Goal: Contribute content: Add original content to the website for others to see

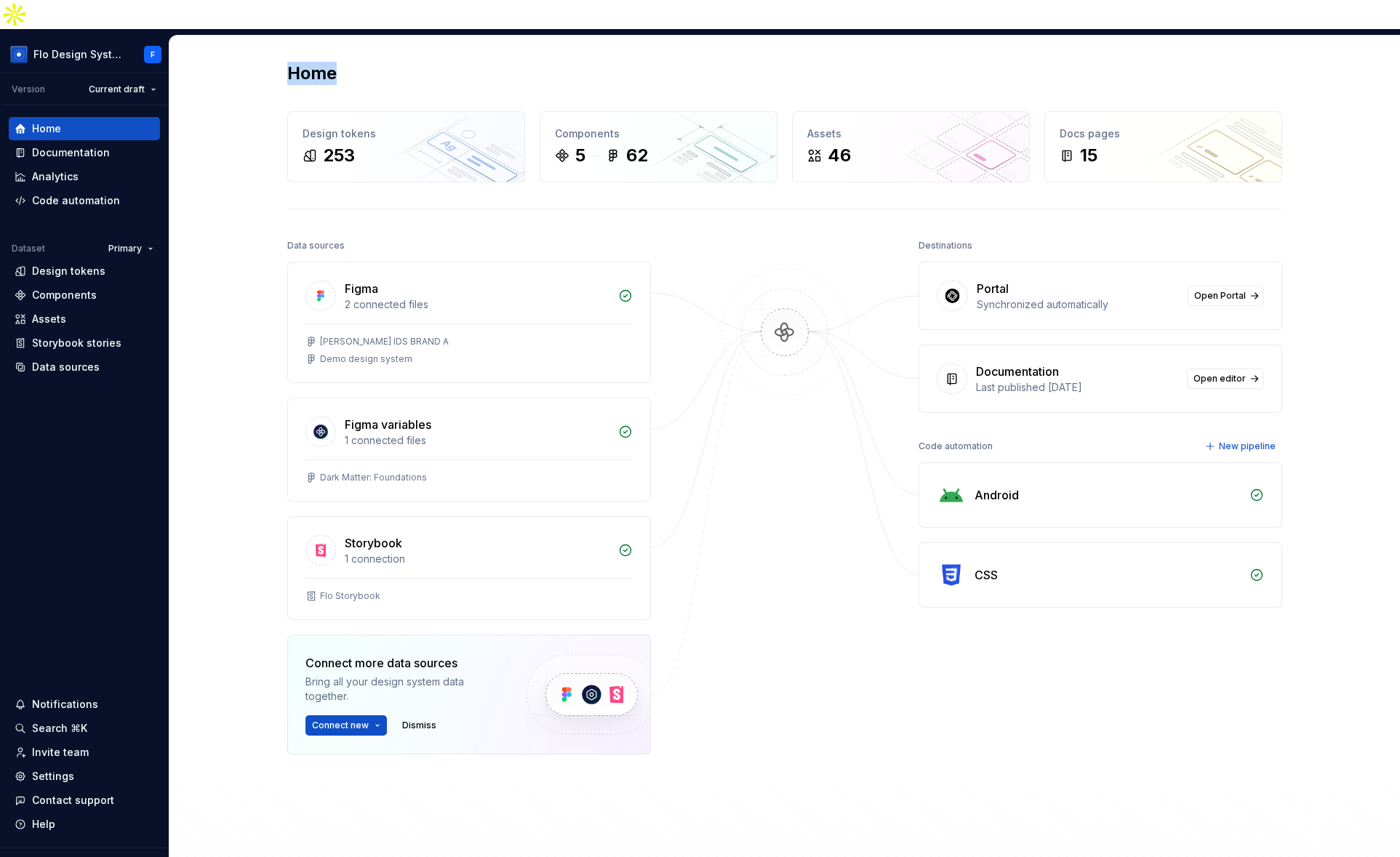
drag, startPoint x: 282, startPoint y: 48, endPoint x: 376, endPoint y: 48, distance: 94.0
click at [376, 48] on div "Home Design tokens 253 Components 5 62 Assets 46 Docs pages 15 Data sources Fig…" at bounding box center [784, 474] width 1047 height 876
click at [376, 62] on div "Home" at bounding box center [785, 73] width 995 height 24
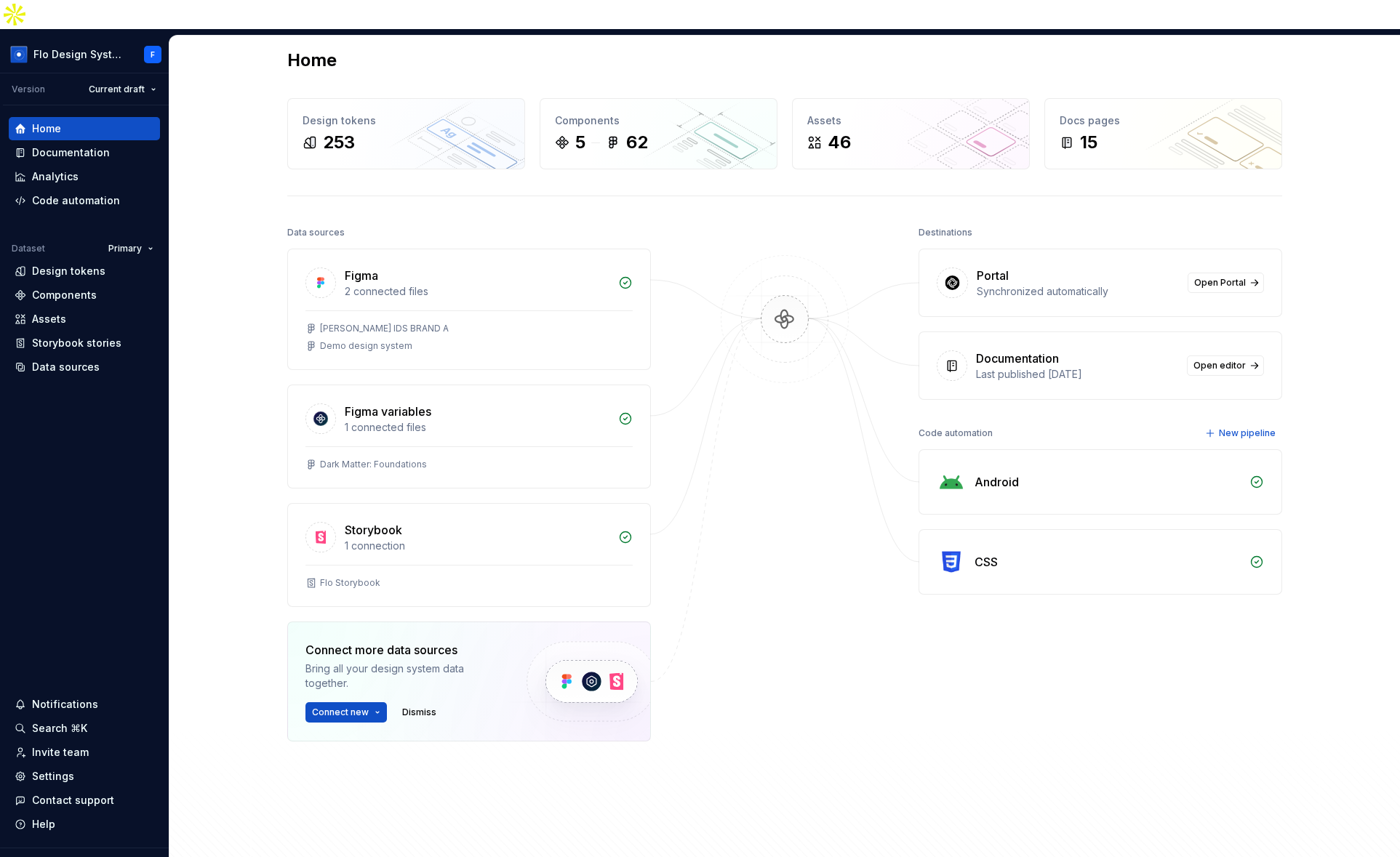
scroll to position [62, 0]
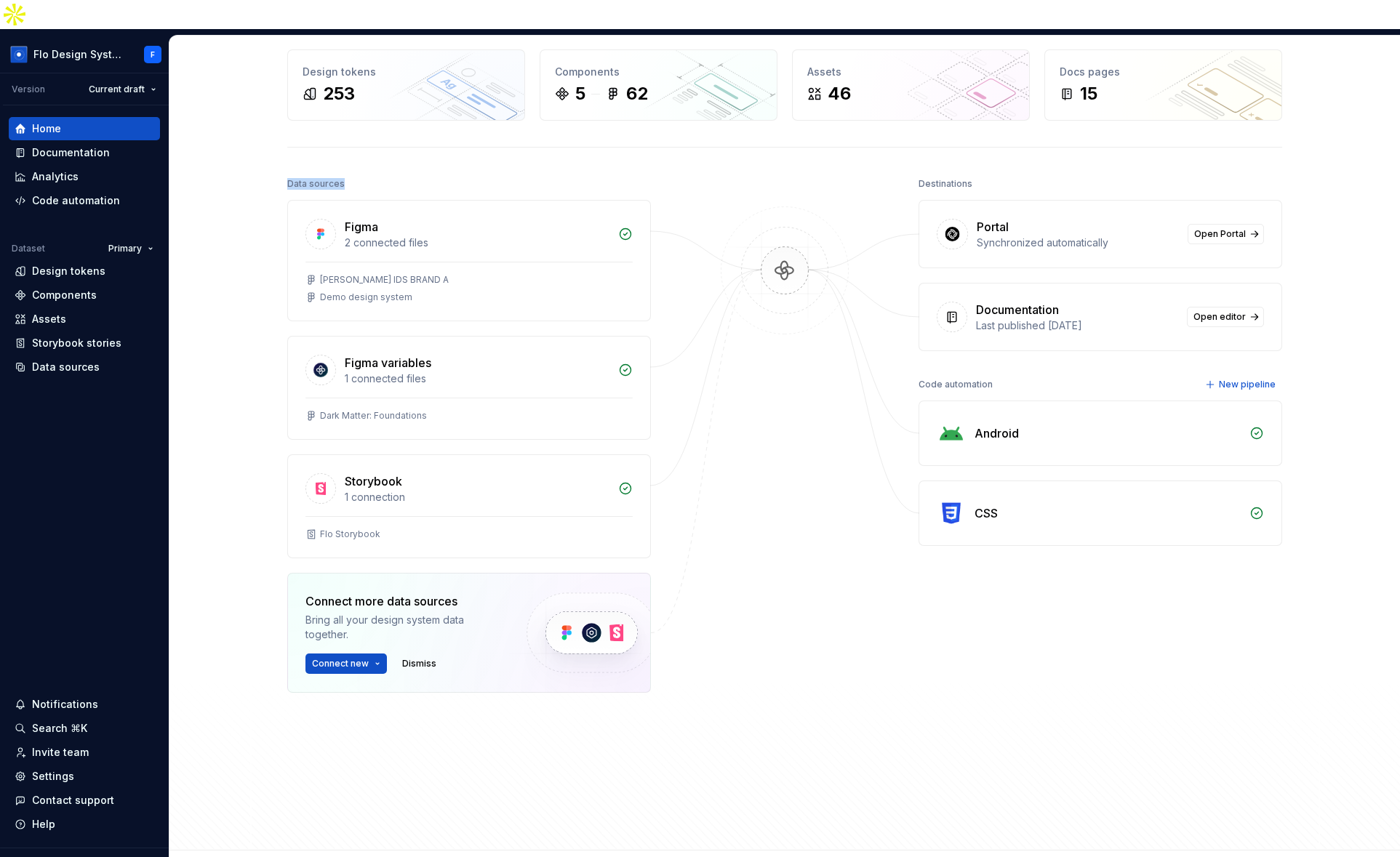
drag, startPoint x: 281, startPoint y: 155, endPoint x: 363, endPoint y: 157, distance: 82.0
click at [363, 157] on div "Home Design tokens 253 Components 5 62 Assets 46 Docs pages 15 Data sources Fig…" at bounding box center [784, 412] width 1047 height 876
click at [363, 174] on div "Data sources" at bounding box center [469, 184] width 363 height 21
drag, startPoint x: 936, startPoint y: 356, endPoint x: 962, endPoint y: 354, distance: 26.1
click at [962, 374] on div "Code automation" at bounding box center [956, 384] width 75 height 21
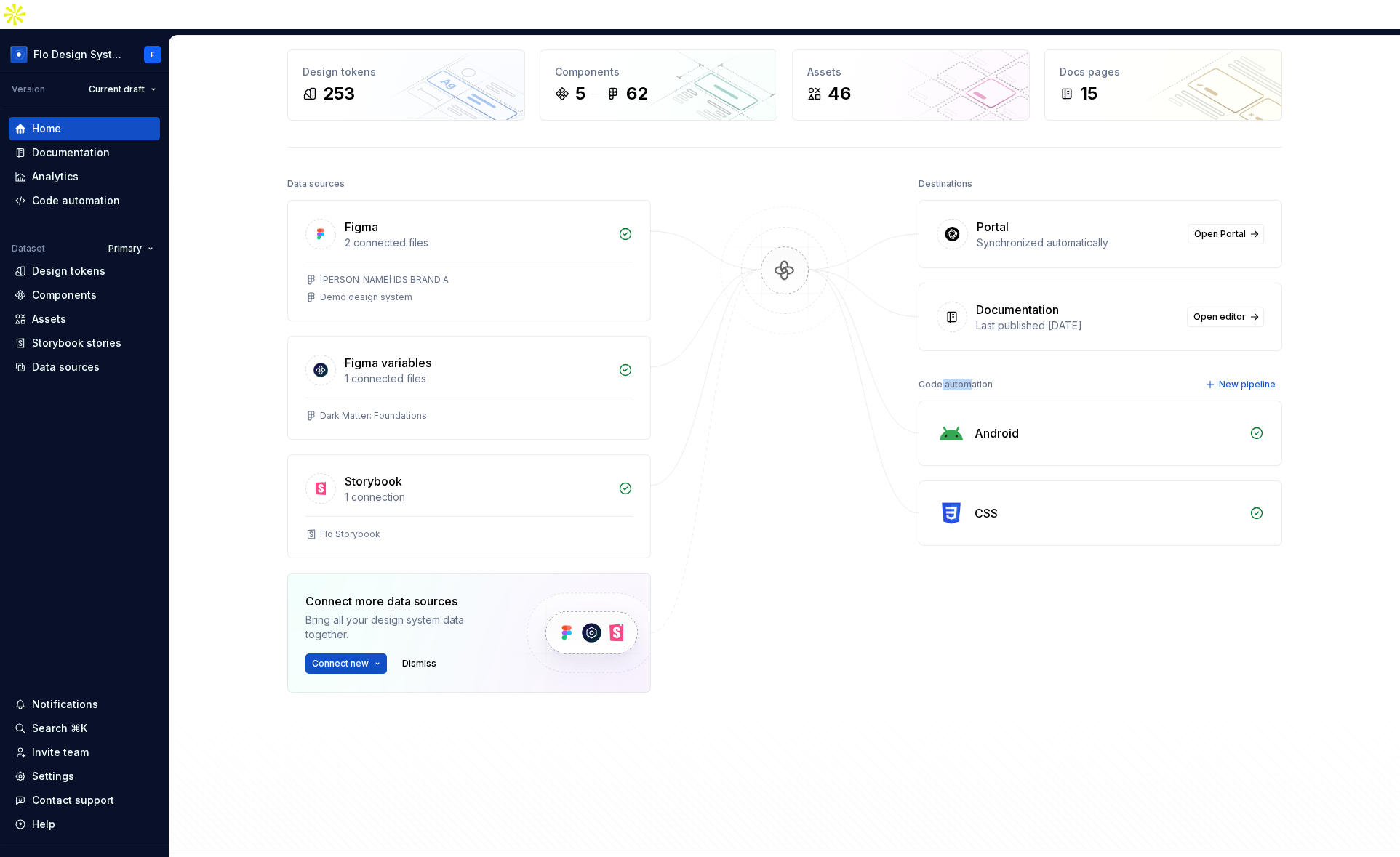
click at [962, 374] on div "Code automation" at bounding box center [956, 384] width 75 height 21
click at [61, 360] on div "Data sources" at bounding box center [65, 367] width 68 height 14
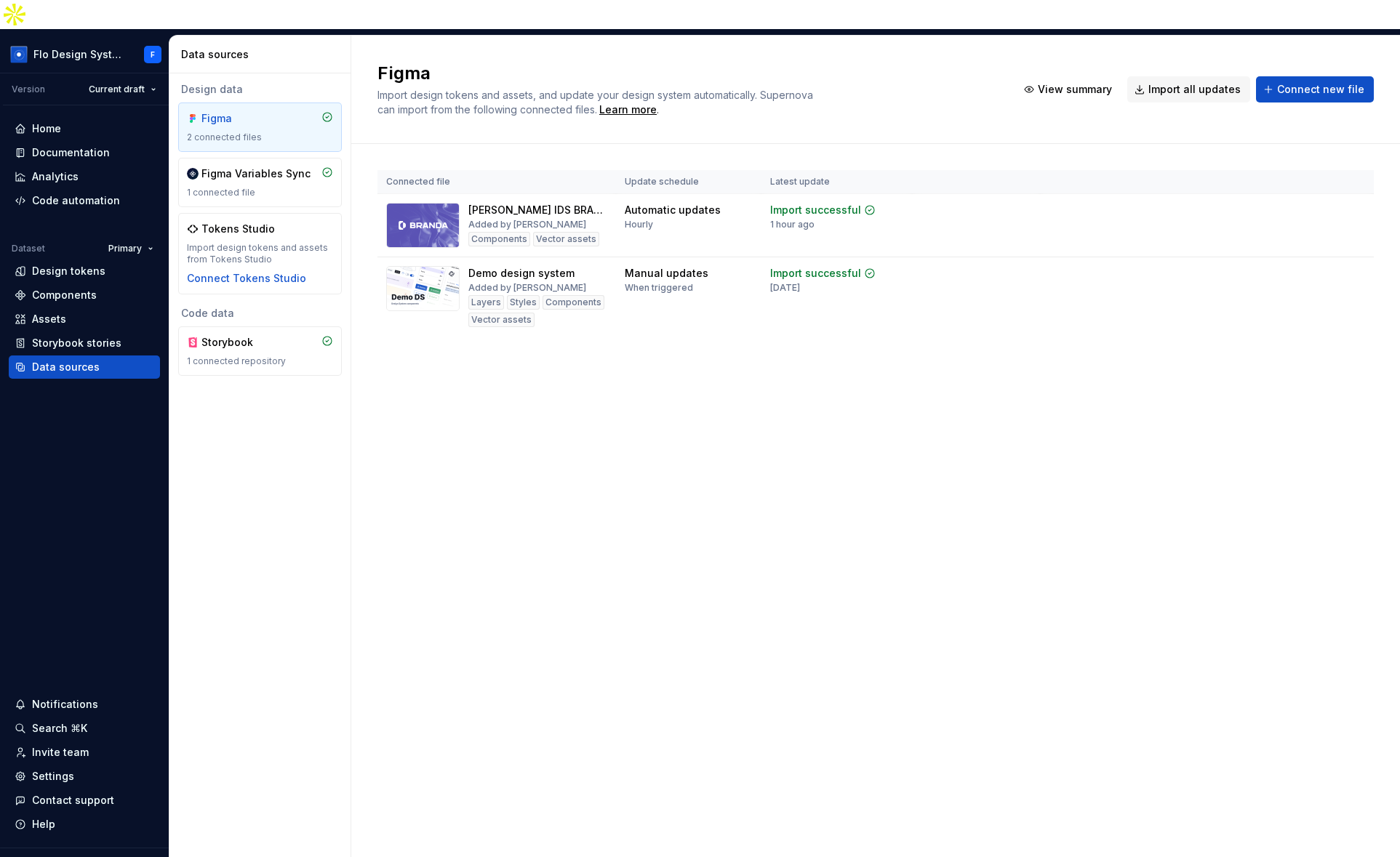
click at [199, 82] on div "Design data" at bounding box center [259, 89] width 163 height 14
click at [211, 306] on div "Code data" at bounding box center [259, 313] width 163 height 14
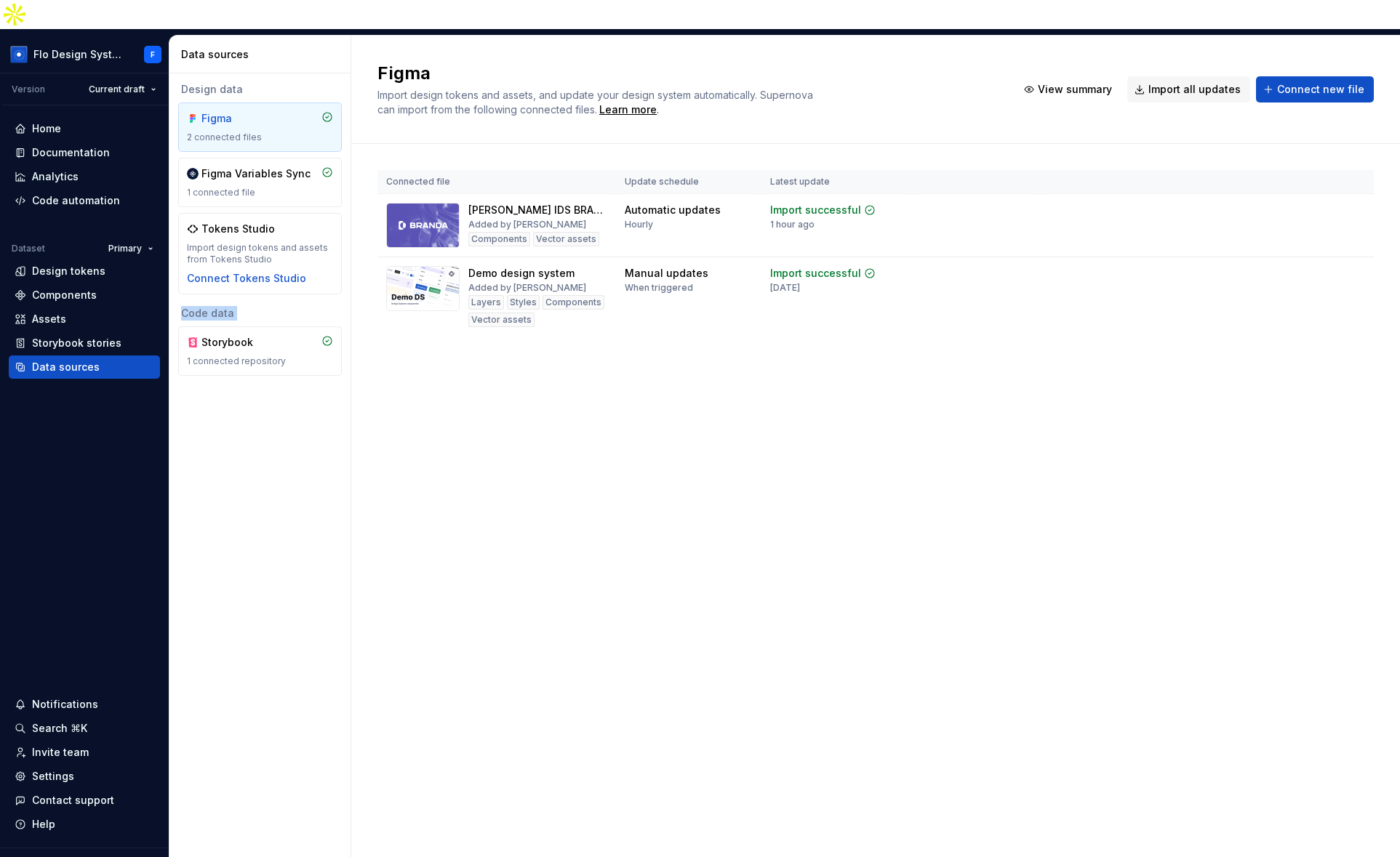
click at [212, 306] on div "Code data" at bounding box center [259, 313] width 163 height 14
click at [462, 477] on div "Figma Import design tokens and assets, and update your design system automatica…" at bounding box center [875, 461] width 1049 height 851
click at [1306, 82] on span "Connect new file" at bounding box center [1320, 89] width 87 height 14
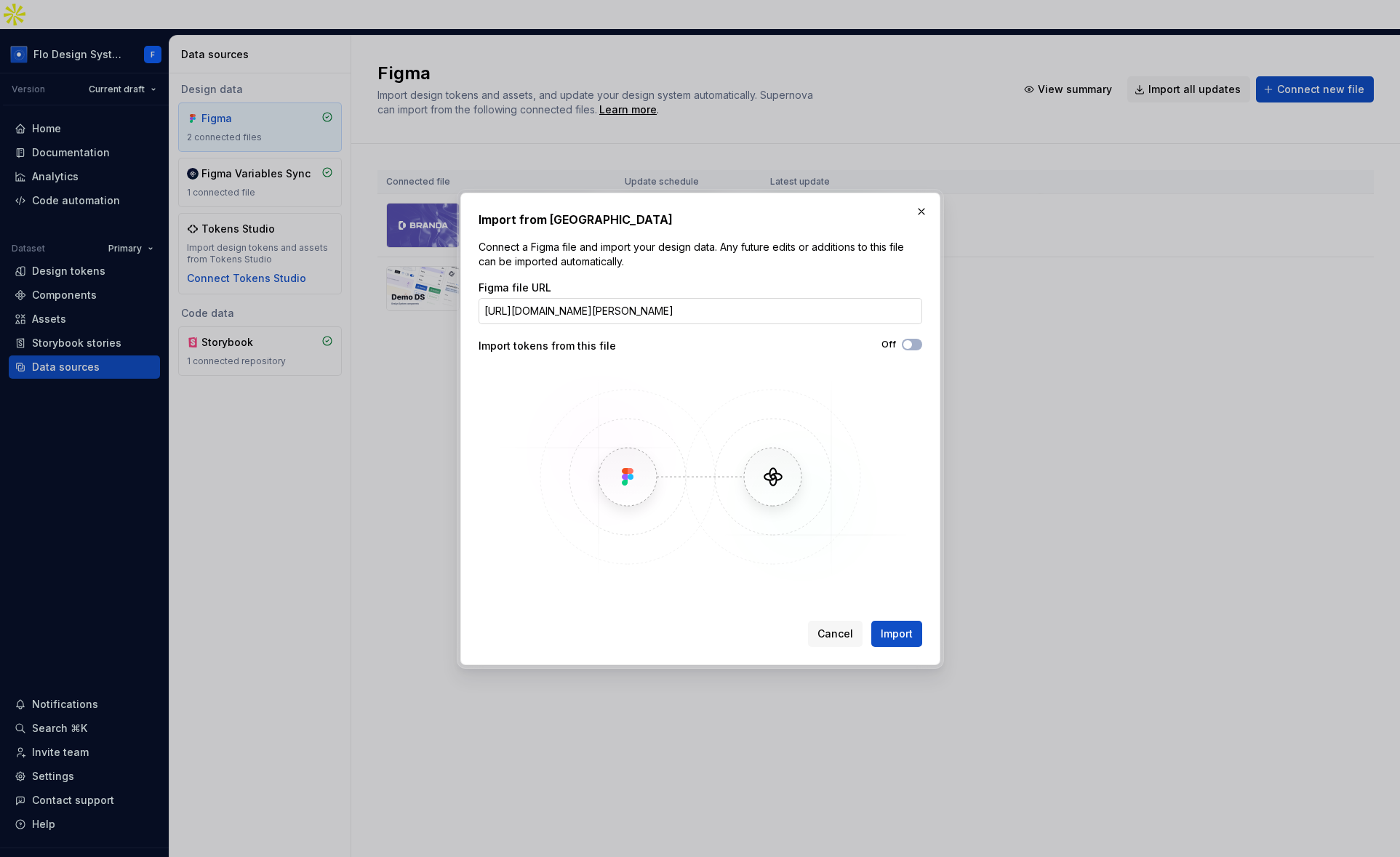
scroll to position [0, 168]
type input "[URL][DOMAIN_NAME][PERSON_NAME]"
click at [924, 212] on button "button" at bounding box center [921, 211] width 21 height 21
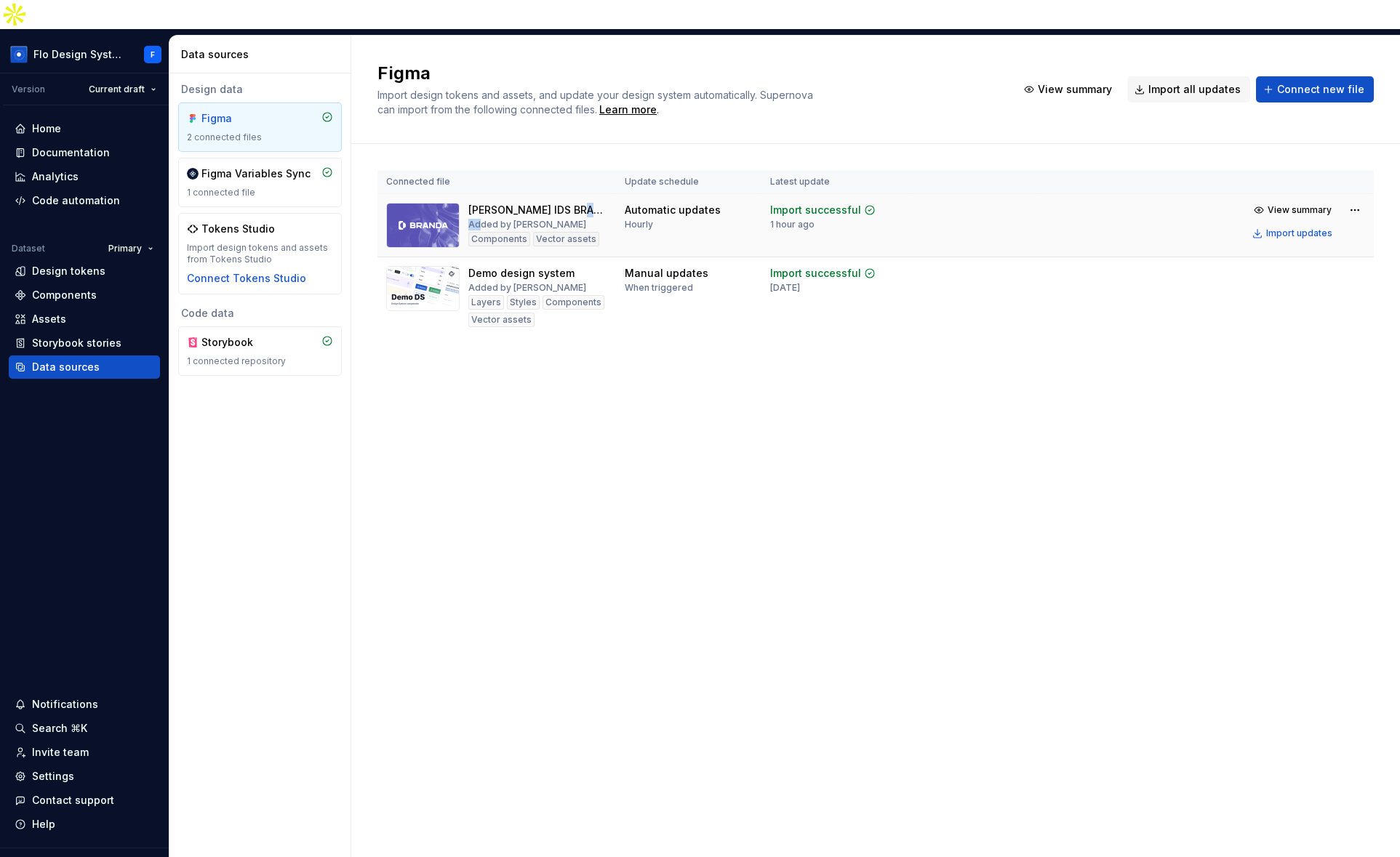
drag, startPoint x: 477, startPoint y: 194, endPoint x: 532, endPoint y: 194, distance: 55.0
click at [532, 203] on div "[PERSON_NAME] IDS BRAND A Added by Flo Components Vector assets" at bounding box center [538, 225] width 139 height 45
click at [517, 219] on div "Added by [PERSON_NAME]" at bounding box center [527, 224] width 118 height 11
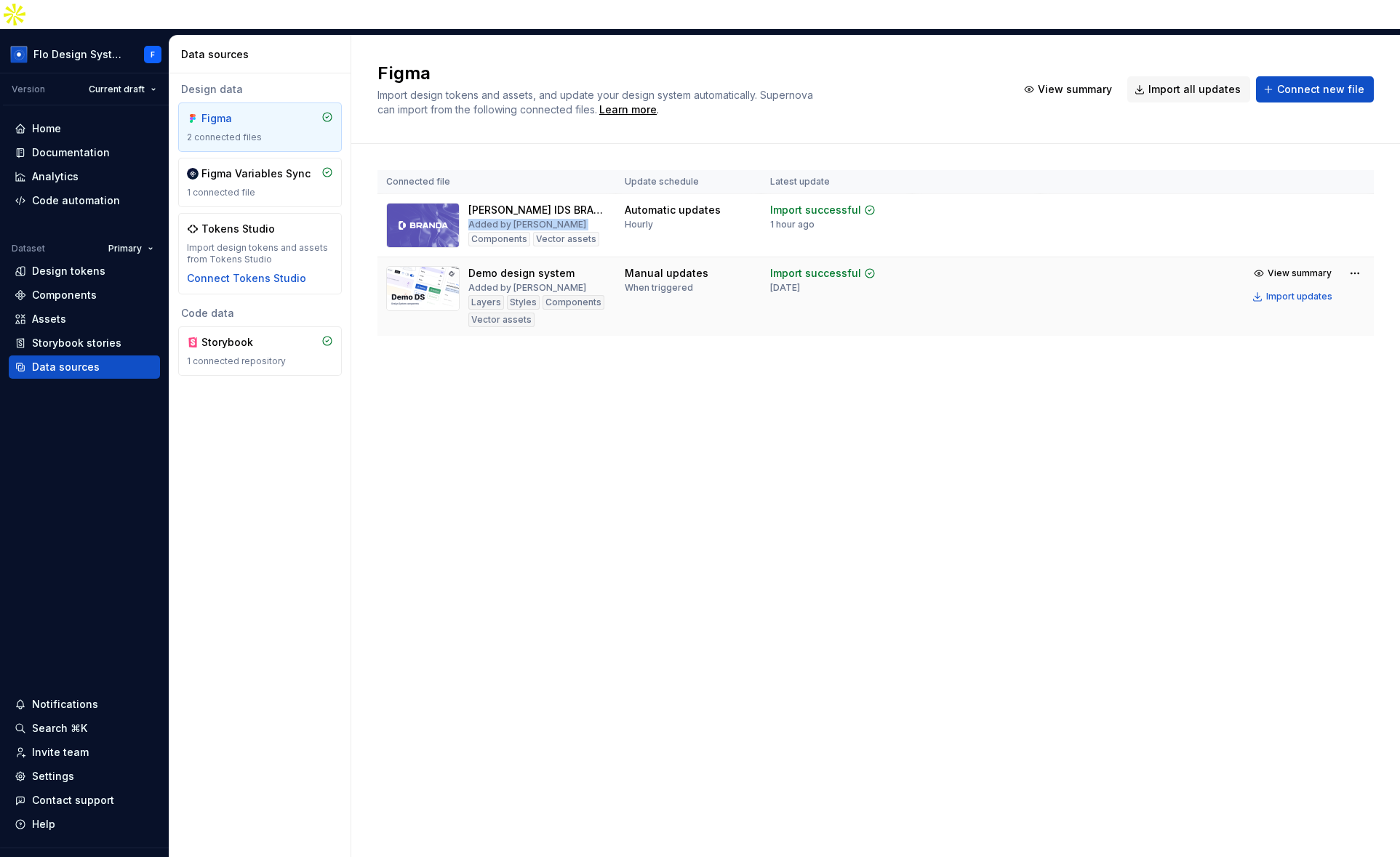
drag, startPoint x: 519, startPoint y: 256, endPoint x: 569, endPoint y: 258, distance: 50.0
click at [569, 282] on div "Added by [PERSON_NAME]" at bounding box center [527, 287] width 118 height 11
drag, startPoint x: 533, startPoint y: 211, endPoint x: 586, endPoint y: 209, distance: 53.0
click at [586, 232] on div "Components Vector assets" at bounding box center [534, 239] width 131 height 14
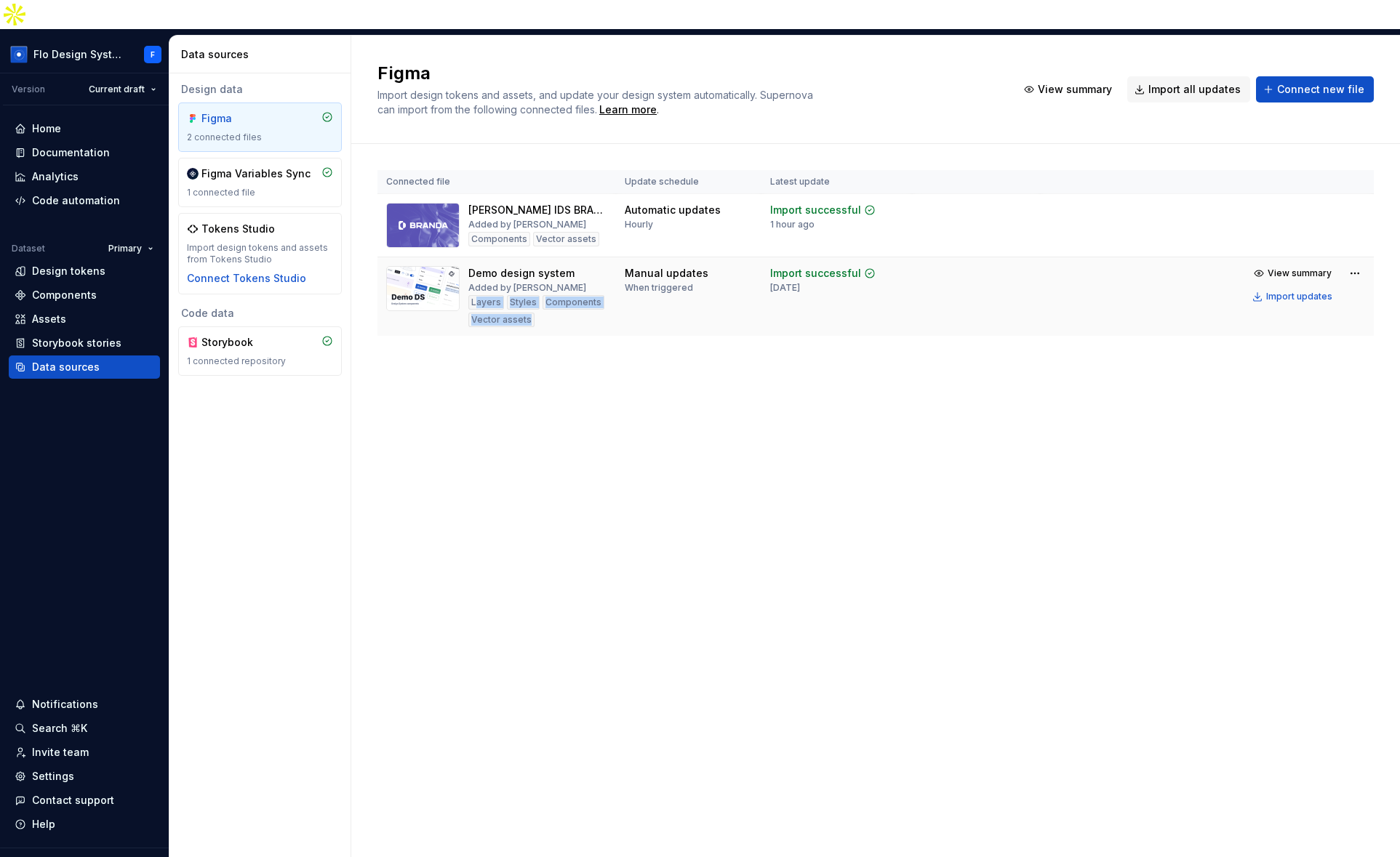
drag, startPoint x: 525, startPoint y: 281, endPoint x: 542, endPoint y: 294, distance: 21.4
click at [544, 295] on div "Layers Styles Components Vector assets" at bounding box center [538, 311] width 139 height 32
click at [633, 194] on td "Automatic updates Hourly" at bounding box center [688, 225] width 145 height 63
click at [638, 219] on div "Hourly" at bounding box center [638, 224] width 28 height 11
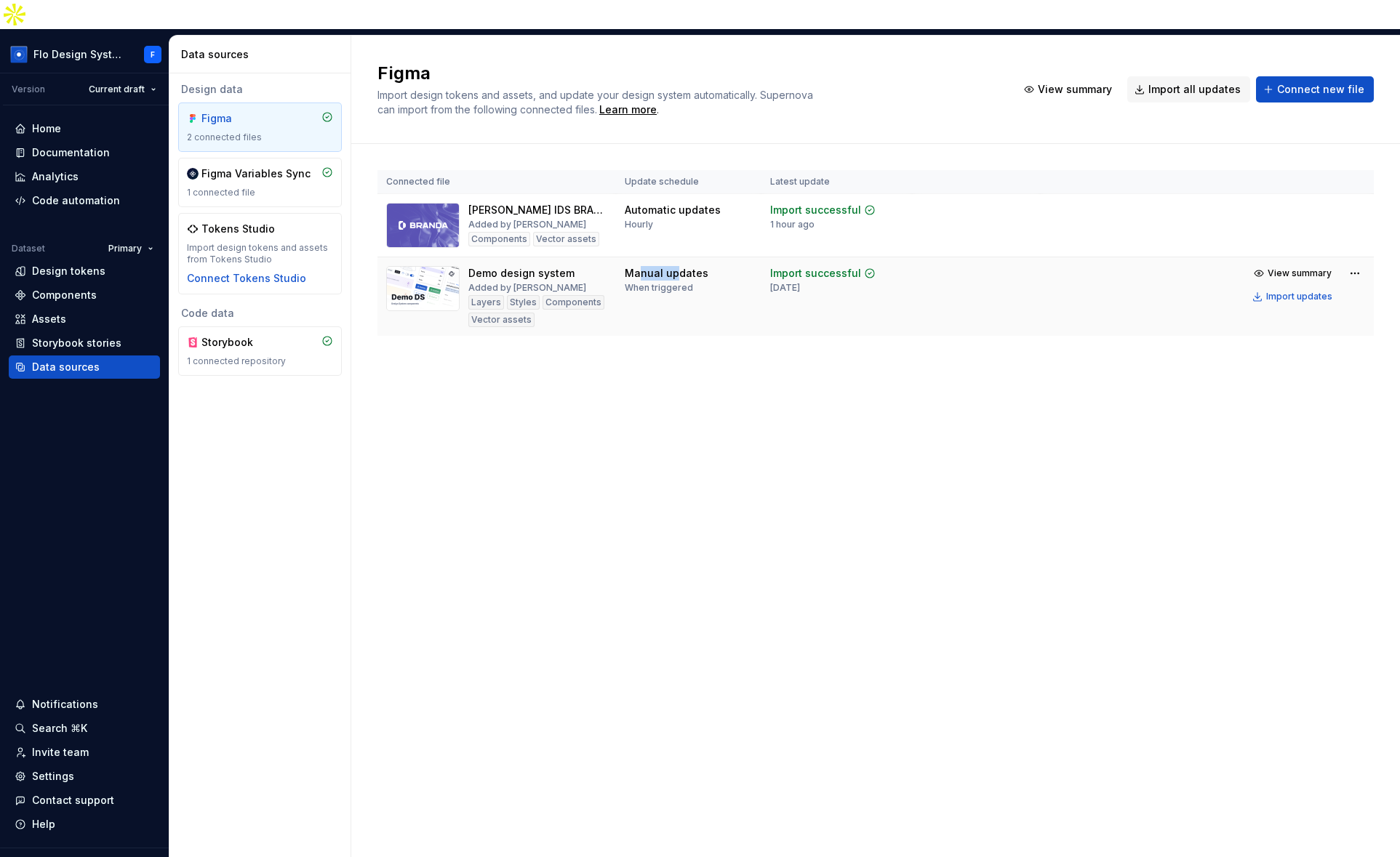
drag, startPoint x: 635, startPoint y: 245, endPoint x: 671, endPoint y: 243, distance: 36.1
click at [671, 266] on div "Manual updates" at bounding box center [666, 273] width 84 height 14
click at [802, 219] on div "1 hour ago" at bounding box center [792, 224] width 44 height 11
click at [792, 219] on div "1 hour ago" at bounding box center [792, 224] width 44 height 11
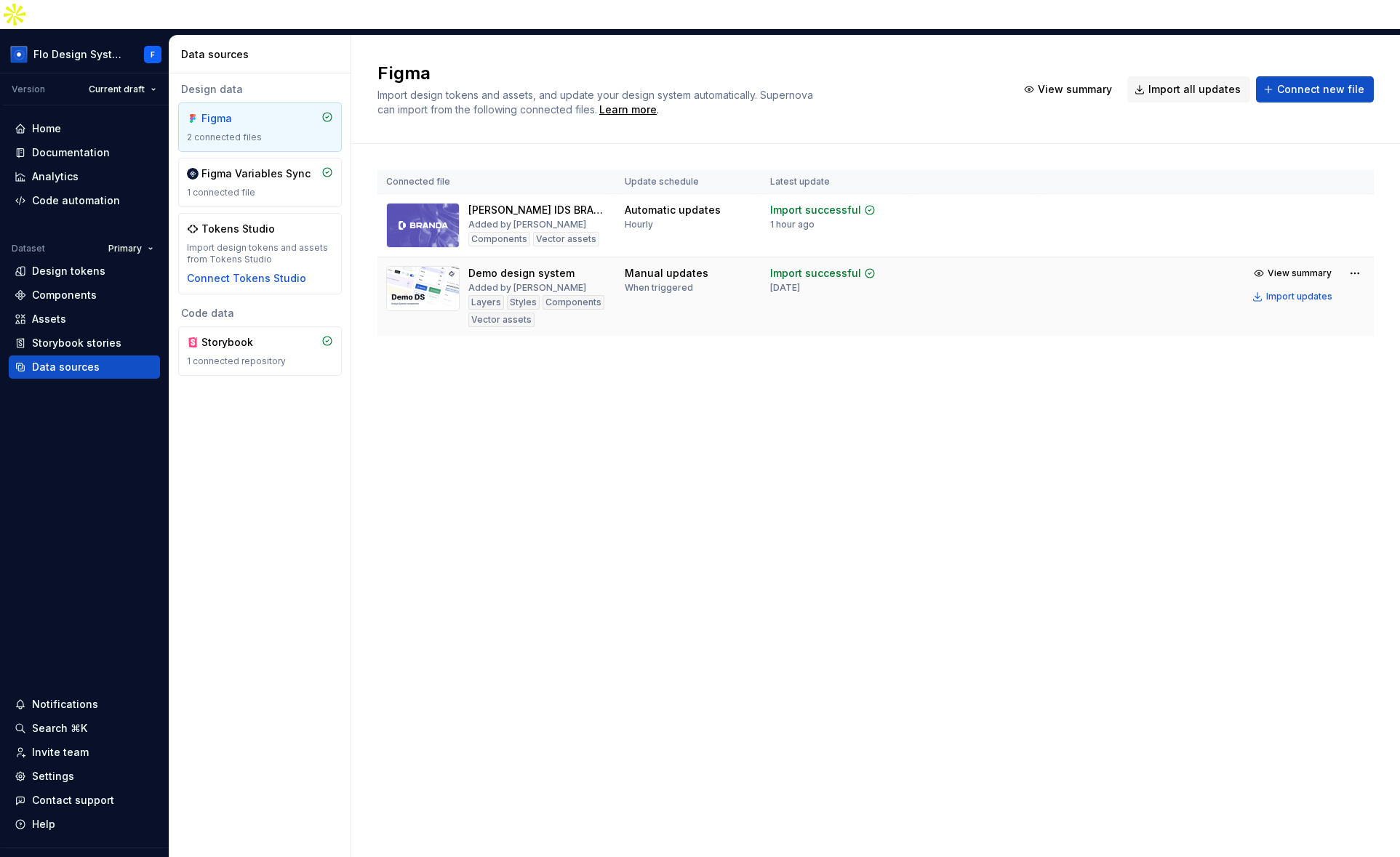
drag, startPoint x: 774, startPoint y: 257, endPoint x: 817, endPoint y: 259, distance: 43.0
click at [800, 282] on div "[DATE]" at bounding box center [785, 287] width 30 height 11
click at [1310, 205] on span "View summary" at bounding box center [1300, 210] width 64 height 11
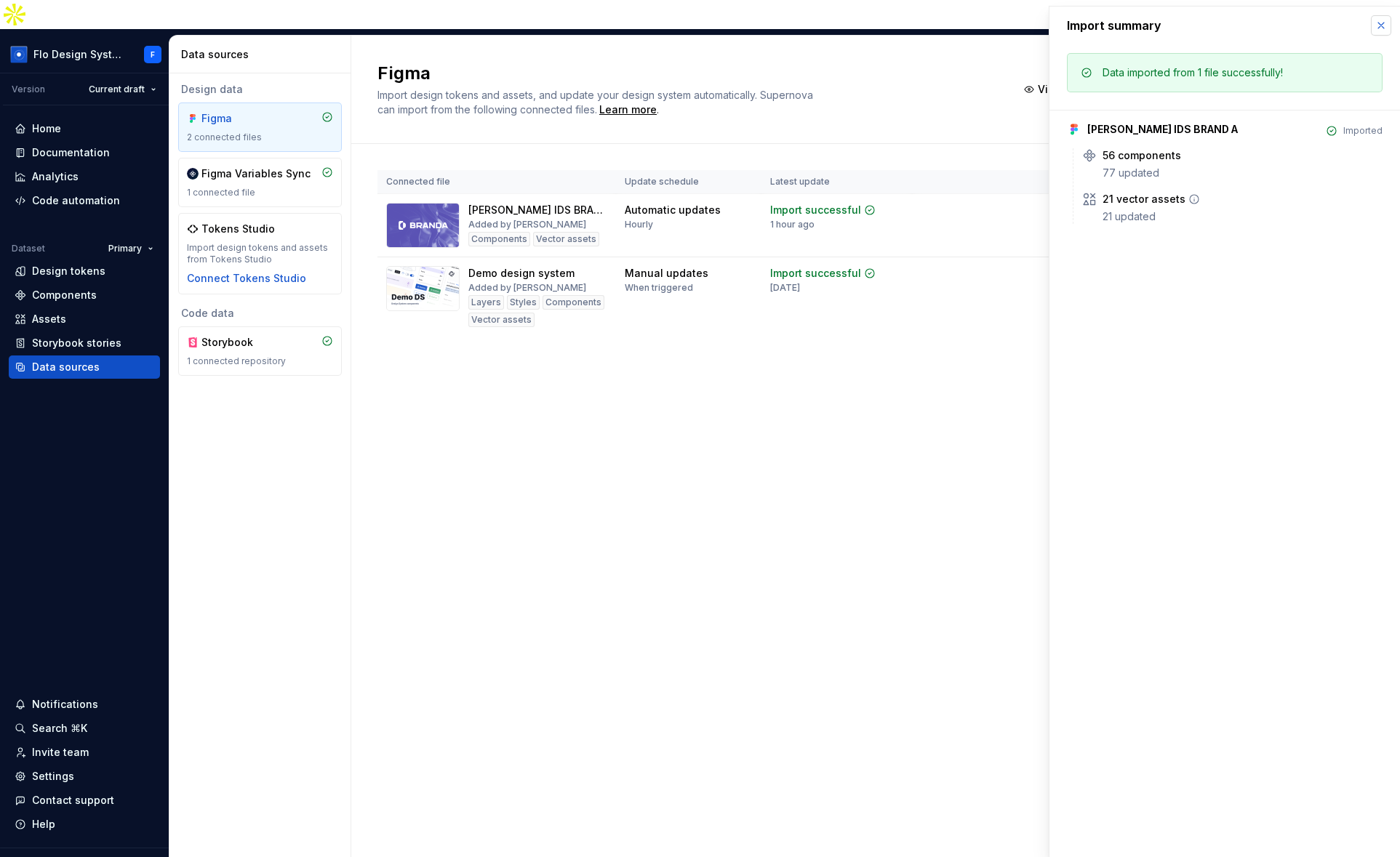
click at [1384, 24] on button "button" at bounding box center [1380, 25] width 21 height 21
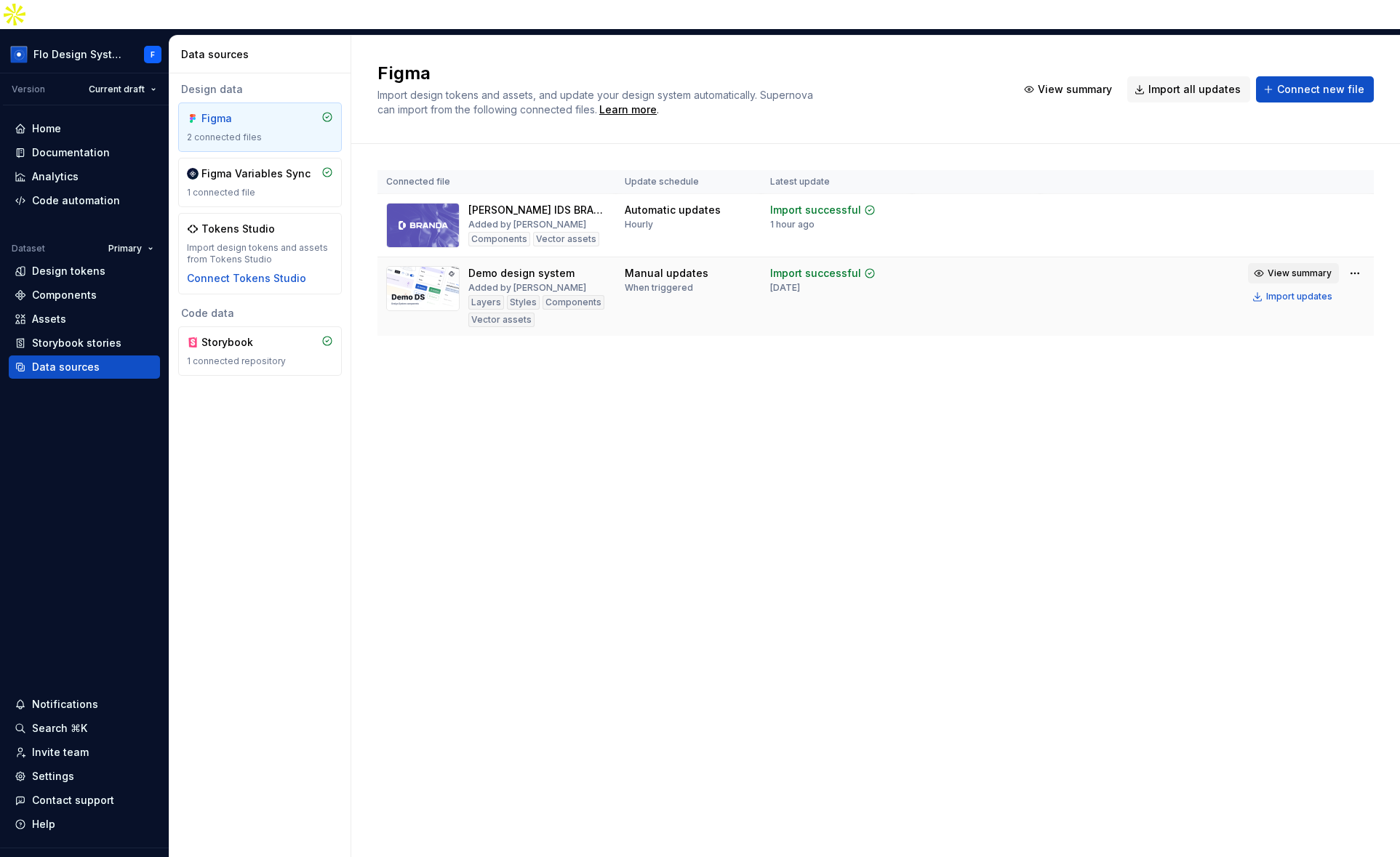
click at [1300, 268] on span "View summary" at bounding box center [1300, 273] width 64 height 11
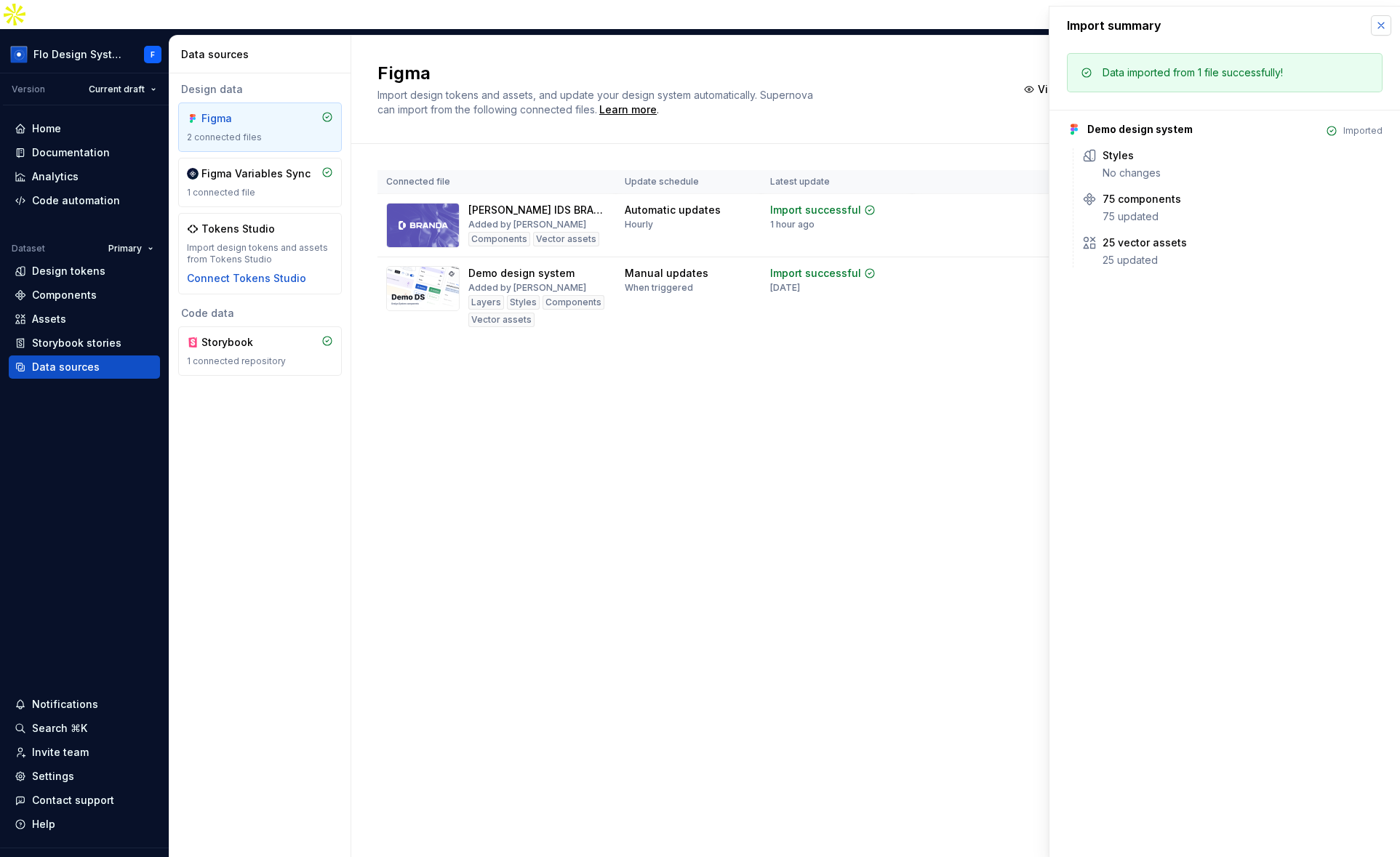
click at [1384, 25] on button "button" at bounding box center [1380, 25] width 21 height 21
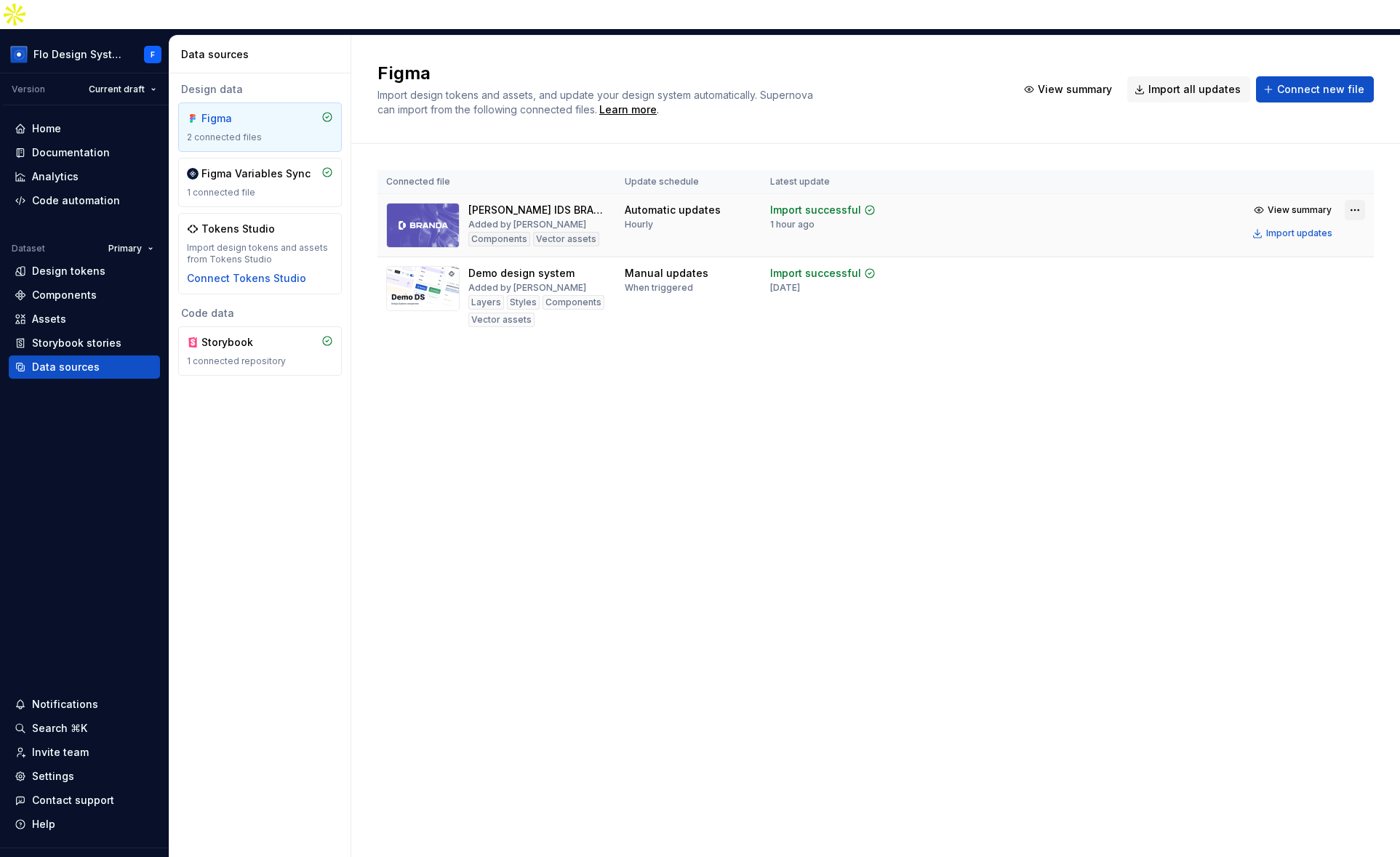
click at [1352, 180] on html "Flo Design System F Version Current draft Home Documentation Analytics Code aut…" at bounding box center [700, 428] width 1400 height 857
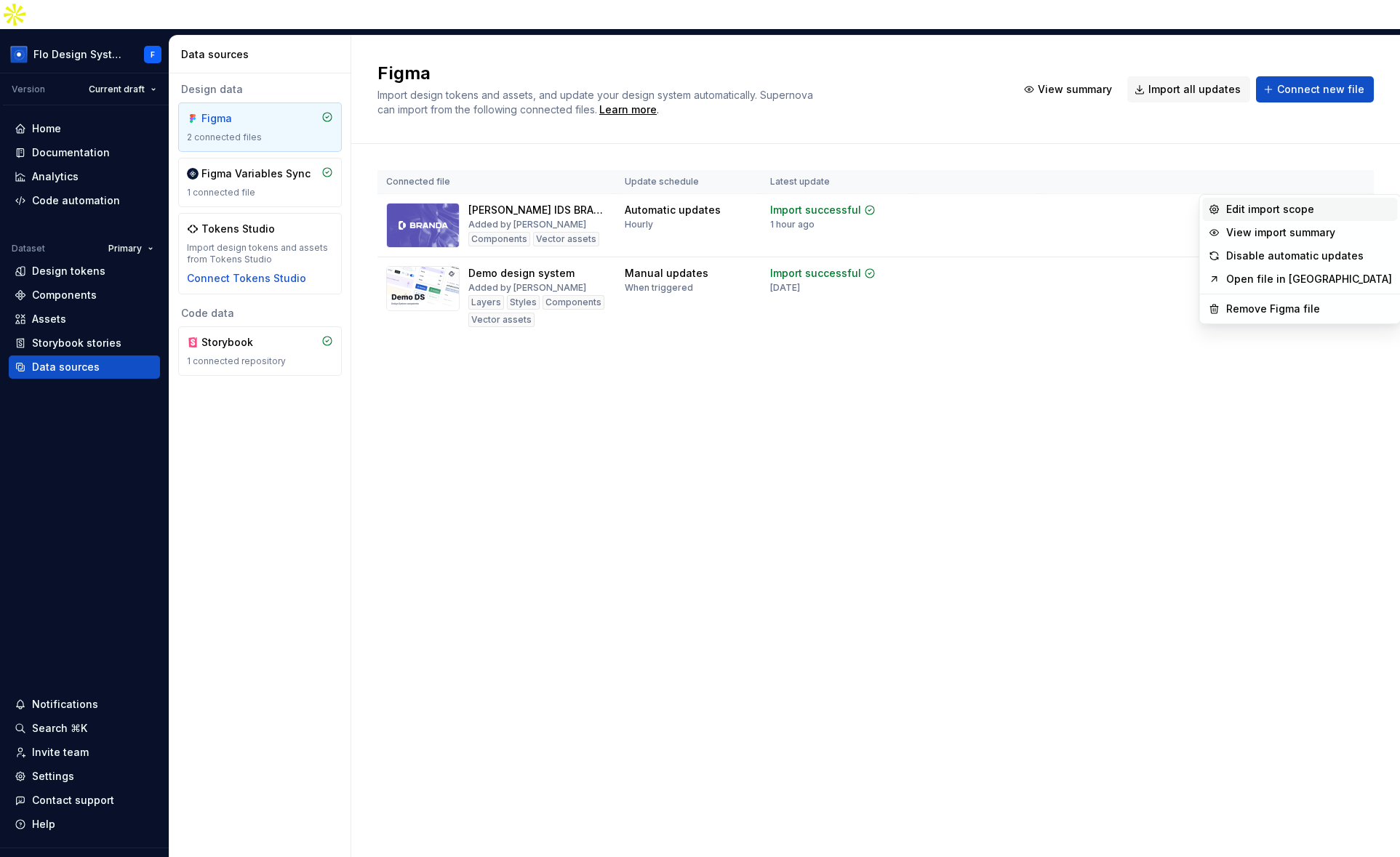
click at [1272, 210] on div "Edit import scope" at bounding box center [1309, 209] width 166 height 14
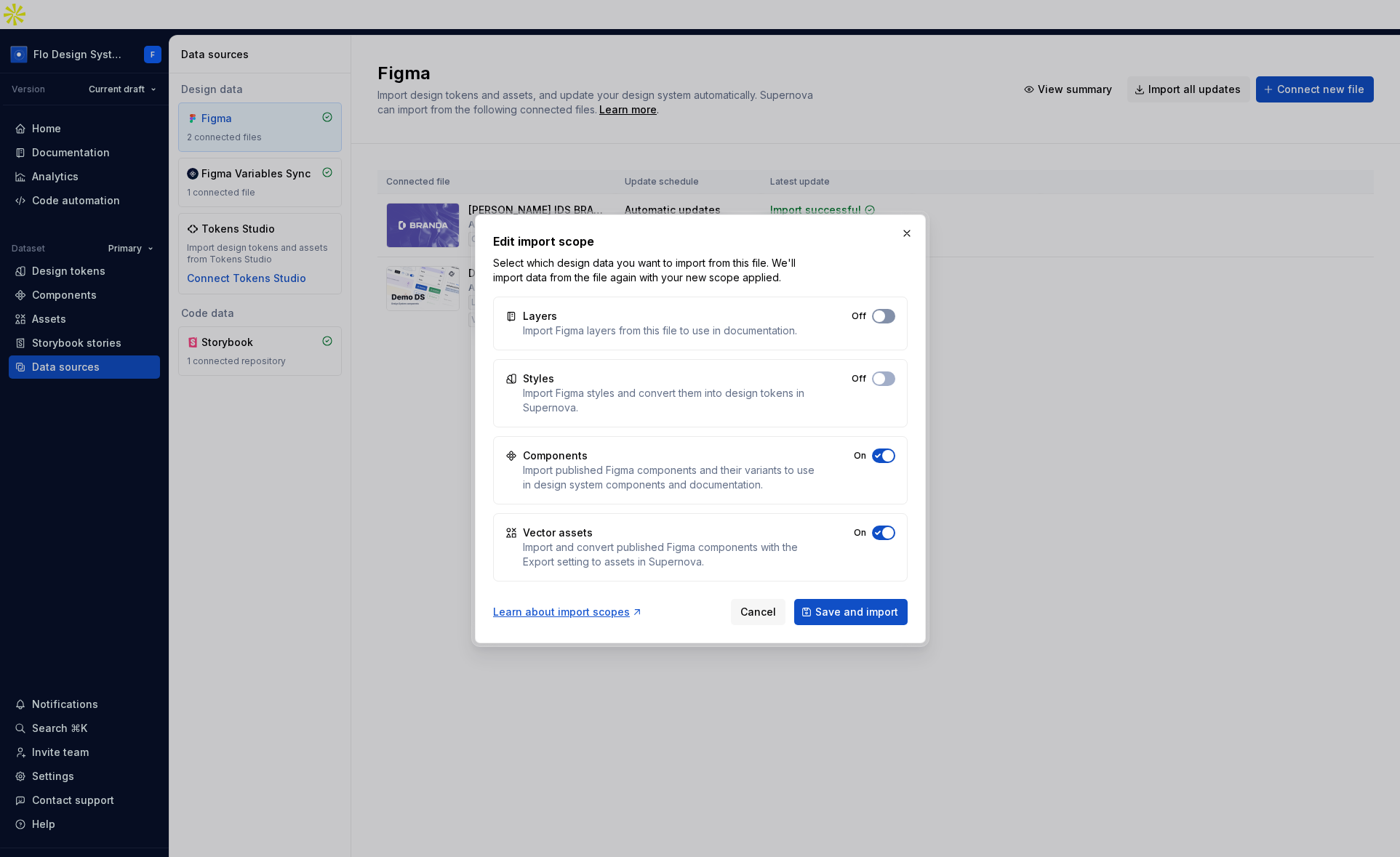
click at [882, 308] on div "Layers Import Figma layers from this file to use in documentation. Off" at bounding box center [700, 323] width 414 height 54
drag, startPoint x: 878, startPoint y: 376, endPoint x: 884, endPoint y: 388, distance: 13.4
click at [878, 376] on span "button" at bounding box center [878, 378] width 11 height 11
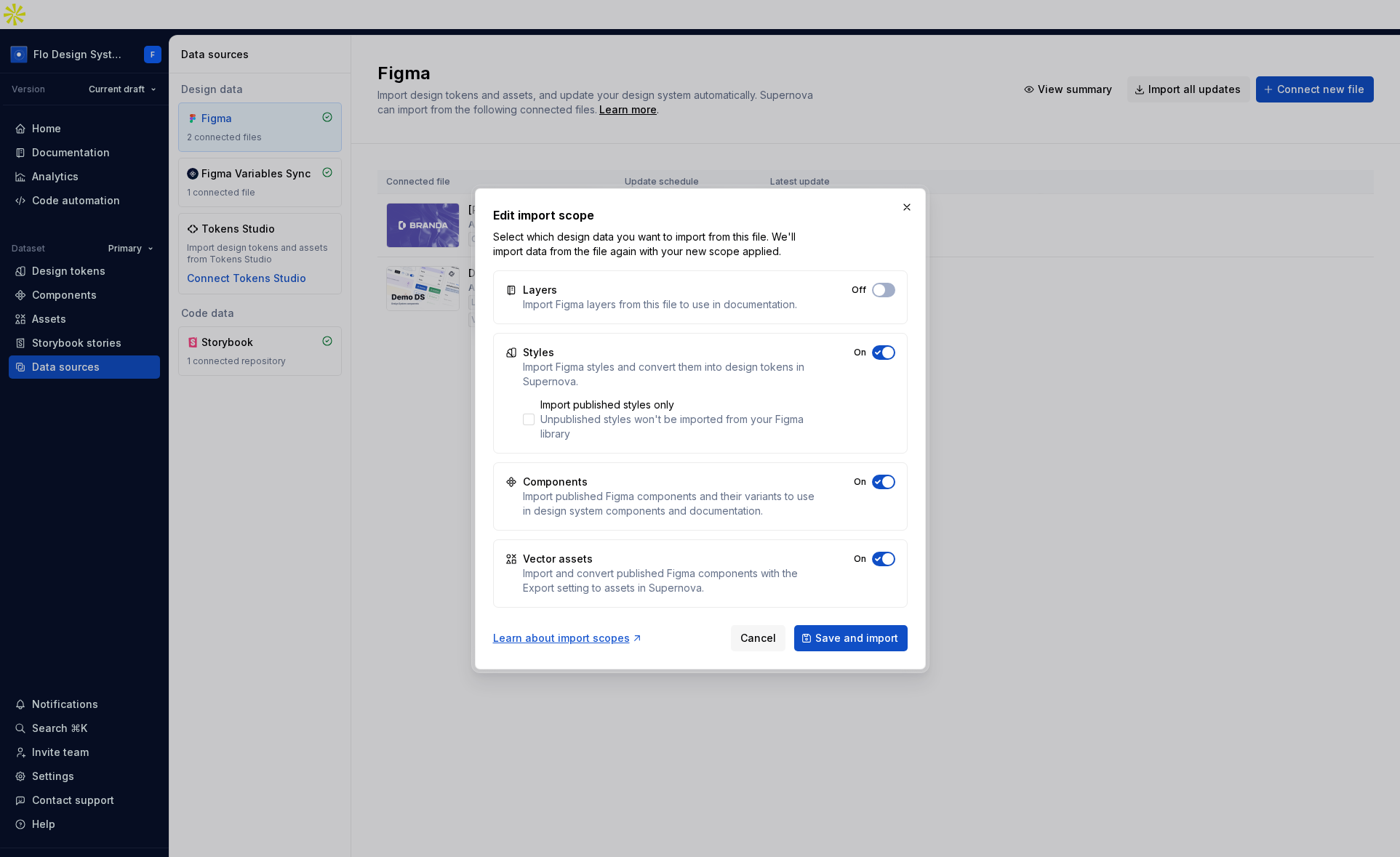
drag, startPoint x: 887, startPoint y: 294, endPoint x: 887, endPoint y: 378, distance: 84.0
click at [887, 294] on button "Off" at bounding box center [883, 290] width 24 height 14
drag, startPoint x: 895, startPoint y: 484, endPoint x: 881, endPoint y: 484, distance: 14.0
click at [895, 484] on div "Components Import published Figma components and their variants to use in desig…" at bounding box center [700, 497] width 414 height 68
click at [881, 484] on icon "button" at bounding box center [877, 481] width 11 height 8
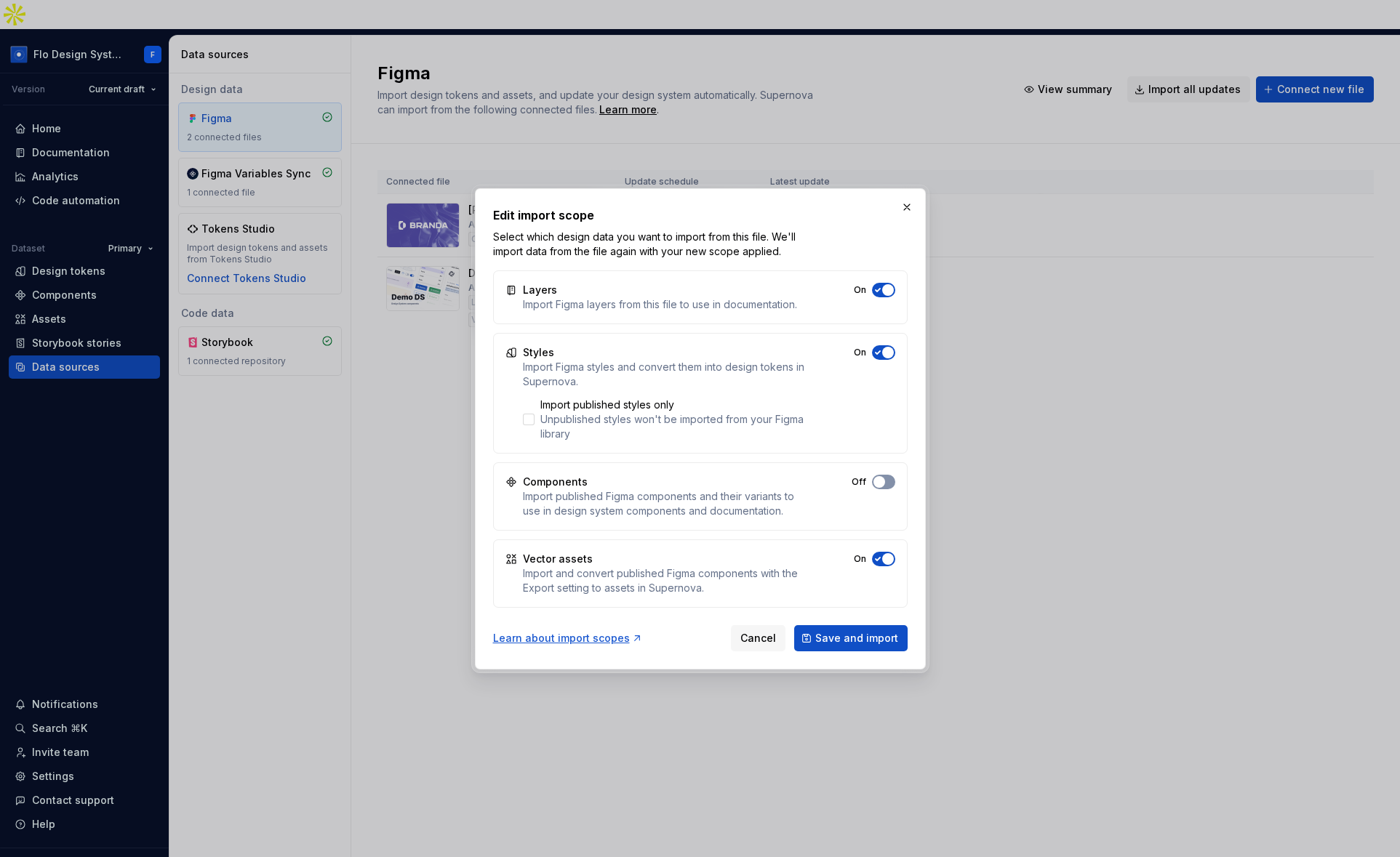
drag, startPoint x: 884, startPoint y: 563, endPoint x: 873, endPoint y: 486, distance: 77.8
click at [885, 555] on button "On" at bounding box center [883, 559] width 24 height 14
drag, startPoint x: 874, startPoint y: 471, endPoint x: 875, endPoint y: 489, distance: 18.0
click at [875, 474] on div "Components Import published Figma components and their variants to use in desig…" at bounding box center [700, 497] width 414 height 68
click at [881, 488] on button "On" at bounding box center [883, 481] width 24 height 14
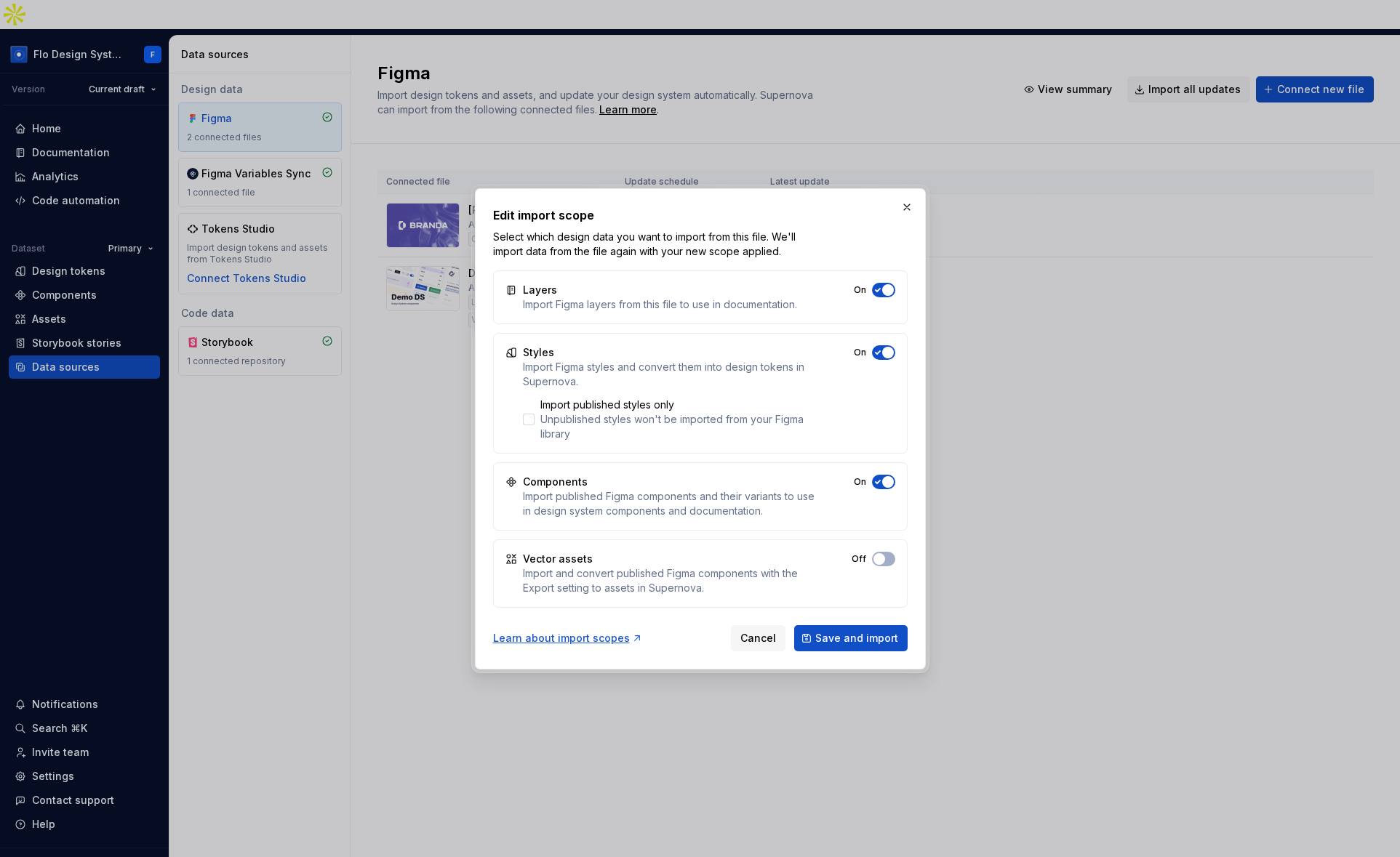
drag, startPoint x: 880, startPoint y: 560, endPoint x: 885, endPoint y: 535, distance: 25.5
click at [881, 560] on span "button" at bounding box center [878, 559] width 11 height 11
drag, startPoint x: 884, startPoint y: 355, endPoint x: 887, endPoint y: 296, distance: 59.1
click at [884, 354] on span "button" at bounding box center [887, 352] width 11 height 11
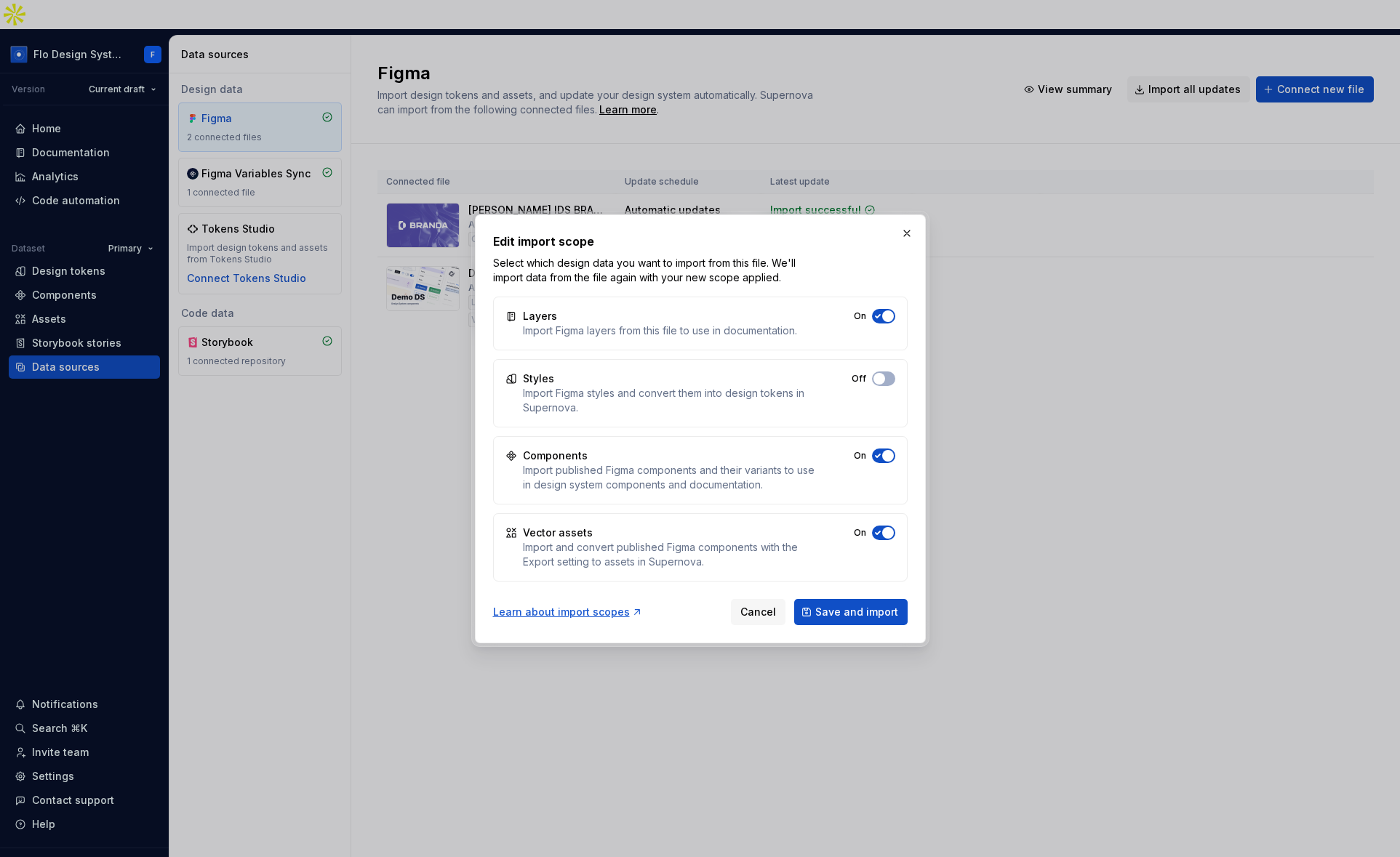
click at [887, 308] on div "Layers Import Figma layers from this file to use in documentation. On" at bounding box center [700, 323] width 414 height 54
click at [911, 227] on button "button" at bounding box center [906, 233] width 21 height 21
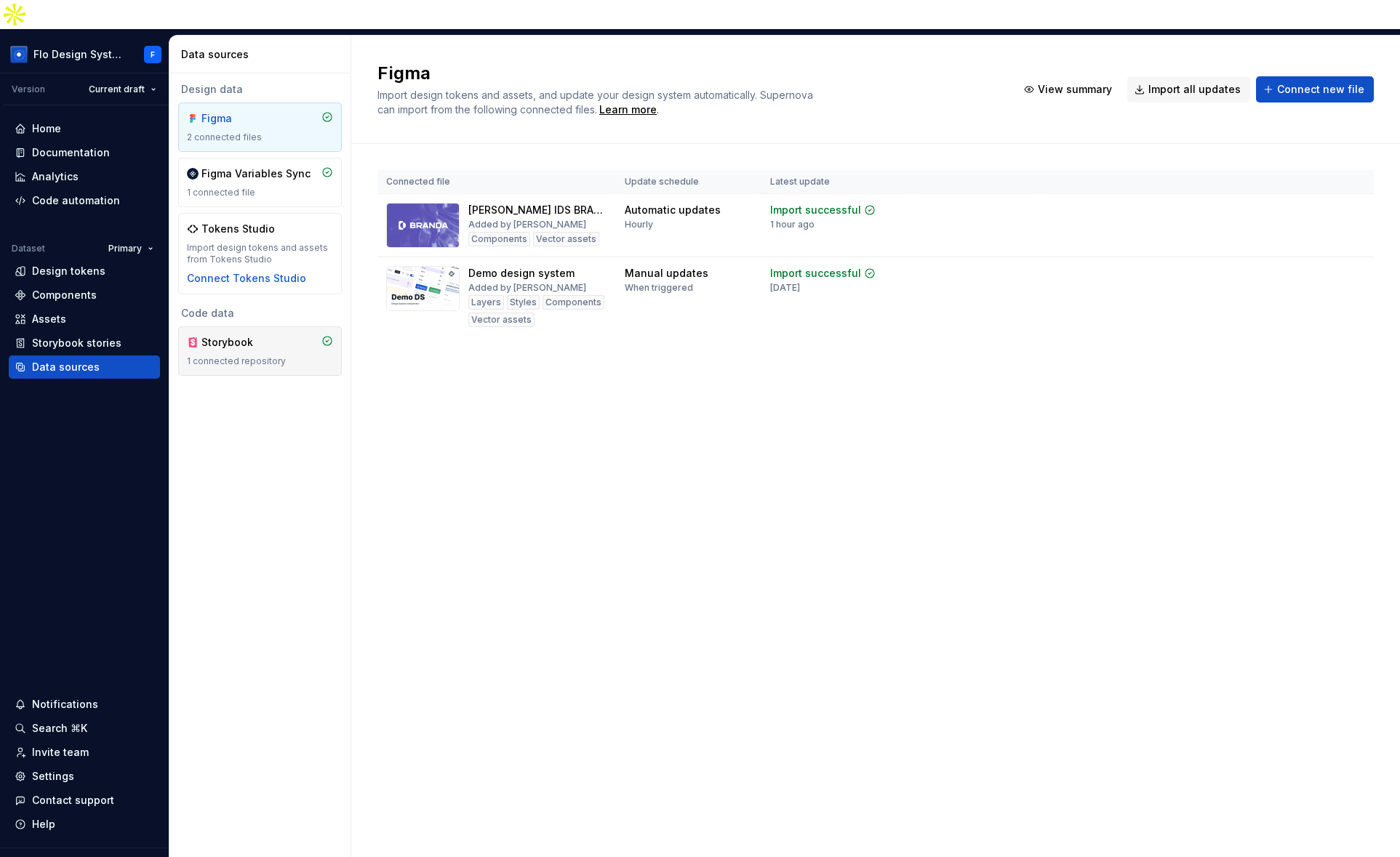
click at [287, 356] on div "1 connected repository" at bounding box center [260, 361] width 146 height 11
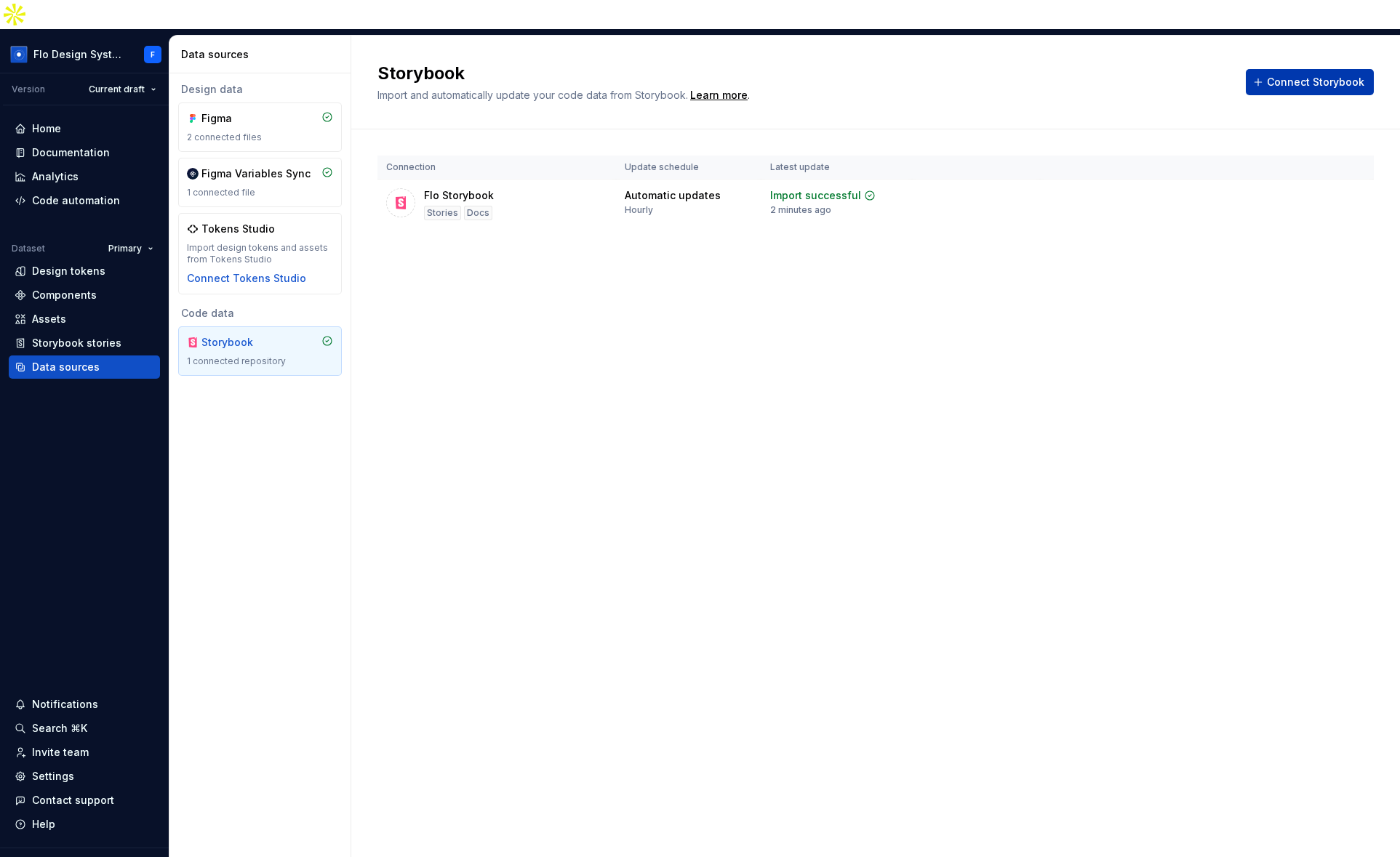
click at [1322, 75] on span "Connect Storybook" at bounding box center [1316, 81] width 97 height 14
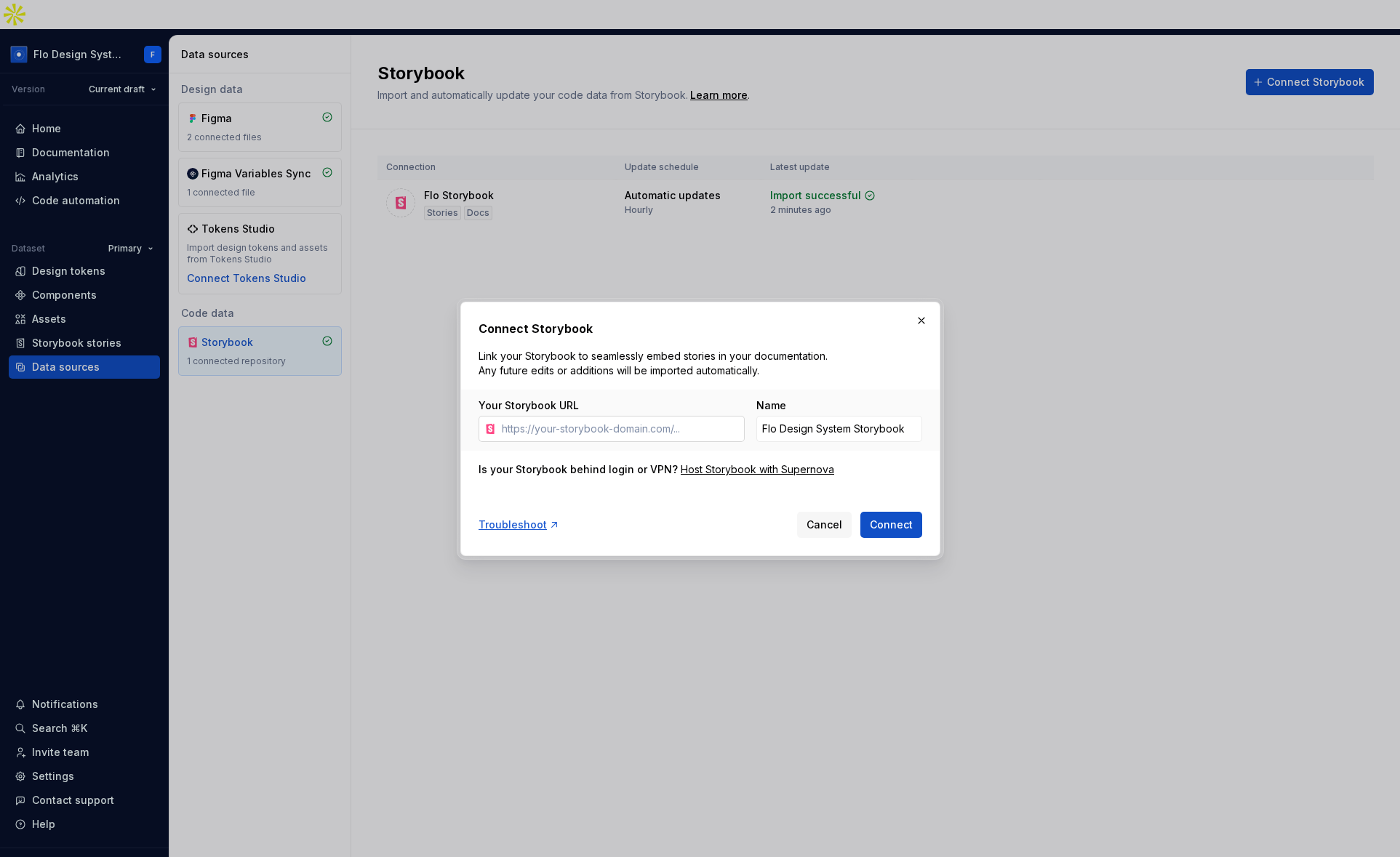
click at [651, 426] on input "Your Storybook URL" at bounding box center [620, 429] width 249 height 26
type input "[URL][DOMAIN_NAME]"
drag, startPoint x: 820, startPoint y: 424, endPoint x: 912, endPoint y: 427, distance: 92.0
click at [912, 427] on input "Flo Design System Storybook" at bounding box center [839, 429] width 166 height 26
click at [922, 316] on button "button" at bounding box center [921, 320] width 21 height 21
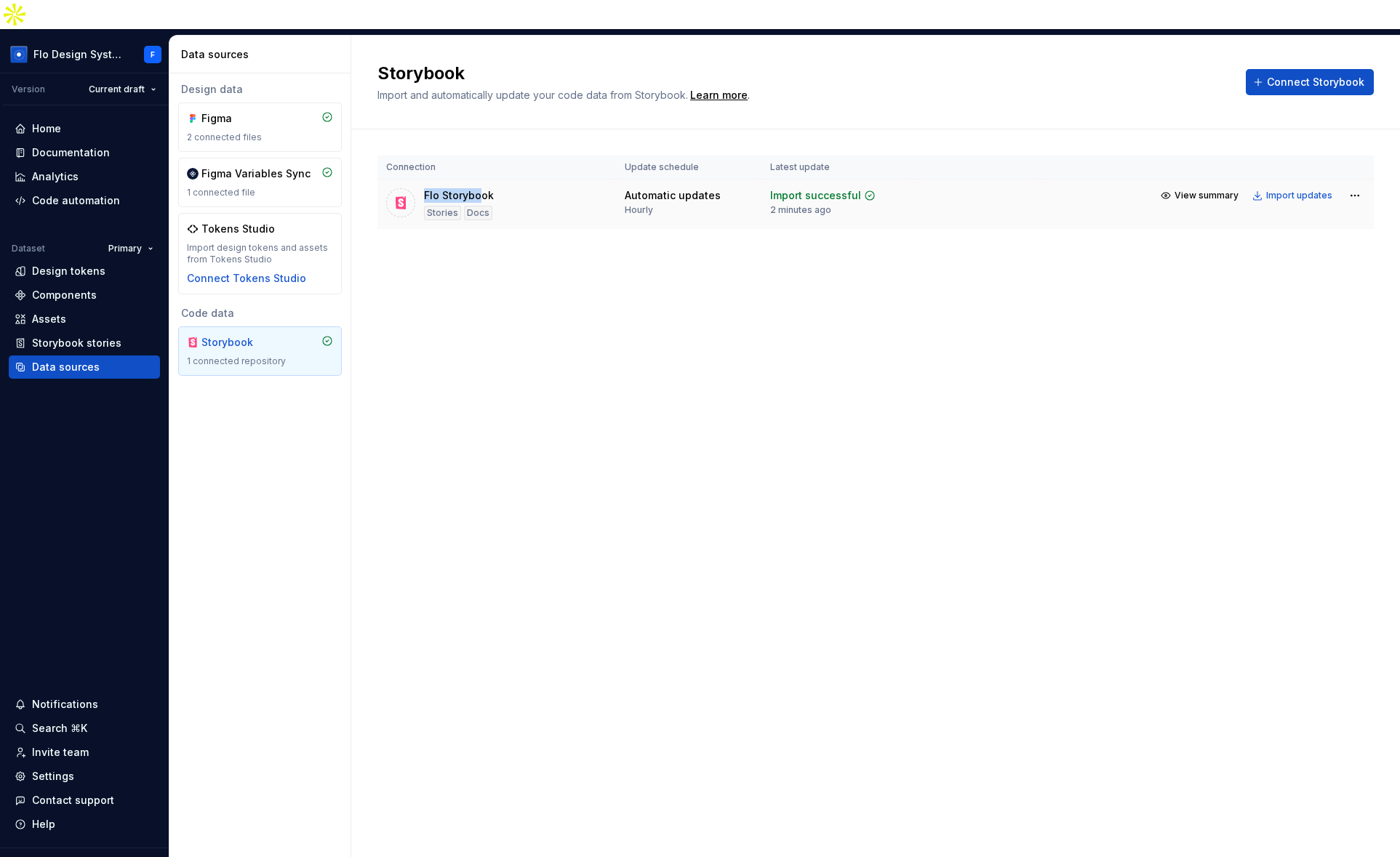
drag, startPoint x: 426, startPoint y: 165, endPoint x: 481, endPoint y: 164, distance: 55.0
click at [481, 189] on div "Flo Storybook" at bounding box center [459, 195] width 70 height 14
drag, startPoint x: 483, startPoint y: 181, endPoint x: 498, endPoint y: 180, distance: 15.0
click at [498, 189] on div "Flo Storybook Stories Docs" at bounding box center [497, 205] width 221 height 32
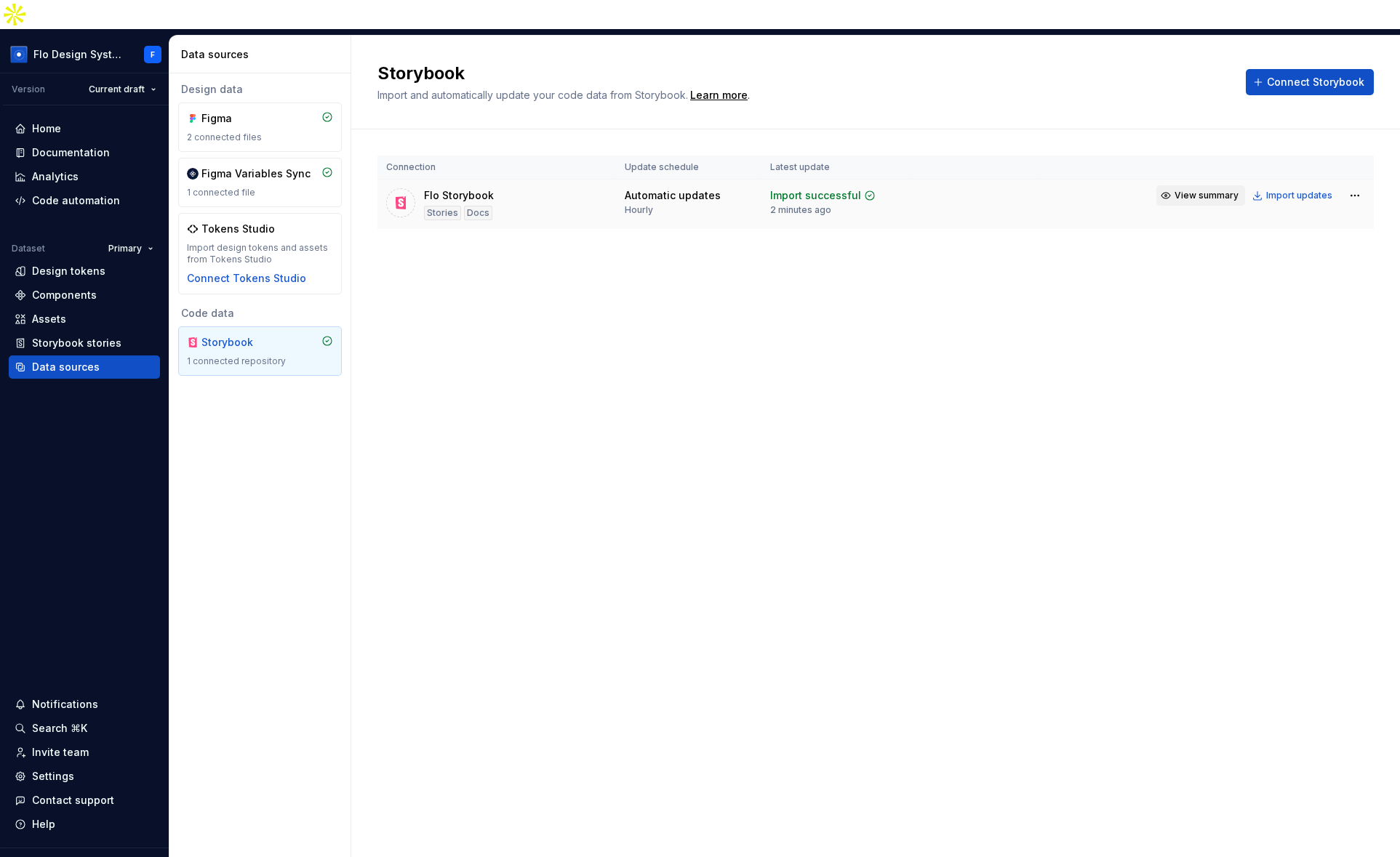
click at [1217, 186] on button "View summary" at bounding box center [1200, 195] width 89 height 21
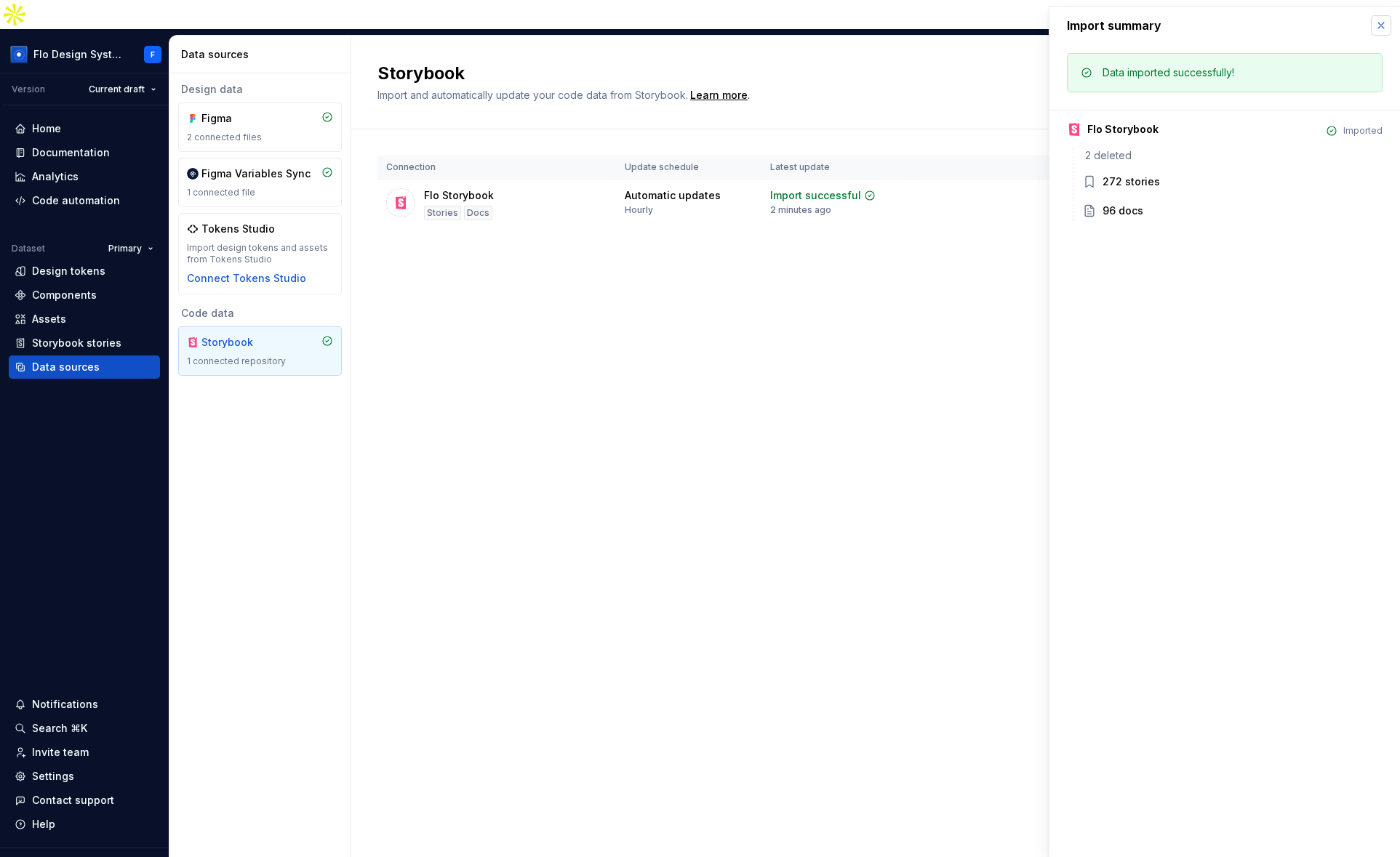
click at [1376, 29] on button "button" at bounding box center [1380, 25] width 21 height 21
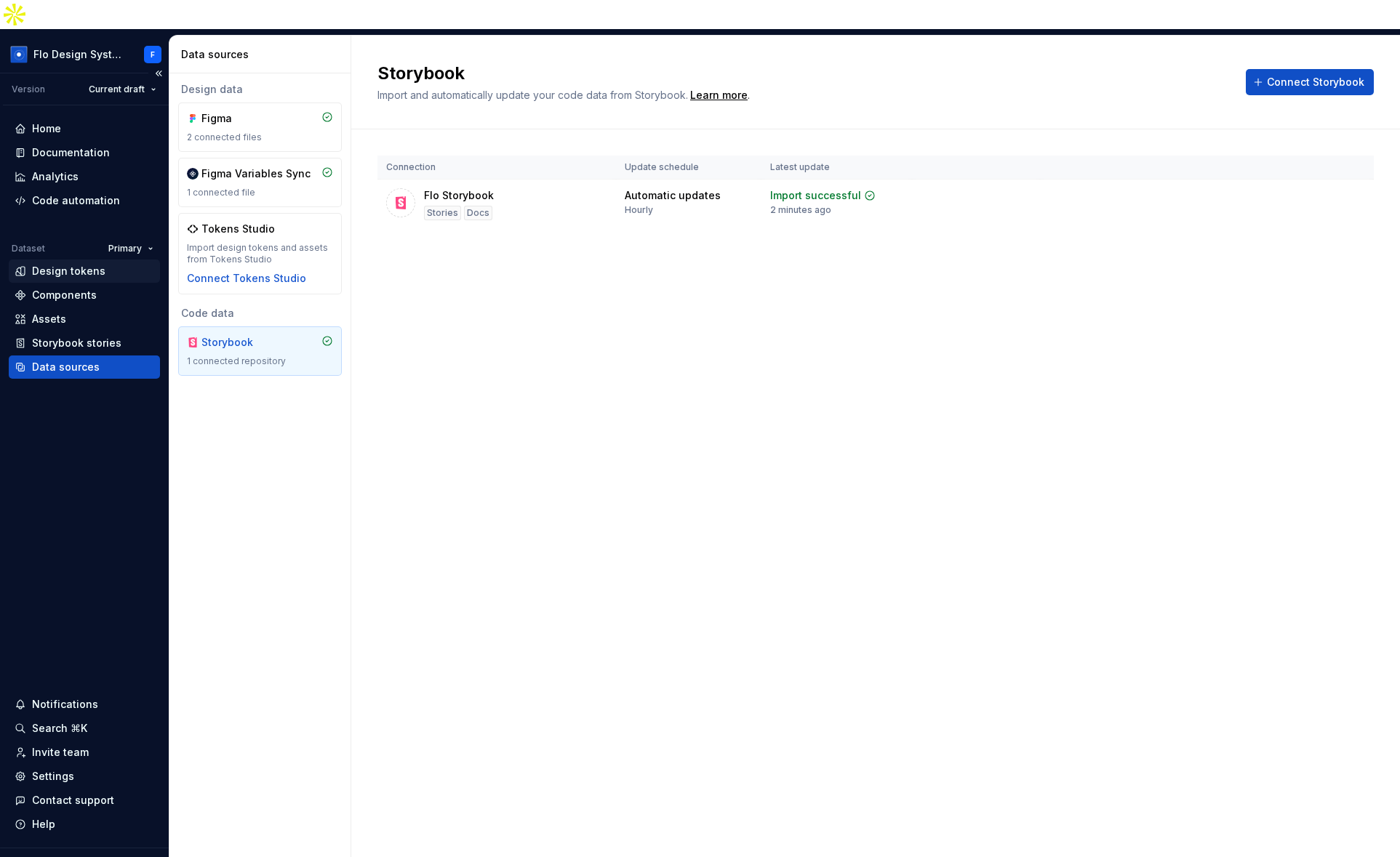
click at [56, 264] on div "Design tokens" at bounding box center [68, 271] width 74 height 14
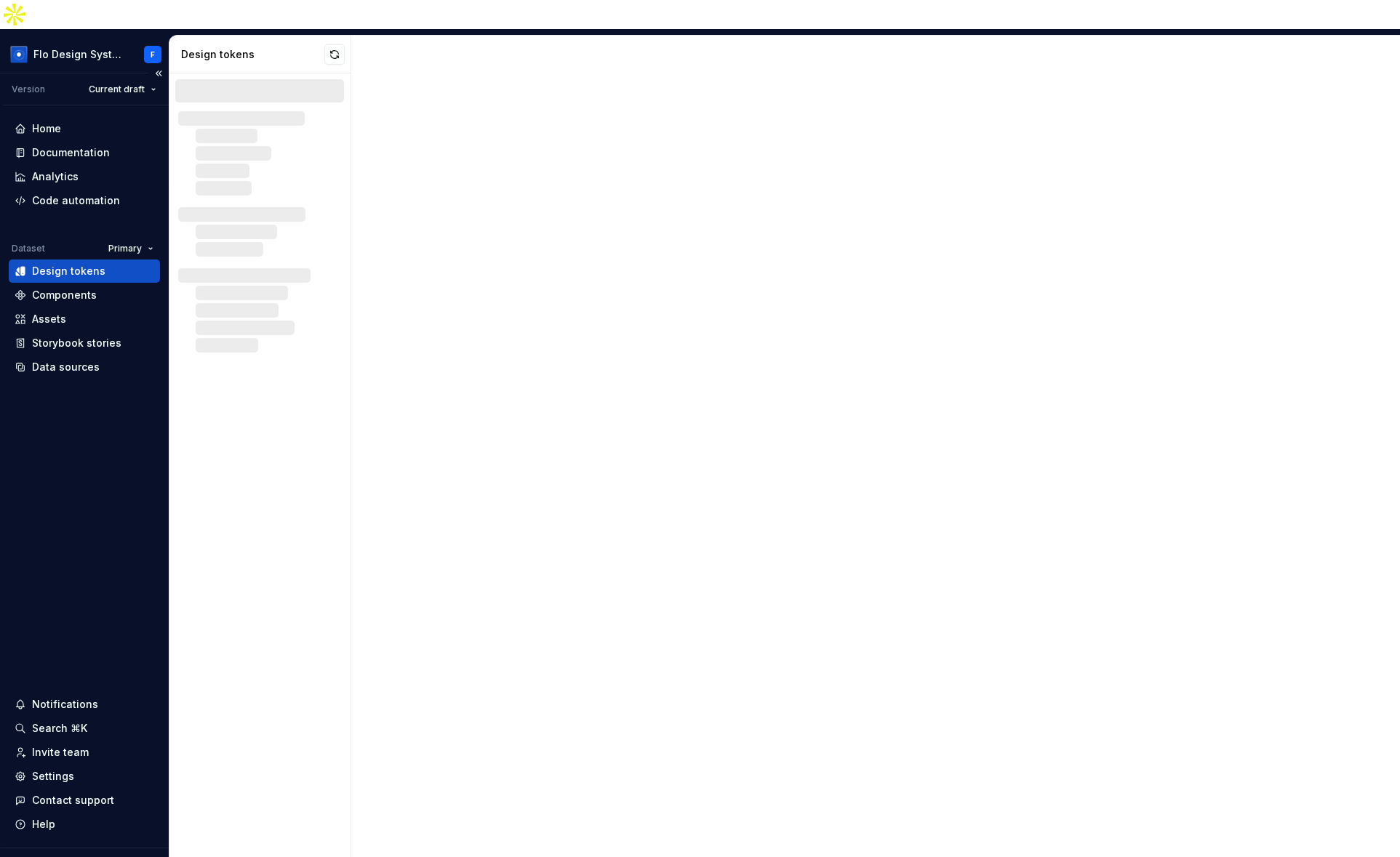
click at [56, 264] on div "Design tokens" at bounding box center [68, 271] width 74 height 14
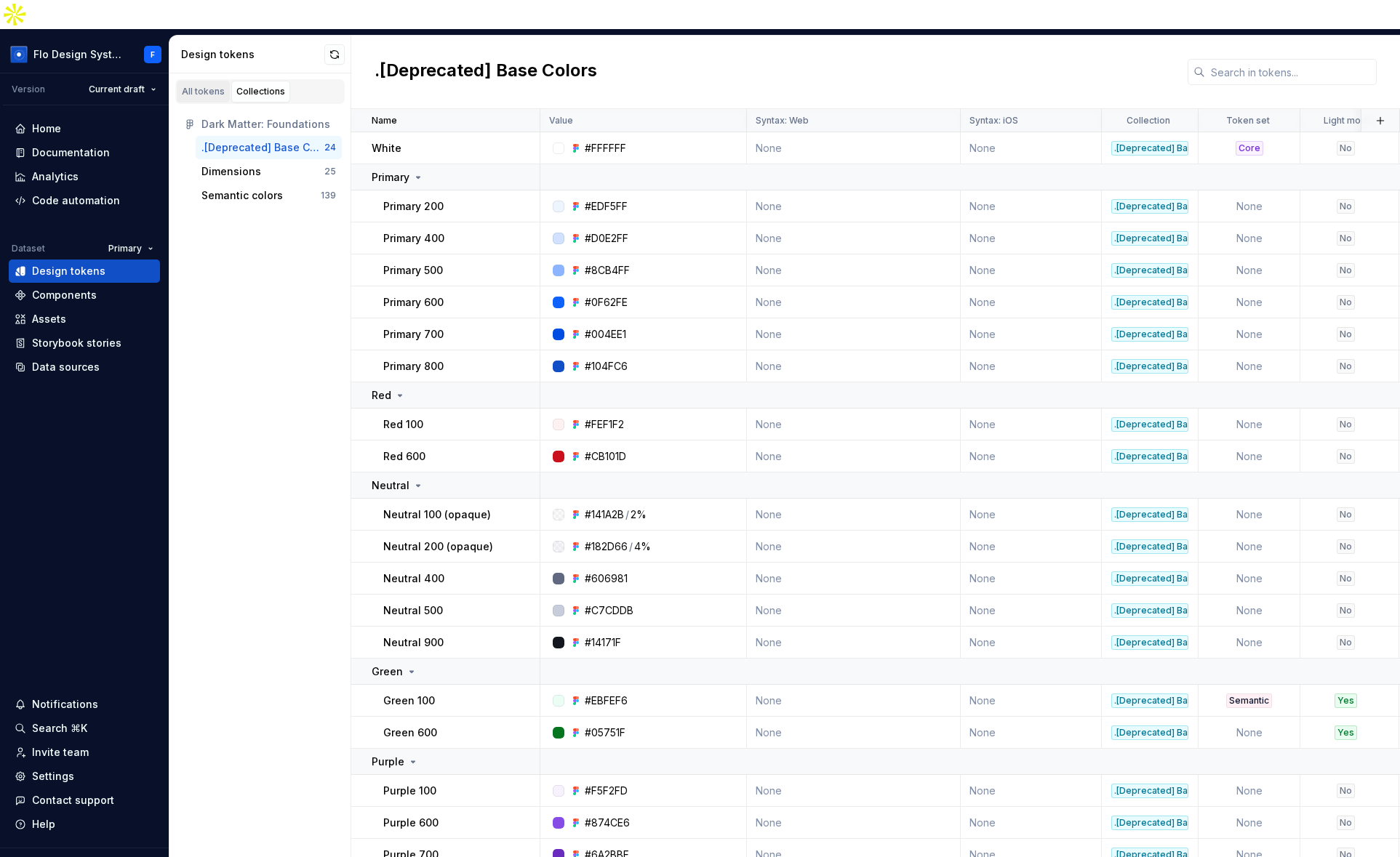
click at [216, 86] on div "All tokens" at bounding box center [203, 91] width 43 height 11
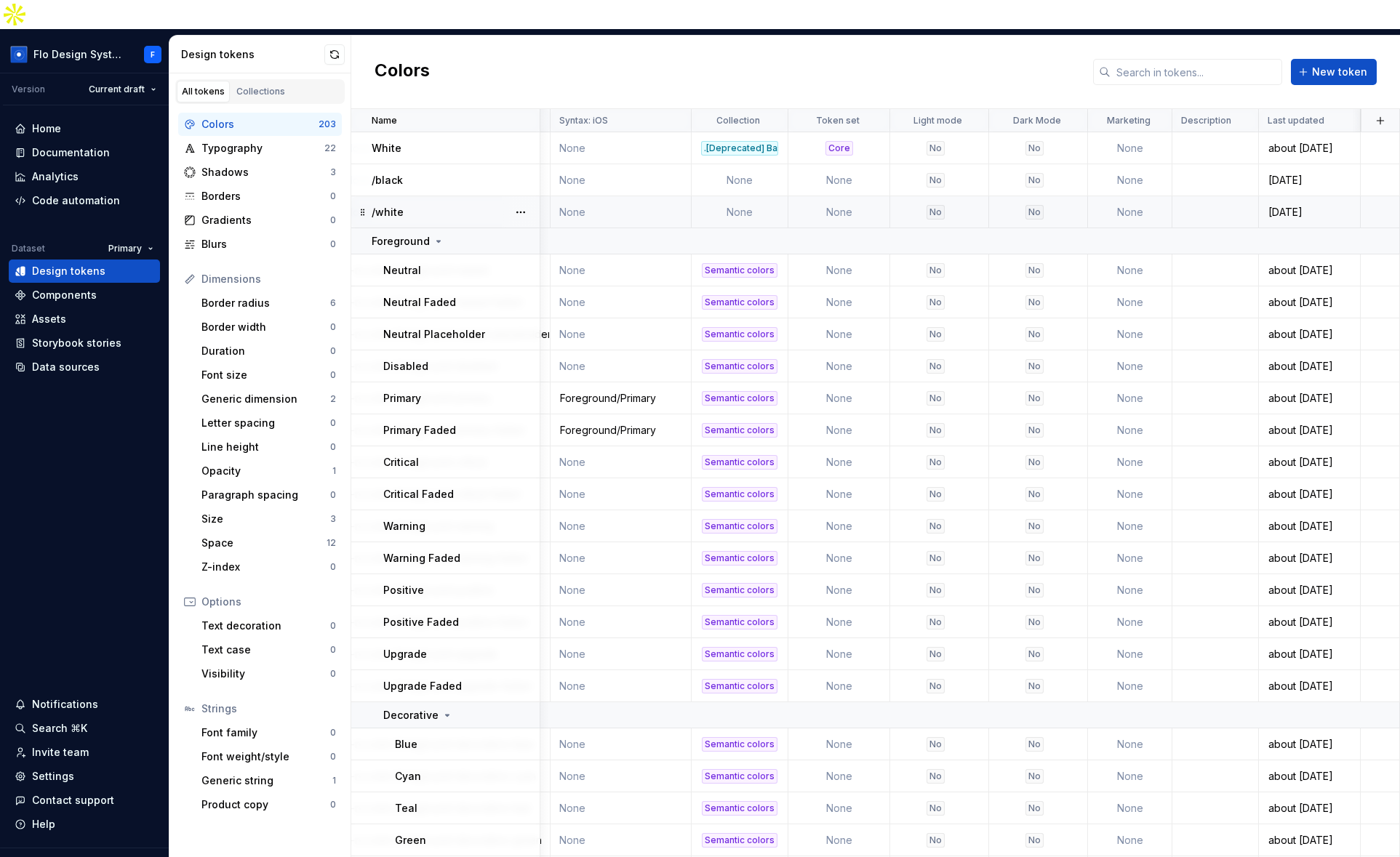
scroll to position [0, 738]
click at [1370, 110] on button "button" at bounding box center [1379, 120] width 21 height 21
click at [1289, 152] on div "New custom property" at bounding box center [1288, 149] width 109 height 14
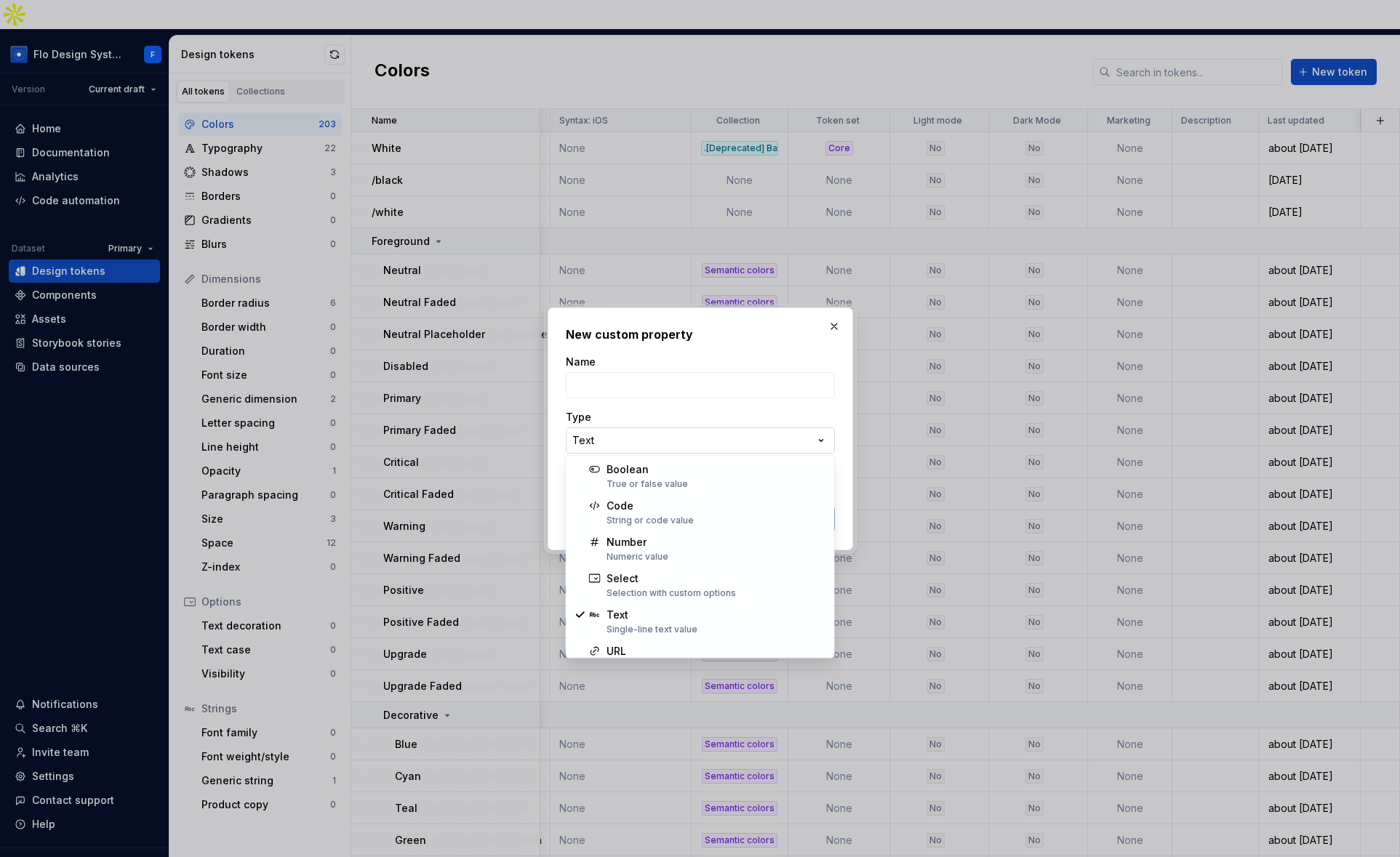
click at [619, 435] on div "**********" at bounding box center [700, 428] width 1400 height 857
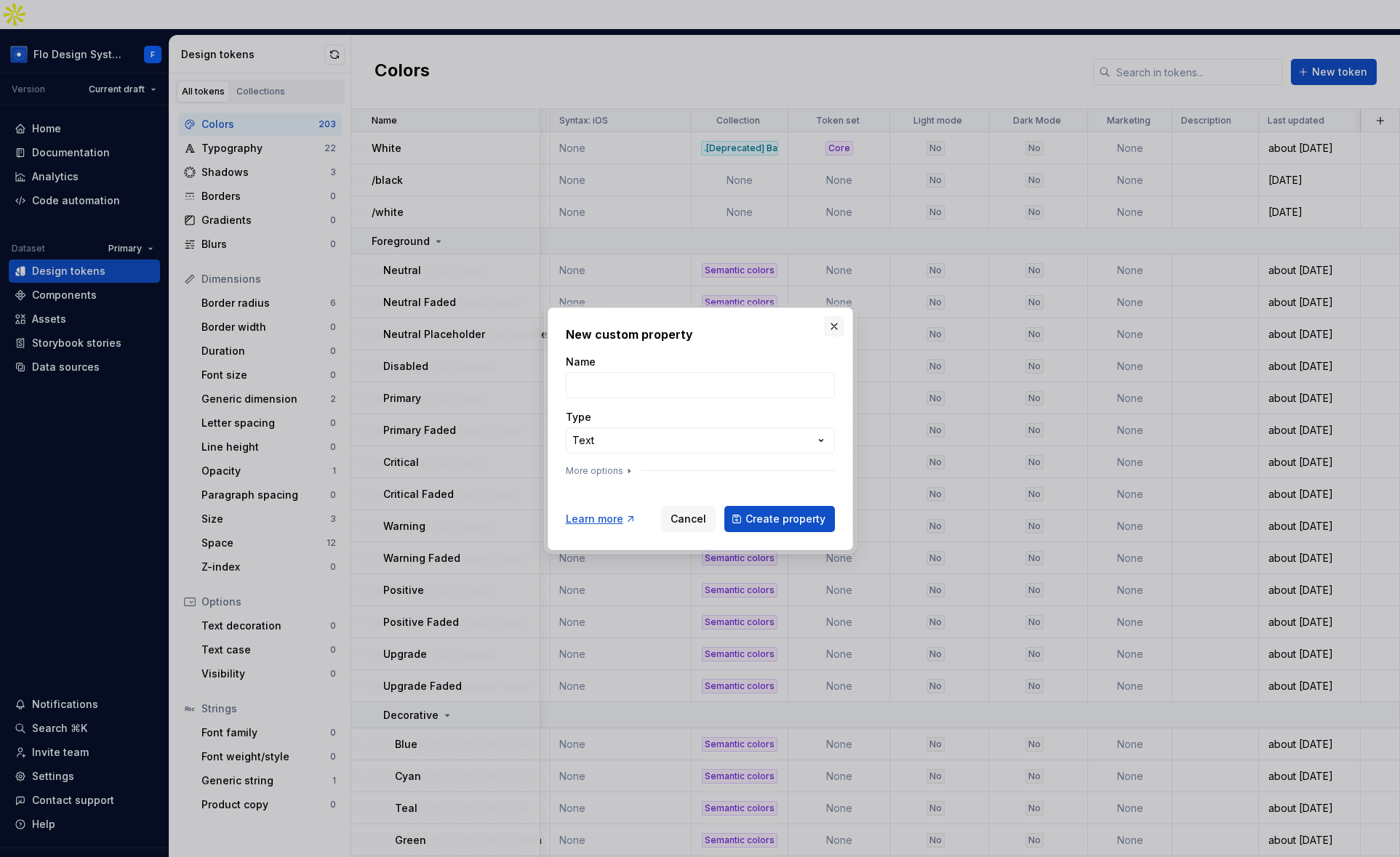
click at [830, 316] on div "**********" at bounding box center [700, 428] width 1400 height 857
click at [833, 323] on button "button" at bounding box center [833, 326] width 21 height 21
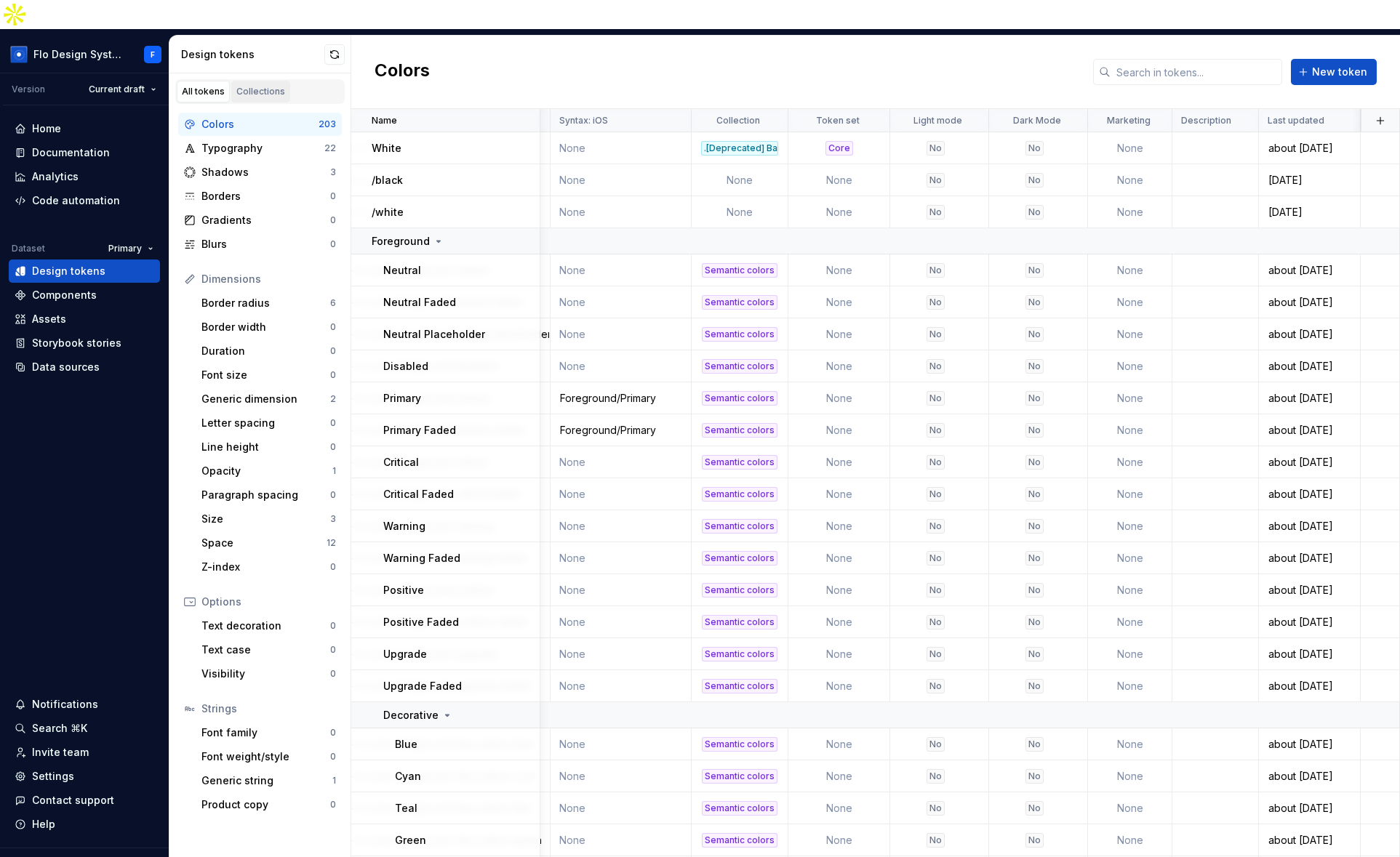
click at [249, 86] on div "Collections" at bounding box center [261, 91] width 49 height 11
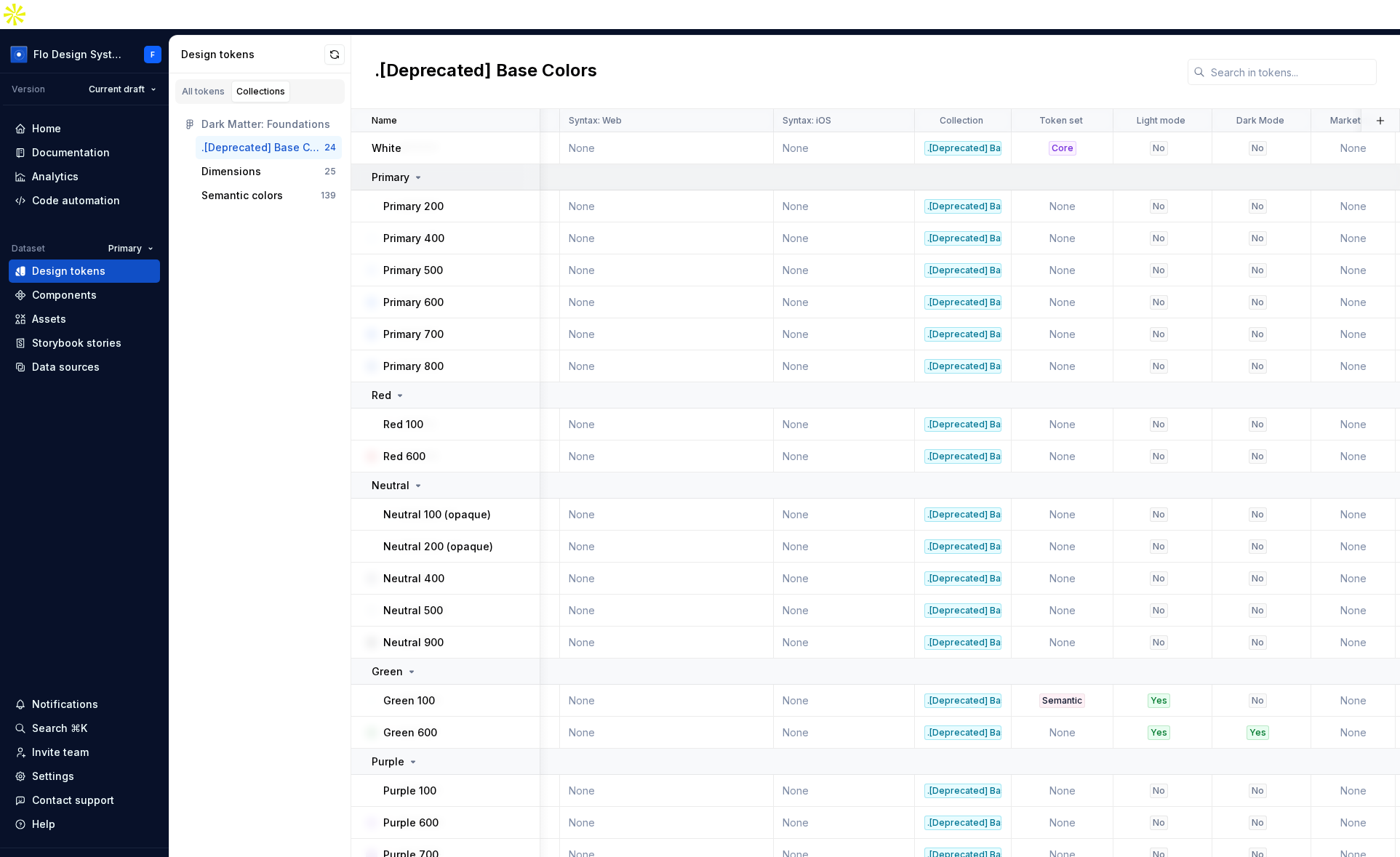
scroll to position [0, 207]
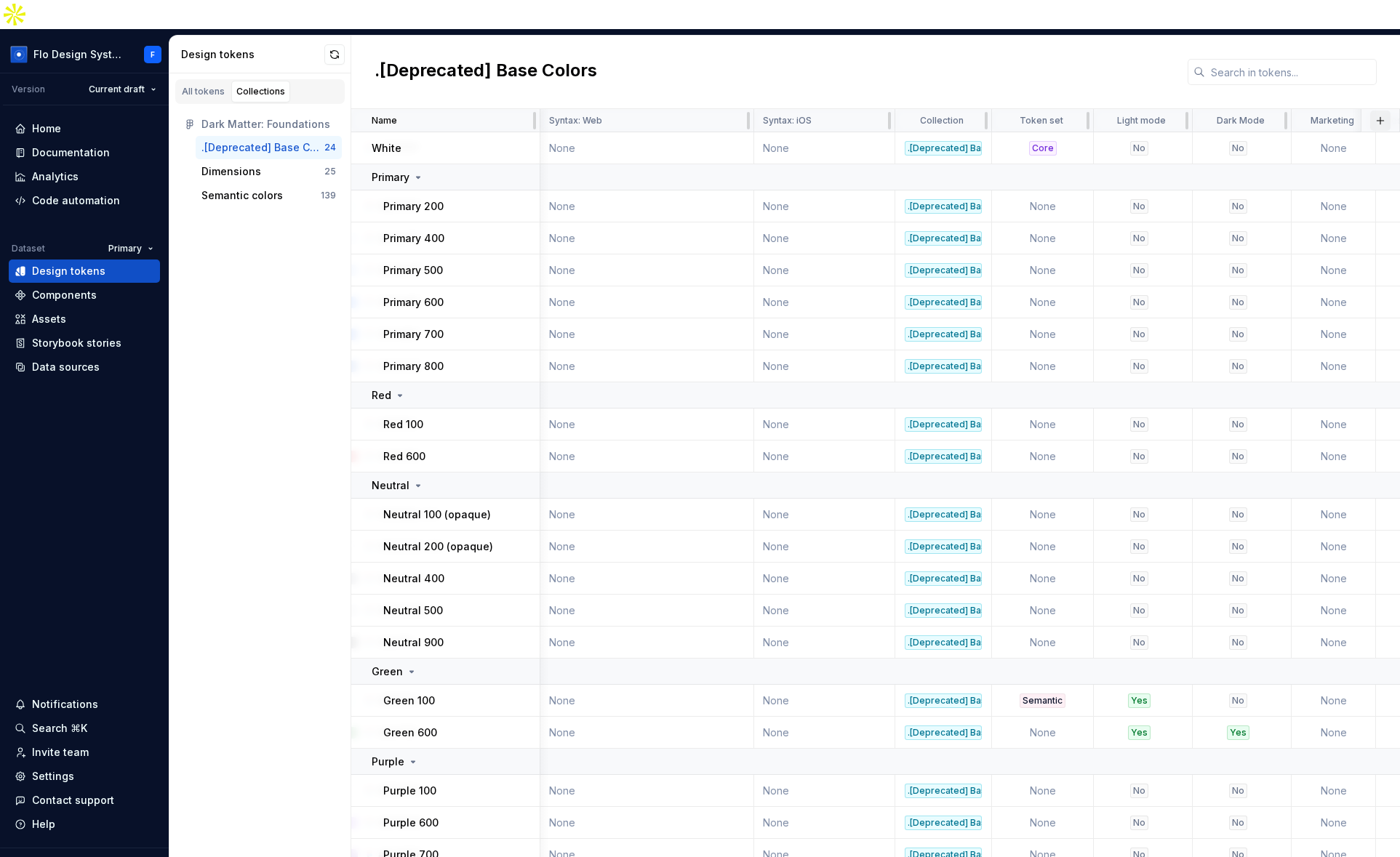
click at [1373, 110] on button "button" at bounding box center [1379, 120] width 21 height 21
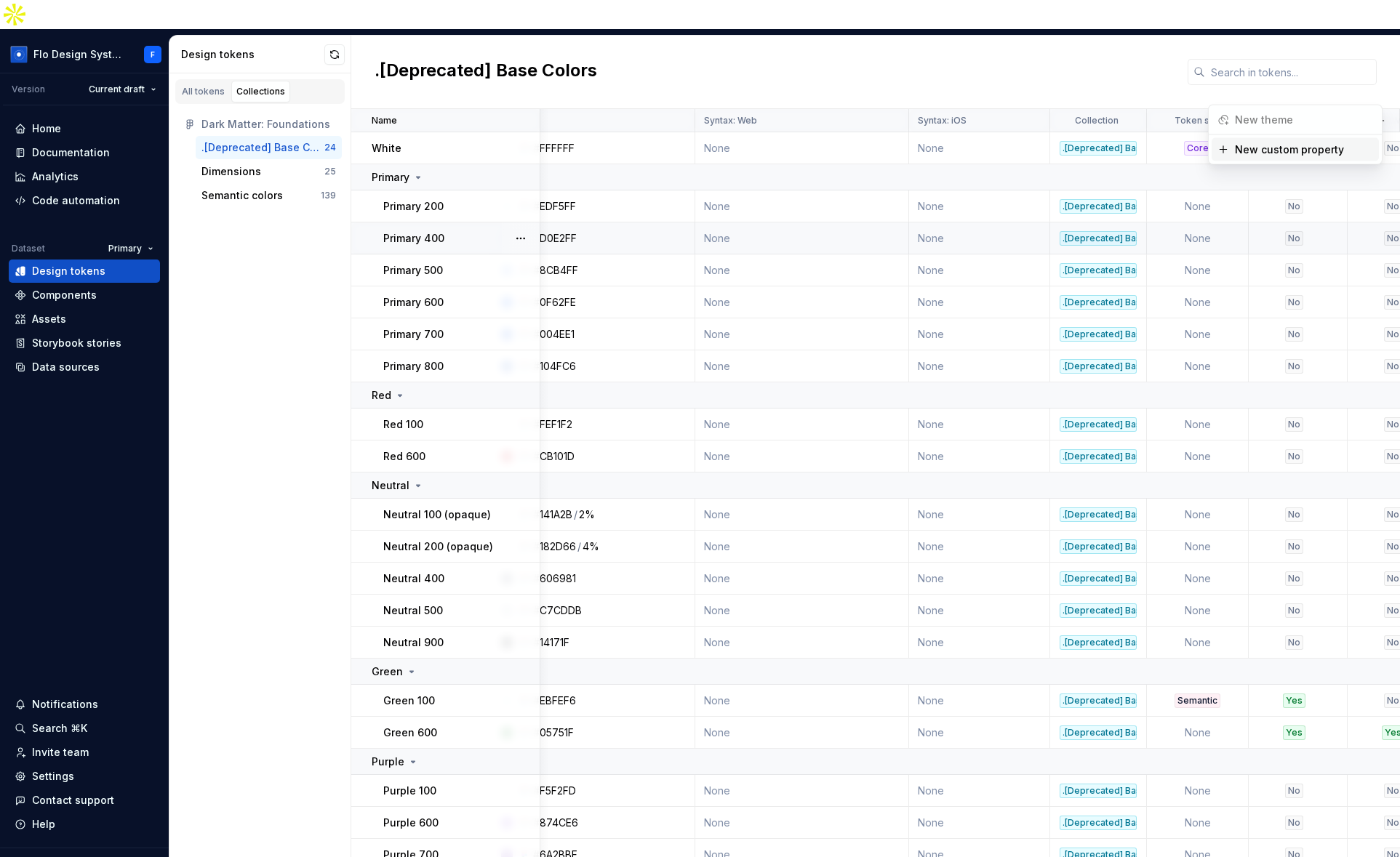
scroll to position [0, 0]
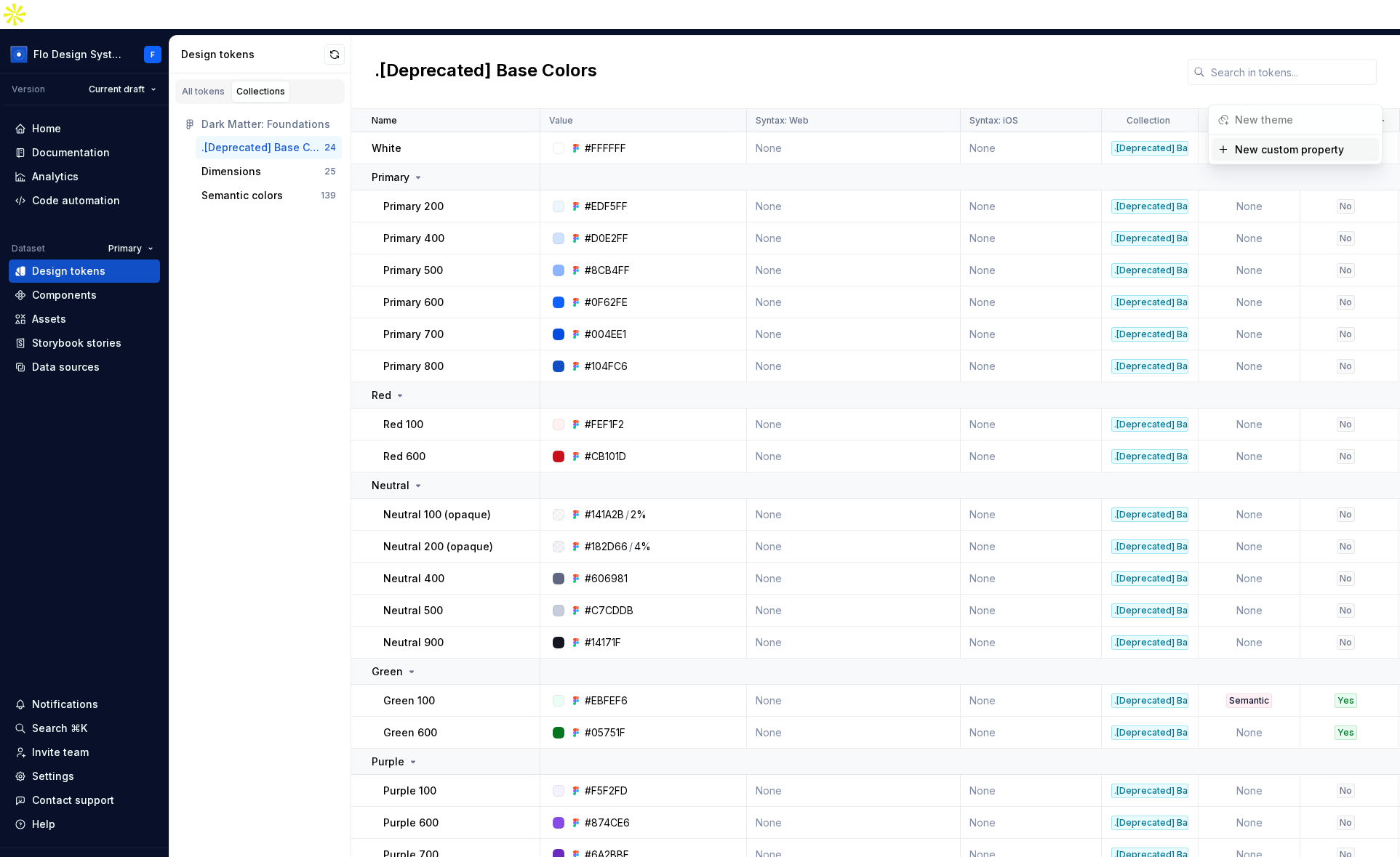
click at [679, 36] on div ".[Deprecated] Base Colors" at bounding box center [875, 72] width 1049 height 74
click at [190, 86] on div "All tokens" at bounding box center [203, 91] width 43 height 11
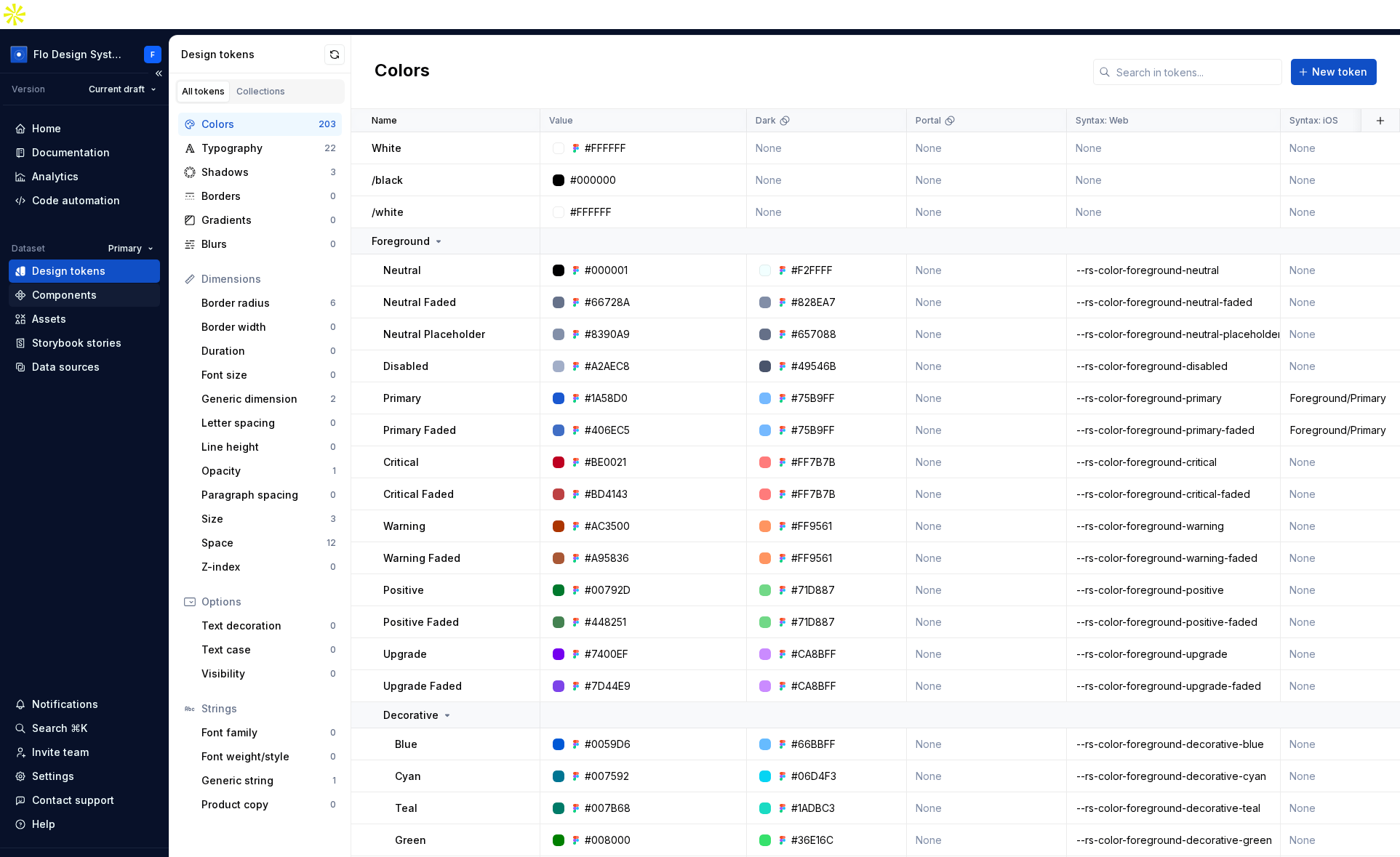
click at [87, 288] on div "Components" at bounding box center [64, 295] width 65 height 14
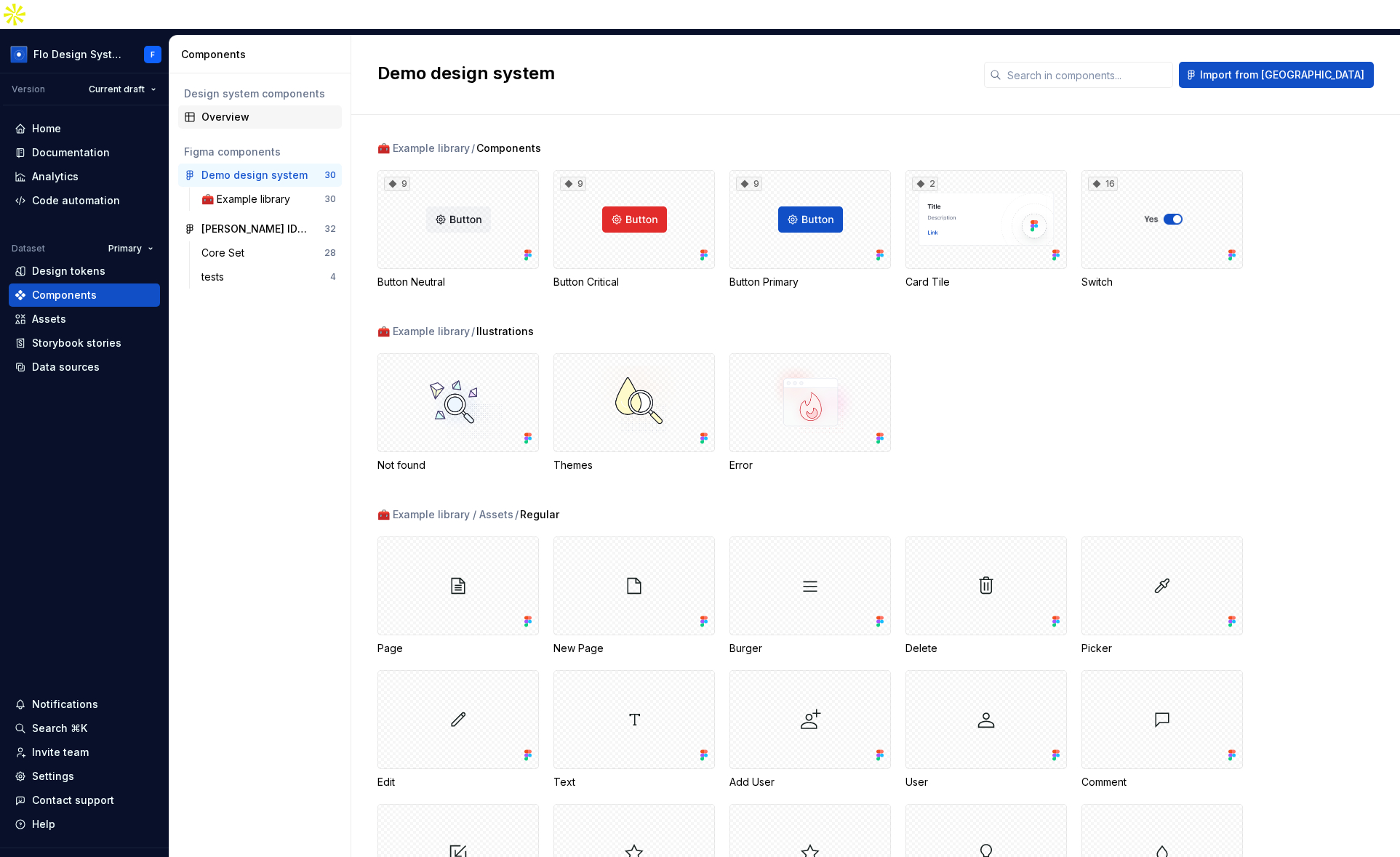
click at [227, 110] on div "Overview" at bounding box center [268, 116] width 135 height 14
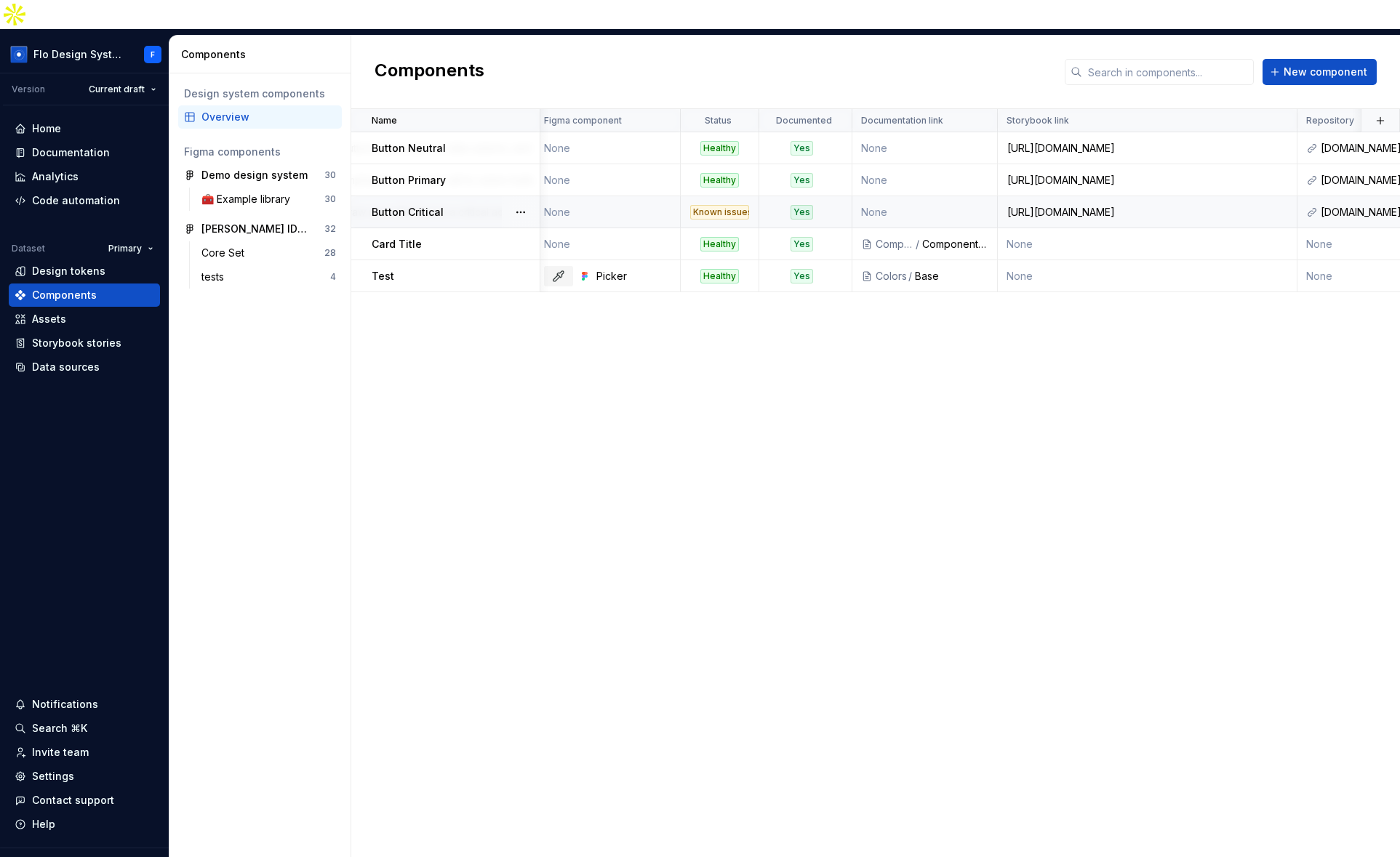
scroll to position [0, 149]
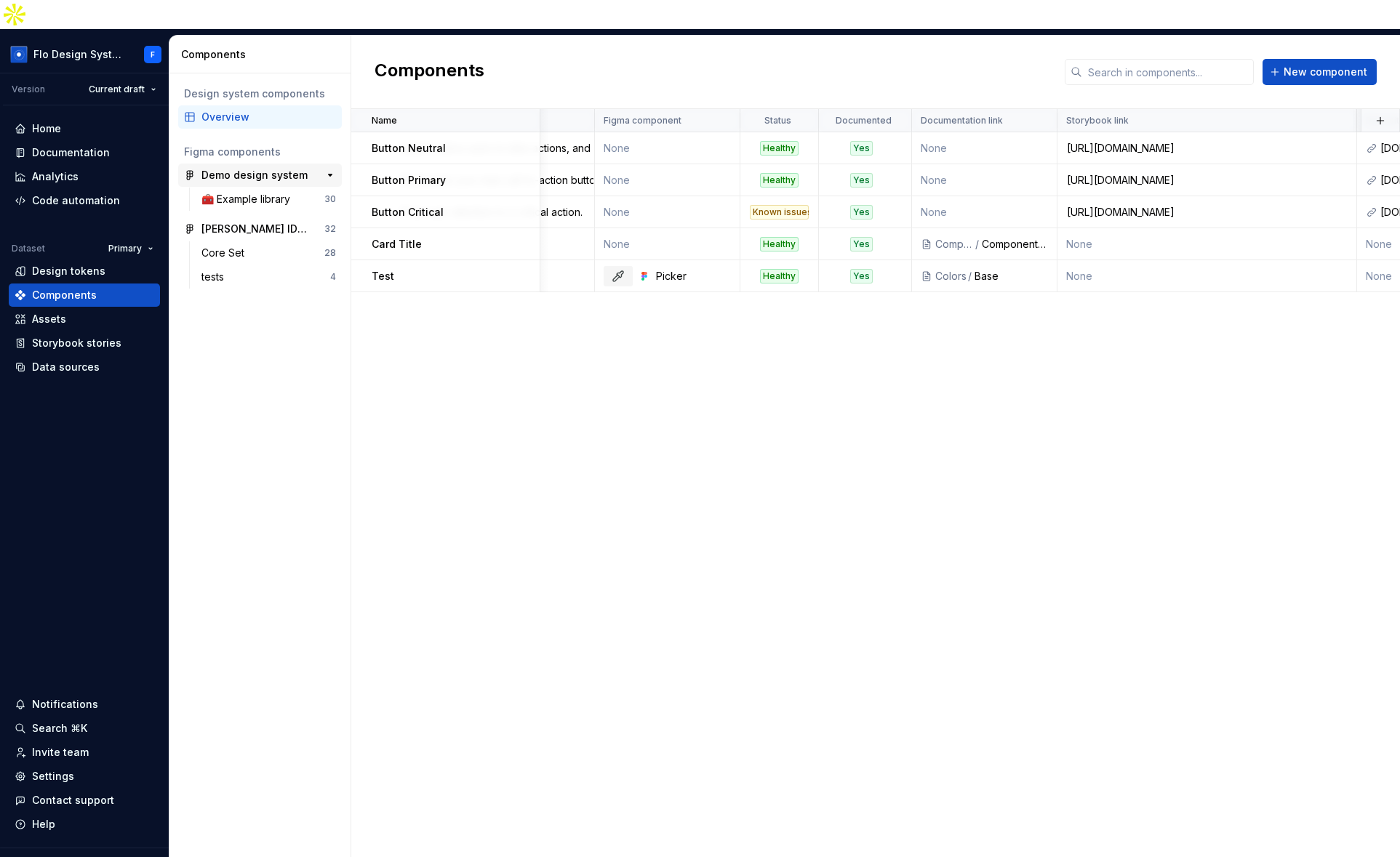
click at [219, 168] on div "Demo design system" at bounding box center [255, 175] width 106 height 14
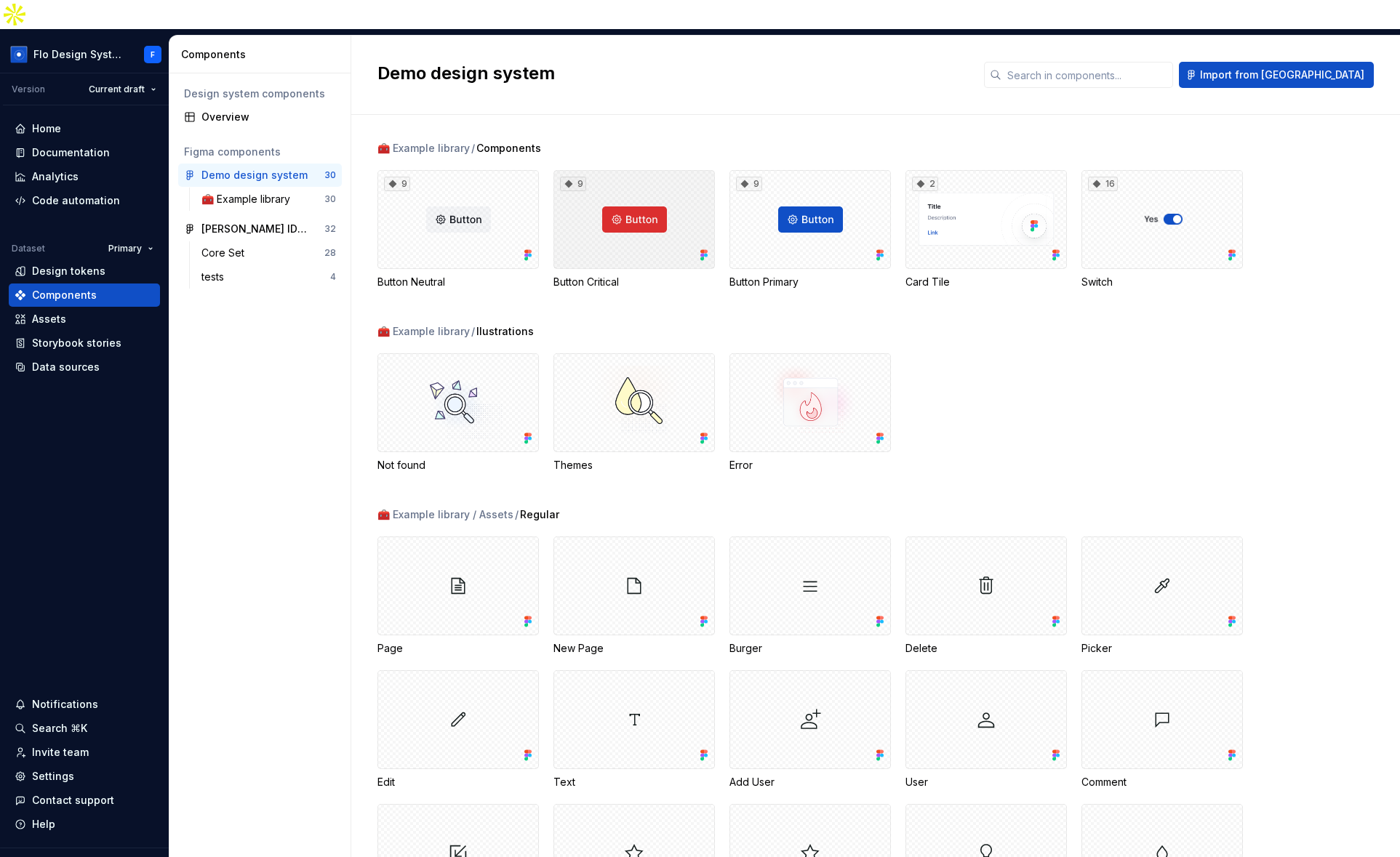
click at [678, 205] on div "9" at bounding box center [634, 220] width 161 height 99
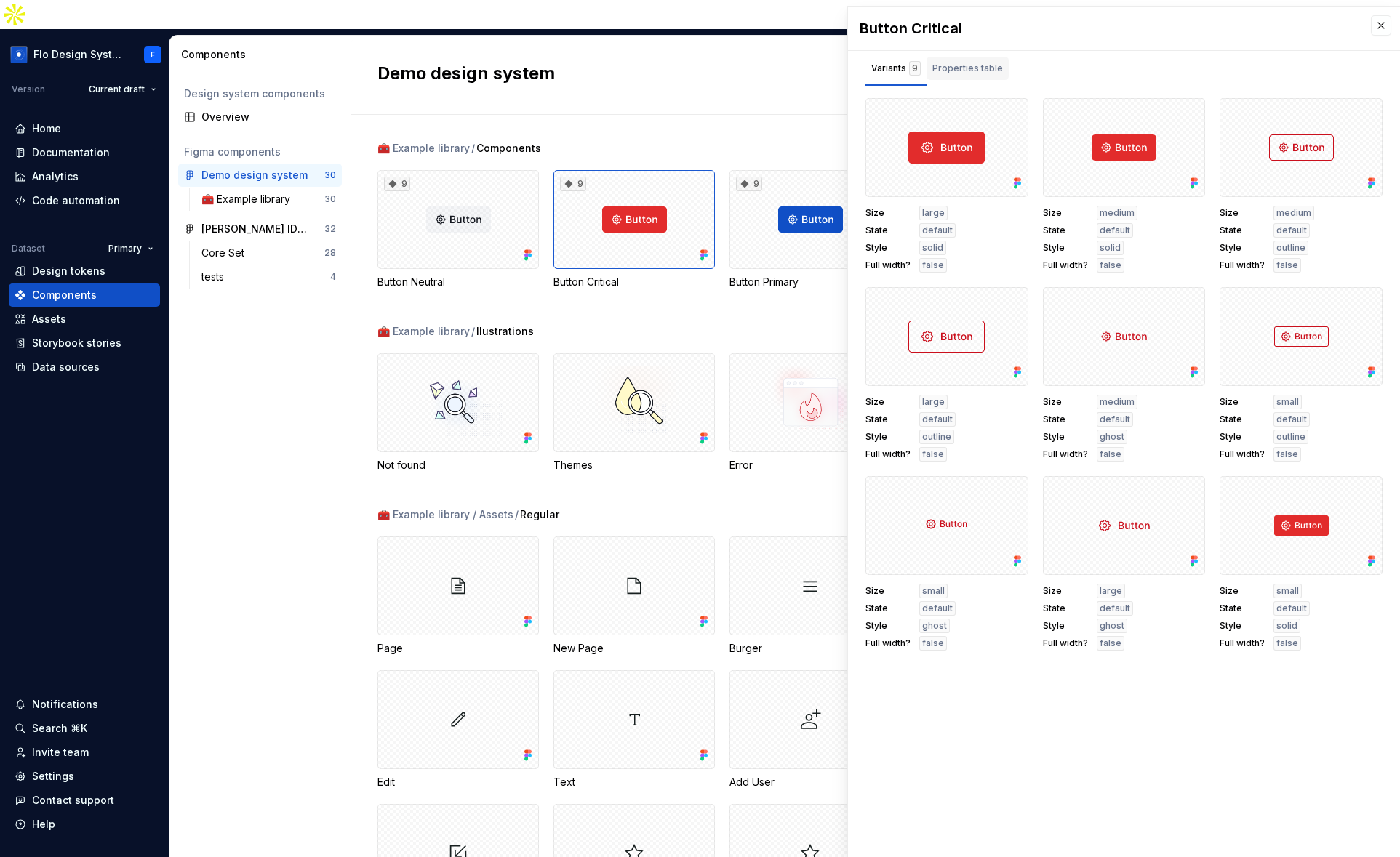
click at [954, 74] on div "Properties table" at bounding box center [967, 68] width 71 height 14
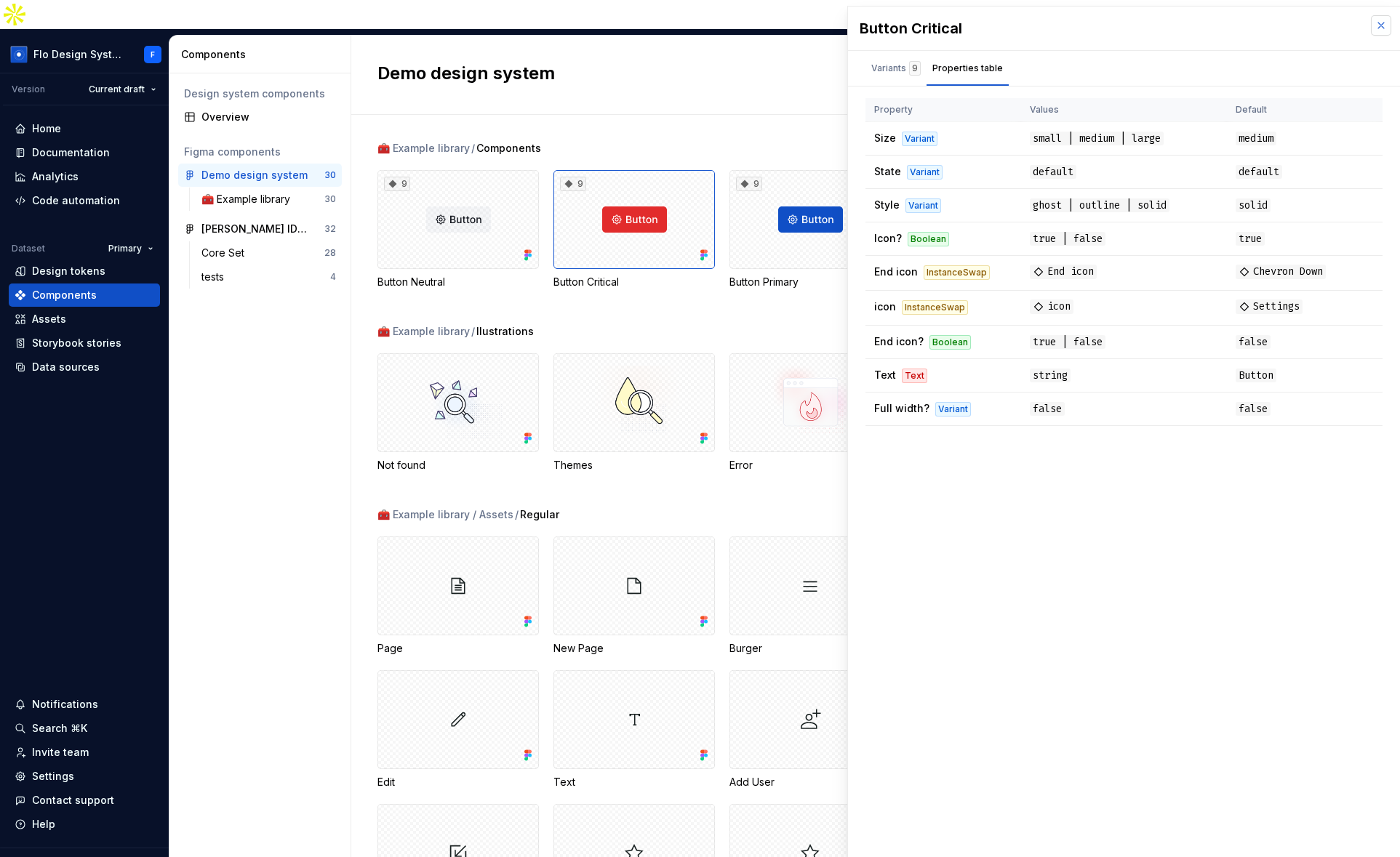
click at [1377, 21] on button "button" at bounding box center [1380, 25] width 21 height 21
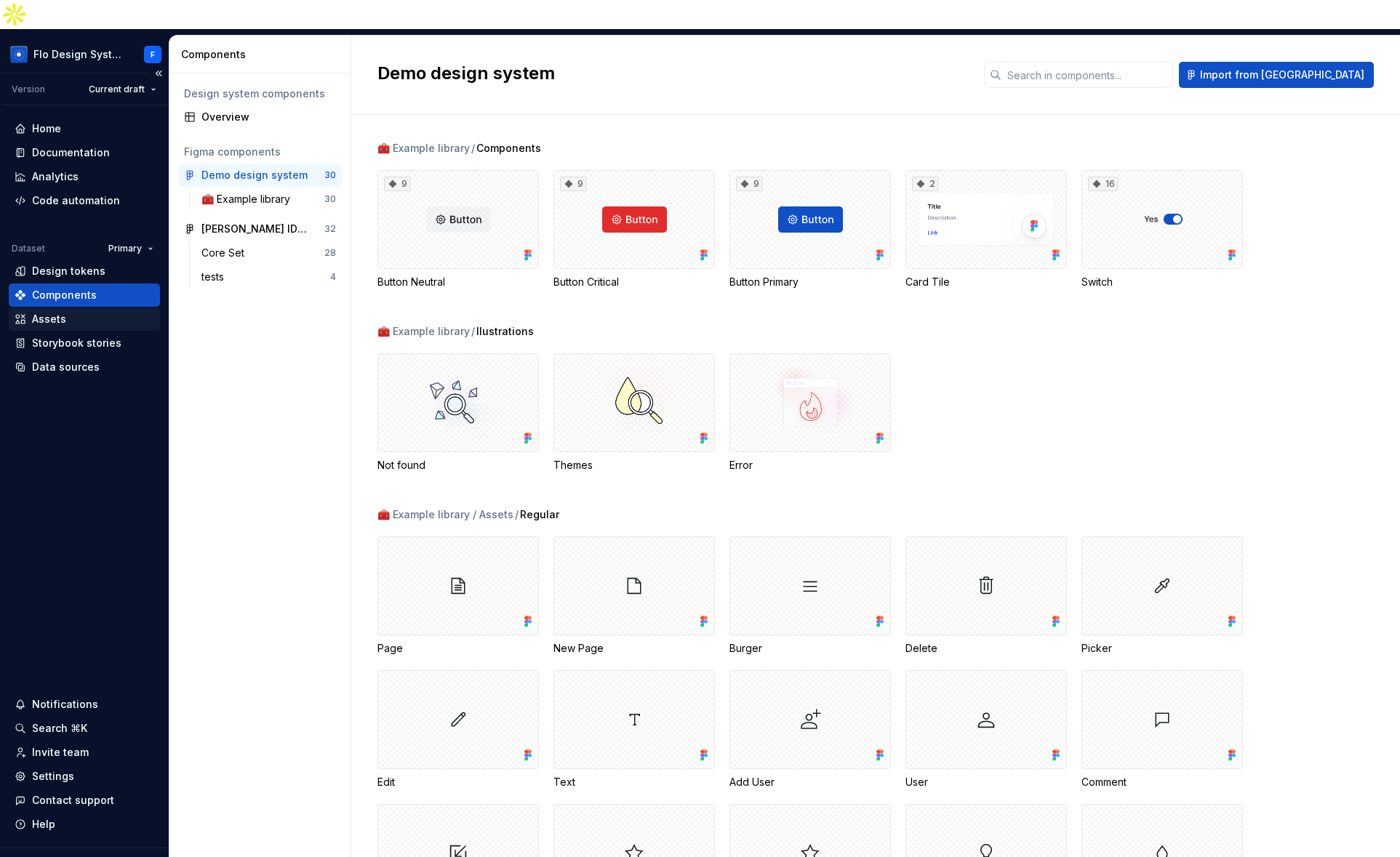
click at [56, 312] on div "Assets" at bounding box center [49, 319] width 34 height 14
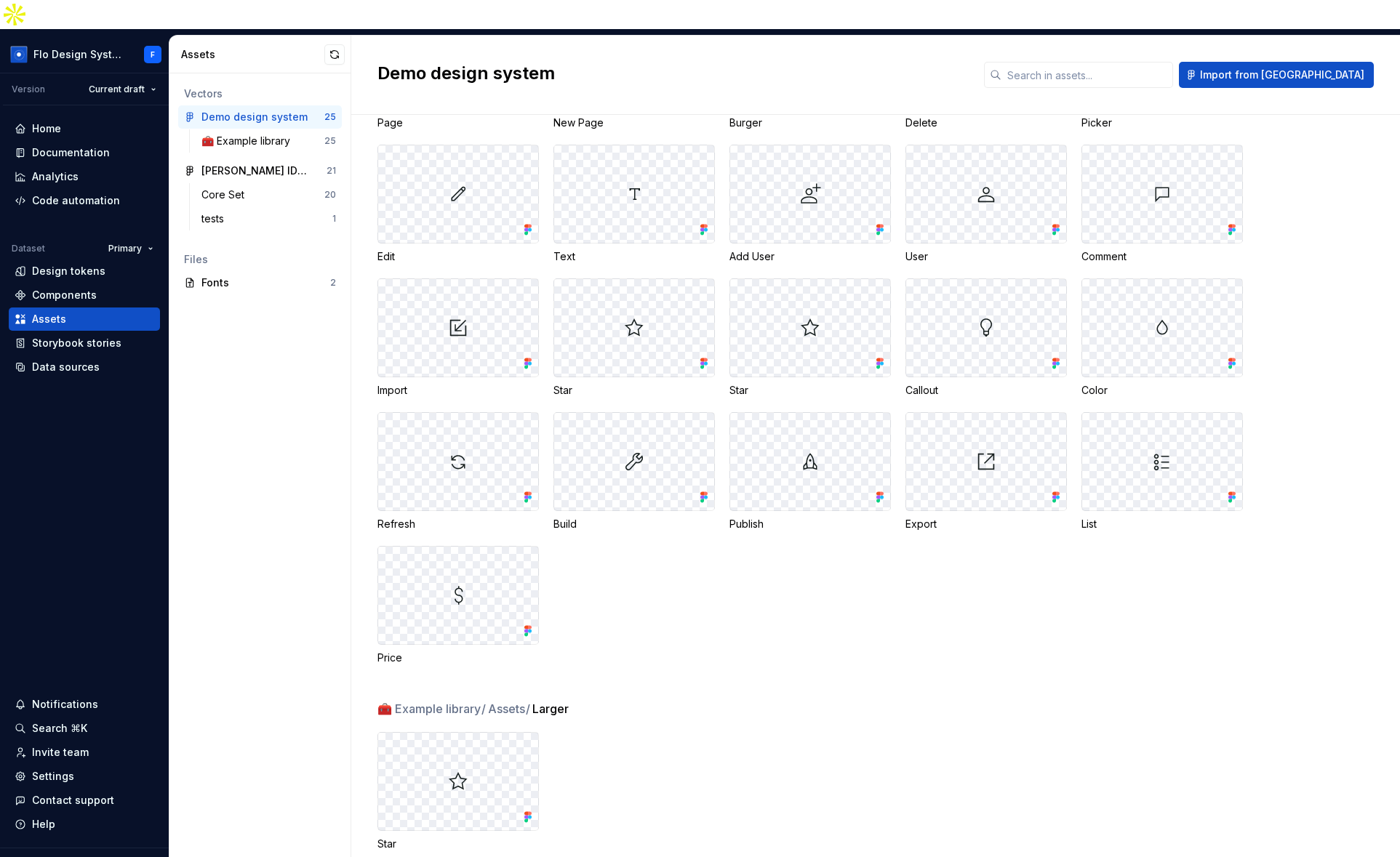
scroll to position [322, 0]
click at [58, 336] on div "Storybook stories" at bounding box center [77, 343] width 90 height 14
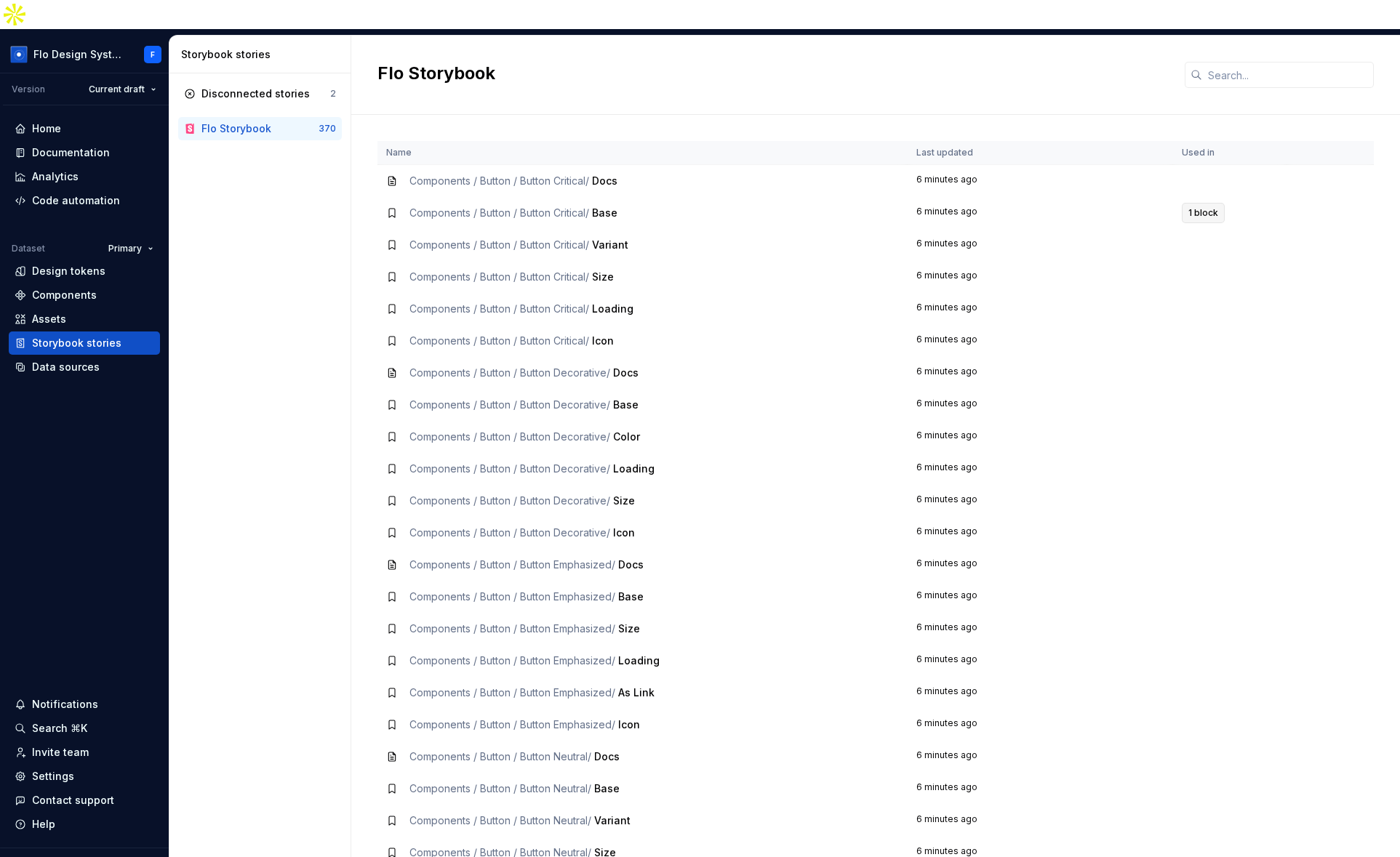
click at [1192, 207] on span "1 block" at bounding box center [1202, 212] width 30 height 11
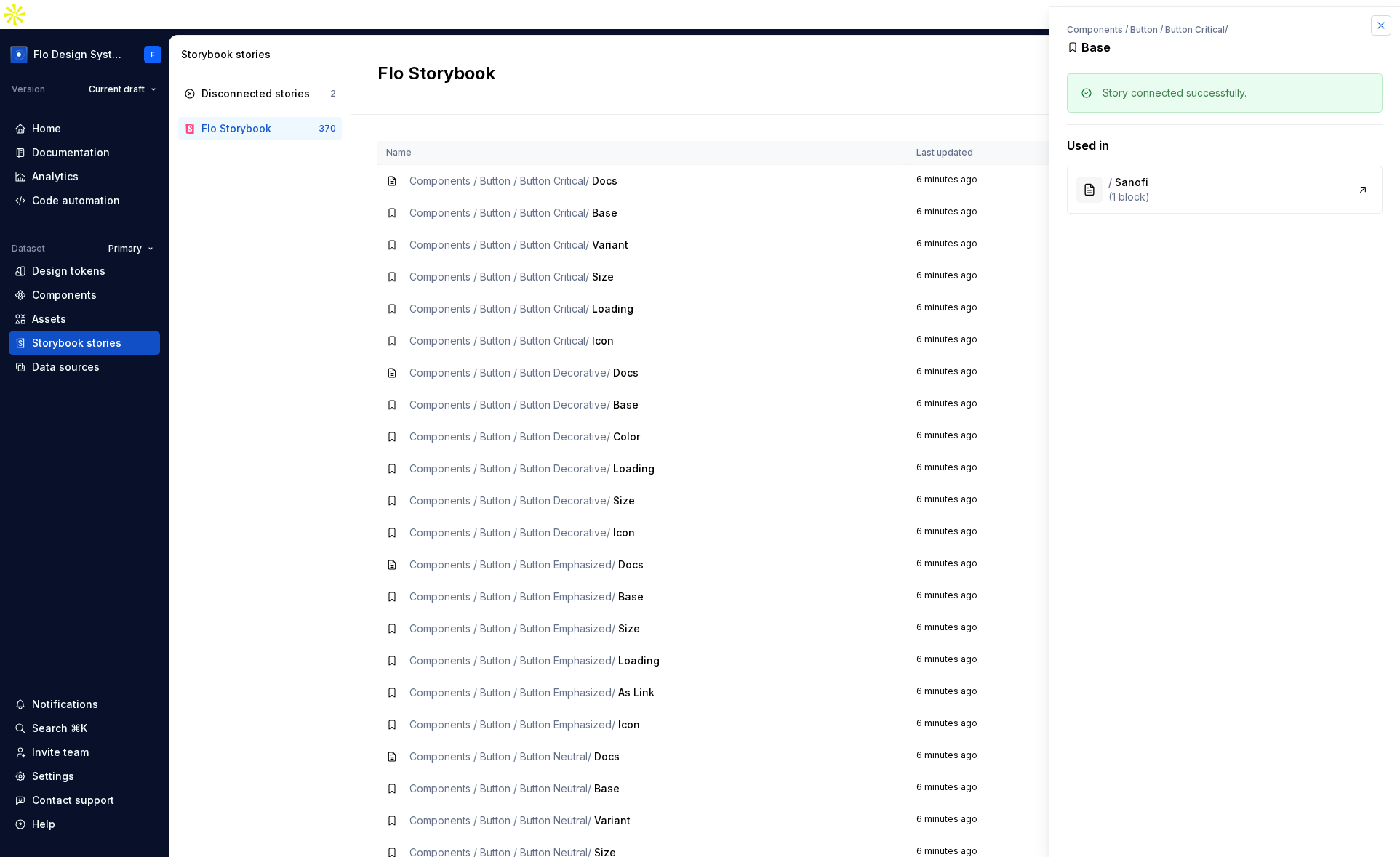
click at [1379, 26] on button "button" at bounding box center [1380, 25] width 21 height 21
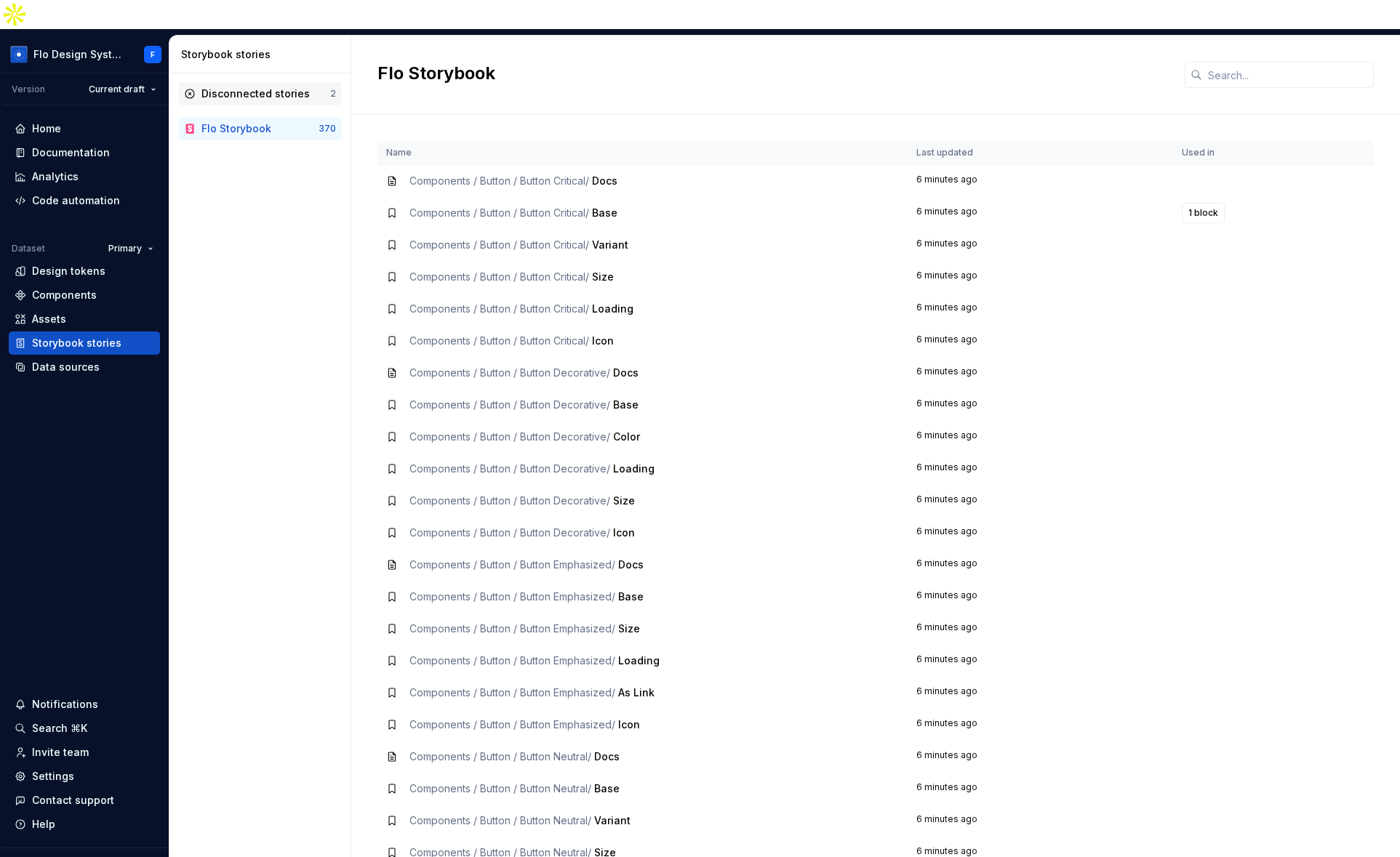
click at [284, 87] on div "Disconnected stories" at bounding box center [256, 94] width 108 height 14
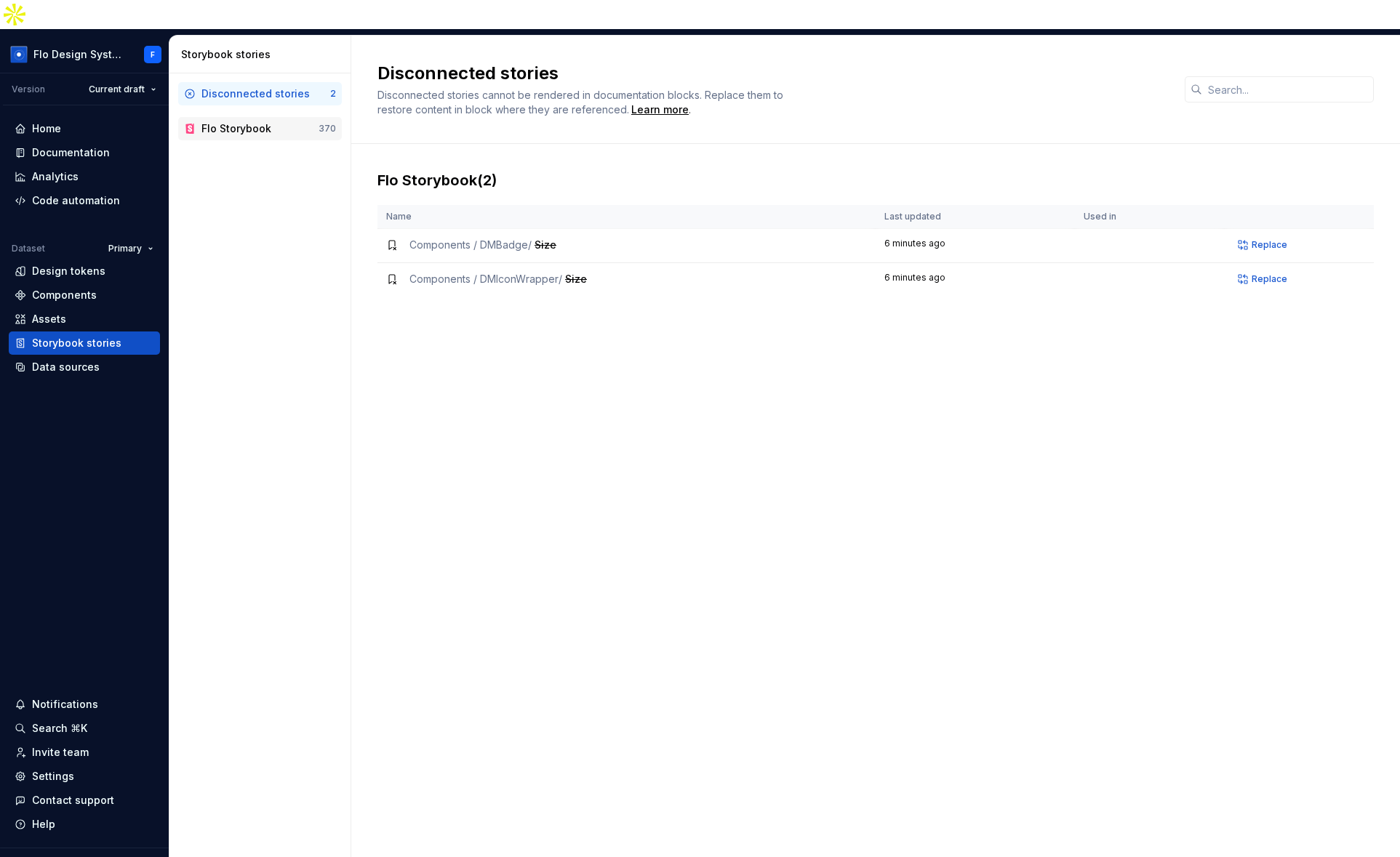
click at [281, 122] on div "Flo Storybook" at bounding box center [260, 129] width 117 height 14
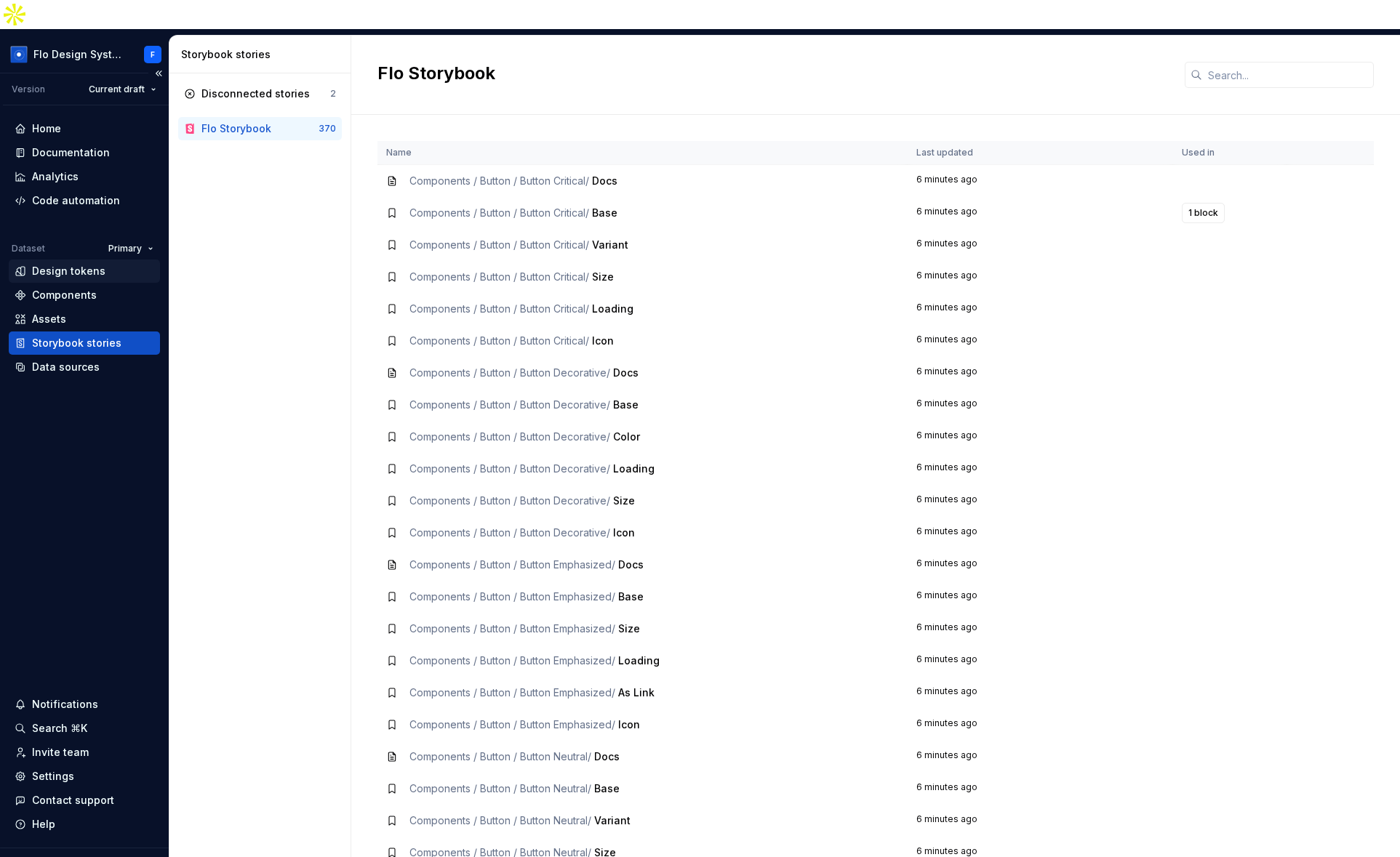
click at [96, 259] on div "Design tokens" at bounding box center [84, 271] width 151 height 24
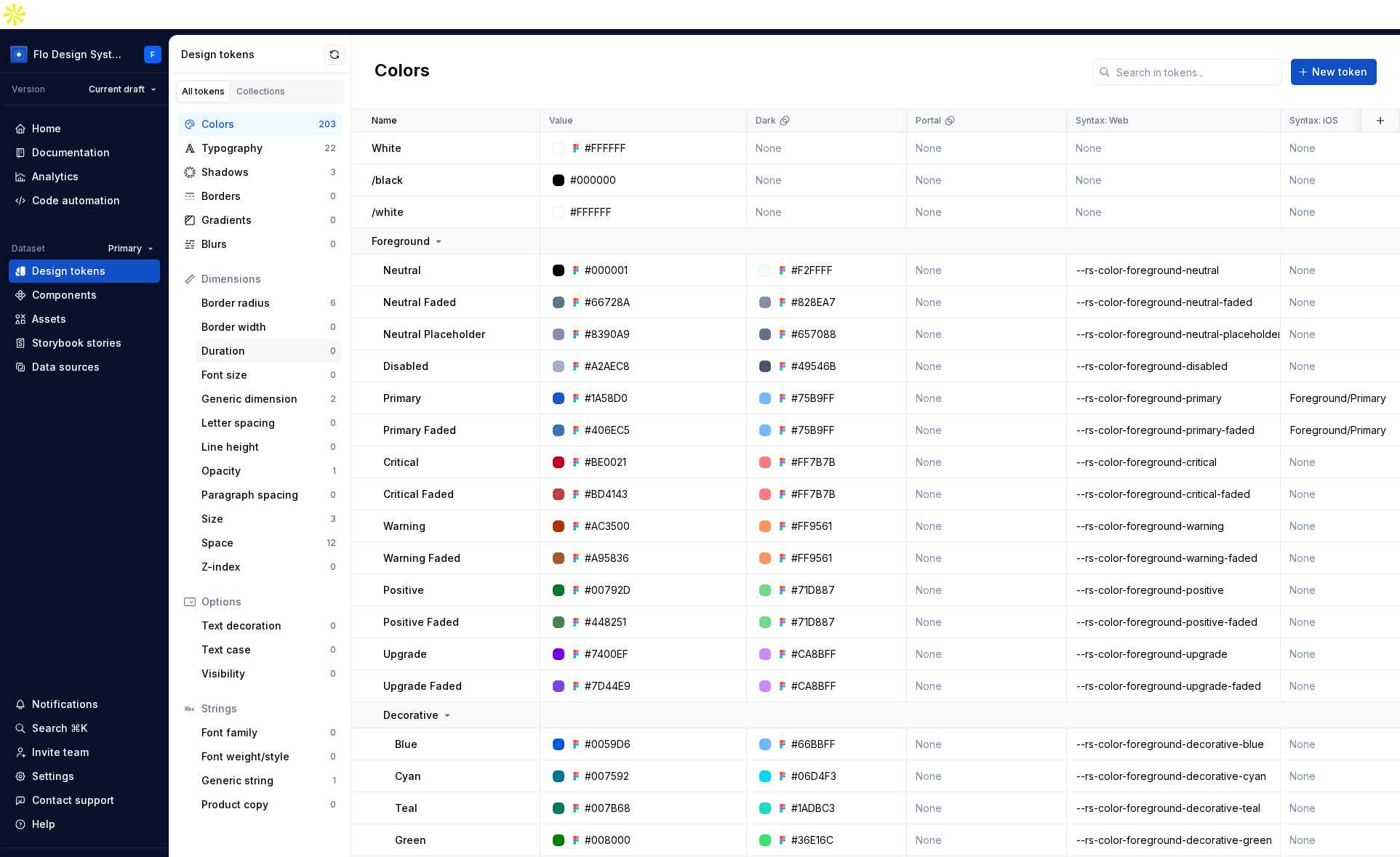
drag, startPoint x: 66, startPoint y: 343, endPoint x: 319, endPoint y: 314, distance: 254.7
click at [67, 360] on div "Data sources" at bounding box center [65, 367] width 68 height 14
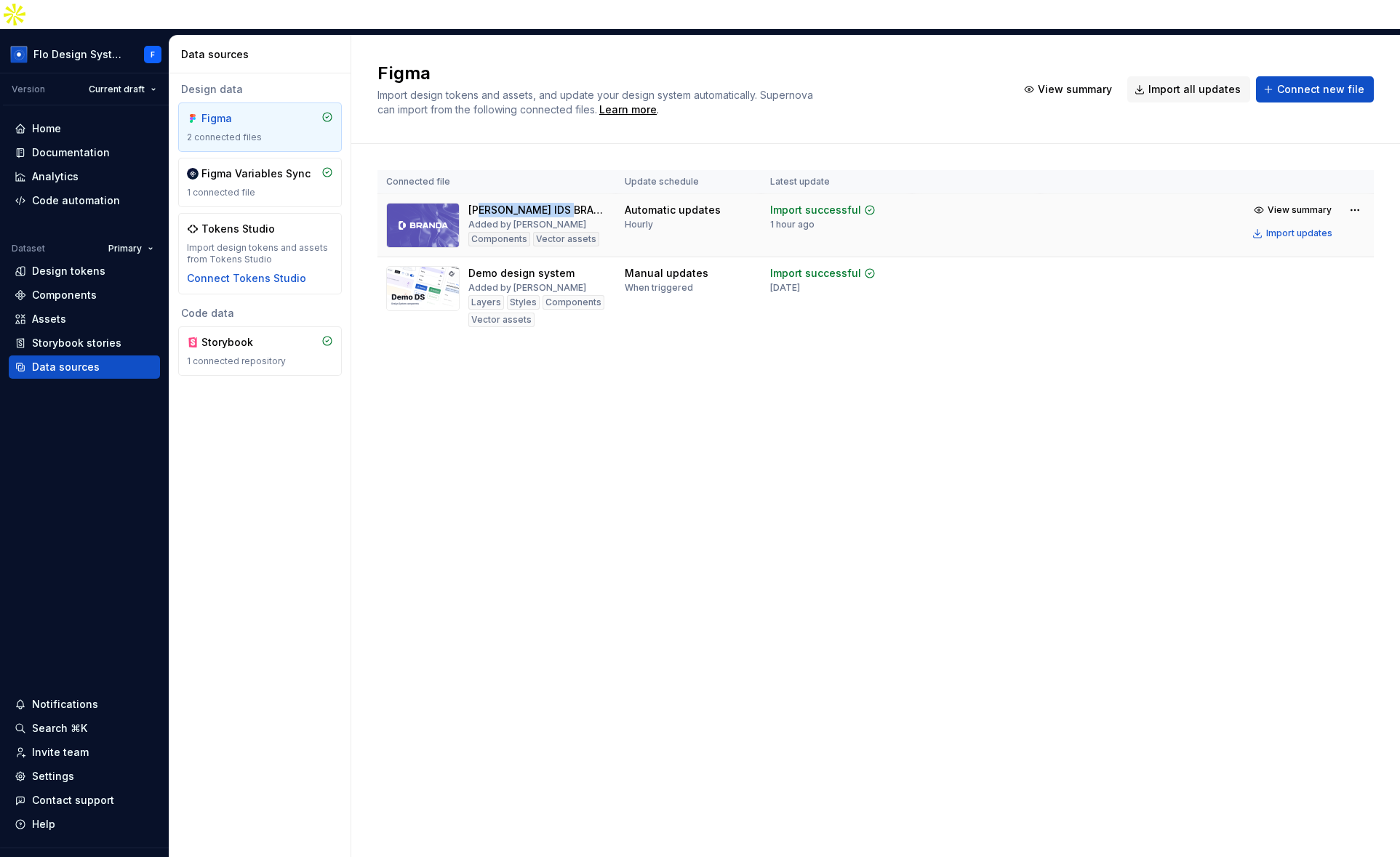
drag, startPoint x: 477, startPoint y: 180, endPoint x: 559, endPoint y: 179, distance: 82.0
click at [559, 203] on div "[PERSON_NAME] IDS BRAND A" at bounding box center [538, 210] width 139 height 14
drag, startPoint x: 559, startPoint y: 179, endPoint x: 590, endPoint y: 254, distance: 81.2
click at [559, 203] on div "[PERSON_NAME] IDS BRAND A" at bounding box center [538, 210] width 139 height 14
click at [103, 145] on div "Documentation" at bounding box center [71, 152] width 78 height 14
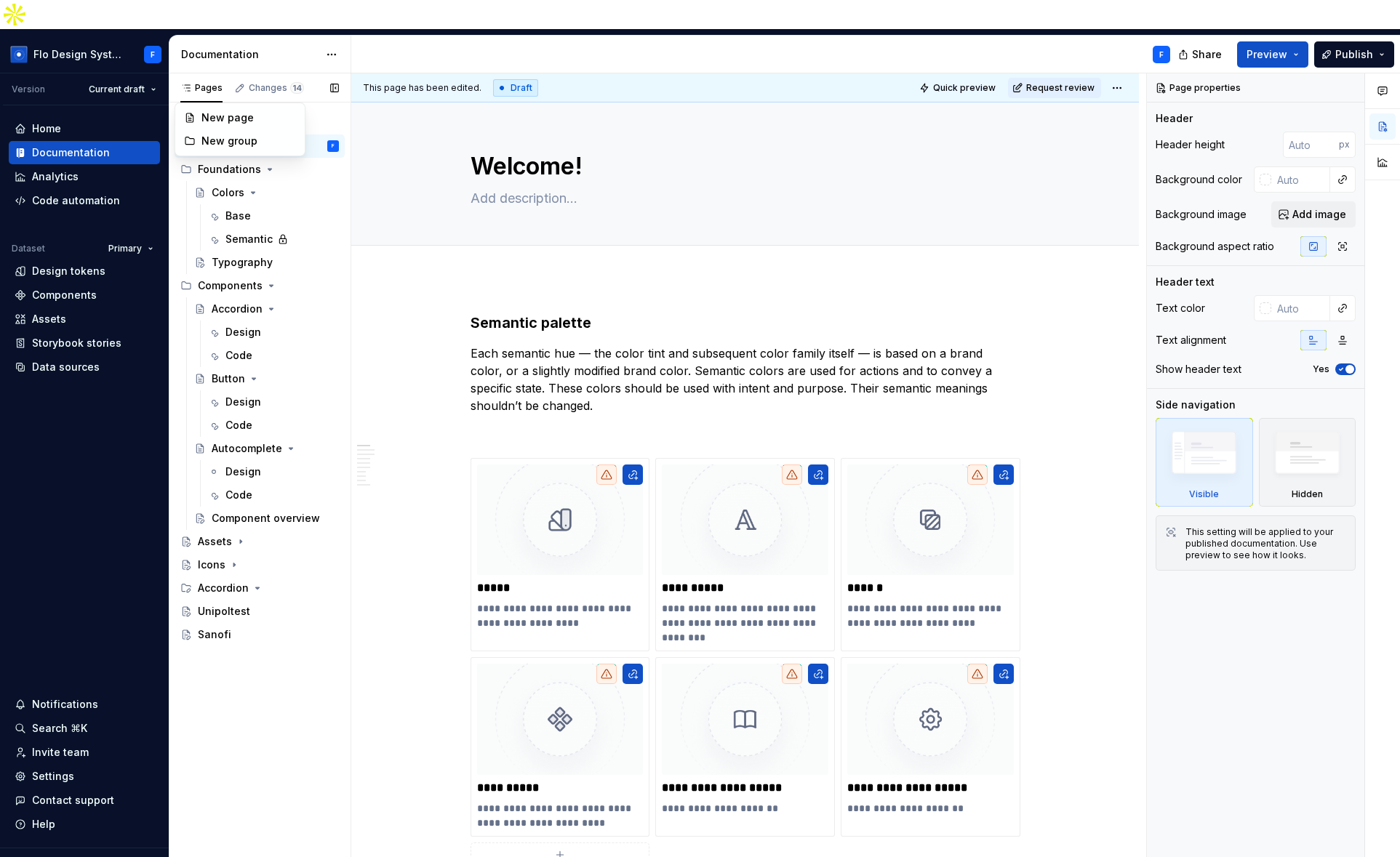
click at [198, 87] on div "Pages Changes 14 Add Accessibility guide for tree Page tree. Navigate the tree …" at bounding box center [259, 481] width 182 height 814
click at [237, 119] on div "New page" at bounding box center [249, 117] width 94 height 14
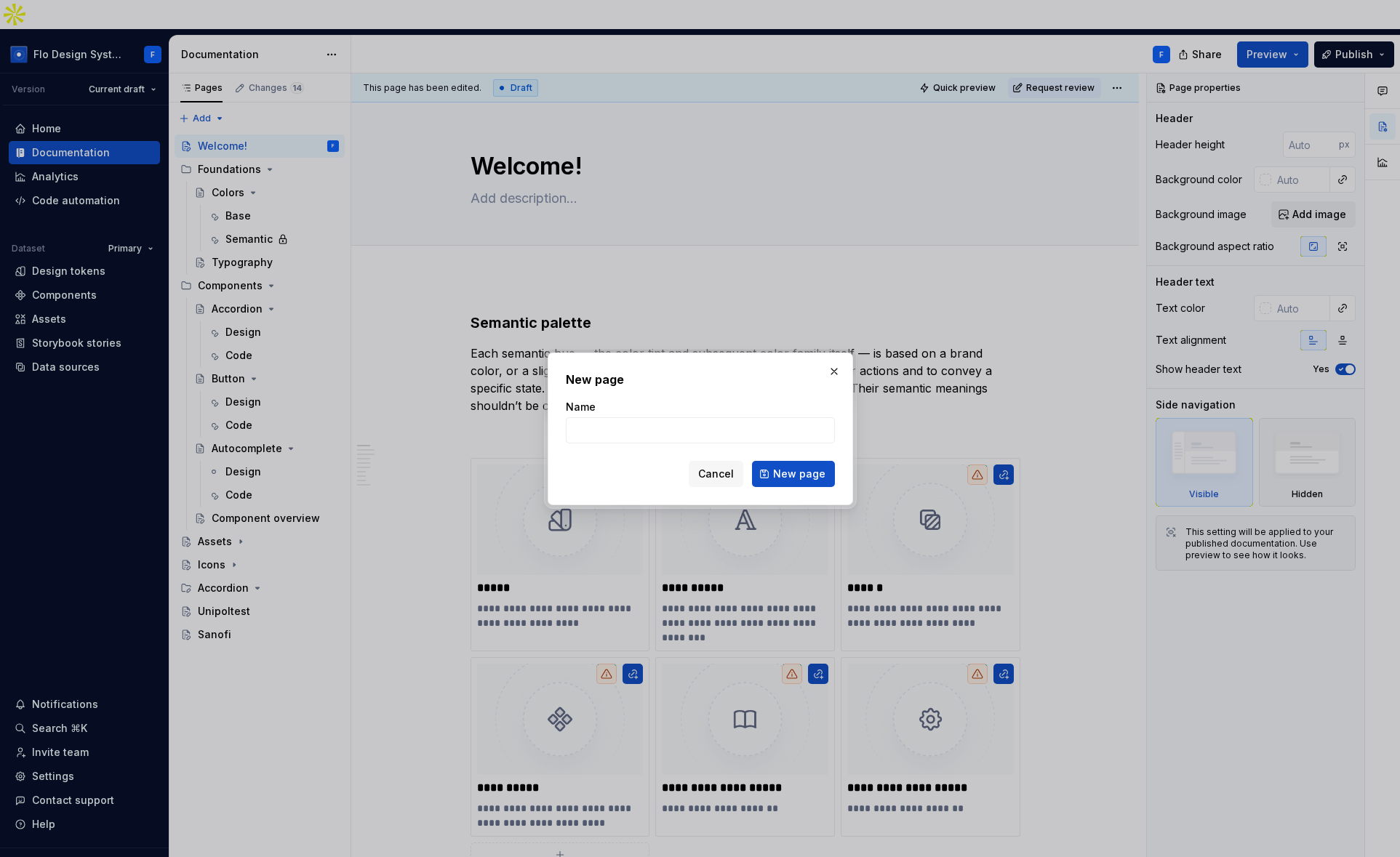
type textarea "*"
type input "SAP"
drag, startPoint x: 787, startPoint y: 478, endPoint x: 754, endPoint y: 453, distance: 41.4
click at [787, 478] on span "New page" at bounding box center [798, 474] width 52 height 14
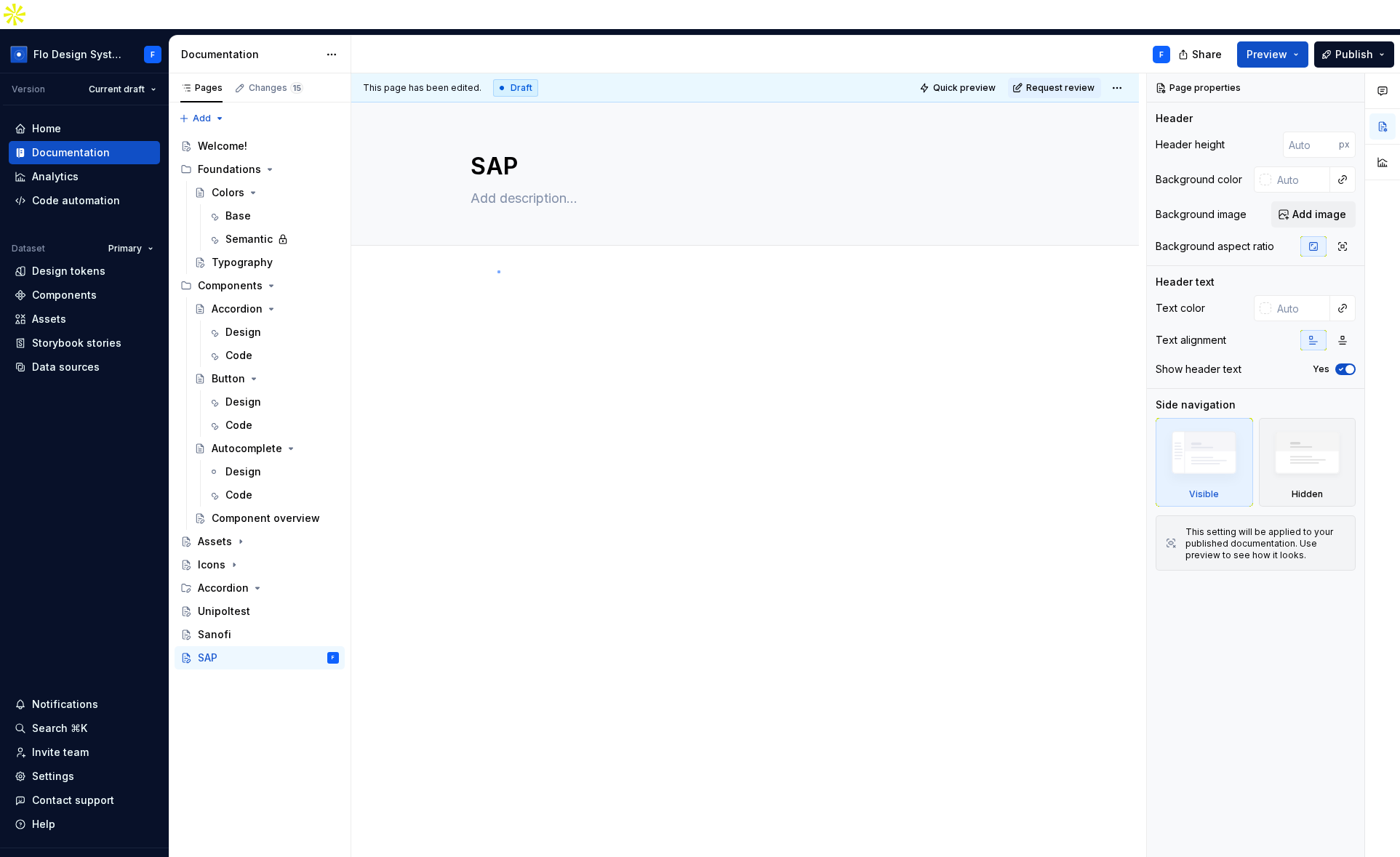
drag, startPoint x: 497, startPoint y: 271, endPoint x: 586, endPoint y: 259, distance: 89.8
click at [498, 270] on div "This page has been edited. Draft Quick preview Request review SAP Edit header" at bounding box center [748, 481] width 795 height 814
click at [522, 313] on p at bounding box center [745, 321] width 550 height 17
type textarea "*"
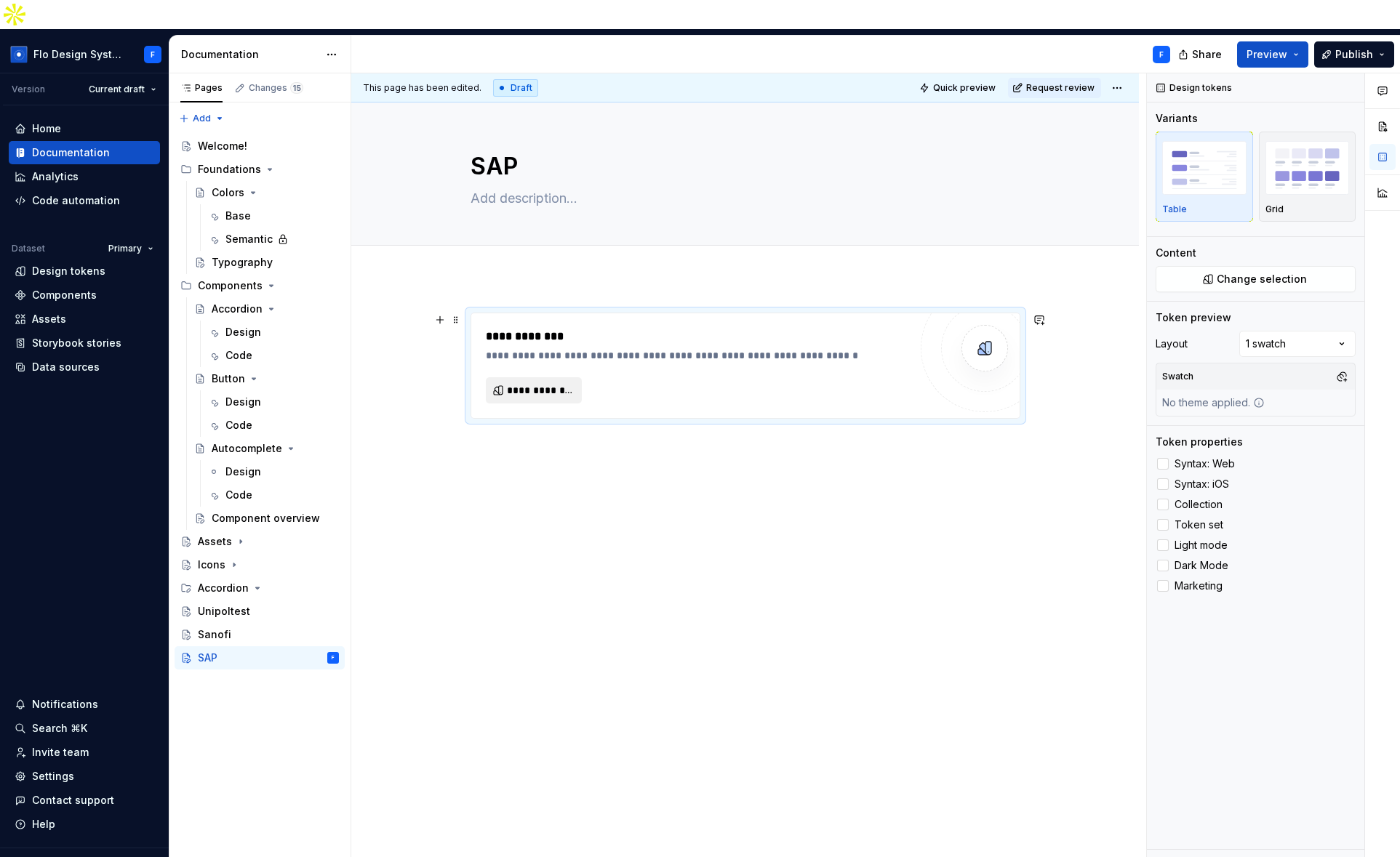
click at [526, 383] on span "**********" at bounding box center [539, 390] width 66 height 14
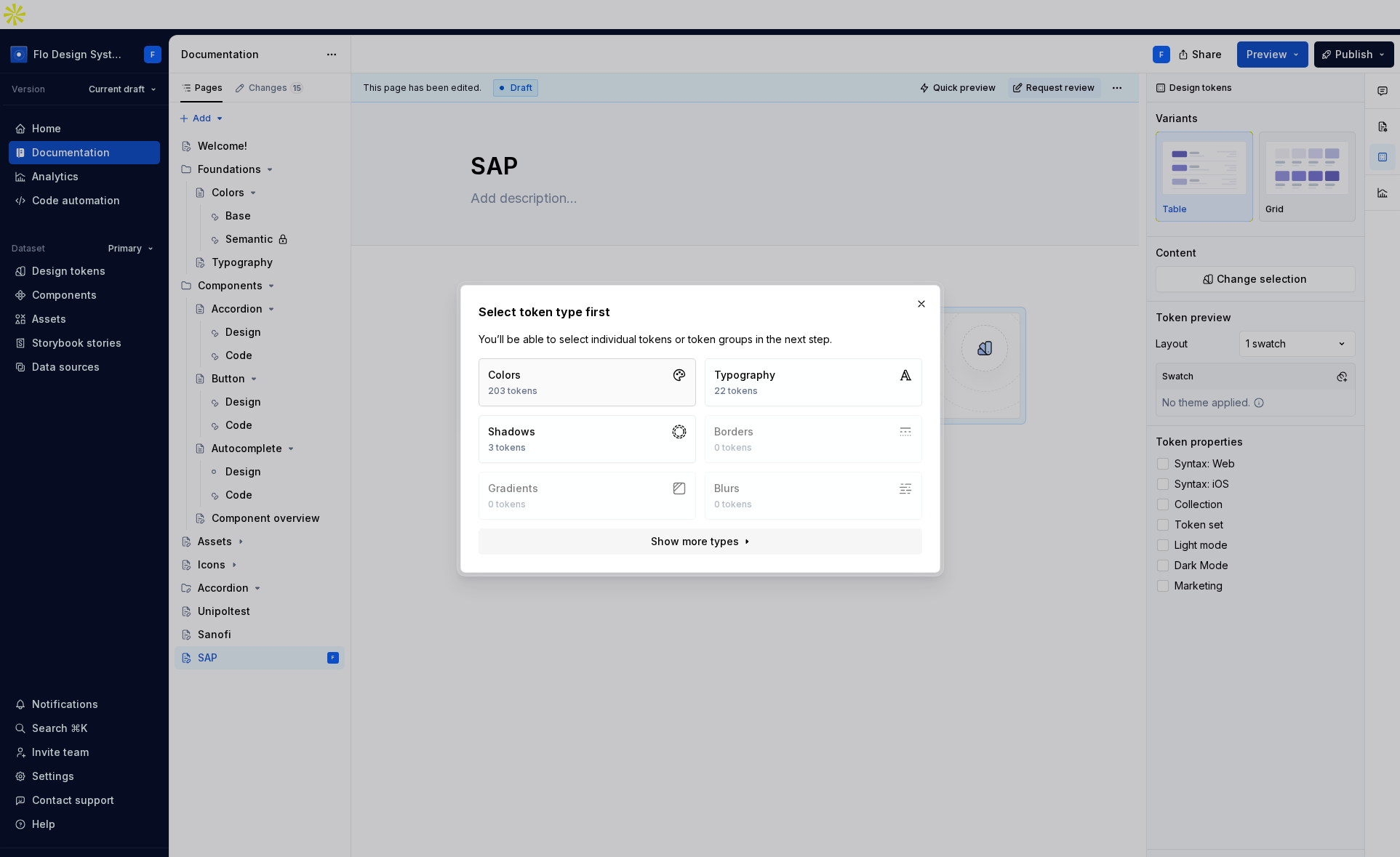
click at [579, 386] on button "Colors 203 tokens" at bounding box center [587, 382] width 217 height 48
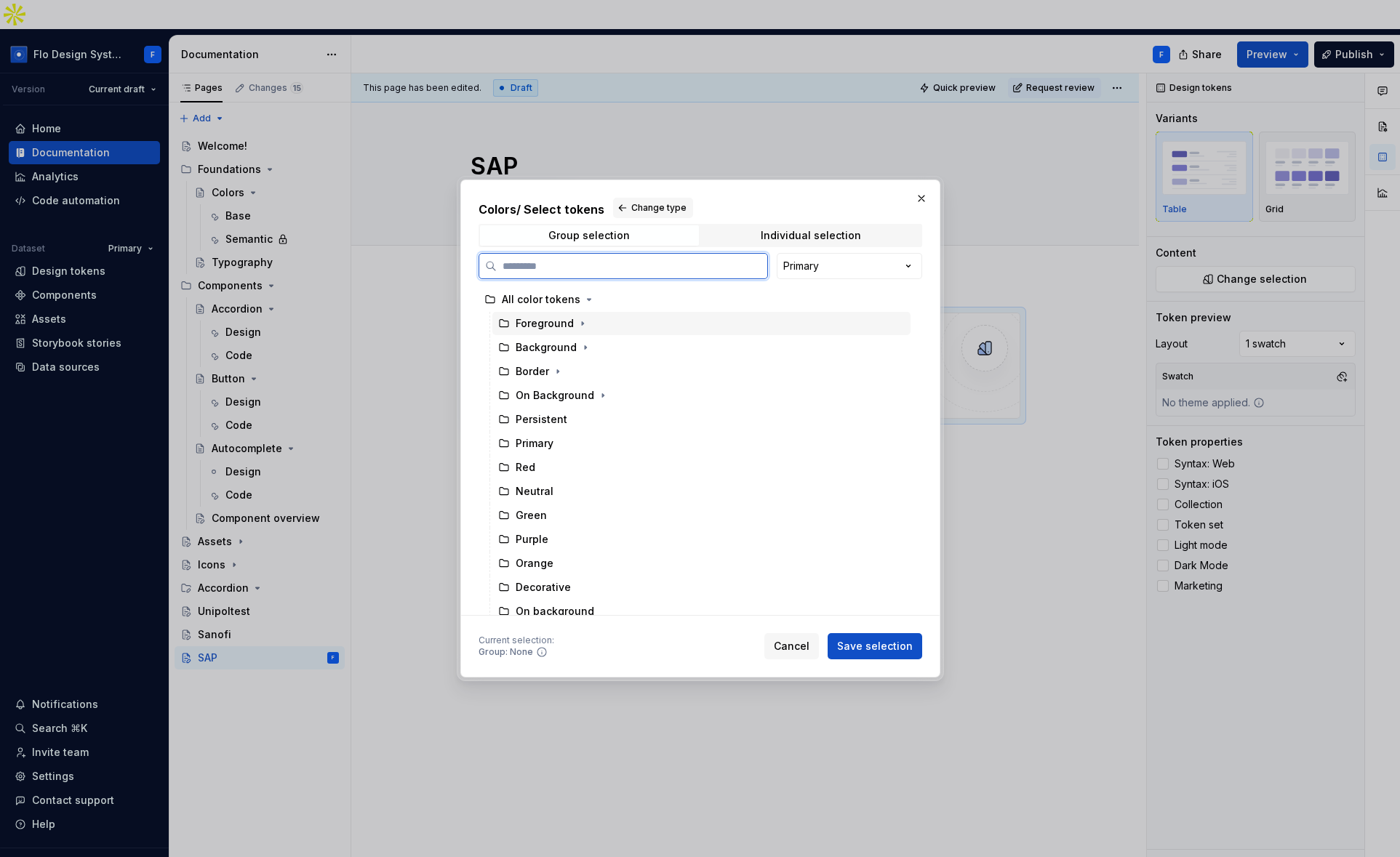
click at [544, 324] on div "Foreground" at bounding box center [544, 323] width 58 height 14
click at [895, 648] on span "Save selection" at bounding box center [874, 646] width 75 height 14
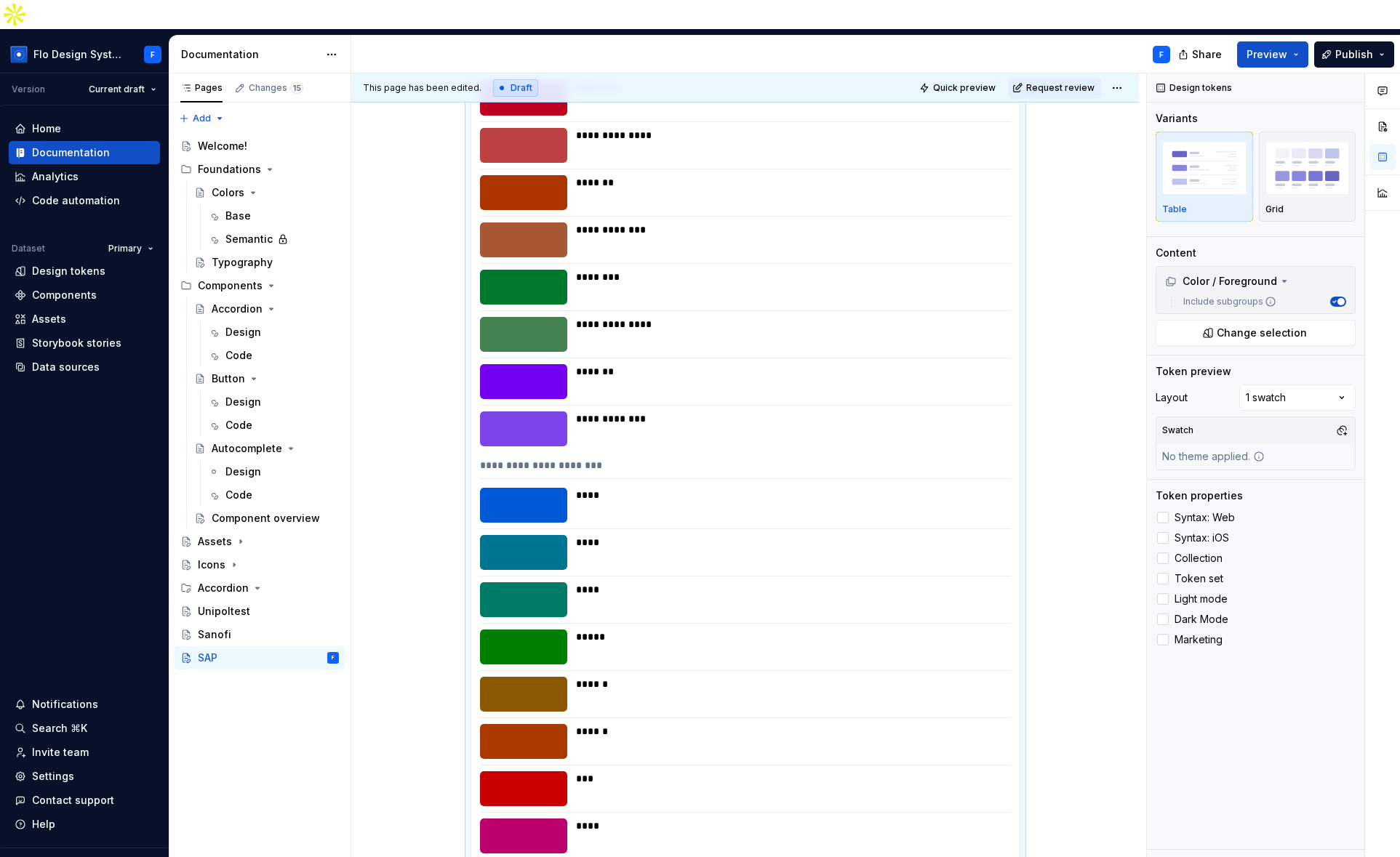
scroll to position [770, 0]
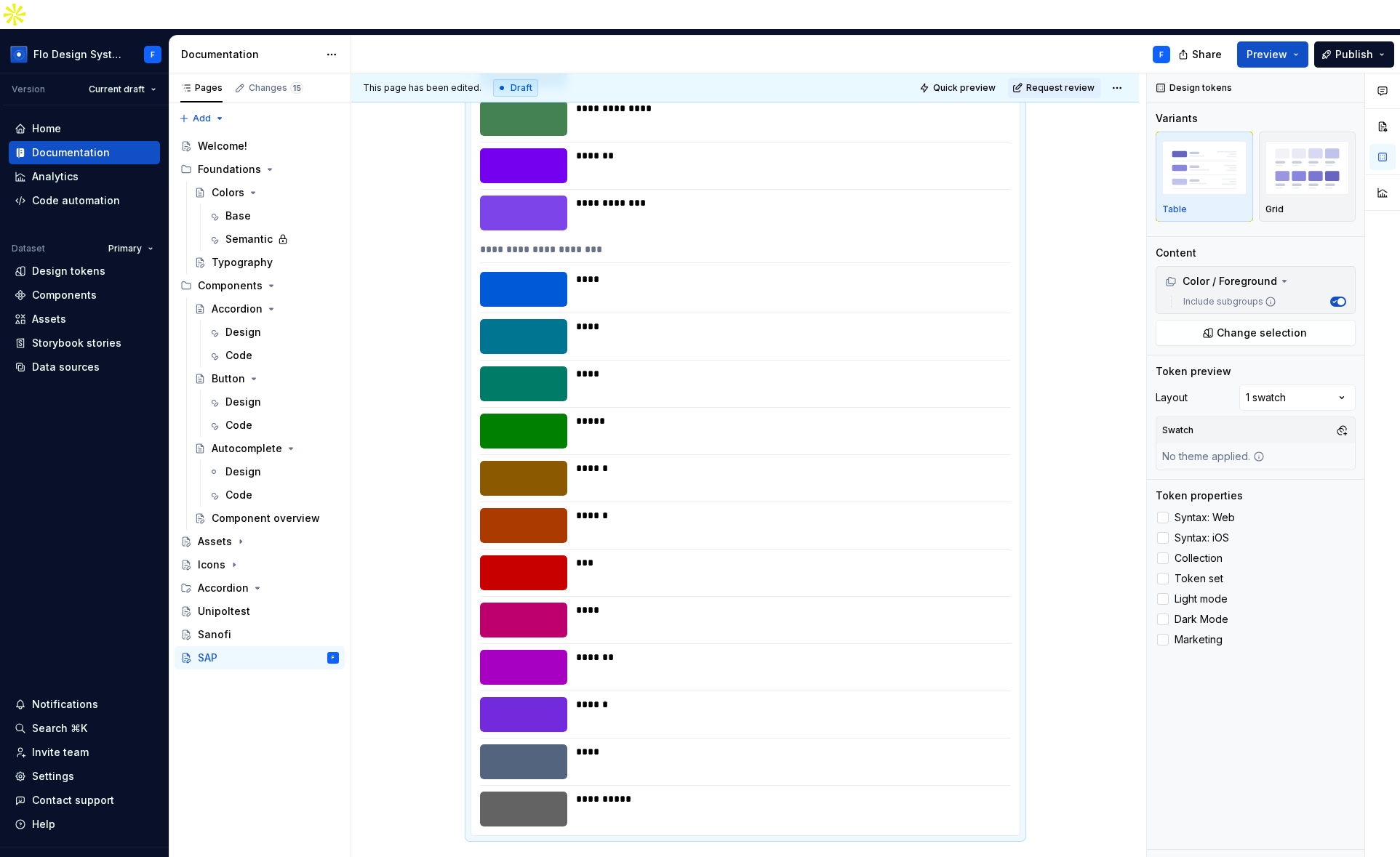
click at [779, 325] on div "**********" at bounding box center [745, 189] width 548 height 1293
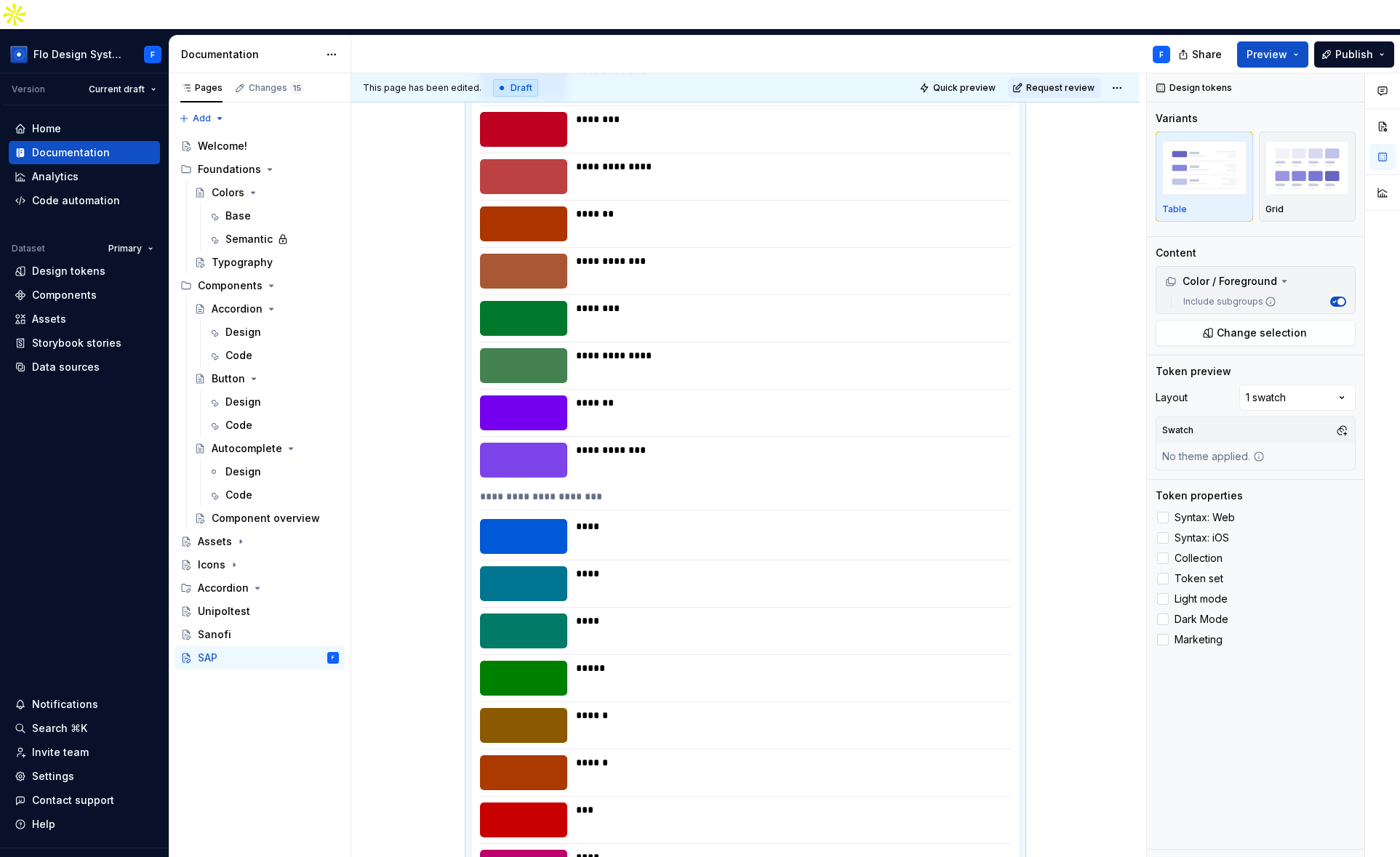
scroll to position [0, 0]
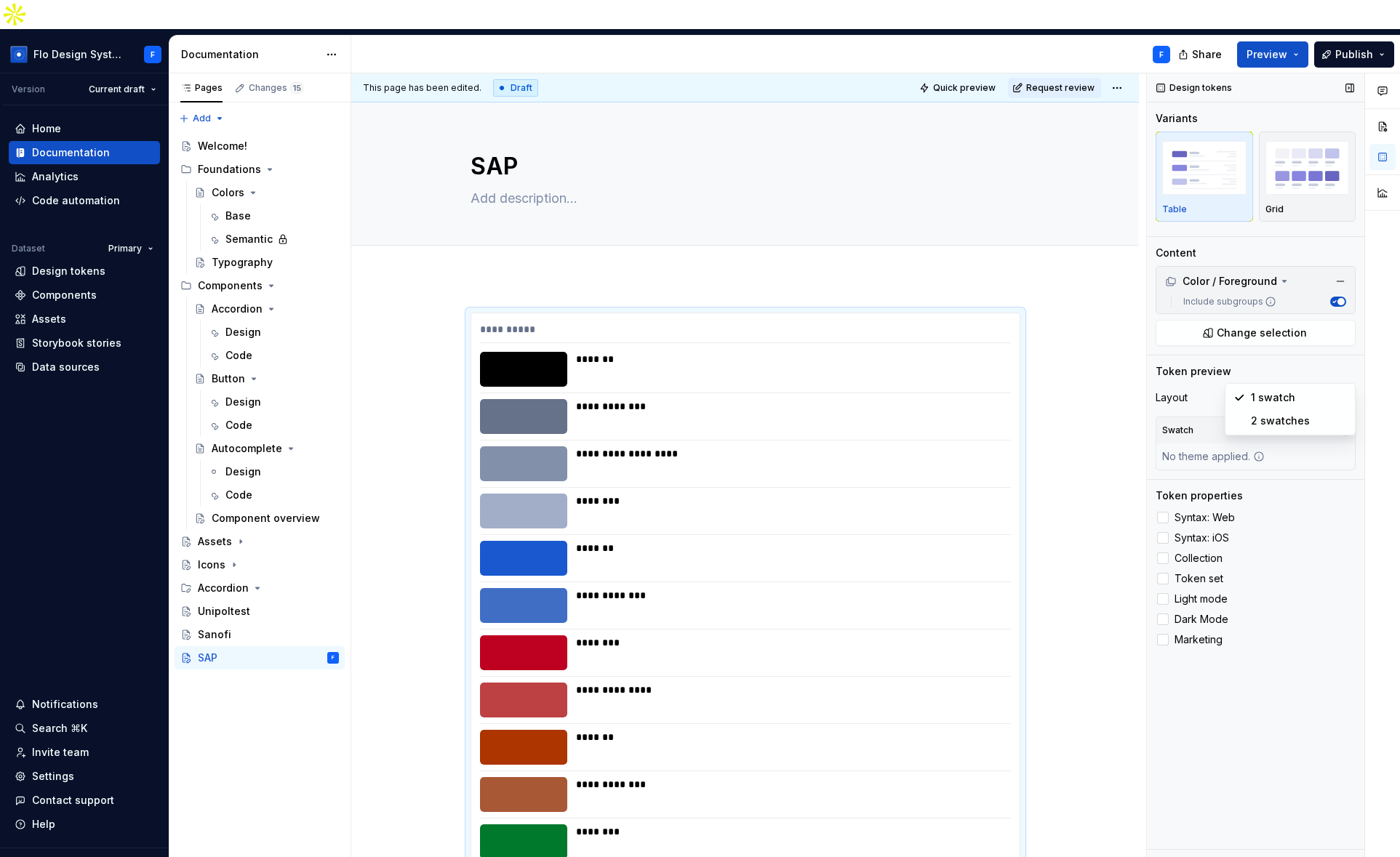
click at [1291, 366] on div "Comments Open comments No comments yet Select ‘Comment’ from the block context …" at bounding box center [1273, 481] width 253 height 814
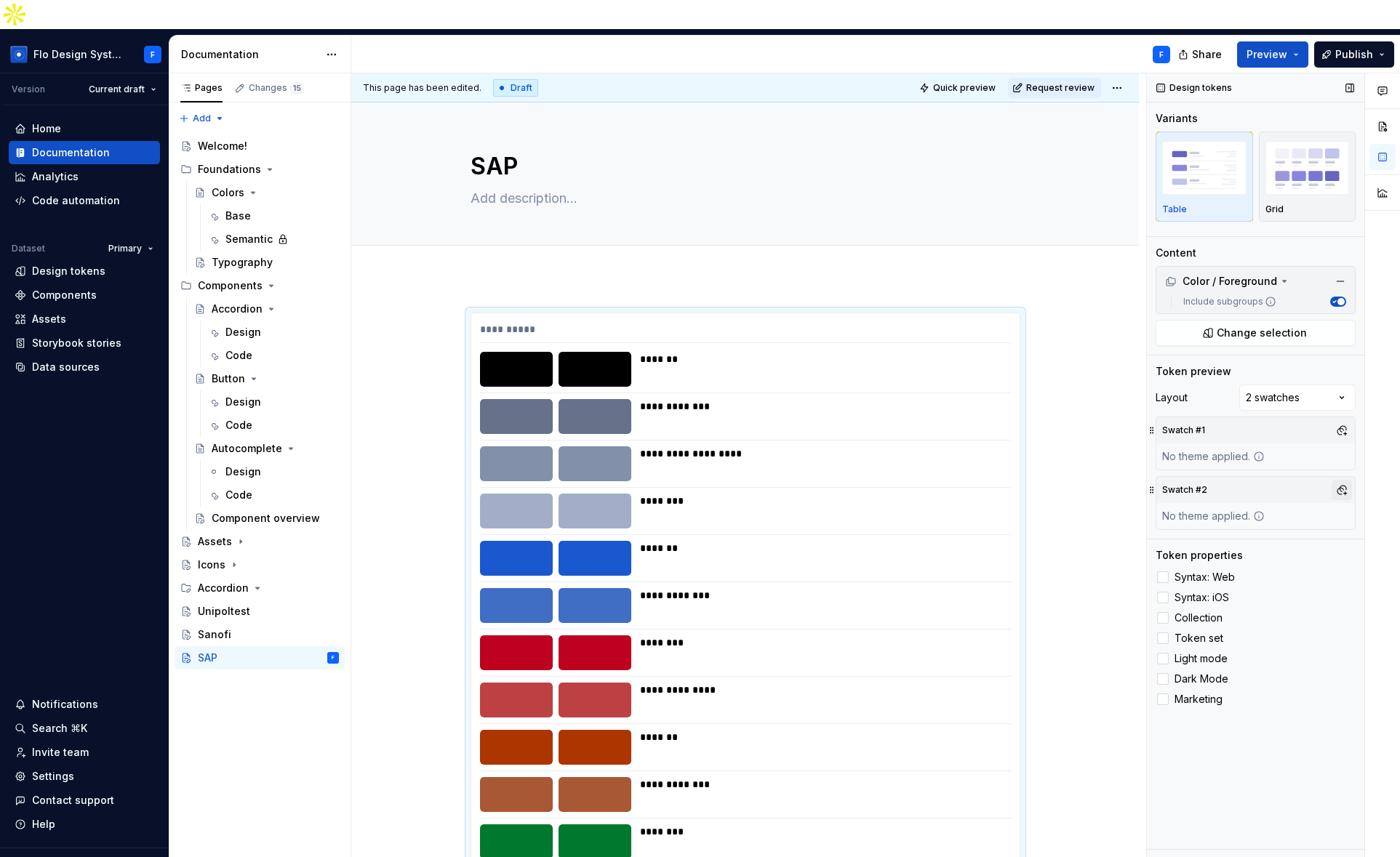
click at [1341, 480] on button "button" at bounding box center [1341, 490] width 21 height 21
drag, startPoint x: 1214, startPoint y: 516, endPoint x: 1227, endPoint y: 513, distance: 13.3
click at [1214, 516] on div "Dark" at bounding box center [1215, 516] width 24 height 14
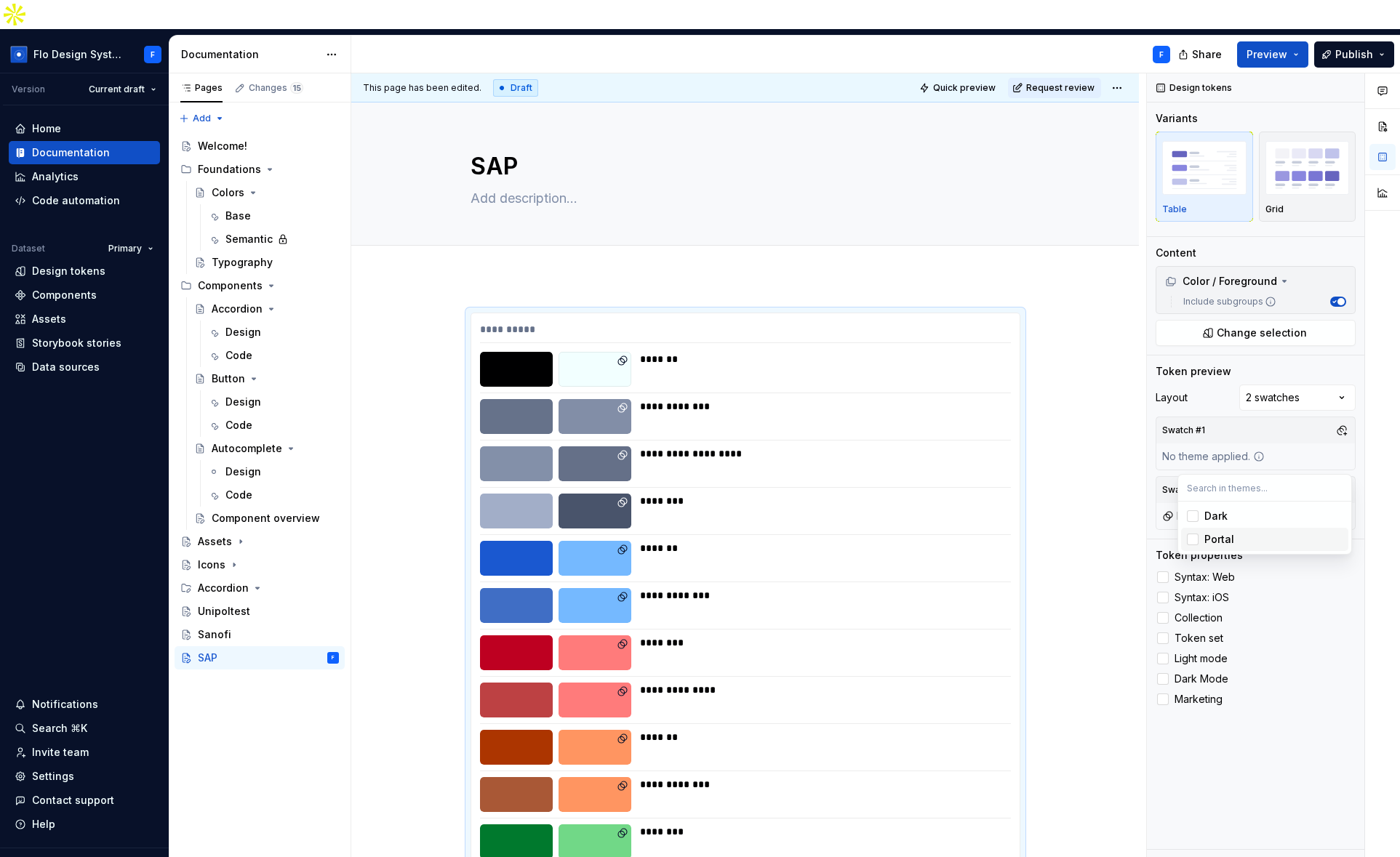
click at [1155, 520] on div "Comments Open comments No comments yet Select ‘Comment’ from the block context …" at bounding box center [1273, 481] width 253 height 814
click at [1161, 572] on div at bounding box center [1162, 577] width 11 height 11
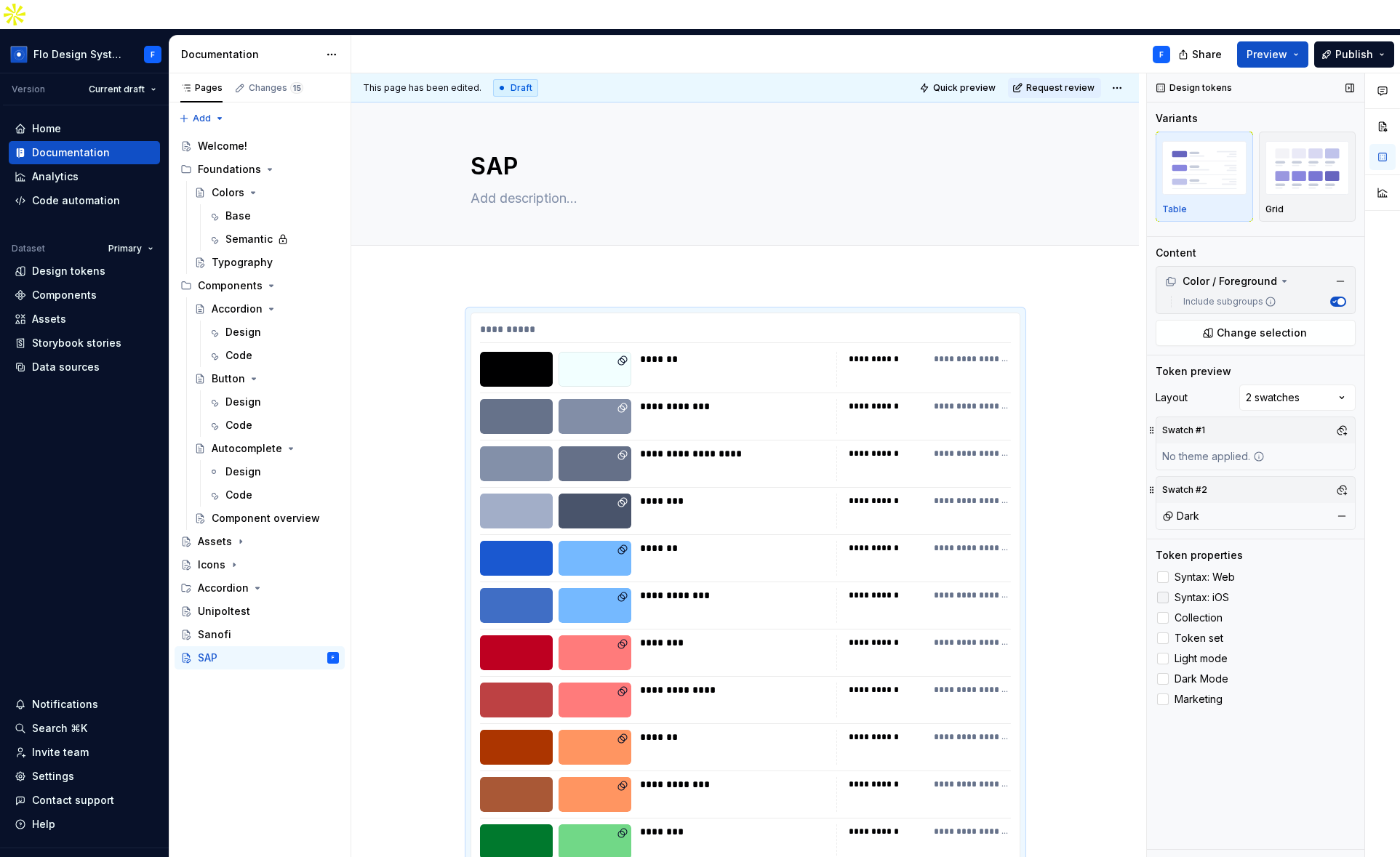
click at [1163, 592] on div at bounding box center [1162, 597] width 11 height 11
drag, startPoint x: 1164, startPoint y: 592, endPoint x: 1172, endPoint y: 591, distance: 8.1
click at [1164, 612] on div at bounding box center [1162, 617] width 11 height 11
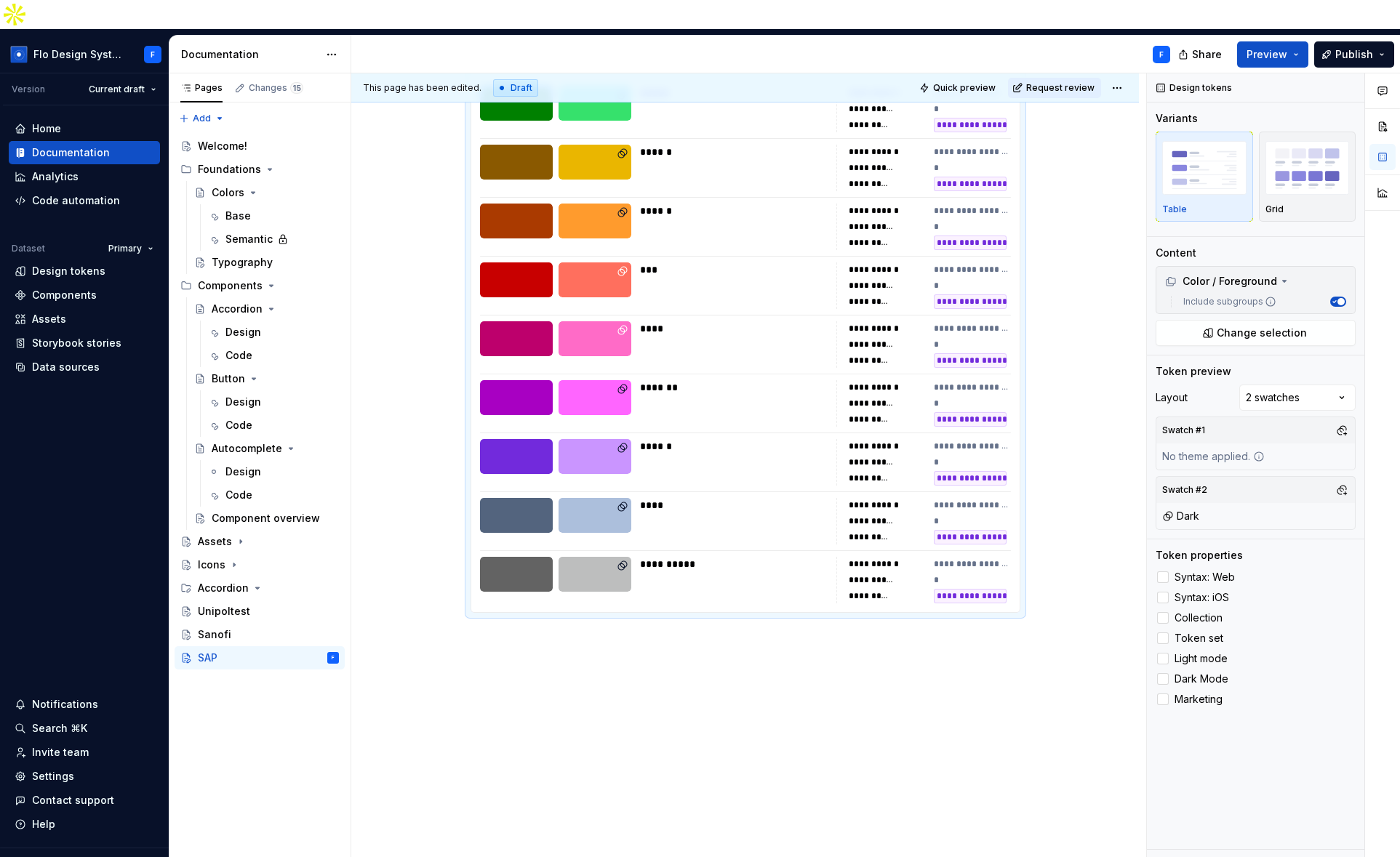
click at [461, 649] on div "**********" at bounding box center [748, 481] width 795 height 814
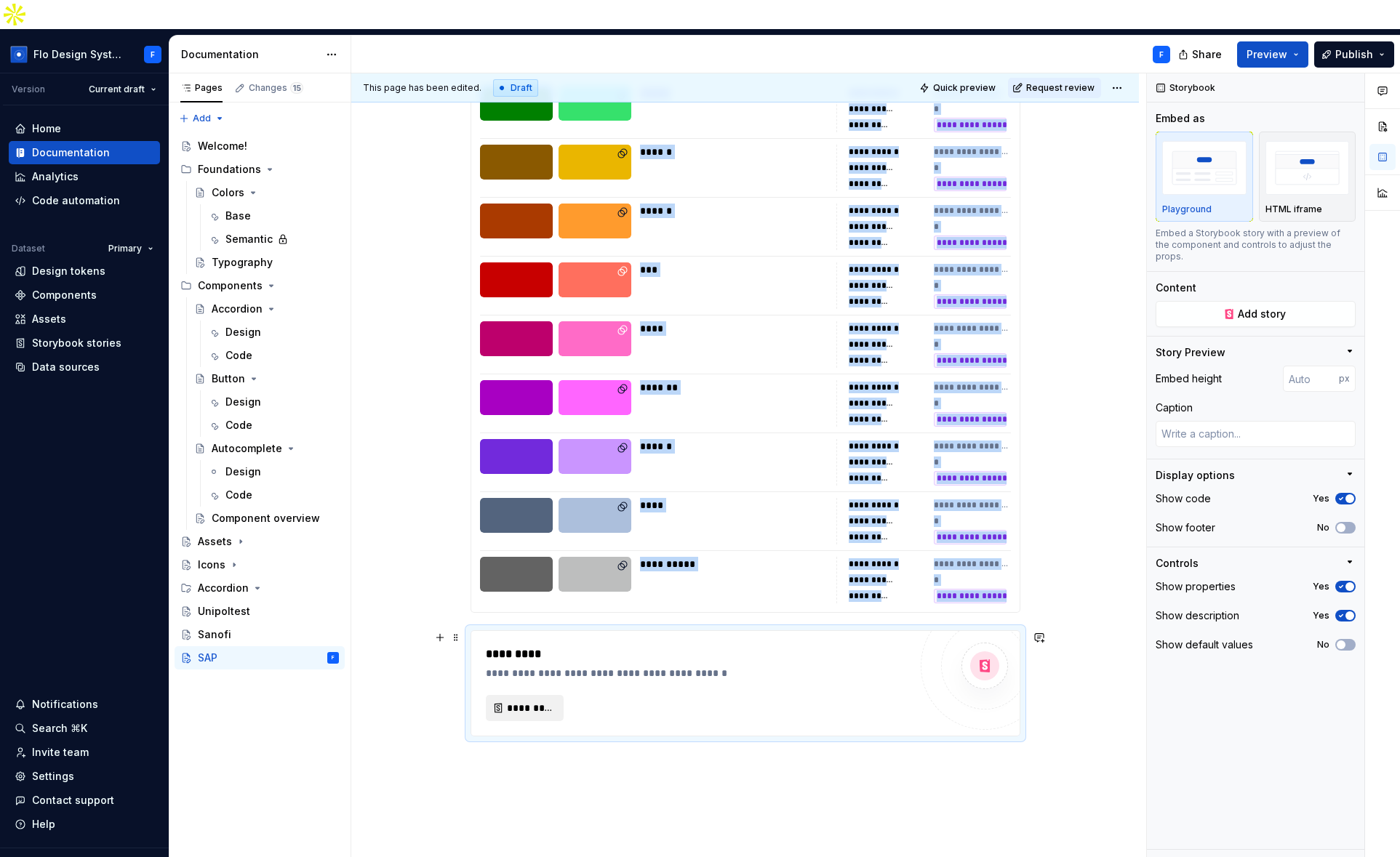
click at [520, 701] on span "*********" at bounding box center [530, 708] width 48 height 14
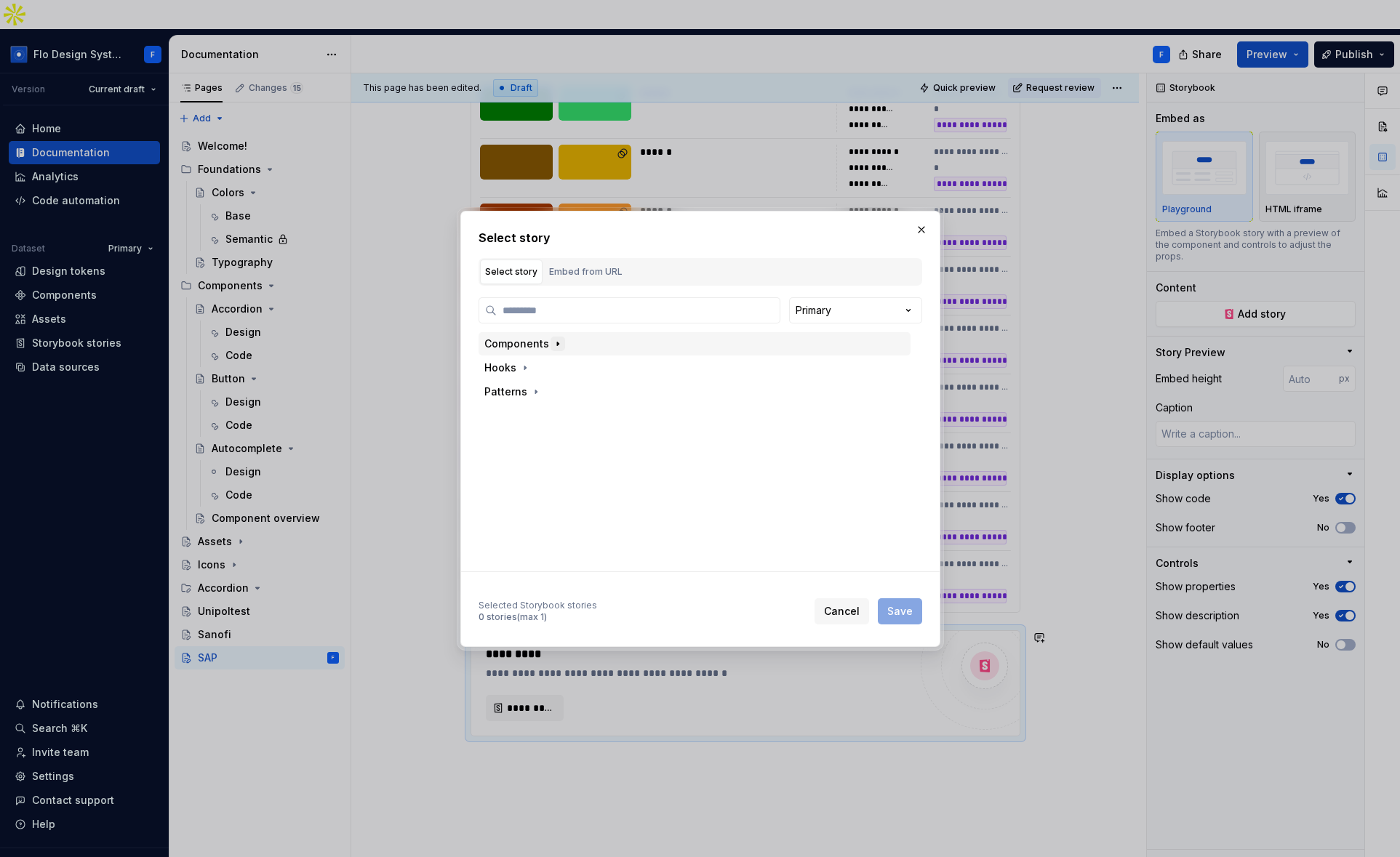
click at [553, 344] on icon "button" at bounding box center [557, 344] width 11 height 11
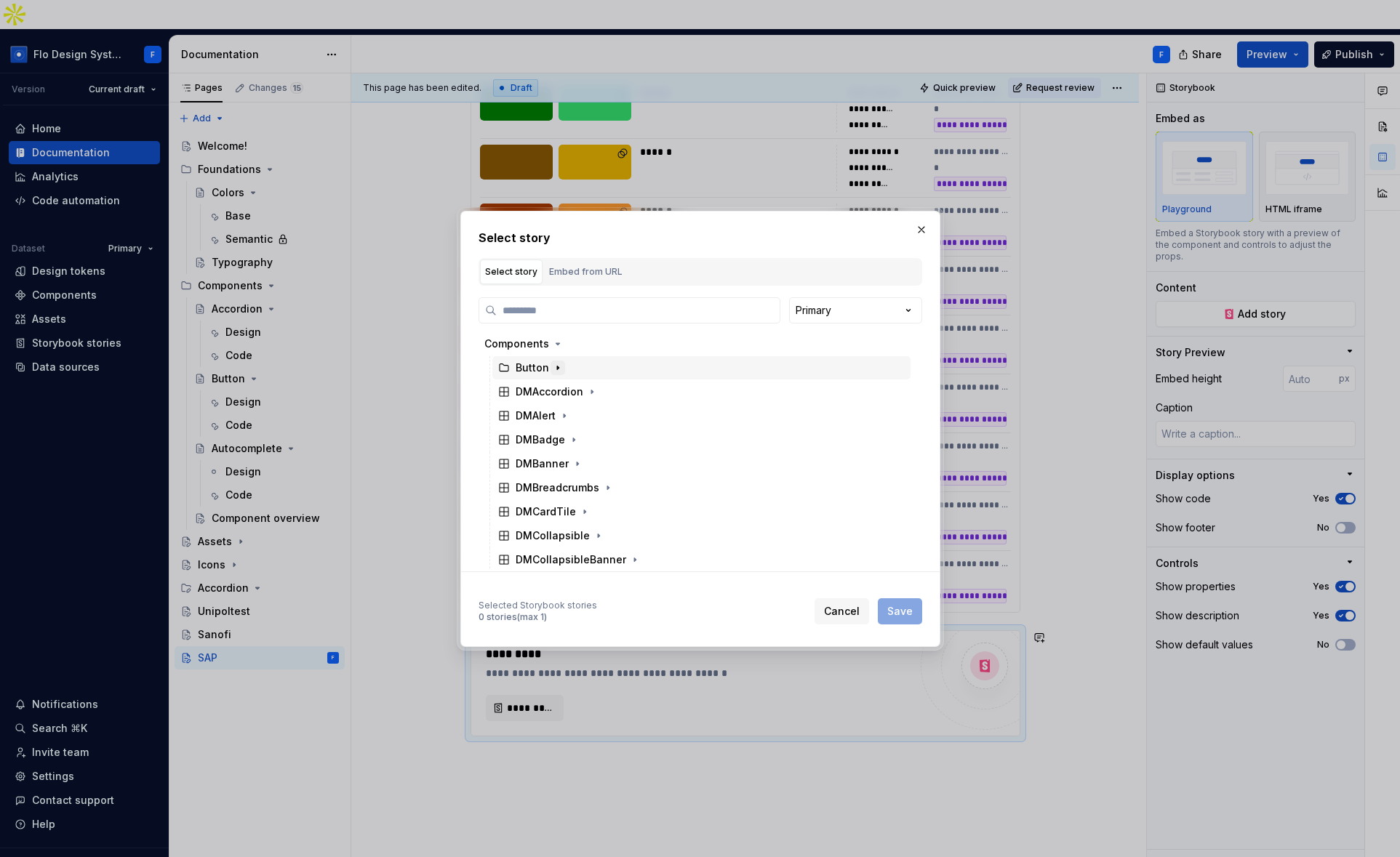
click at [557, 368] on icon "button" at bounding box center [557, 367] width 2 height 4
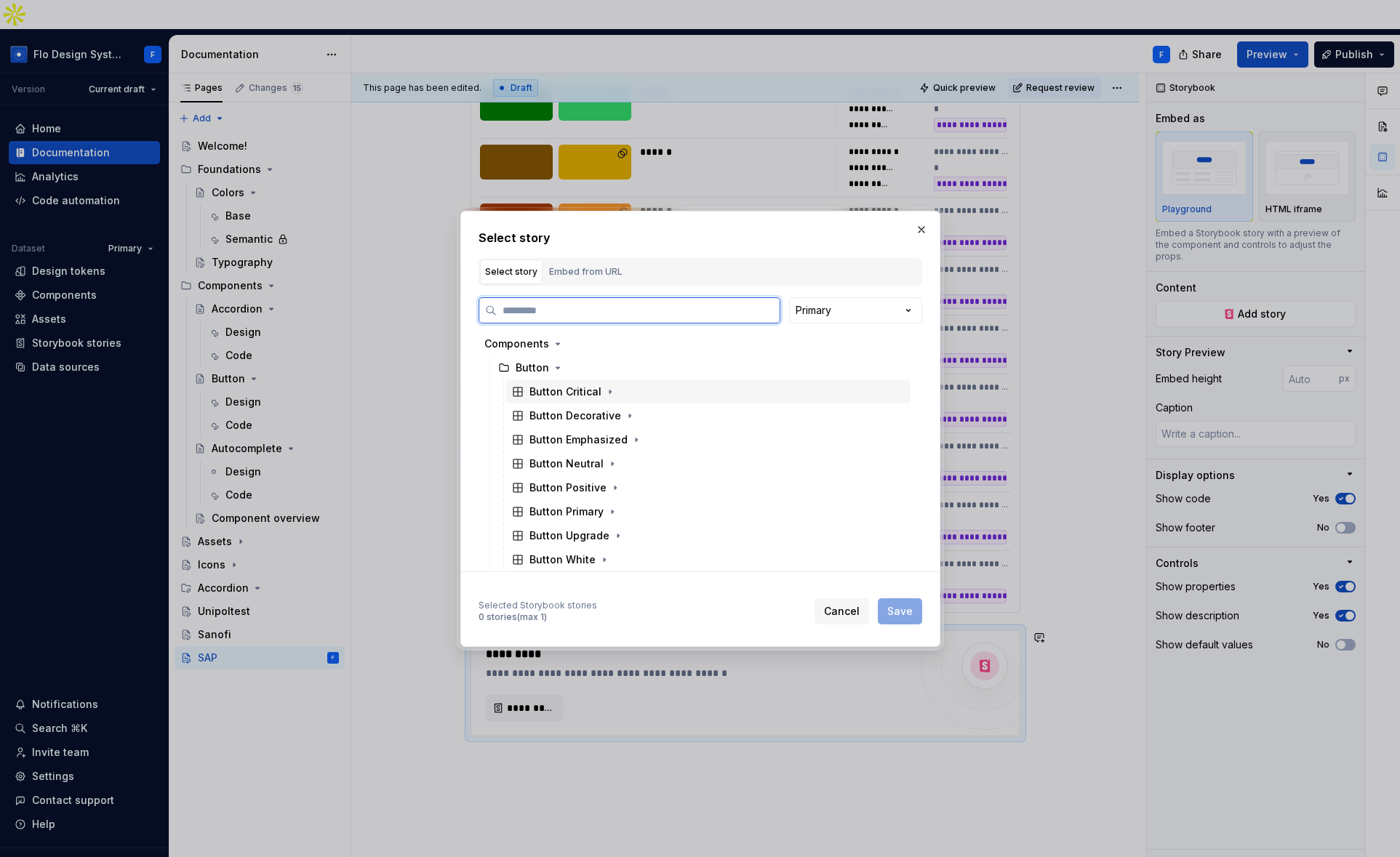
click at [586, 392] on div "Button Critical" at bounding box center [565, 392] width 72 height 14
click at [574, 446] on div "Base" at bounding box center [715, 440] width 390 height 24
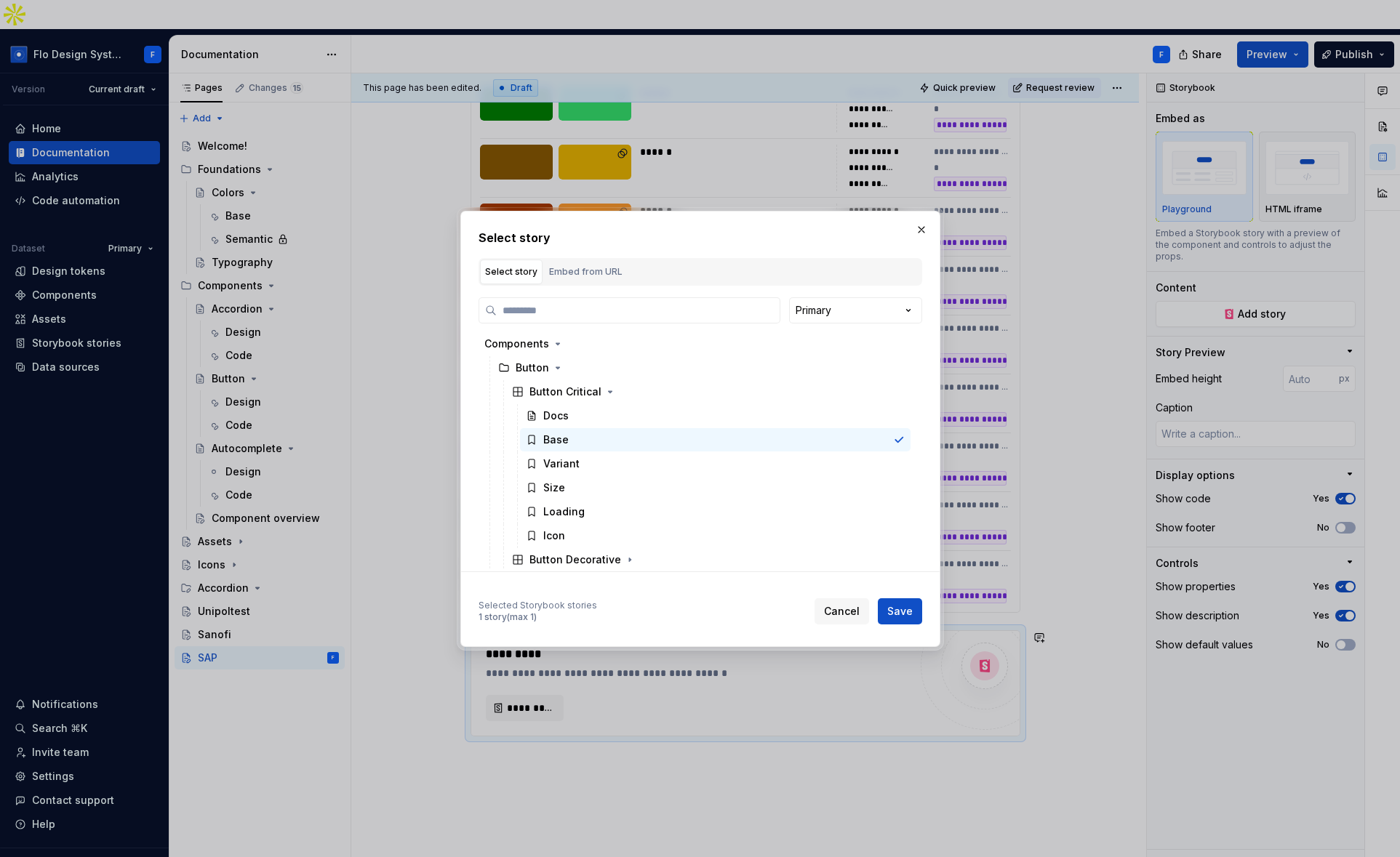
drag, startPoint x: 912, startPoint y: 617, endPoint x: 1036, endPoint y: 627, distance: 124.4
click at [912, 616] on button "Save" at bounding box center [900, 611] width 44 height 26
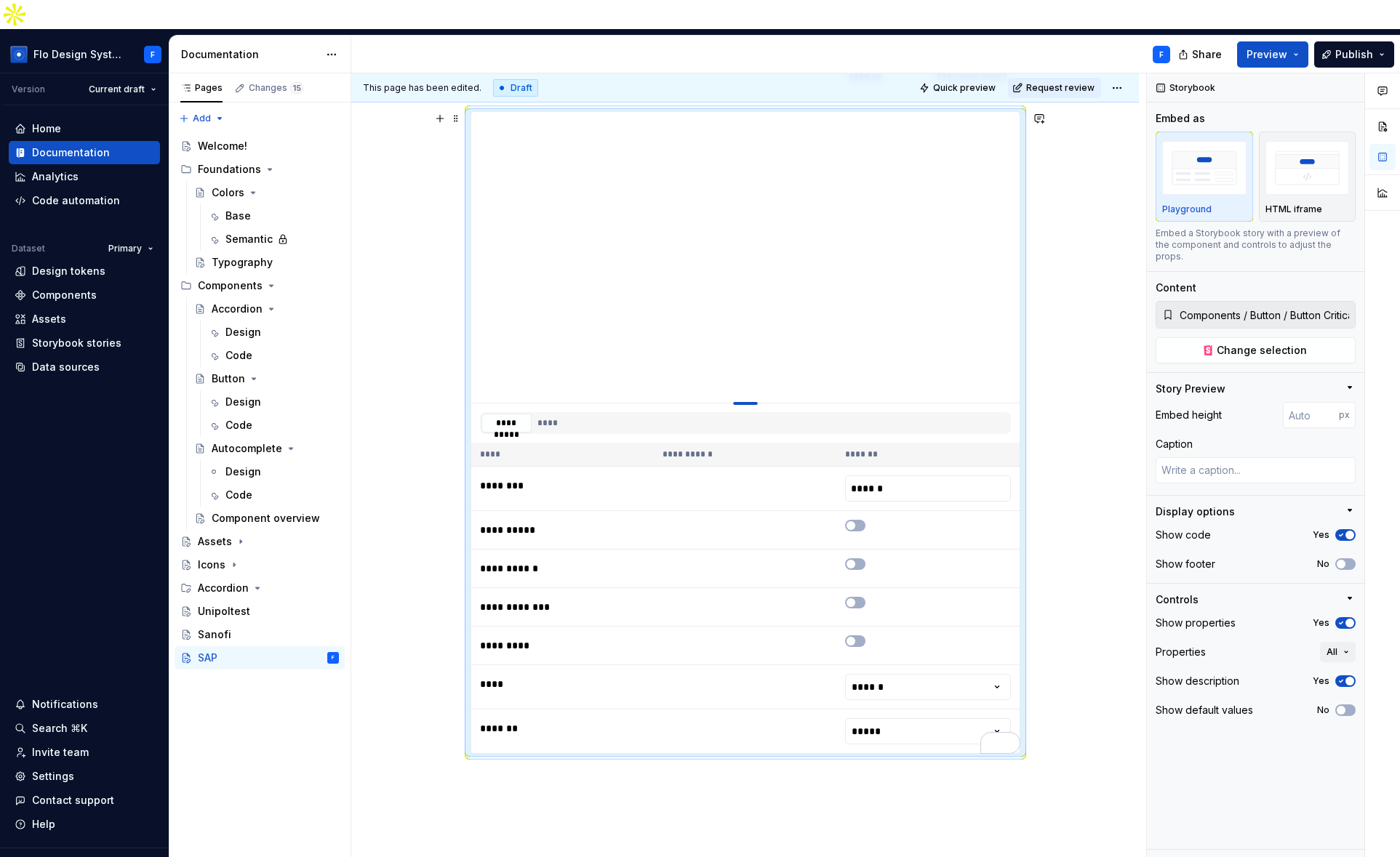
click at [748, 402] on div "To enrich screen reader interactions, please activate Accessibility in Grammarl…" at bounding box center [745, 404] width 25 height 3
type textarea "*"
type input "400"
type textarea "*"
type input "386"
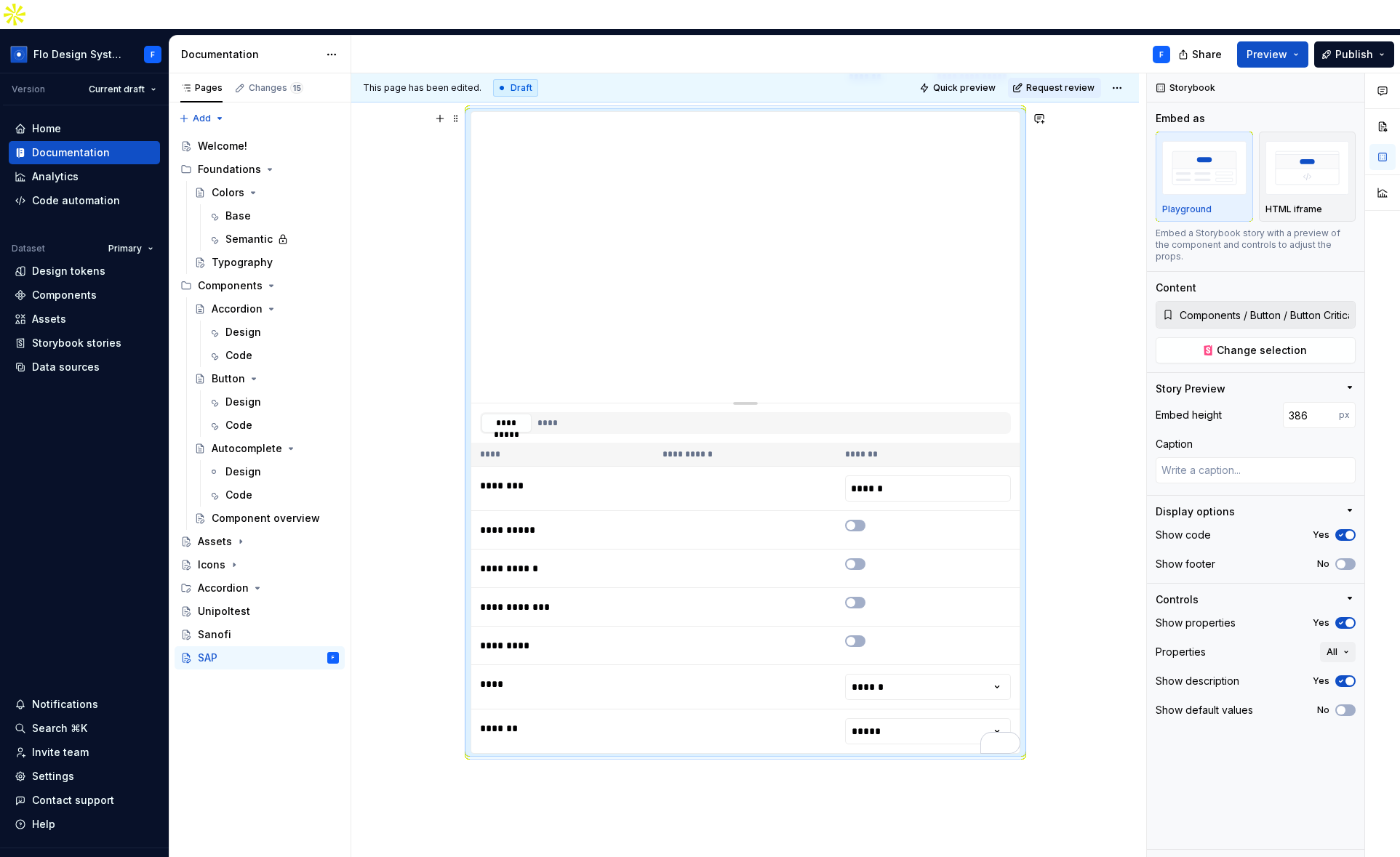
type textarea "*"
type input "367"
type textarea "*"
type input "353"
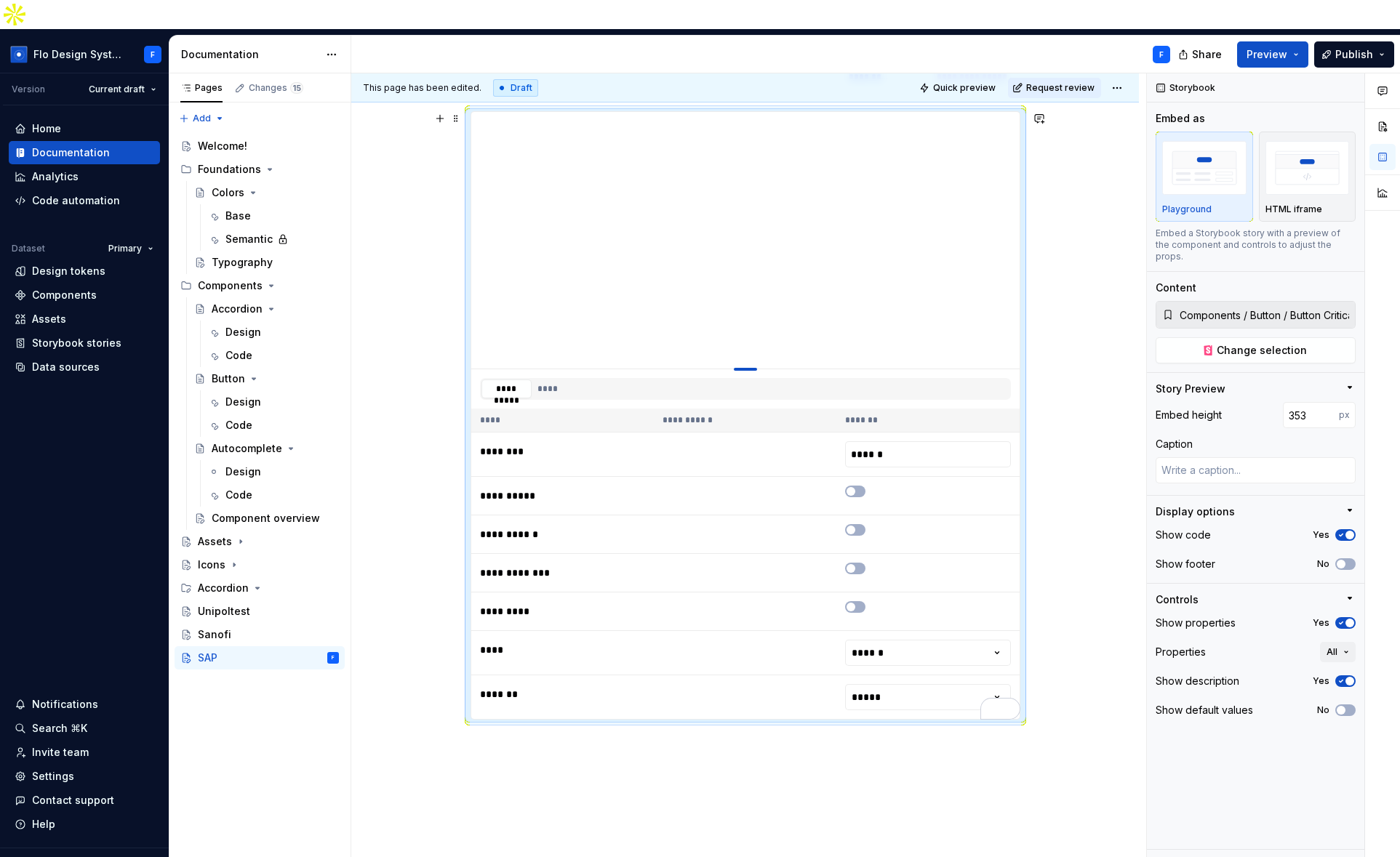
type textarea "*"
type input "338"
type textarea "*"
type input "314"
type textarea "*"
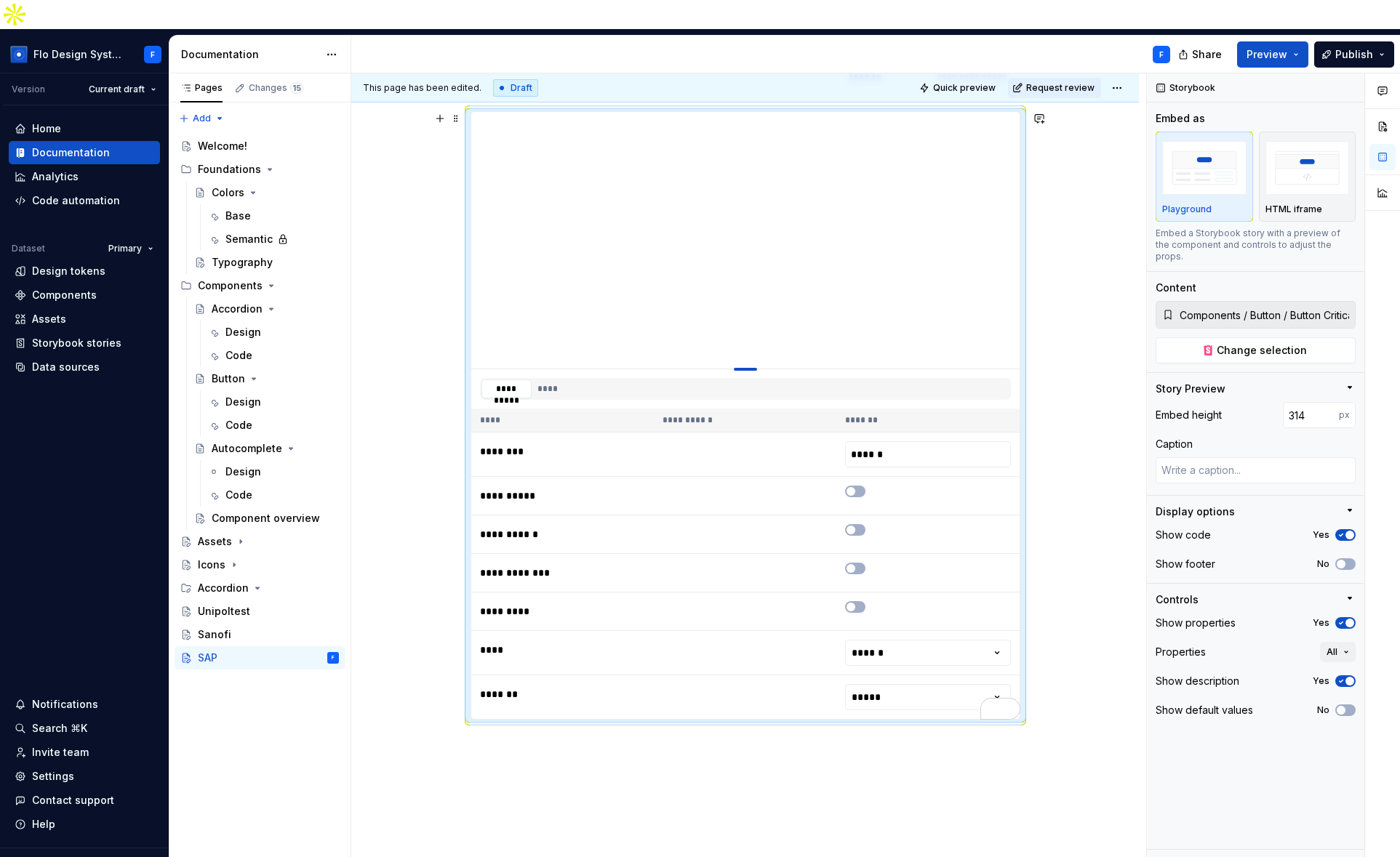
type input "307"
type textarea "*"
type input "303"
type textarea "*"
type input "295"
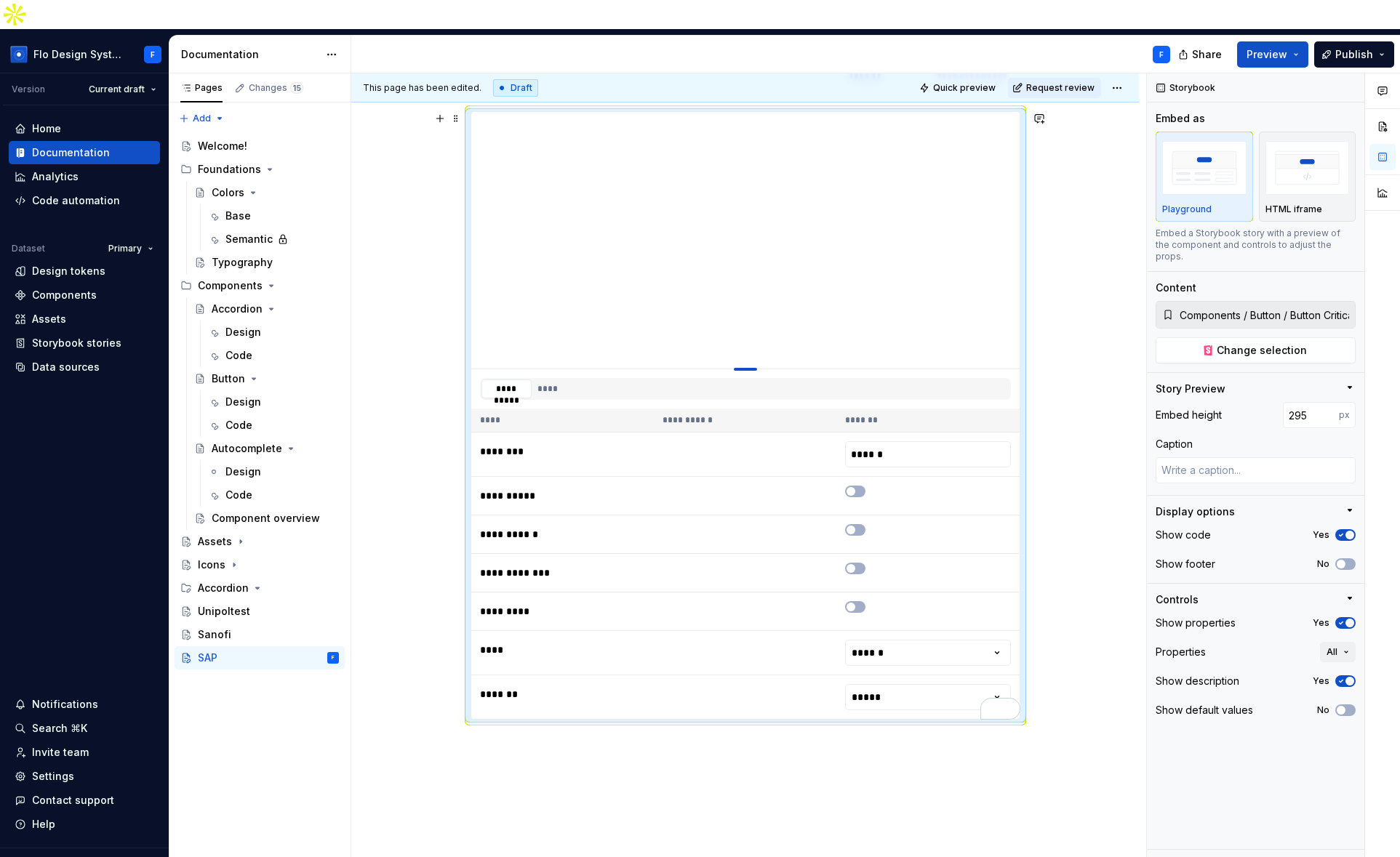
type textarea "*"
type input "290"
type textarea "*"
type input "288"
type textarea "*"
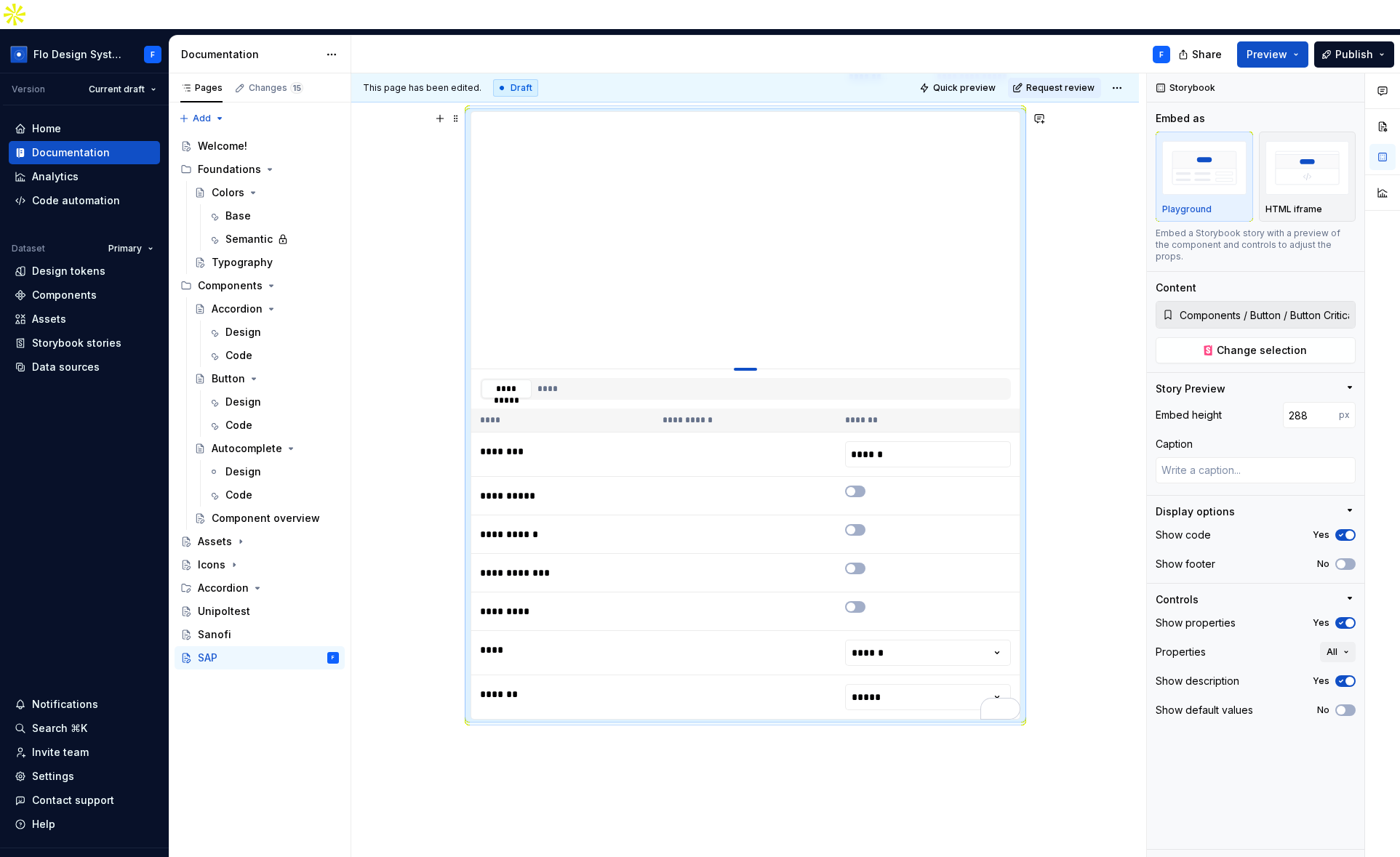
type input "287"
type textarea "*"
type input "286"
type textarea "*"
type input "284"
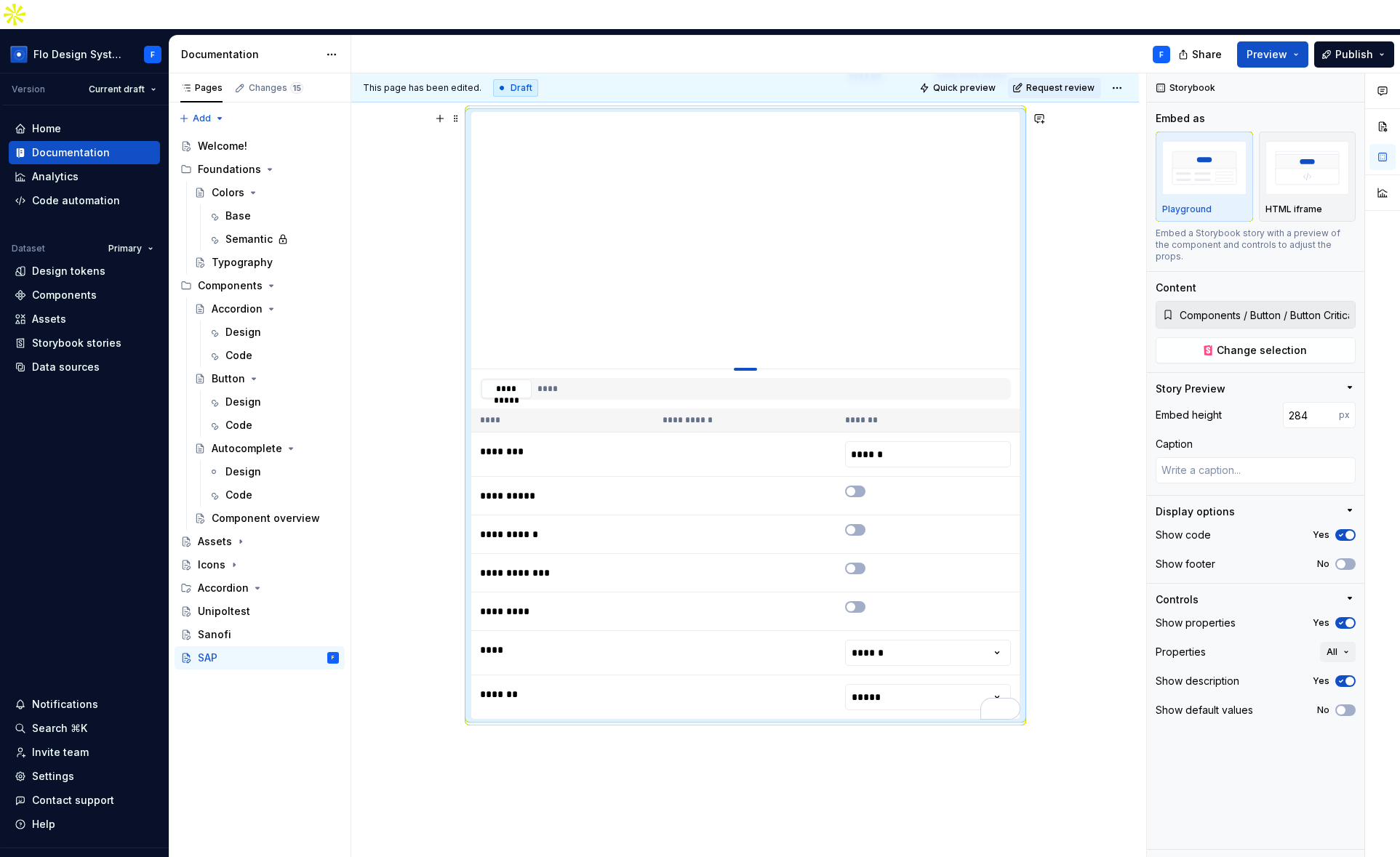
type textarea "*"
type input "283"
type textarea "*"
type input "281"
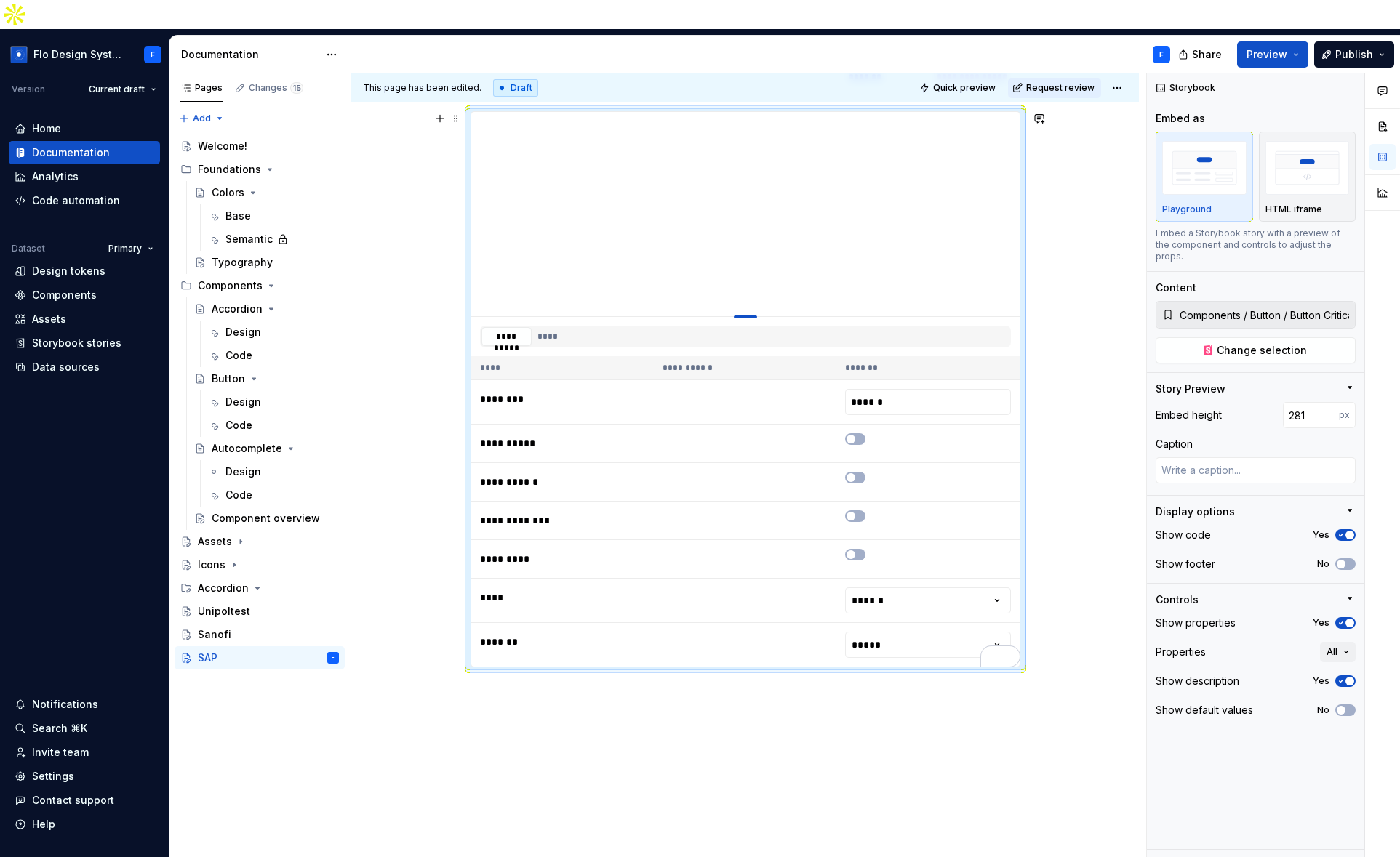
type textarea "*"
type input "279"
type textarea "*"
type input "277"
drag, startPoint x: 749, startPoint y: 374, endPoint x: 744, endPoint y: 284, distance: 90.1
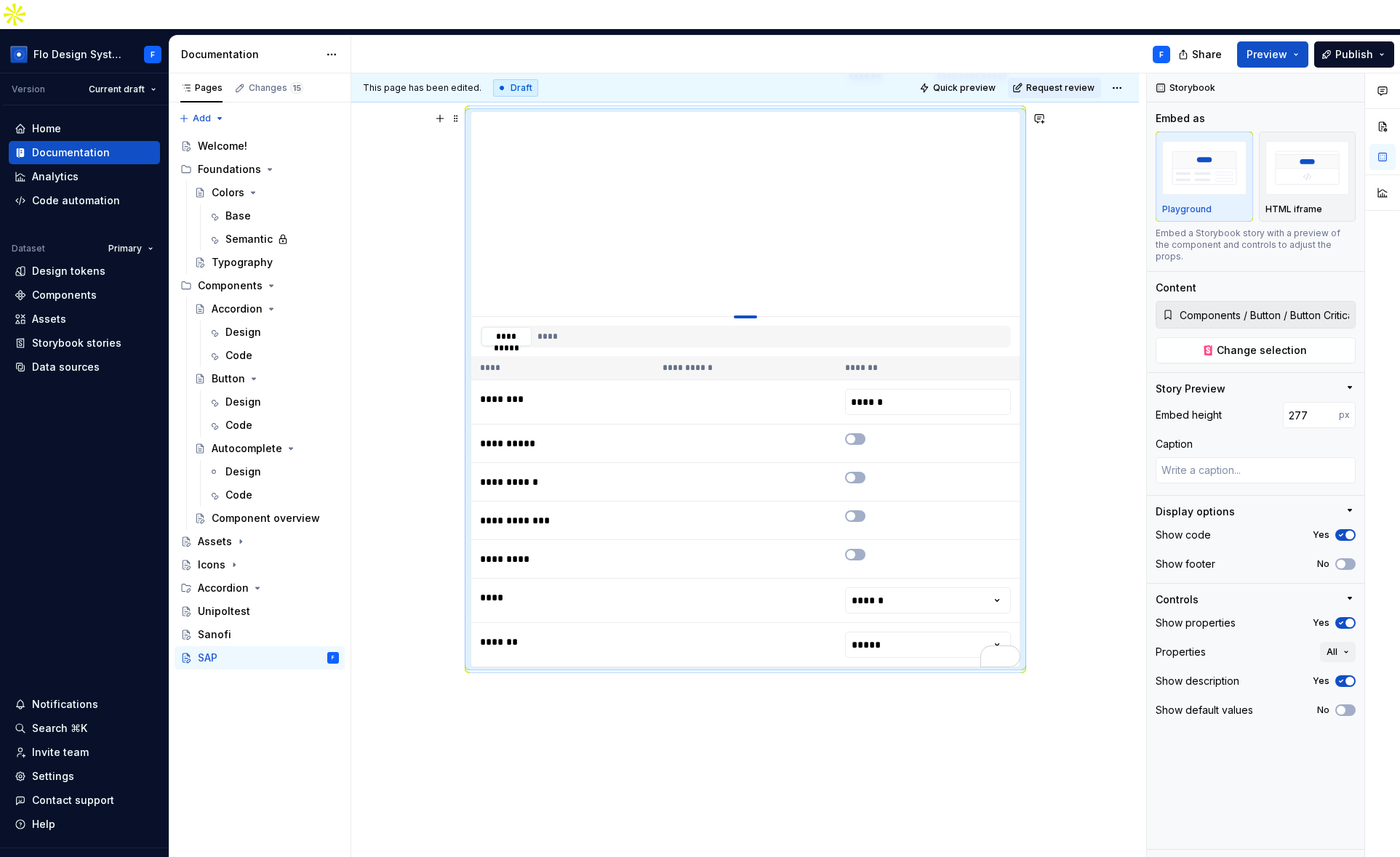
click at [744, 316] on div "To enrich screen reader interactions, please activate Accessibility in Grammarl…" at bounding box center [745, 317] width 24 height 3
click at [1342, 560] on span "button" at bounding box center [1340, 563] width 8 height 8
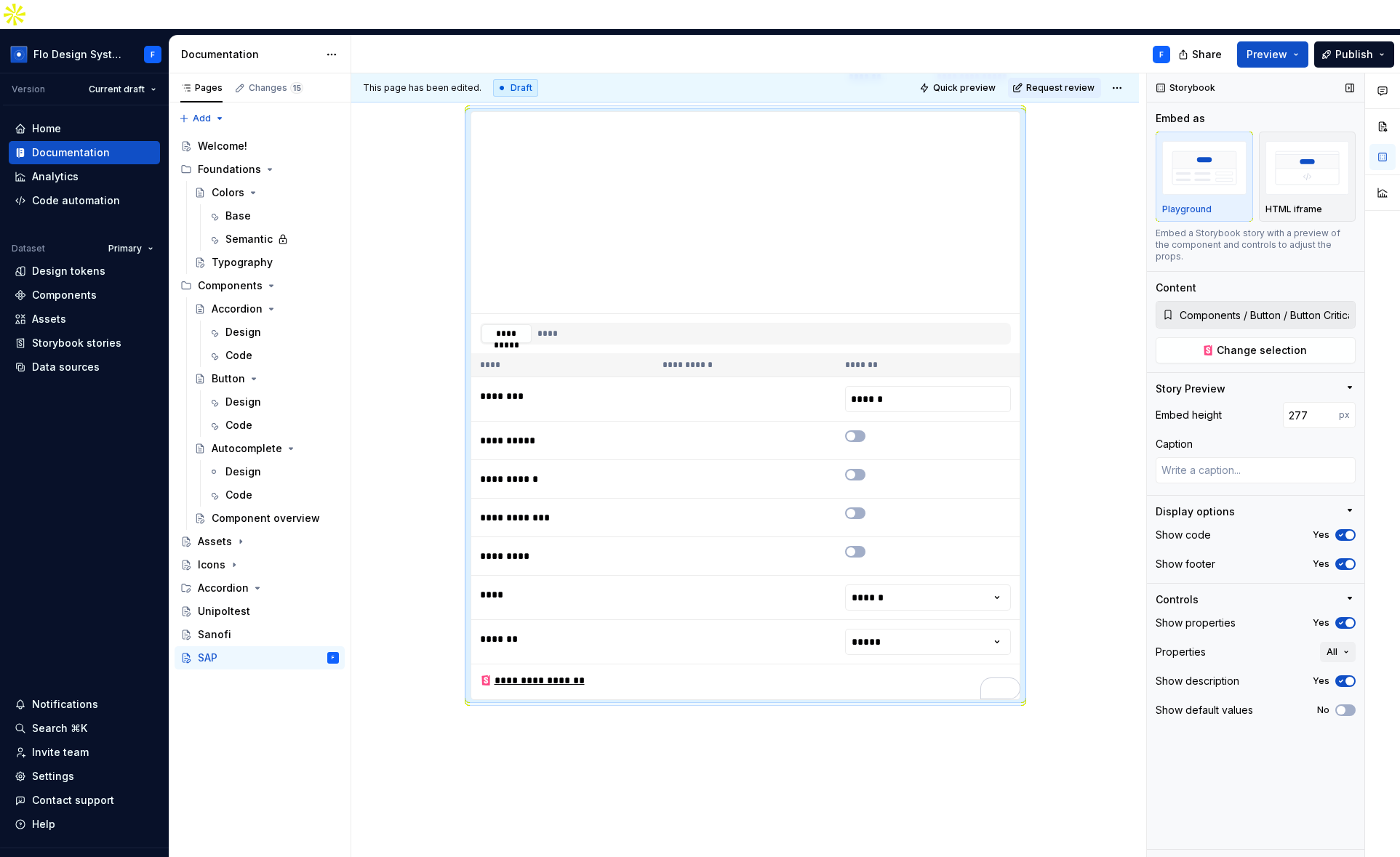
drag, startPoint x: 1341, startPoint y: 668, endPoint x: 1361, endPoint y: 675, distance: 21.2
click at [1341, 706] on span "button" at bounding box center [1340, 709] width 8 height 8
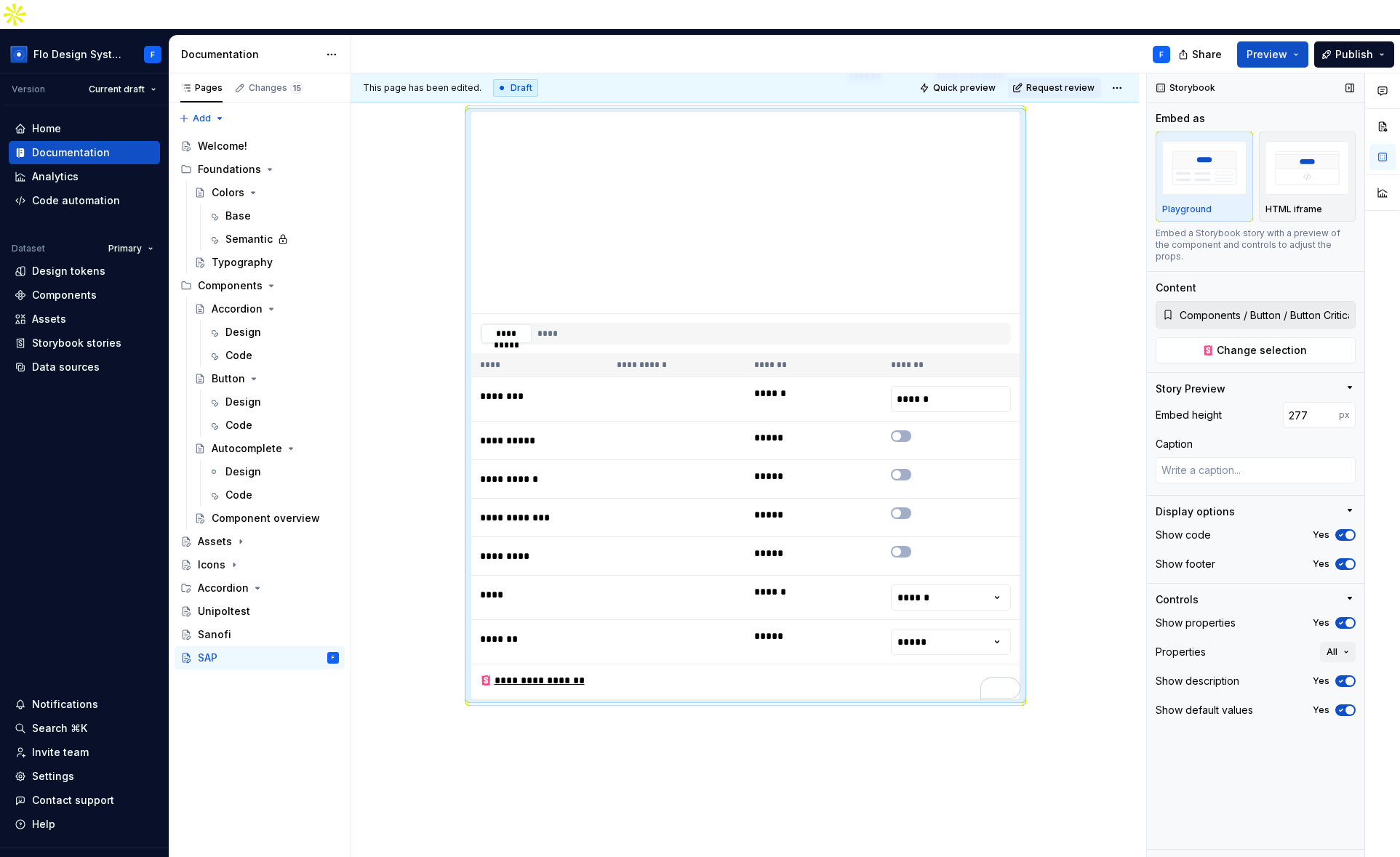
click at [1341, 619] on icon "button" at bounding box center [1340, 623] width 11 height 8
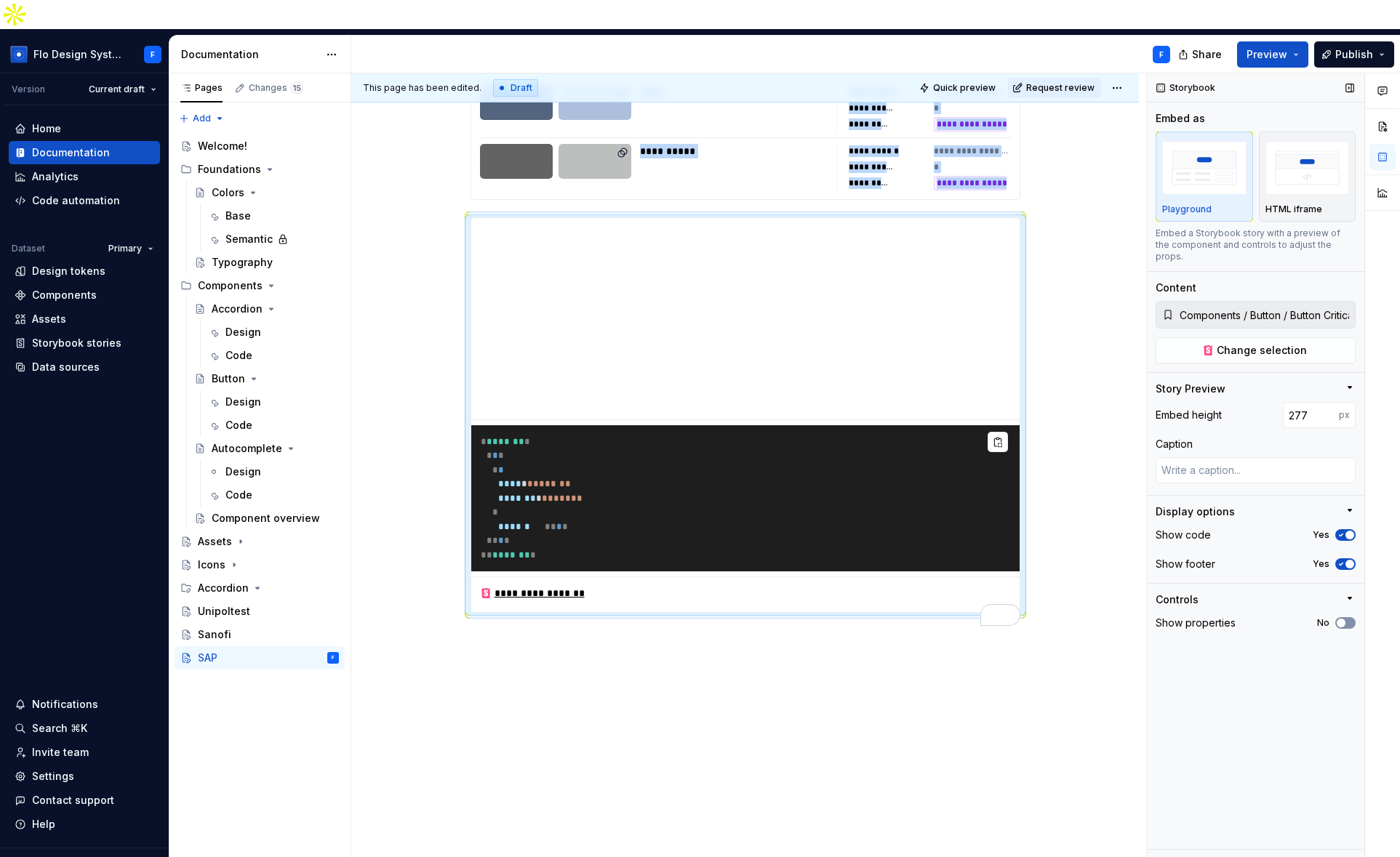
click at [1345, 619] on icon "button" at bounding box center [1340, 623] width 11 height 8
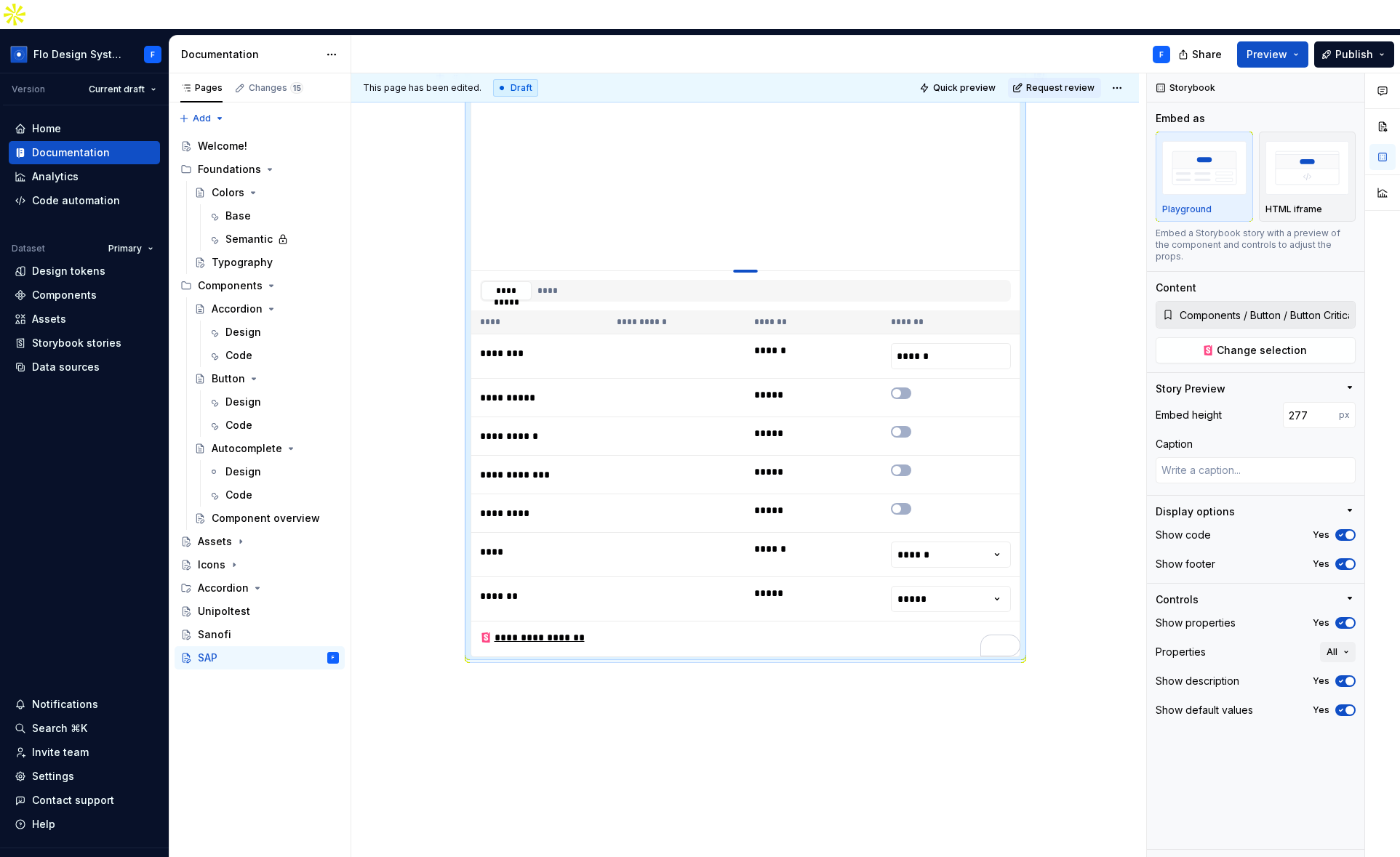
type textarea "*"
type input "258"
type textarea "*"
type input "212"
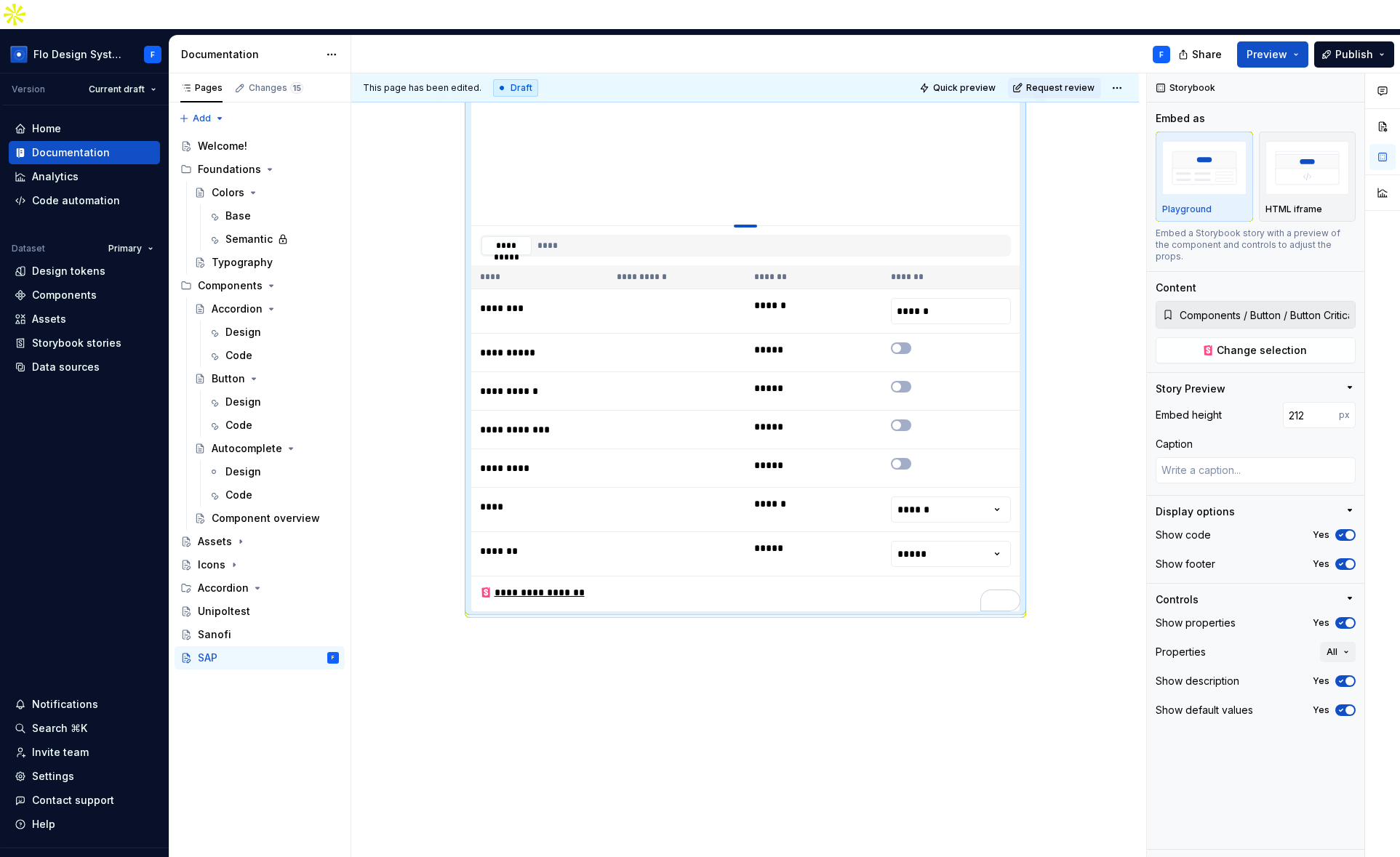
type textarea "*"
type input "186"
type textarea "*"
type input "140"
type textarea "*"
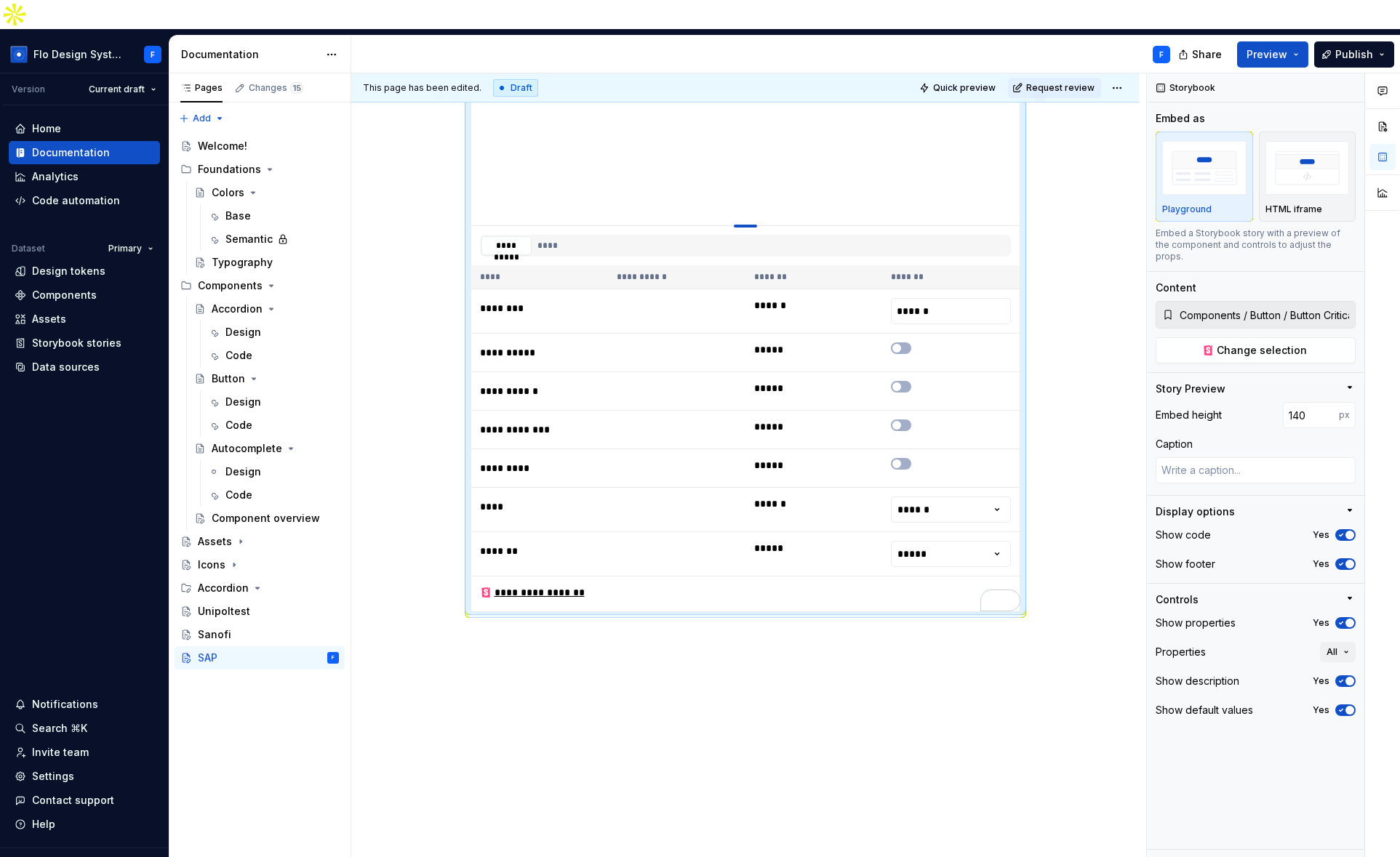
type input "100"
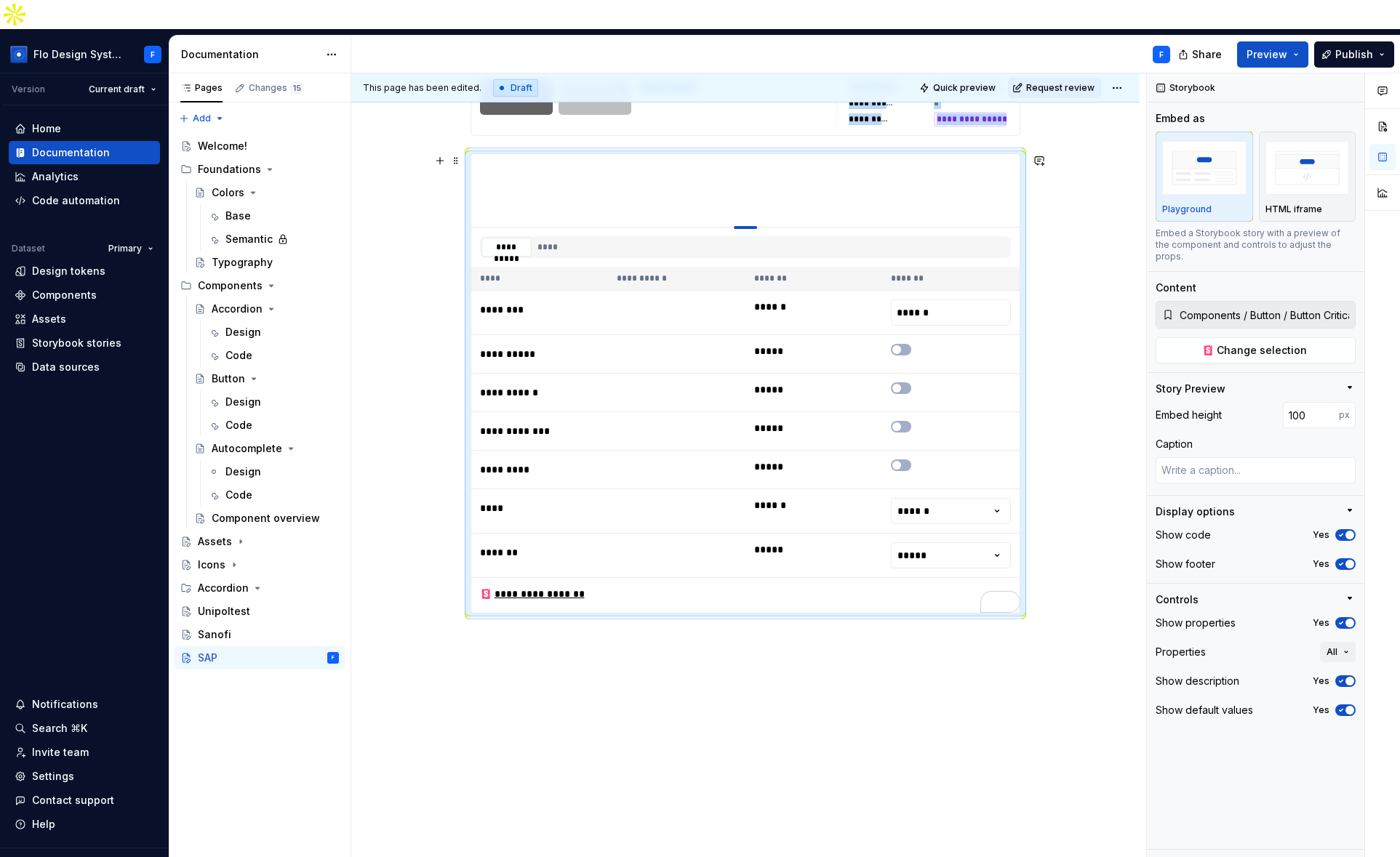
type textarea "*"
type input "103"
type textarea "*"
type input "139"
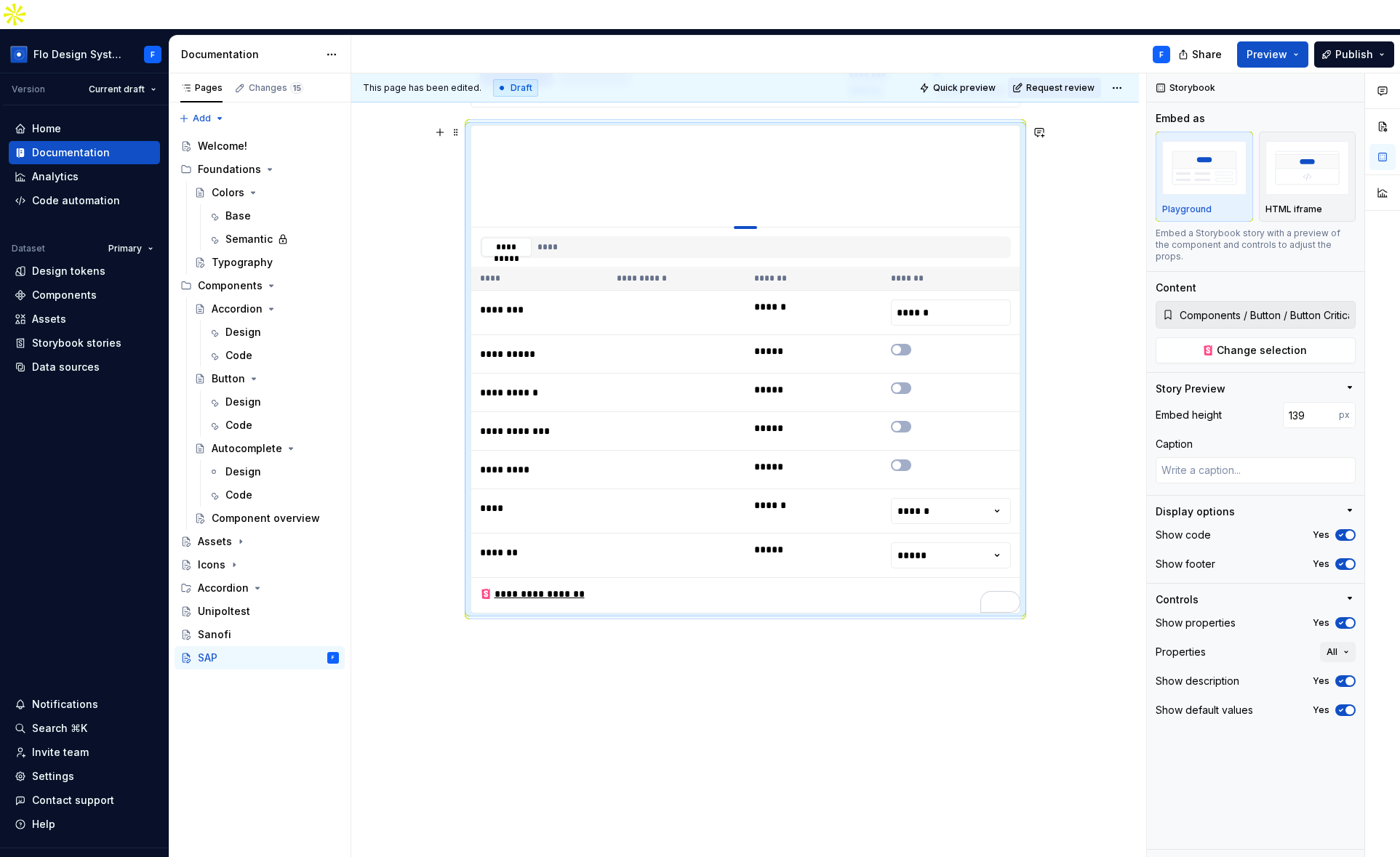
type textarea "*"
type input "187"
type textarea "*"
type input "232"
drag, startPoint x: 751, startPoint y: 243, endPoint x: 744, endPoint y: 208, distance: 35.7
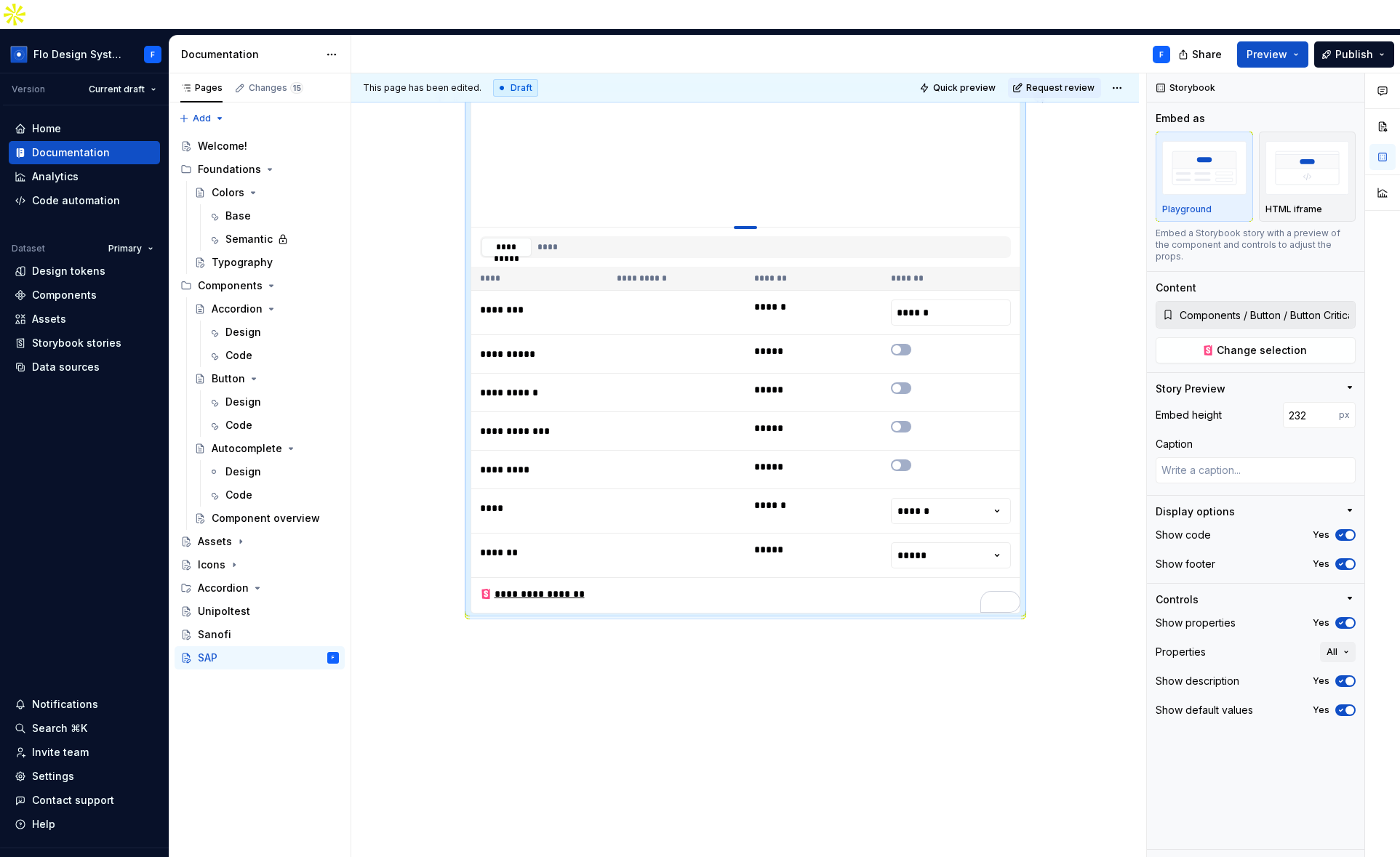
click at [744, 226] on div "To enrich screen reader interactions, please activate Accessibility in Grammarl…" at bounding box center [745, 227] width 24 height 3
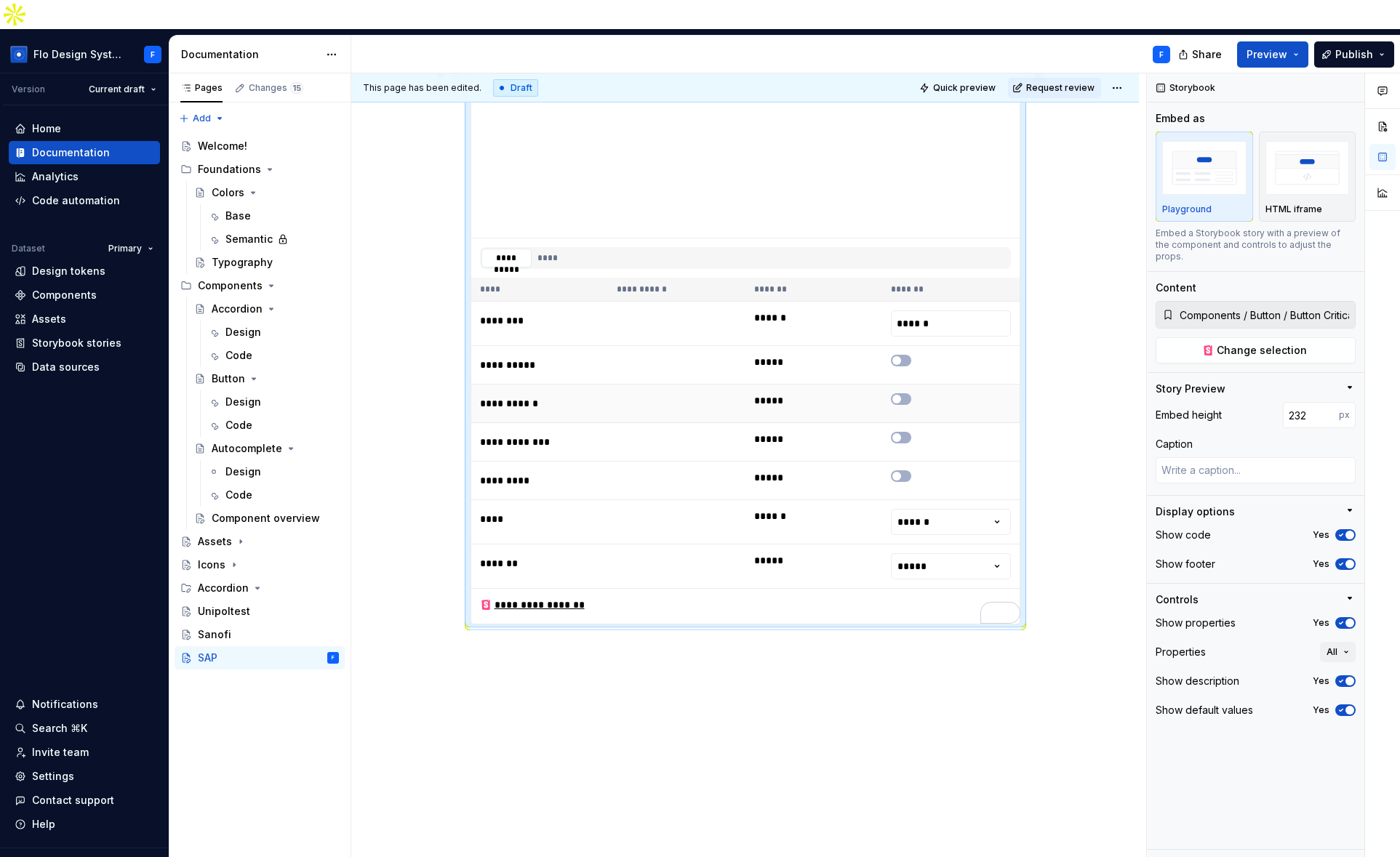
drag, startPoint x: 904, startPoint y: 331, endPoint x: 897, endPoint y: 372, distance: 41.6
click at [904, 355] on button "To enrich screen reader interactions, please activate Accessibility in Grammarl…" at bounding box center [900, 360] width 21 height 11
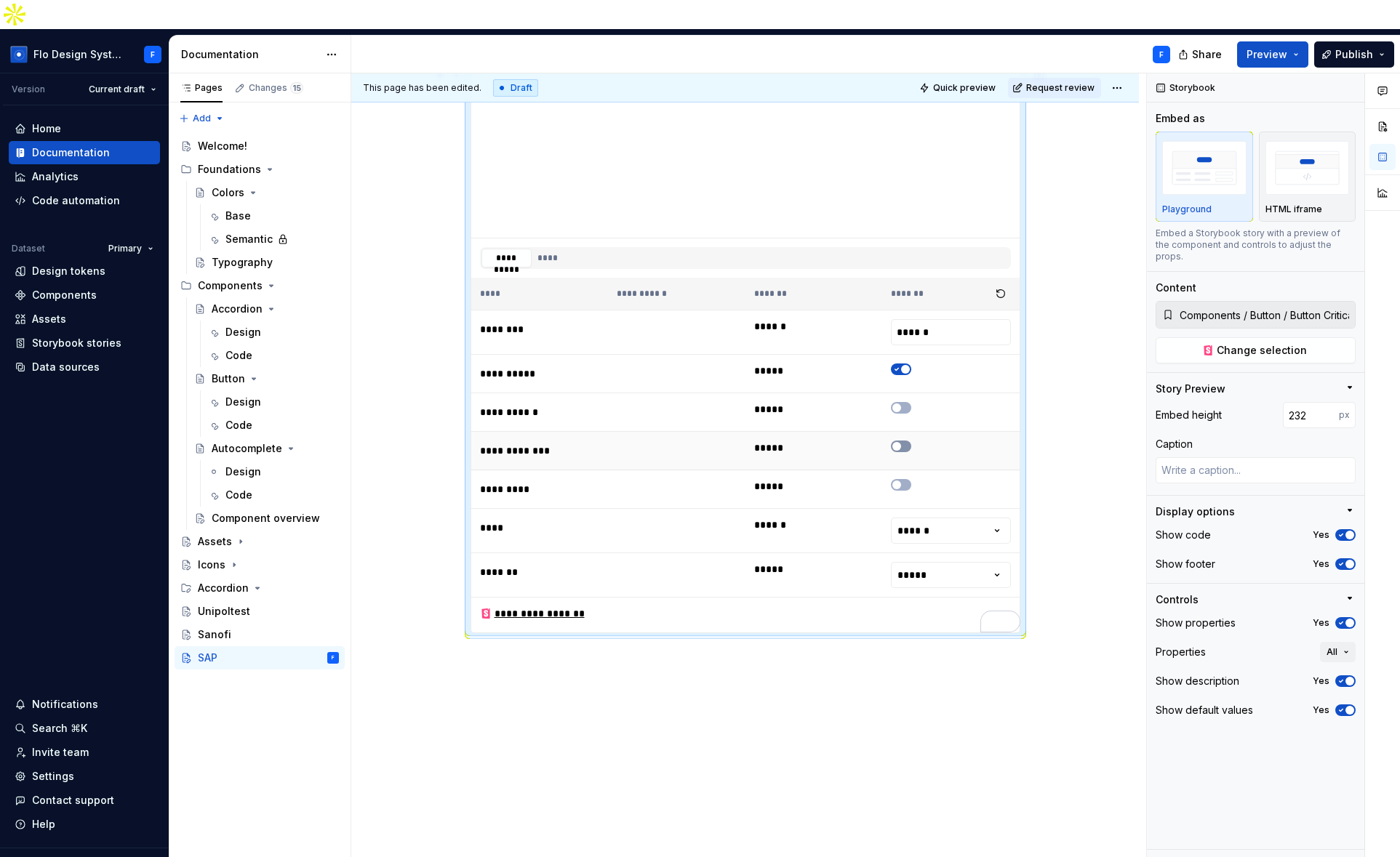
drag, startPoint x: 902, startPoint y: 375, endPoint x: 906, endPoint y: 414, distance: 39.2
click at [903, 402] on button "To enrich screen reader interactions, please activate Accessibility in Grammarl…" at bounding box center [900, 408] width 21 height 11
click at [903, 432] on td "To enrich screen reader interactions, please activate Accessibility in Grammarl…" at bounding box center [951, 451] width 138 height 39
click at [900, 442] on span "To enrich screen reader interactions, please activate Accessibility in Grammarl…" at bounding box center [896, 446] width 8 height 8
click at [902, 479] on button "To enrich screen reader interactions, please activate Accessibility in Grammarl…" at bounding box center [900, 484] width 21 height 11
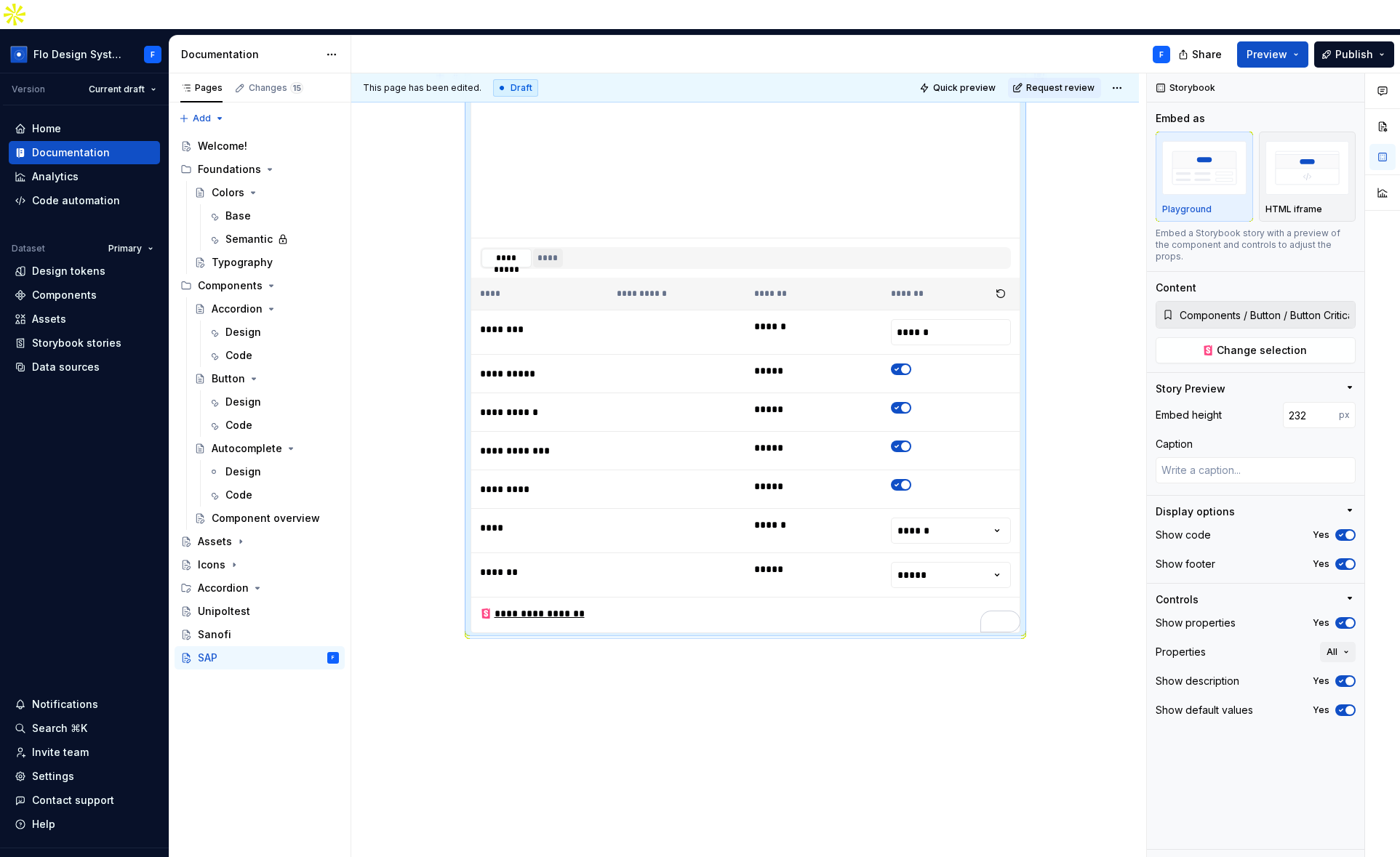
click at [551, 249] on button "****" at bounding box center [548, 258] width 30 height 19
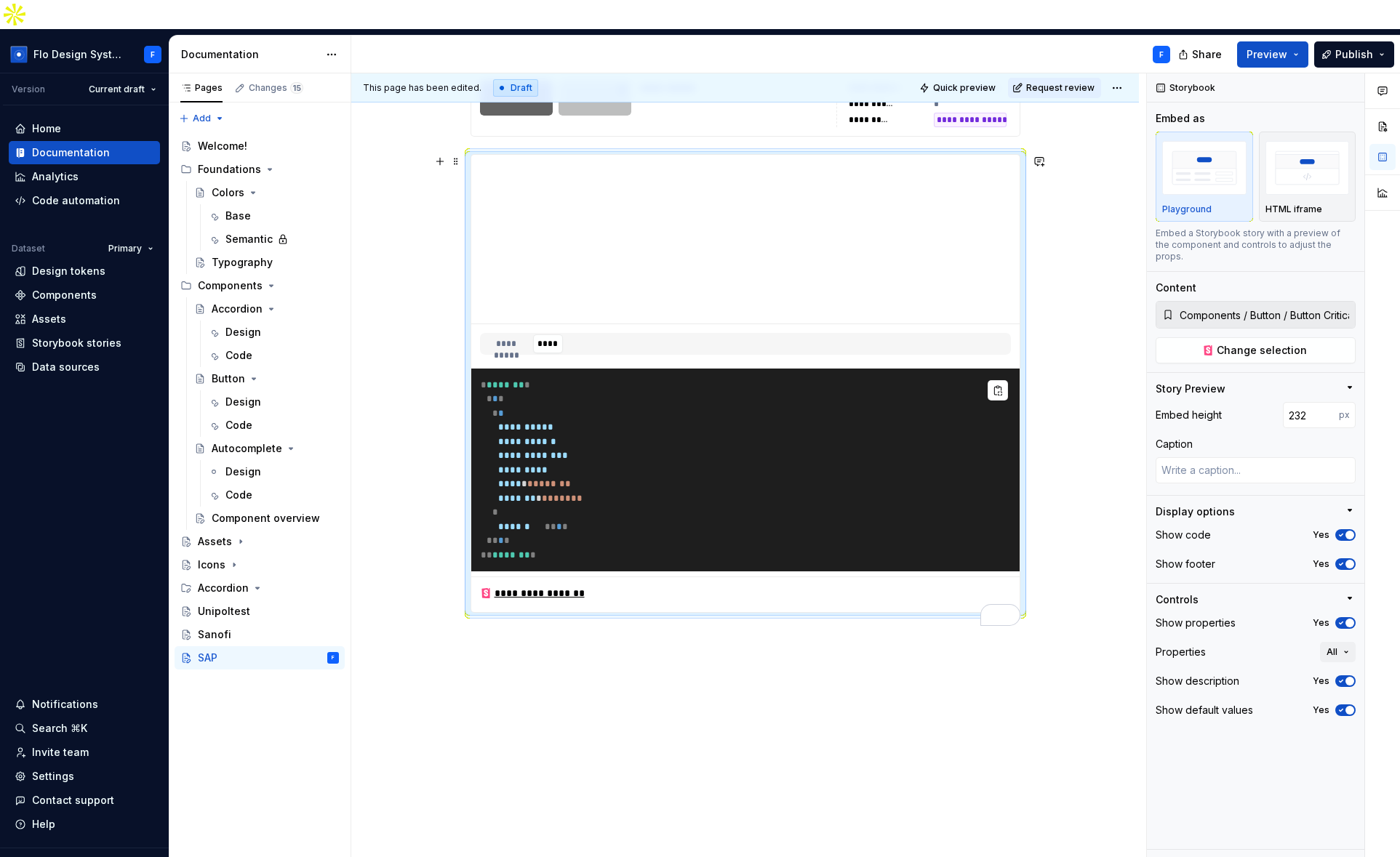
drag, startPoint x: 994, startPoint y: 344, endPoint x: 443, endPoint y: 493, distance: 570.8
click at [994, 380] on button "To enrich screen reader interactions, please activate Accessibility in Grammarl…" at bounding box center [997, 390] width 21 height 21
click at [484, 335] on button "**********" at bounding box center [506, 344] width 51 height 19
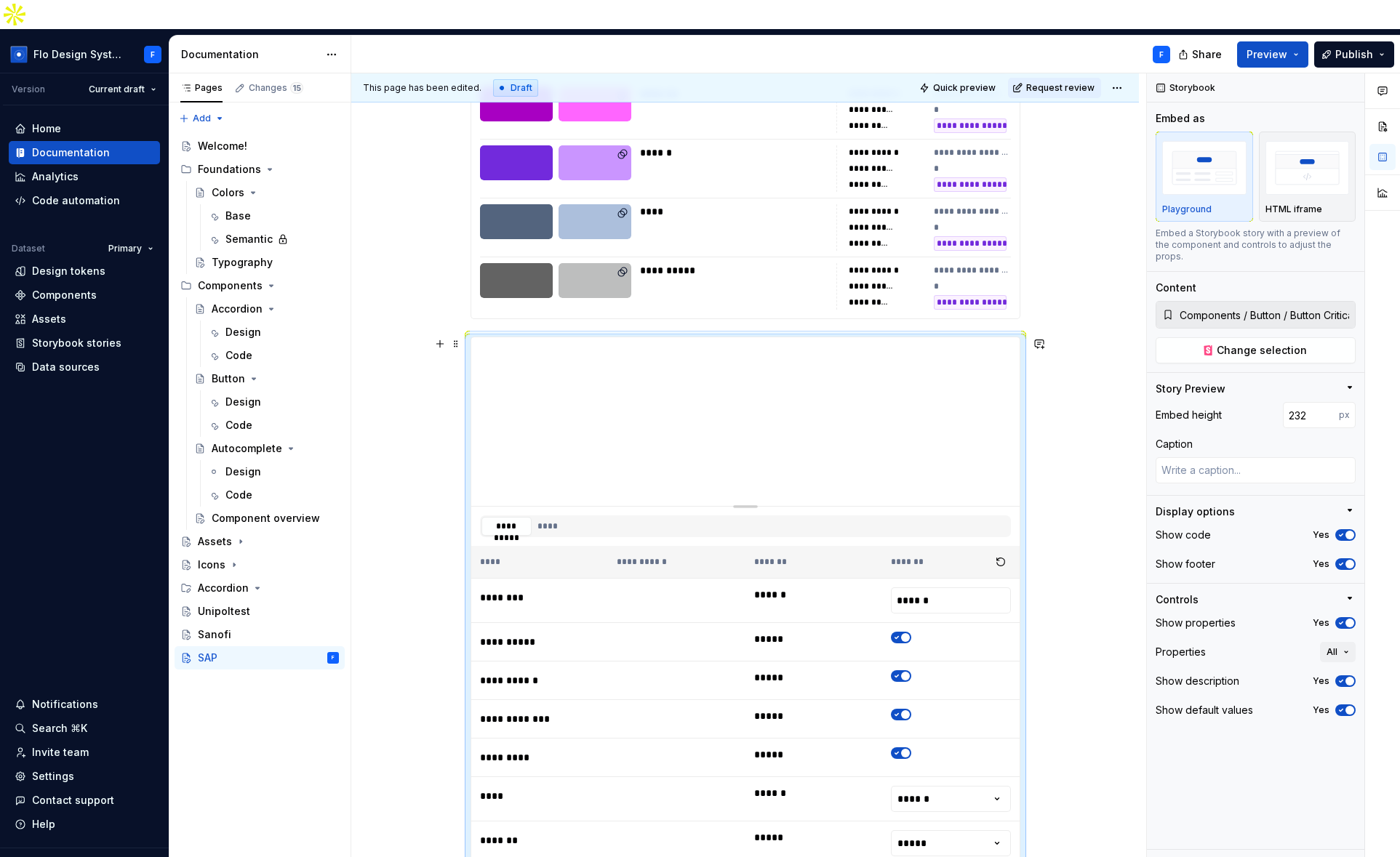
type textarea "*"
type input "197"
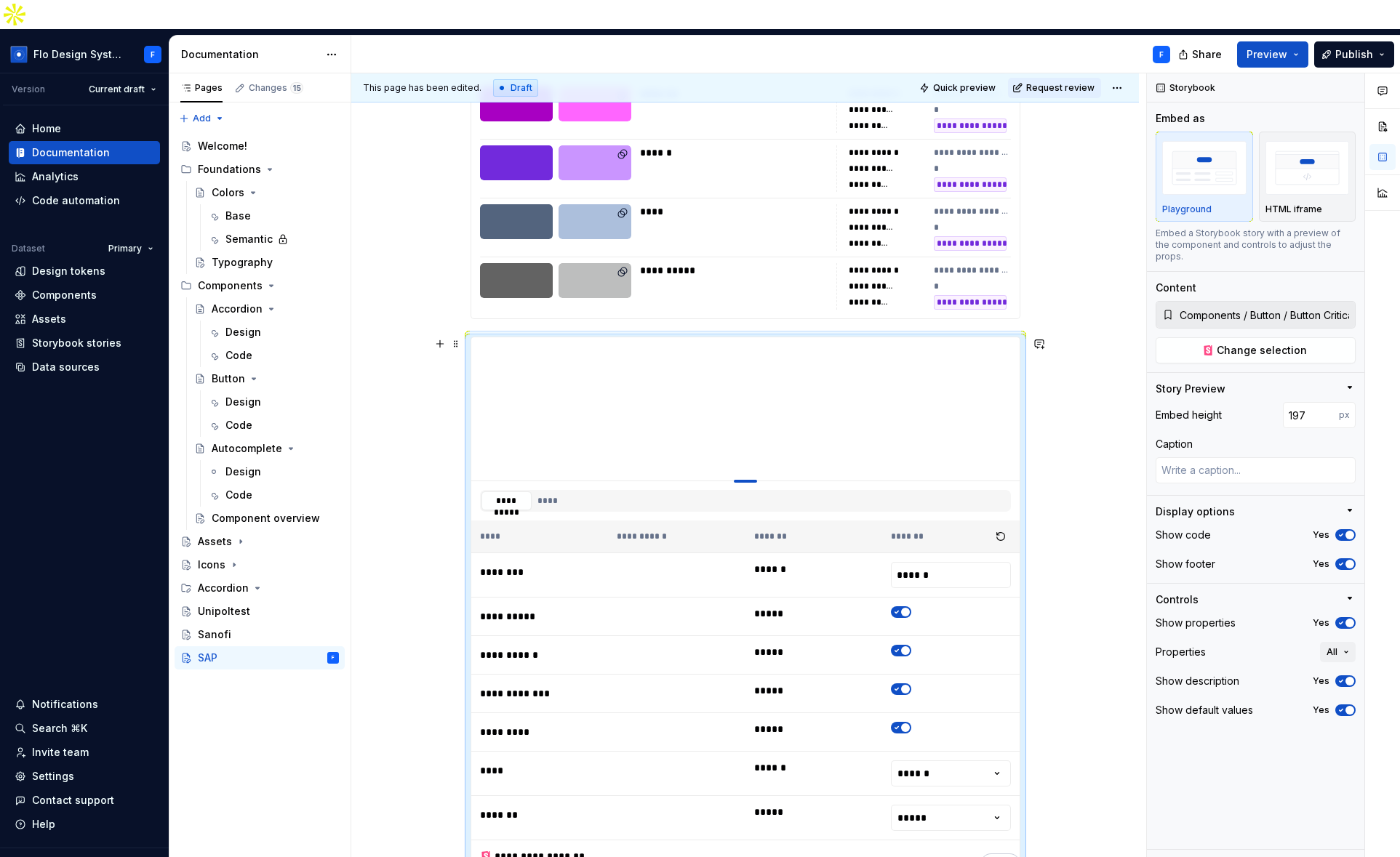
type textarea "*"
type input "168"
type textarea "*"
type input "163"
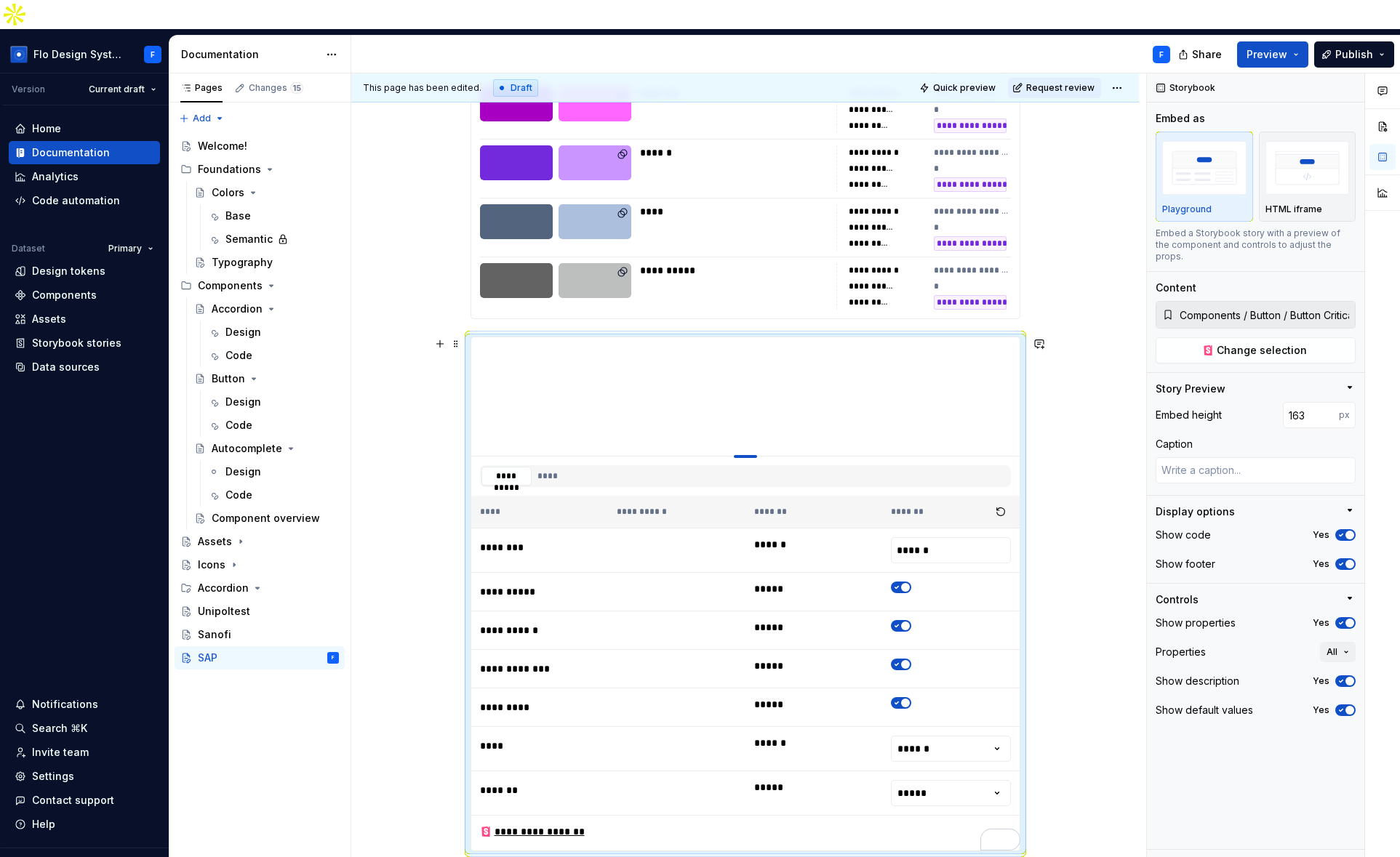
type textarea "*"
type input "162"
type textarea "*"
type input "161"
type textarea "*"
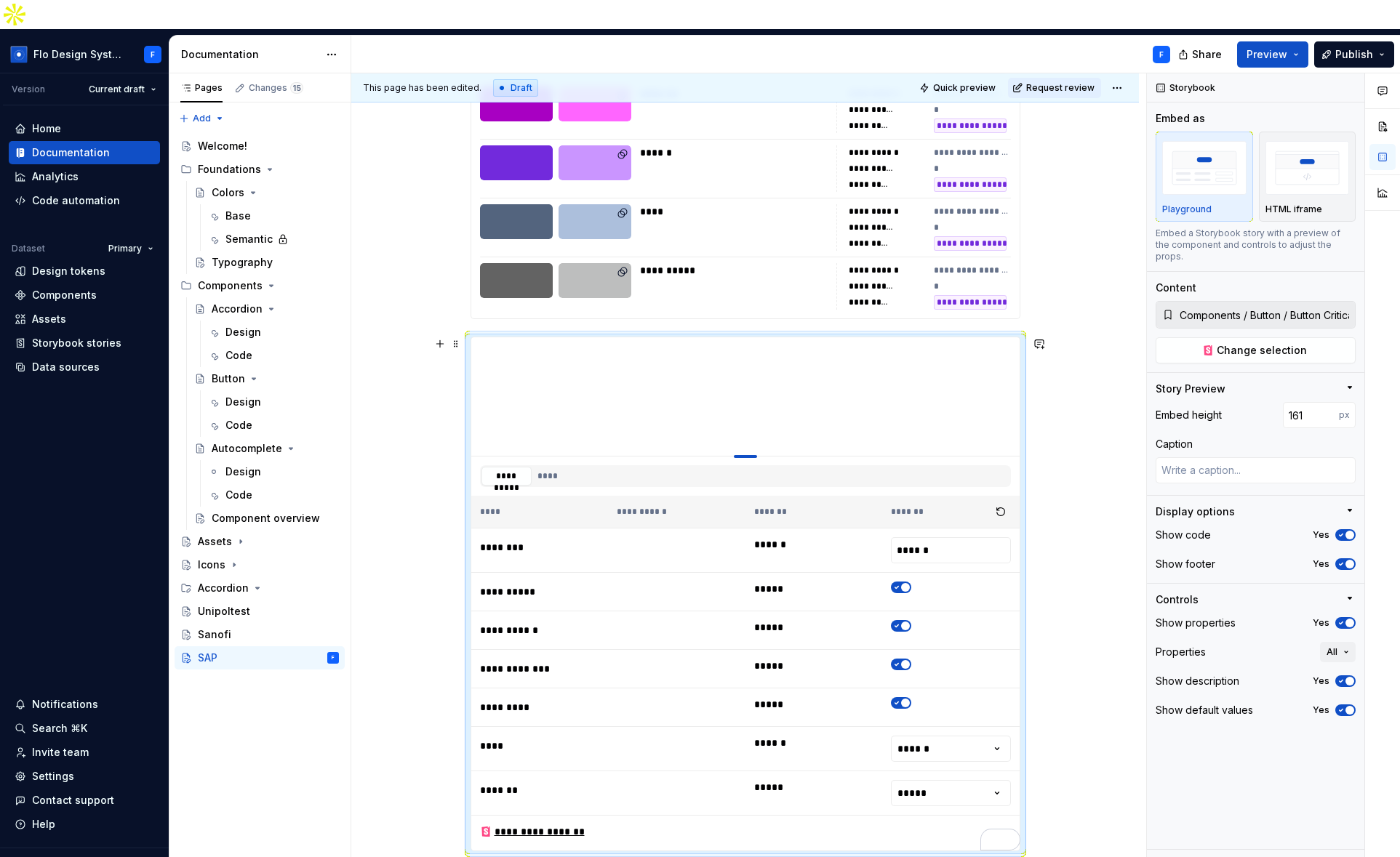
type input "159"
drag, startPoint x: 748, startPoint y: 478, endPoint x: 751, endPoint y: 424, distance: 54.1
click at [751, 452] on div "To enrich screen reader interactions, please activate Accessibility in Grammarl…" at bounding box center [745, 454] width 24 height 3
click at [141, 56] on html "Flo Design System F Version Current draft Home Documentation Analytics Code aut…" at bounding box center [700, 428] width 1400 height 857
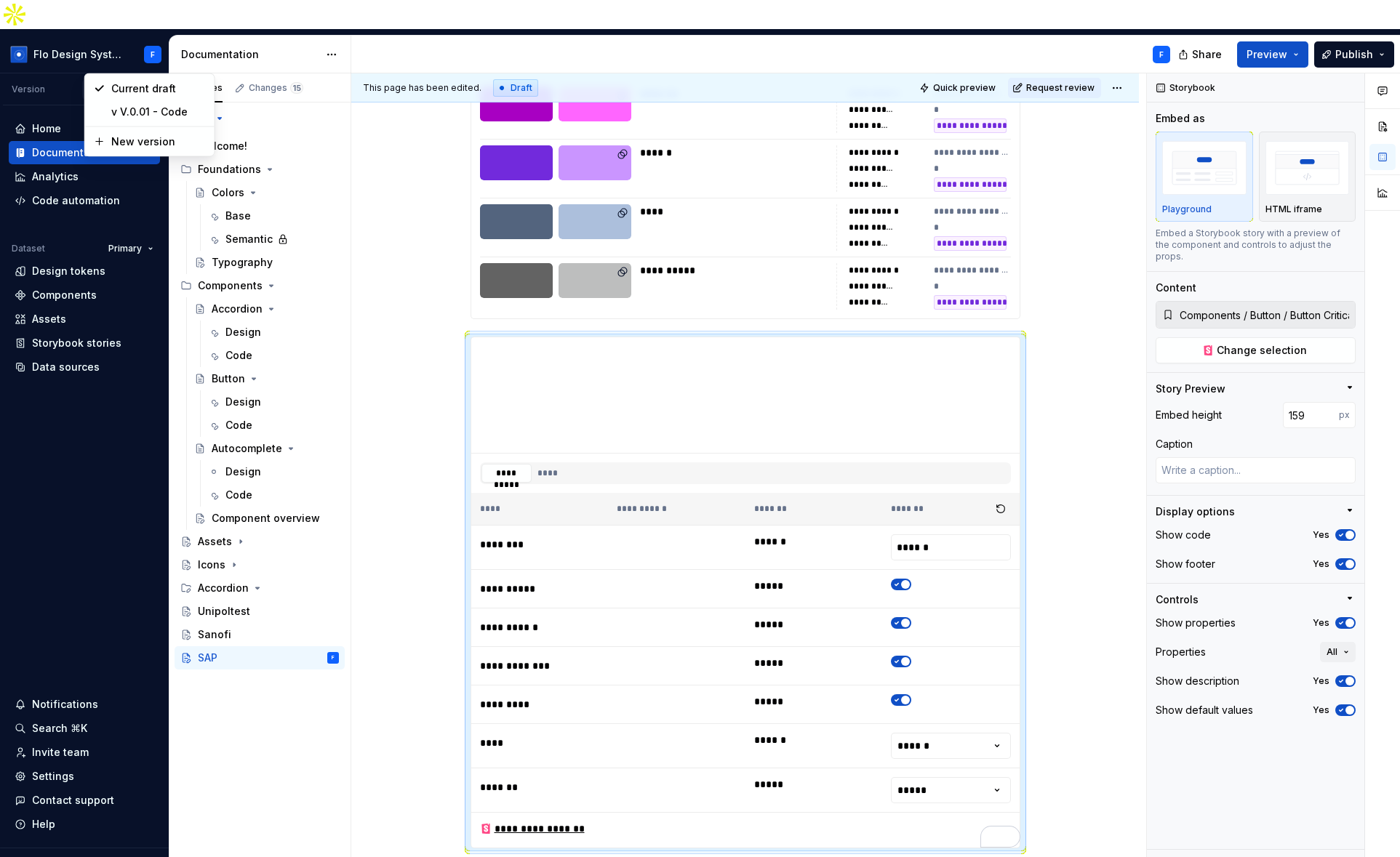
click at [145, 58] on html "Flo Design System F Version Current draft Home Documentation Analytics Code aut…" at bounding box center [700, 428] width 1400 height 857
drag, startPoint x: 52, startPoint y: 58, endPoint x: 64, endPoint y: 58, distance: 12.0
click at [64, 74] on div "Version Current draft" at bounding box center [86, 90] width 166 height 32
click at [126, 59] on html "Flo Design System F Version Current draft Home Documentation Analytics Code aut…" at bounding box center [700, 428] width 1400 height 857
click at [179, 144] on div "New version" at bounding box center [158, 141] width 94 height 14
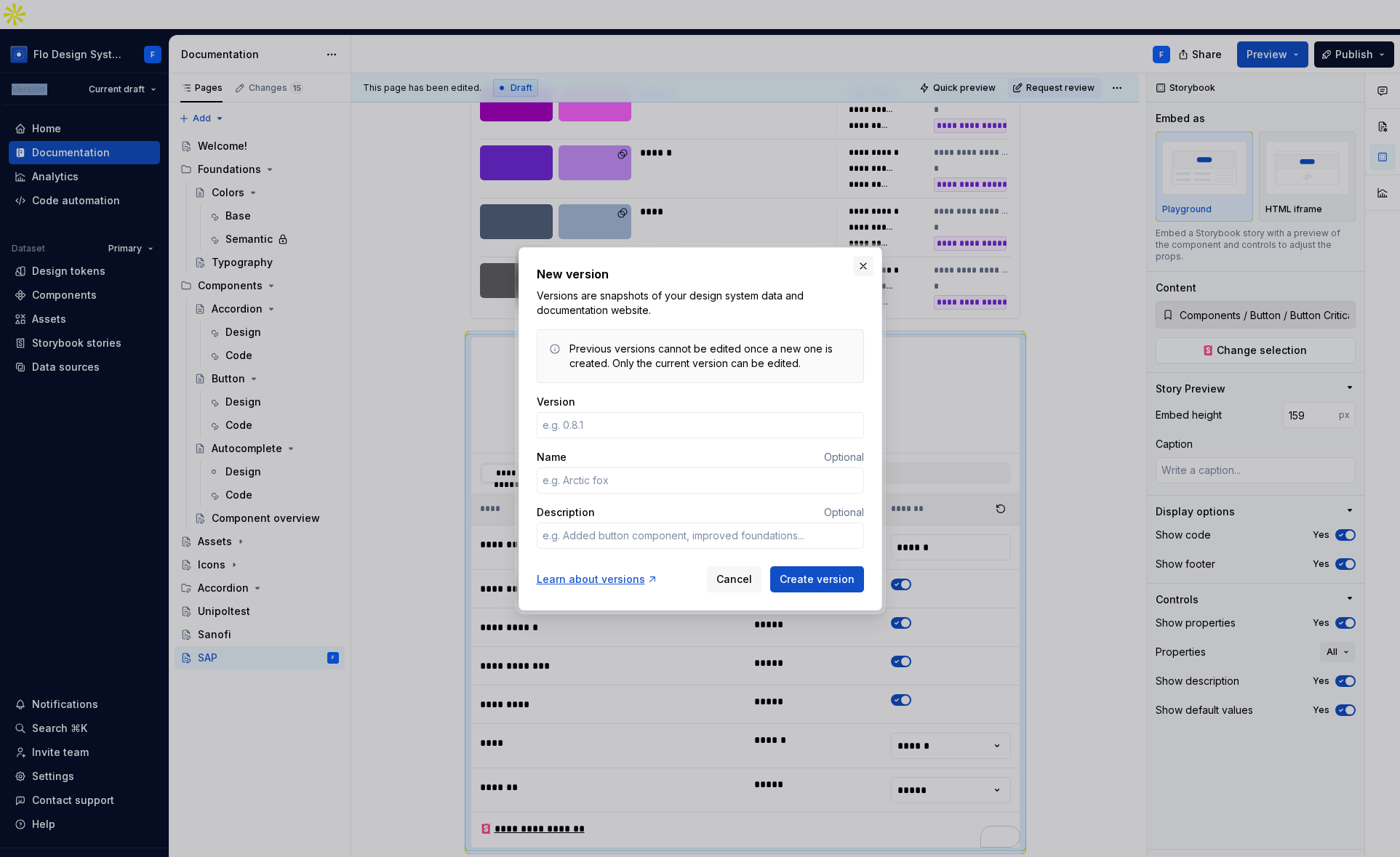
click at [866, 268] on button "button" at bounding box center [863, 266] width 21 height 21
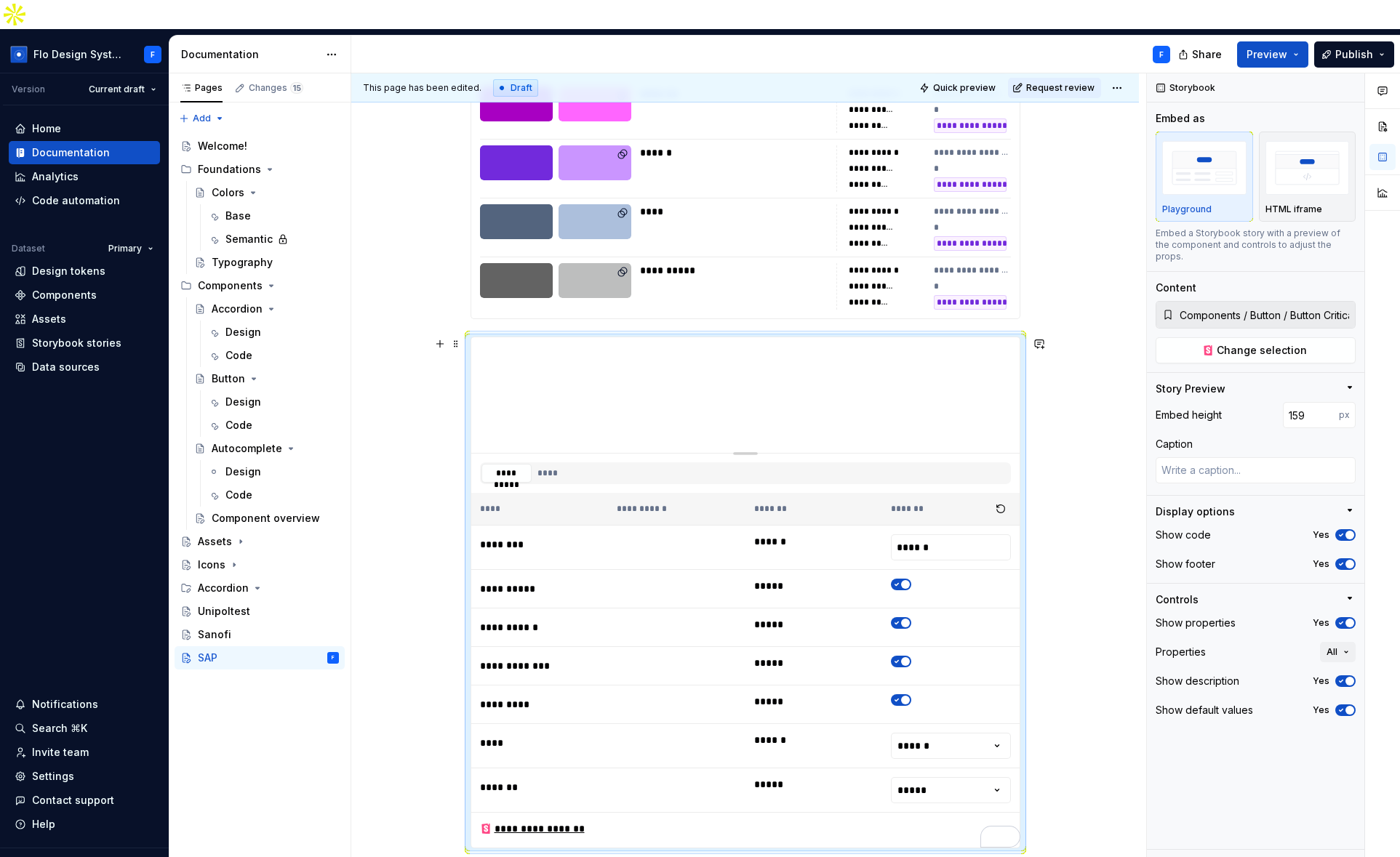
drag, startPoint x: 1081, startPoint y: 370, endPoint x: 987, endPoint y: 358, distance: 94.8
drag, startPoint x: 395, startPoint y: 230, endPoint x: 297, endPoint y: 179, distance: 110.5
click at [395, 230] on div "**********" at bounding box center [748, 481] width 795 height 814
click at [65, 79] on div "Current draft" at bounding box center [107, 89] width 110 height 21
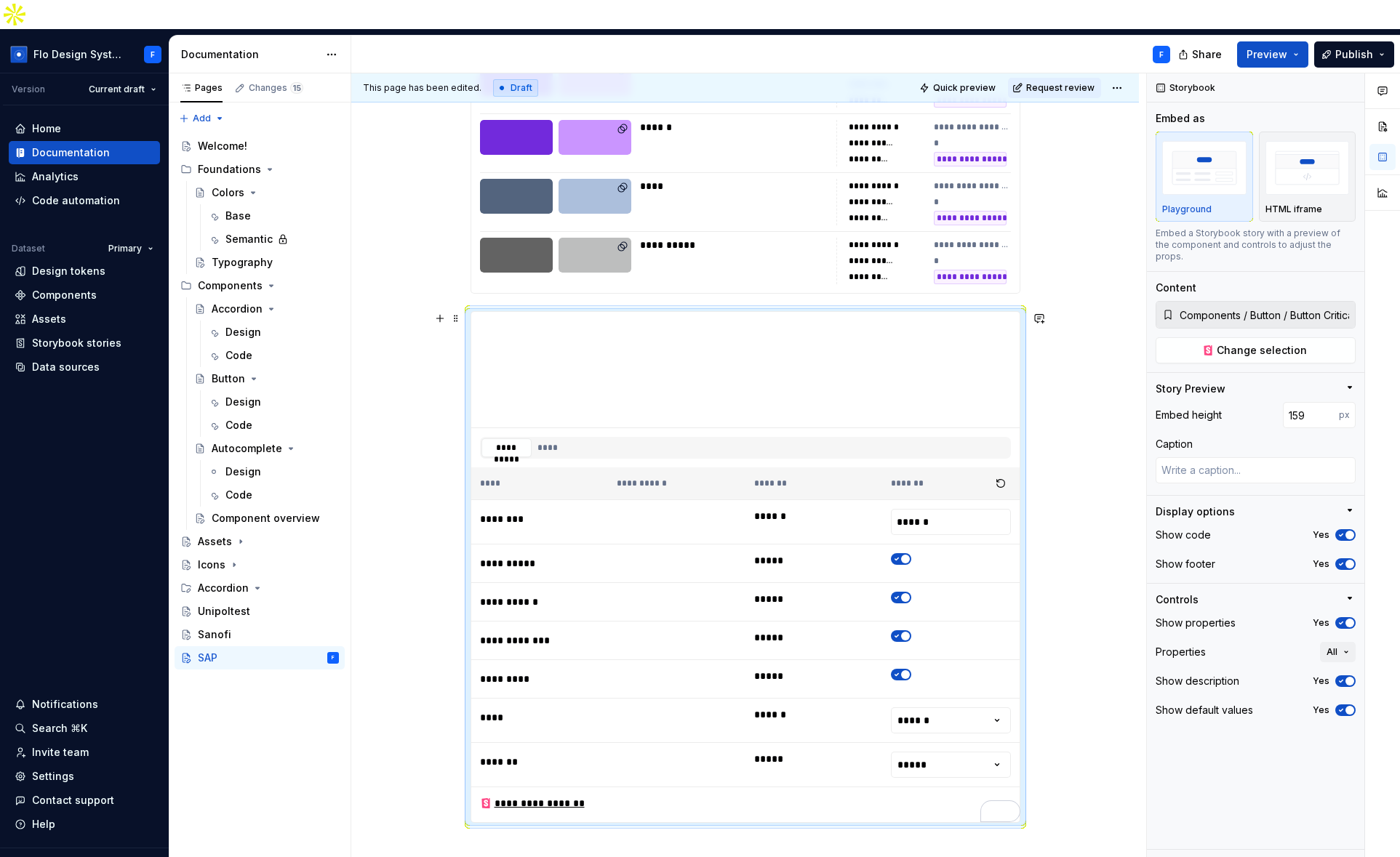
scroll to position [1798, 0]
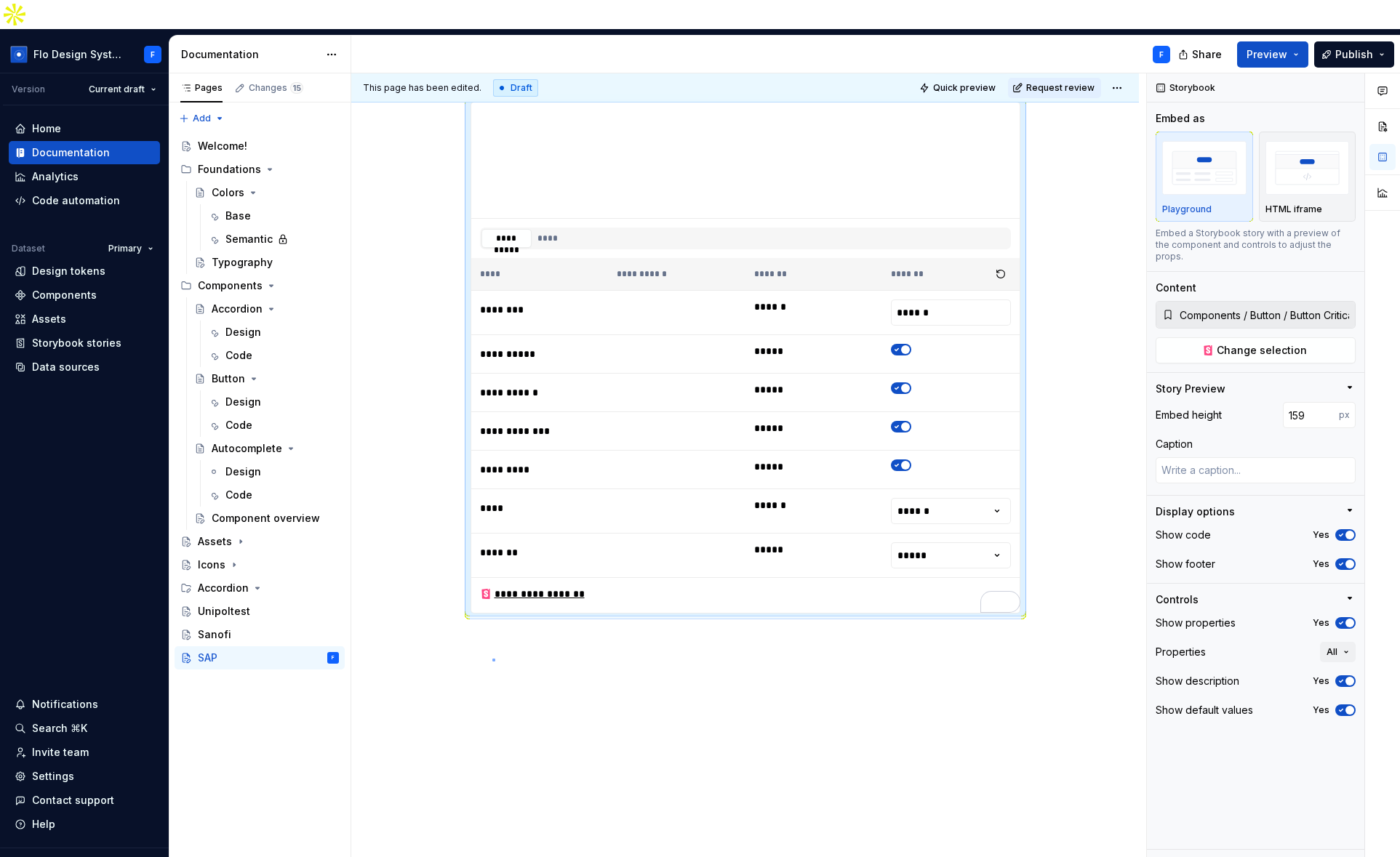
click at [492, 659] on div "**********" at bounding box center [748, 481] width 795 height 814
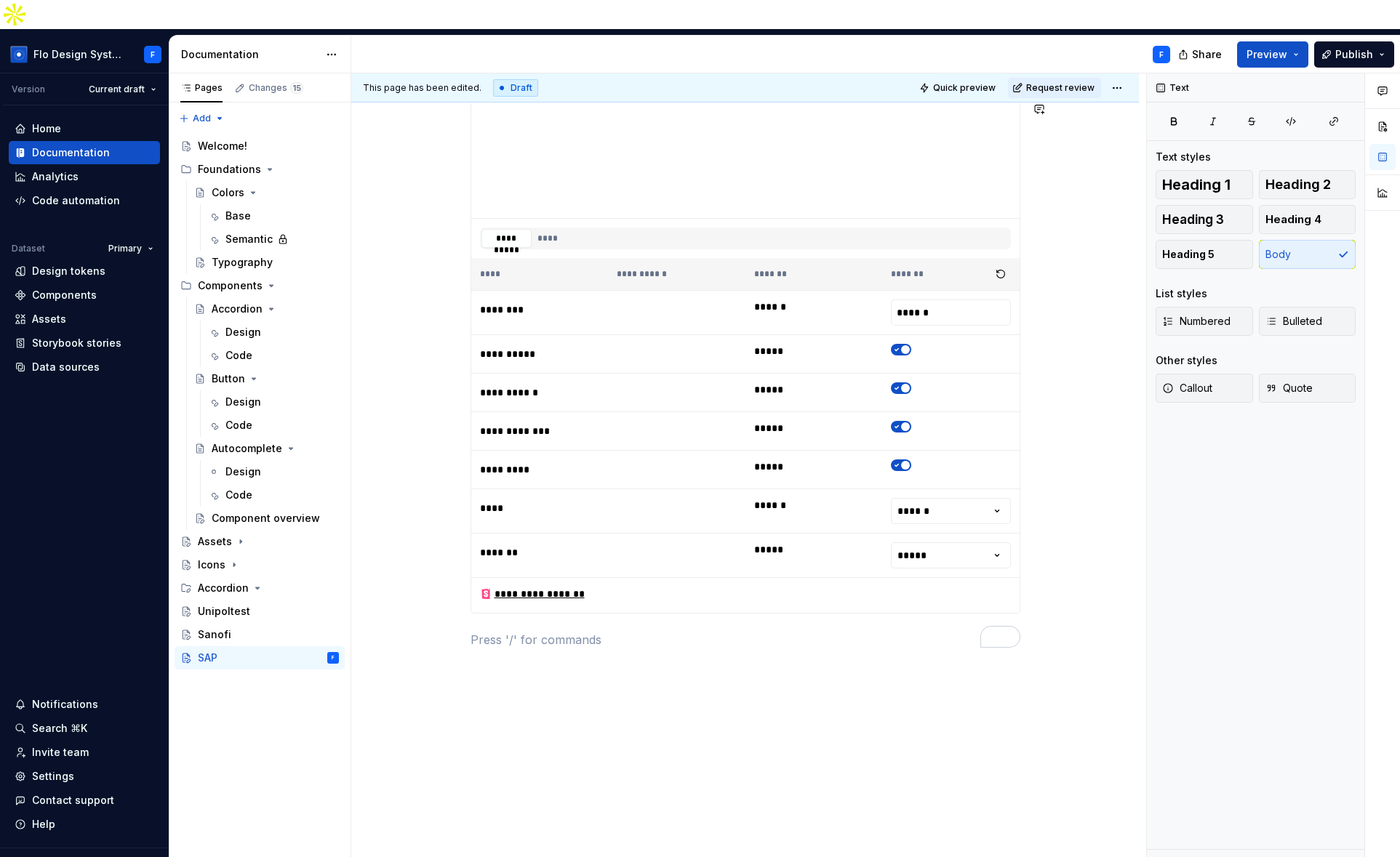
type textarea "*"
click at [495, 631] on p "To enrich screen reader interactions, please activate Accessibility in Grammarl…" at bounding box center [745, 640] width 550 height 17
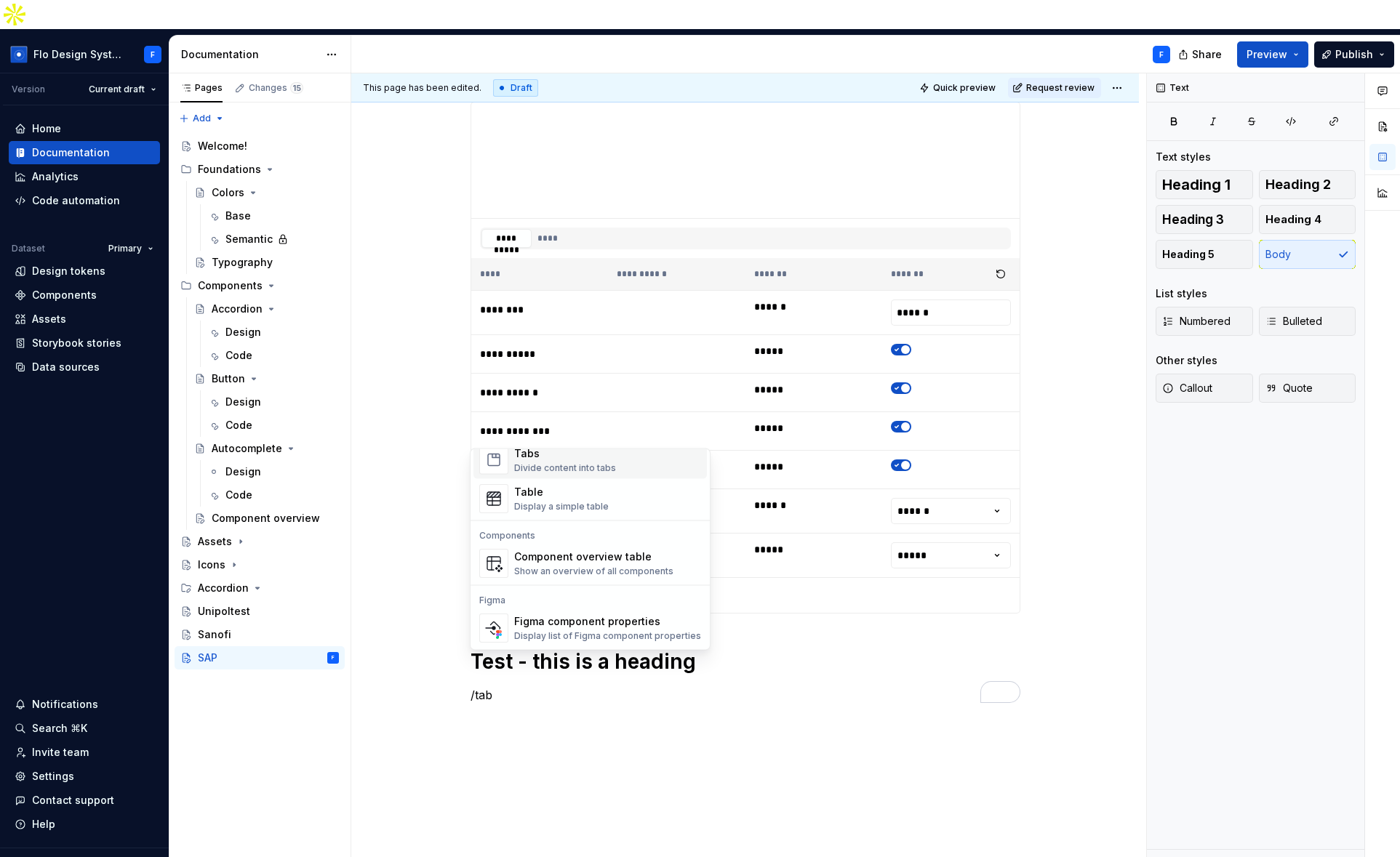
scroll to position [11, 0]
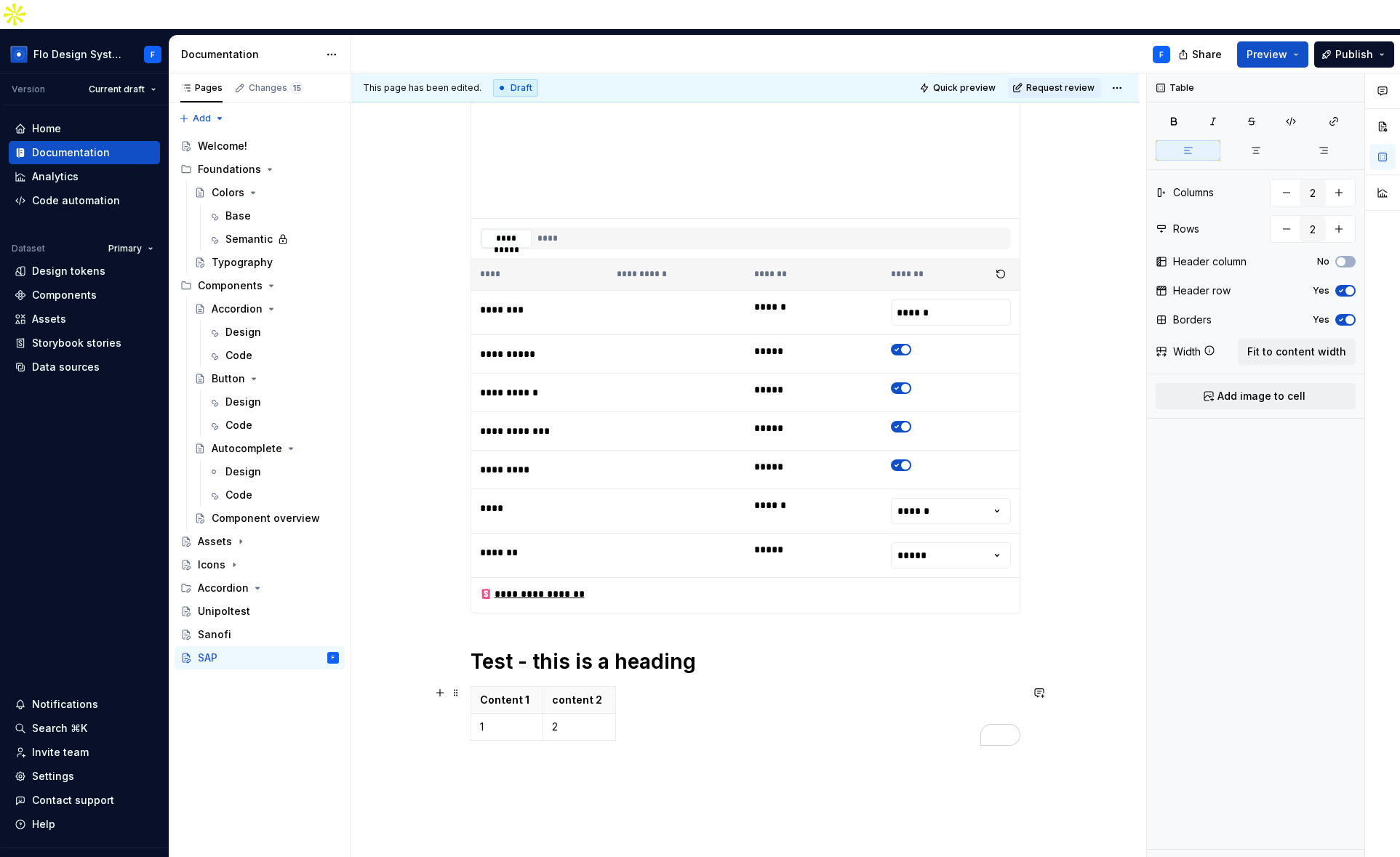
click at [546, 714] on div "Content 1 content 2 1 2" at bounding box center [745, 716] width 550 height 60
click at [541, 715] on icon "button" at bounding box center [535, 709] width 11 height 11
click at [541, 716] on icon "button" at bounding box center [535, 709] width 11 height 11
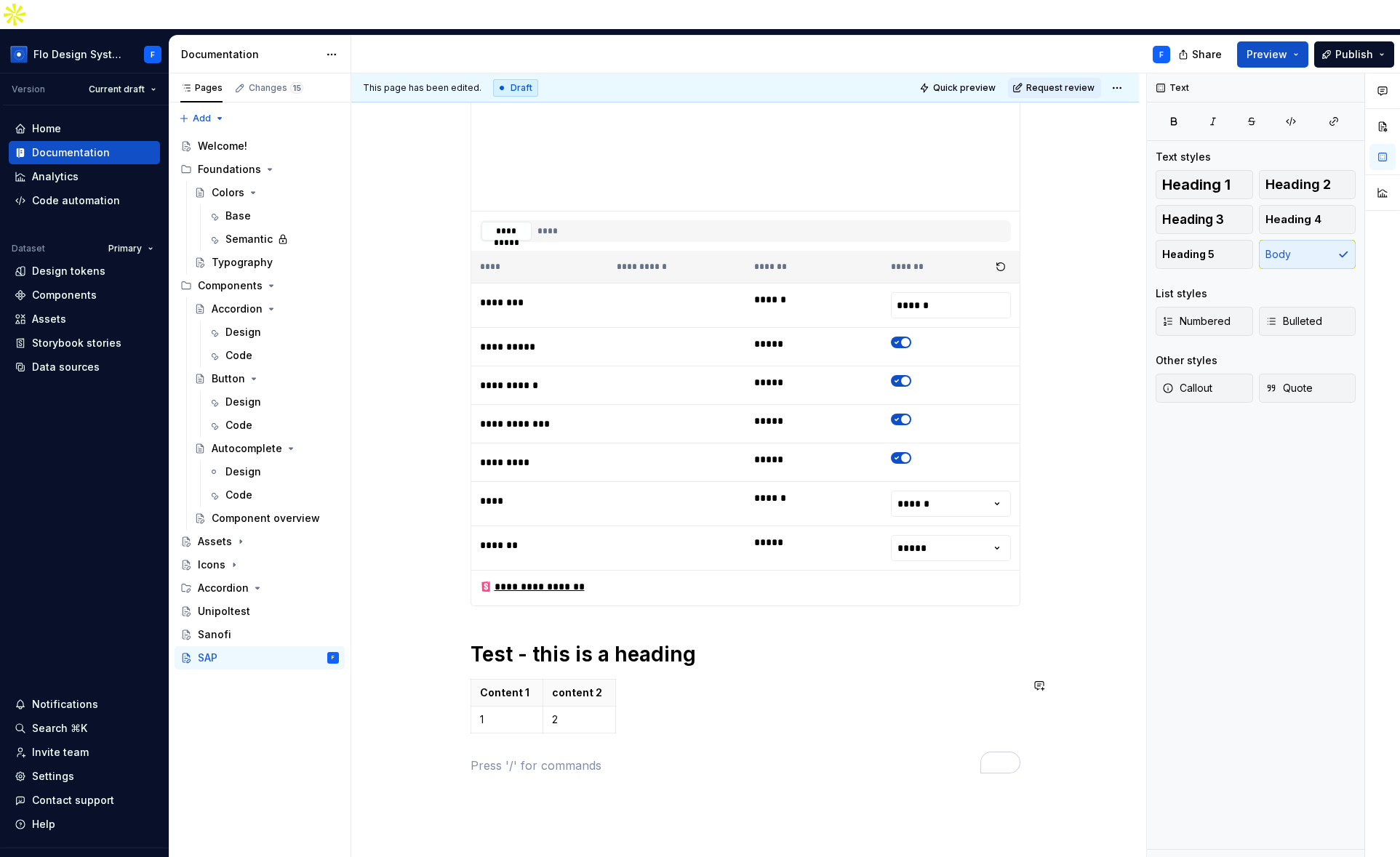
scroll to position [1833, 0]
type textarea "*"
click at [560, 766] on span "*******" at bounding box center [575, 771] width 33 height 11
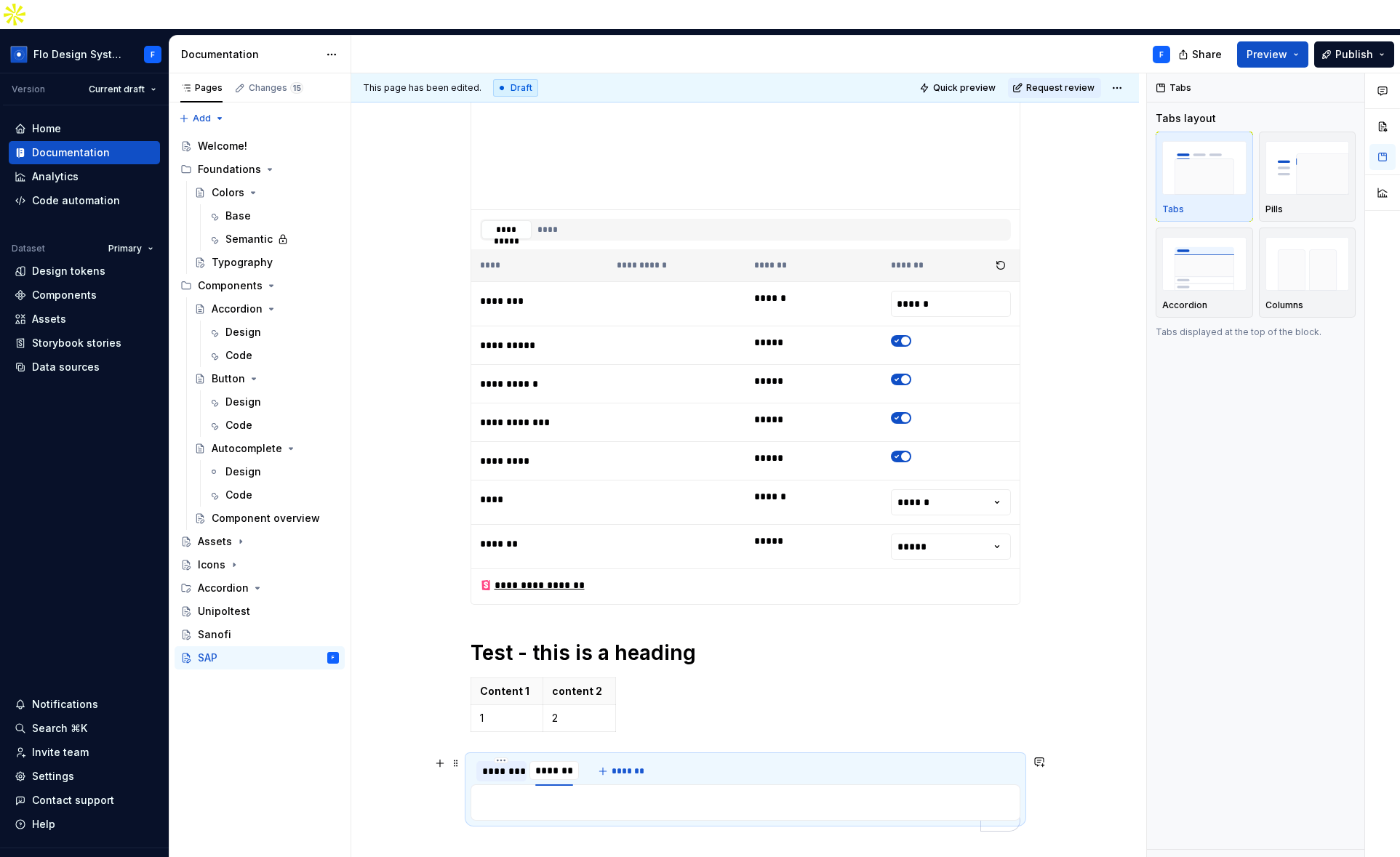
click at [497, 764] on div "********" at bounding box center [501, 771] width 39 height 14
click at [528, 794] on p "To enrich screen reader interactions, please activate Accessibility in Grammarl…" at bounding box center [745, 802] width 531 height 17
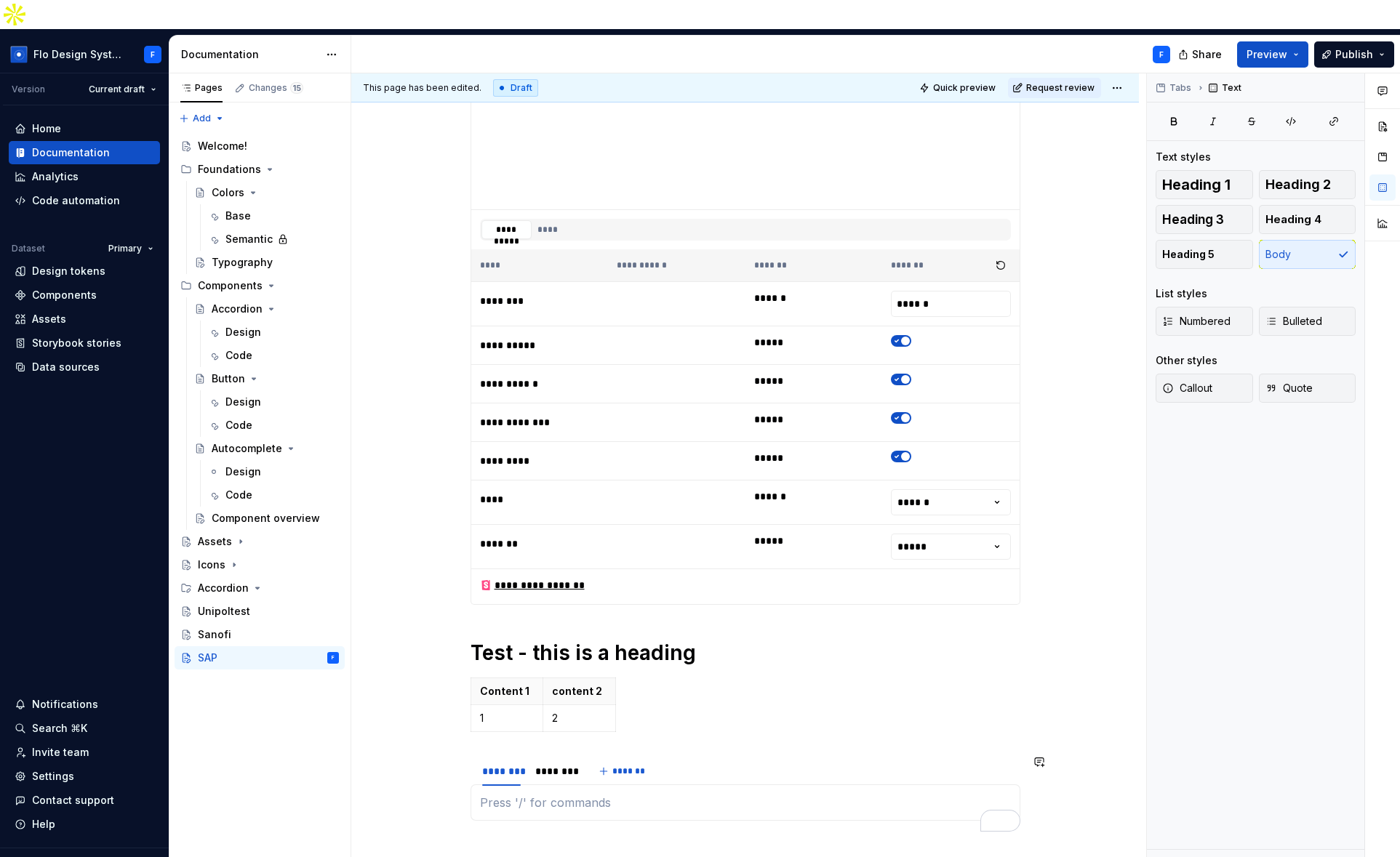
click at [561, 787] on div "To enrich screen reader interactions, please activate Accessibility in Grammarl…" at bounding box center [745, 803] width 550 height 37
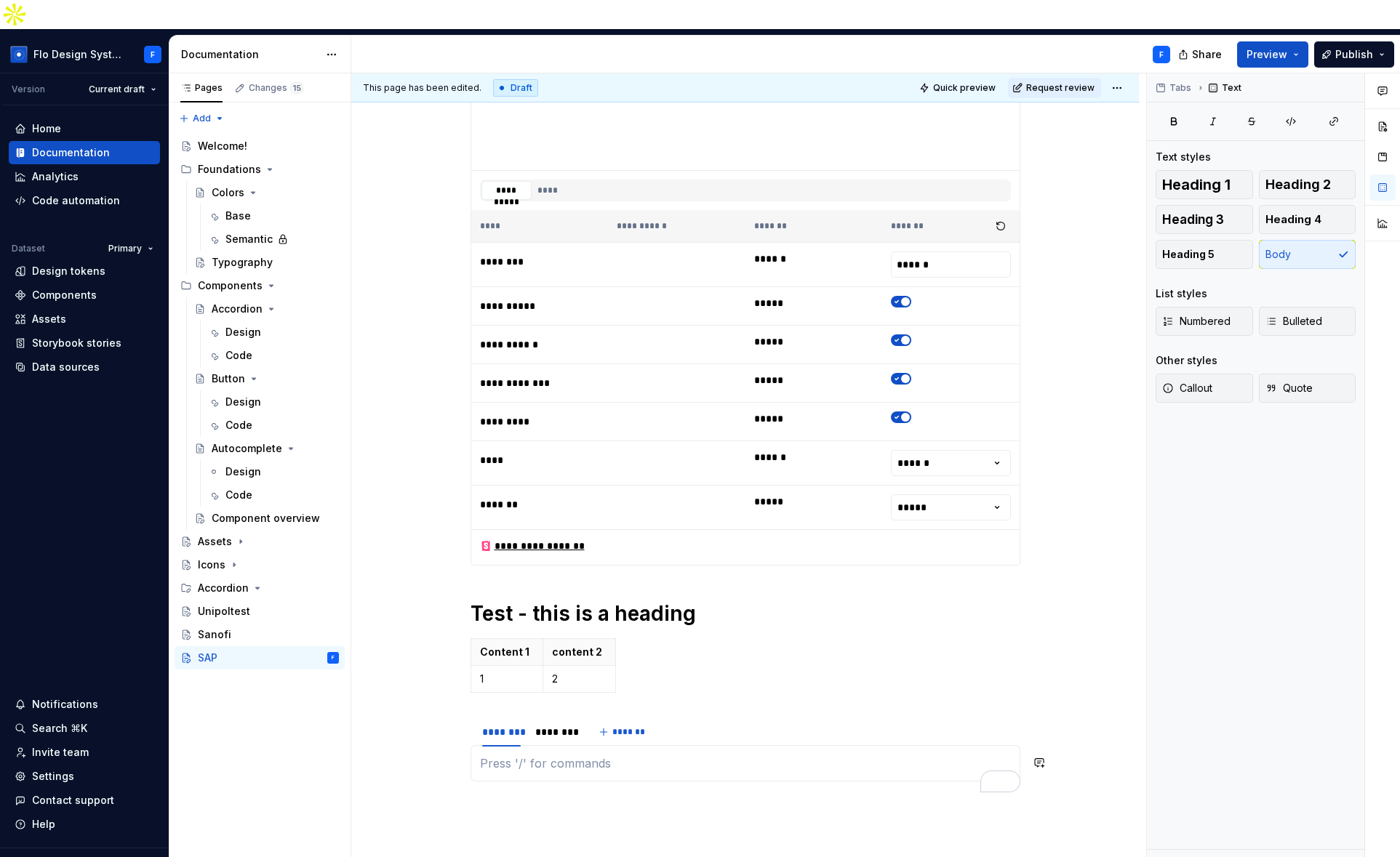
scroll to position [1905, 0]
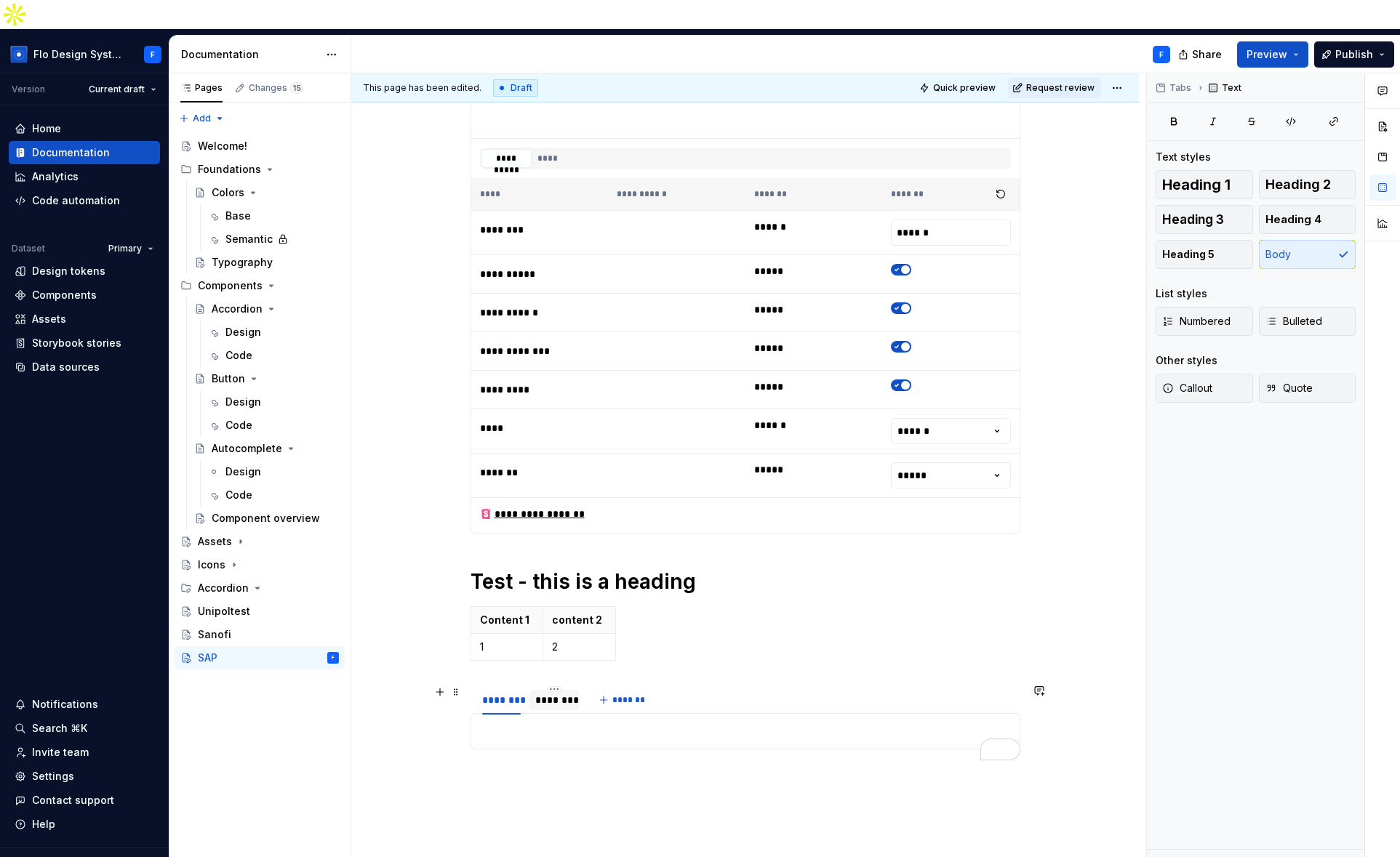
click at [558, 693] on div "********" at bounding box center [554, 700] width 39 height 14
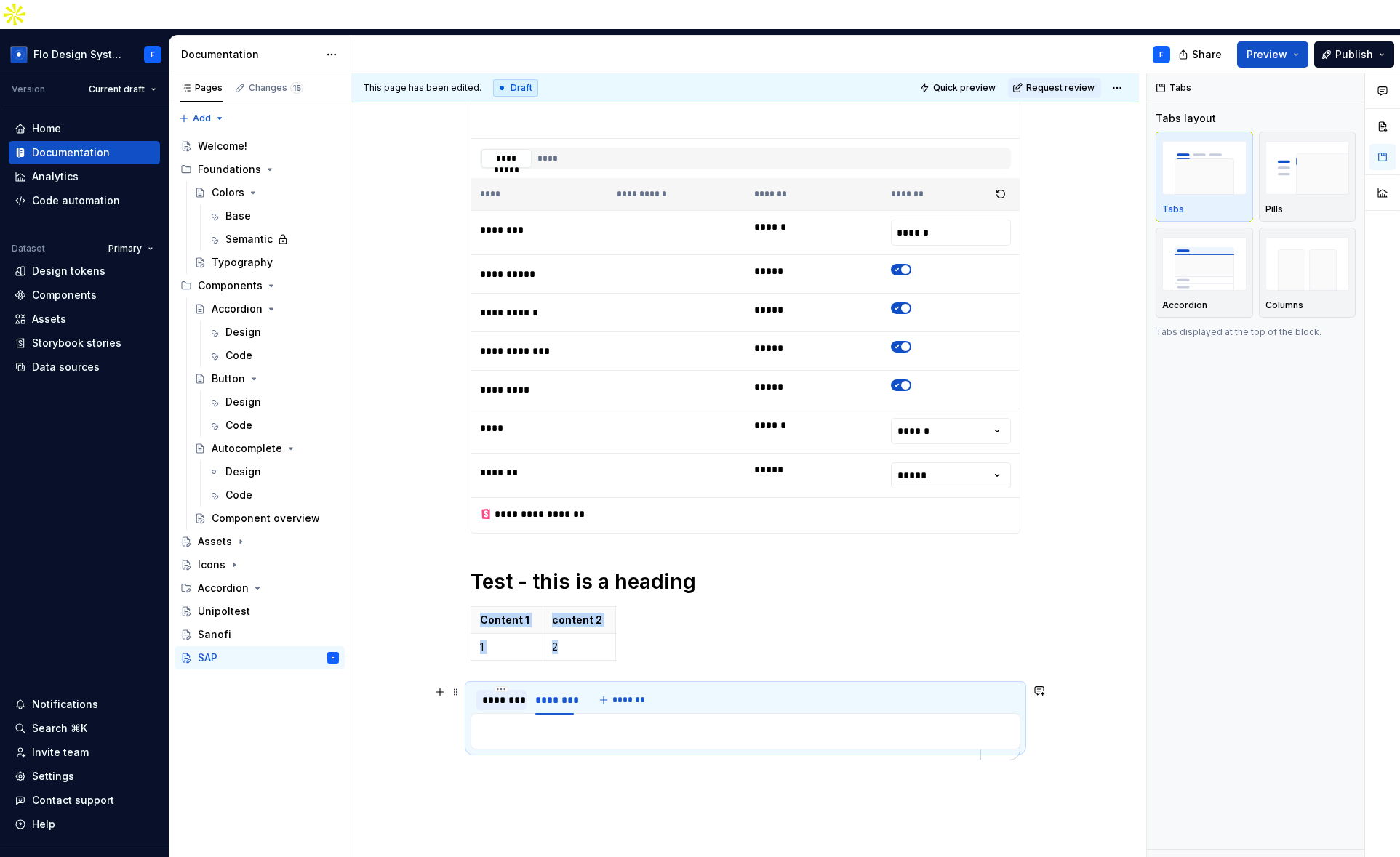
click at [490, 693] on div "********" at bounding box center [501, 700] width 39 height 14
click at [491, 693] on div "********" at bounding box center [501, 700] width 39 height 14
type input "****"
click at [531, 693] on div "********" at bounding box center [538, 700] width 39 height 14
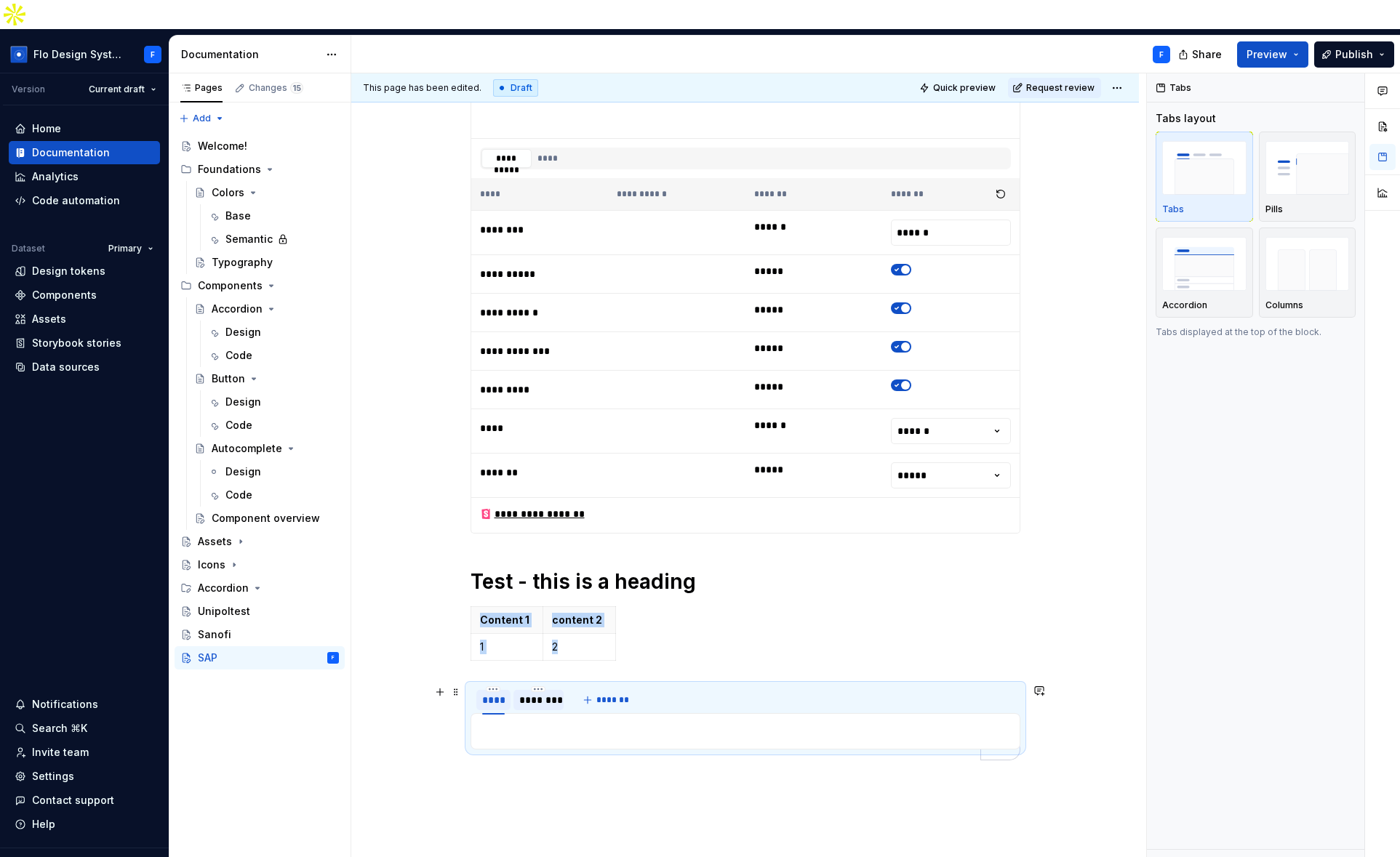
click at [531, 693] on div "********" at bounding box center [538, 700] width 39 height 14
type input "*"
type input "****"
click at [569, 713] on div "To enrich screen reader interactions, please activate Accessibility in Grammarl…" at bounding box center [745, 732] width 550 height 37
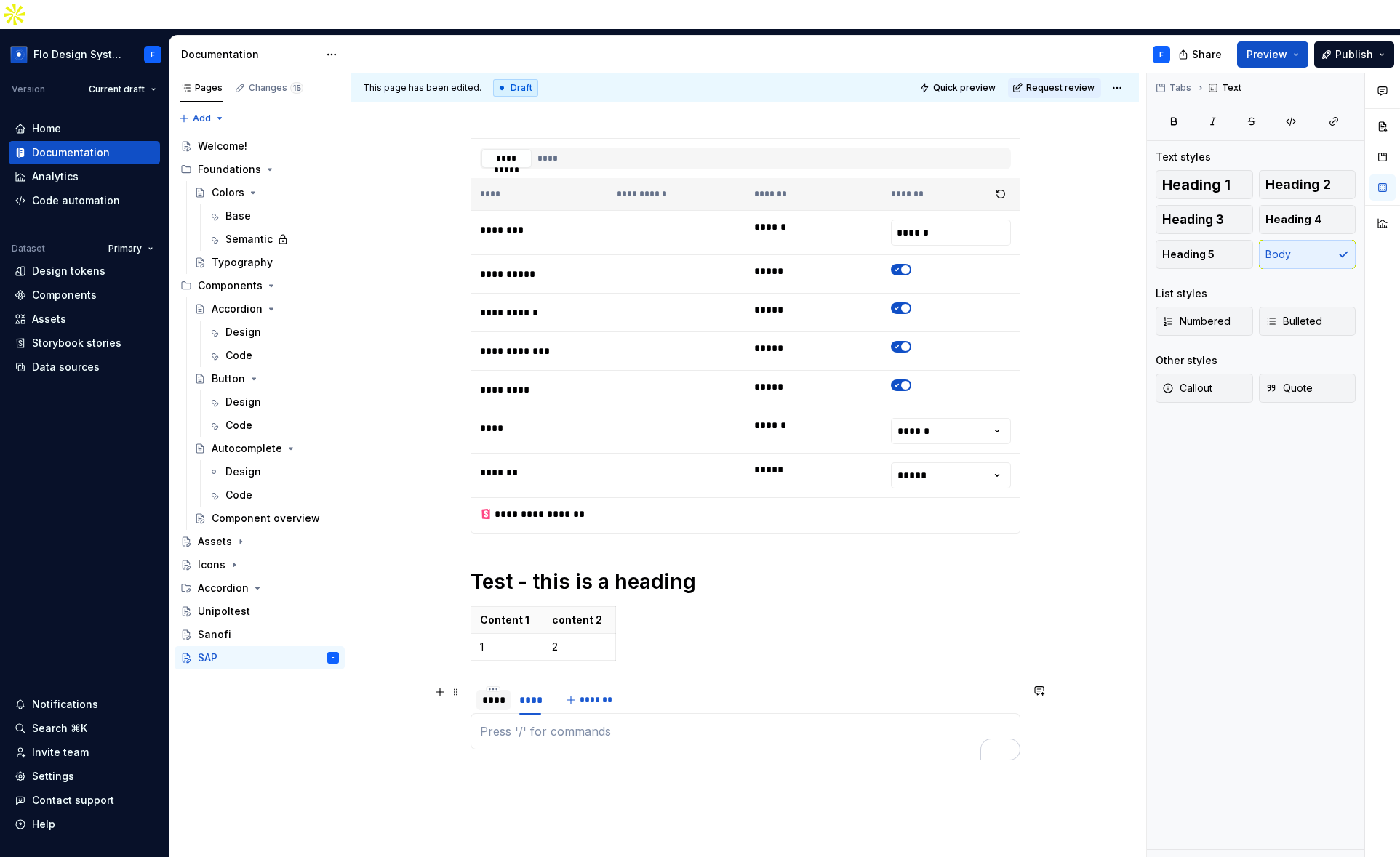
click at [494, 693] on div "****" at bounding box center [494, 700] width 23 height 14
click at [503, 722] on p "To enrich screen reader interactions, please activate Accessibility in Grammarl…" at bounding box center [745, 731] width 531 height 17
click at [494, 693] on div "****" at bounding box center [494, 700] width 23 height 14
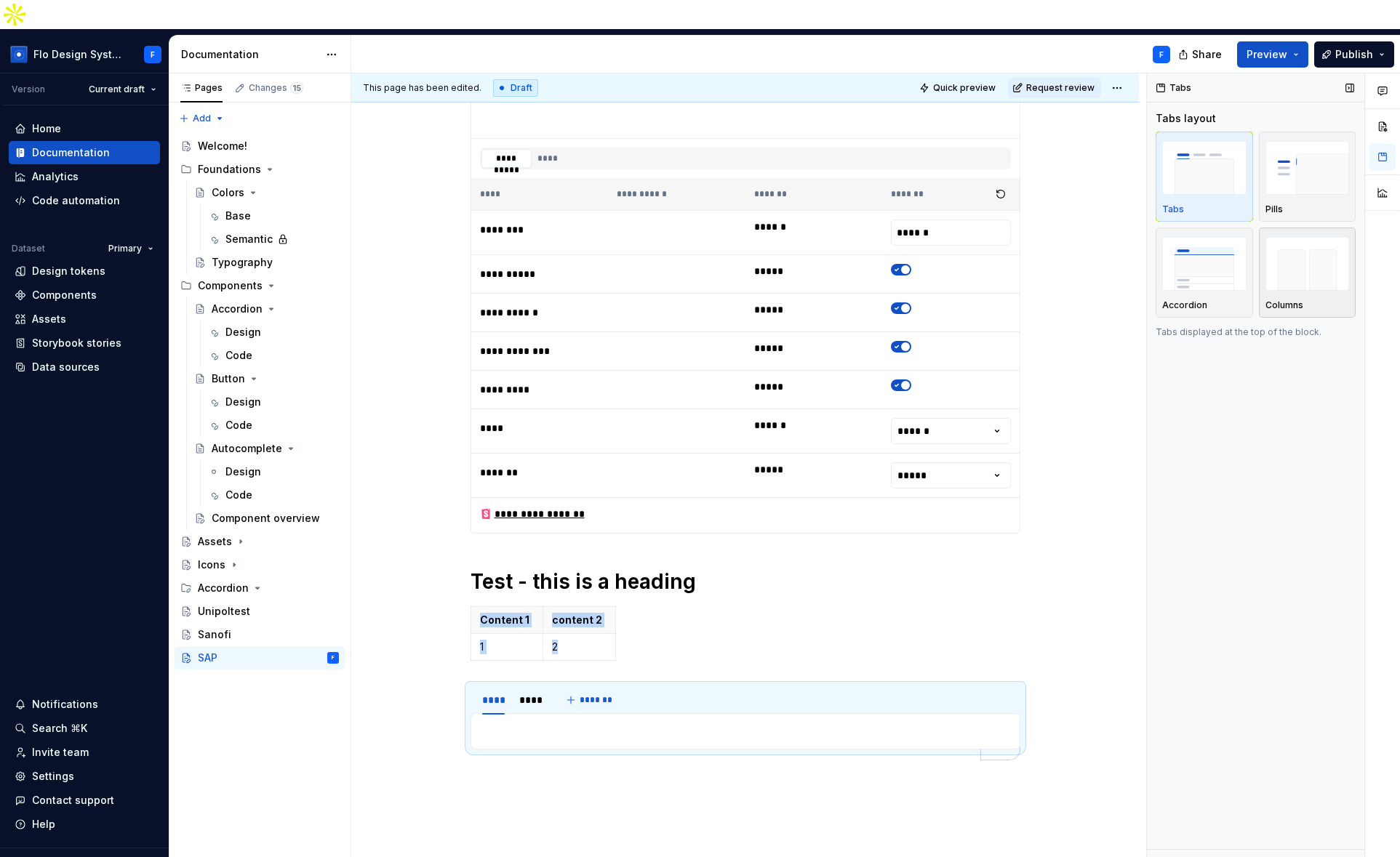
click at [1293, 254] on img "button" at bounding box center [1307, 264] width 84 height 53
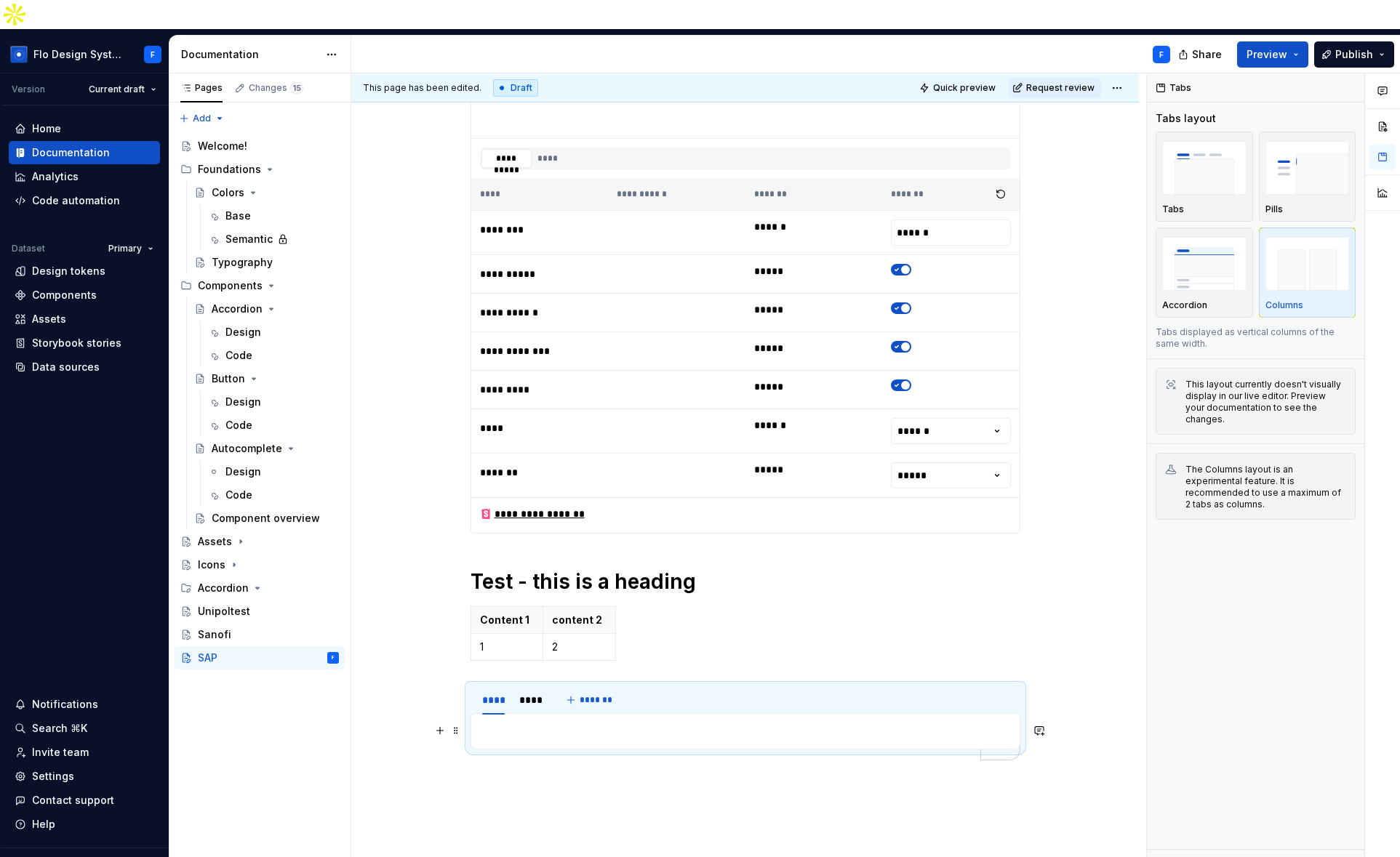
click at [556, 722] on p "To enrich screen reader interactions, please activate Accessibility in Grammarl…" at bounding box center [745, 731] width 531 height 17
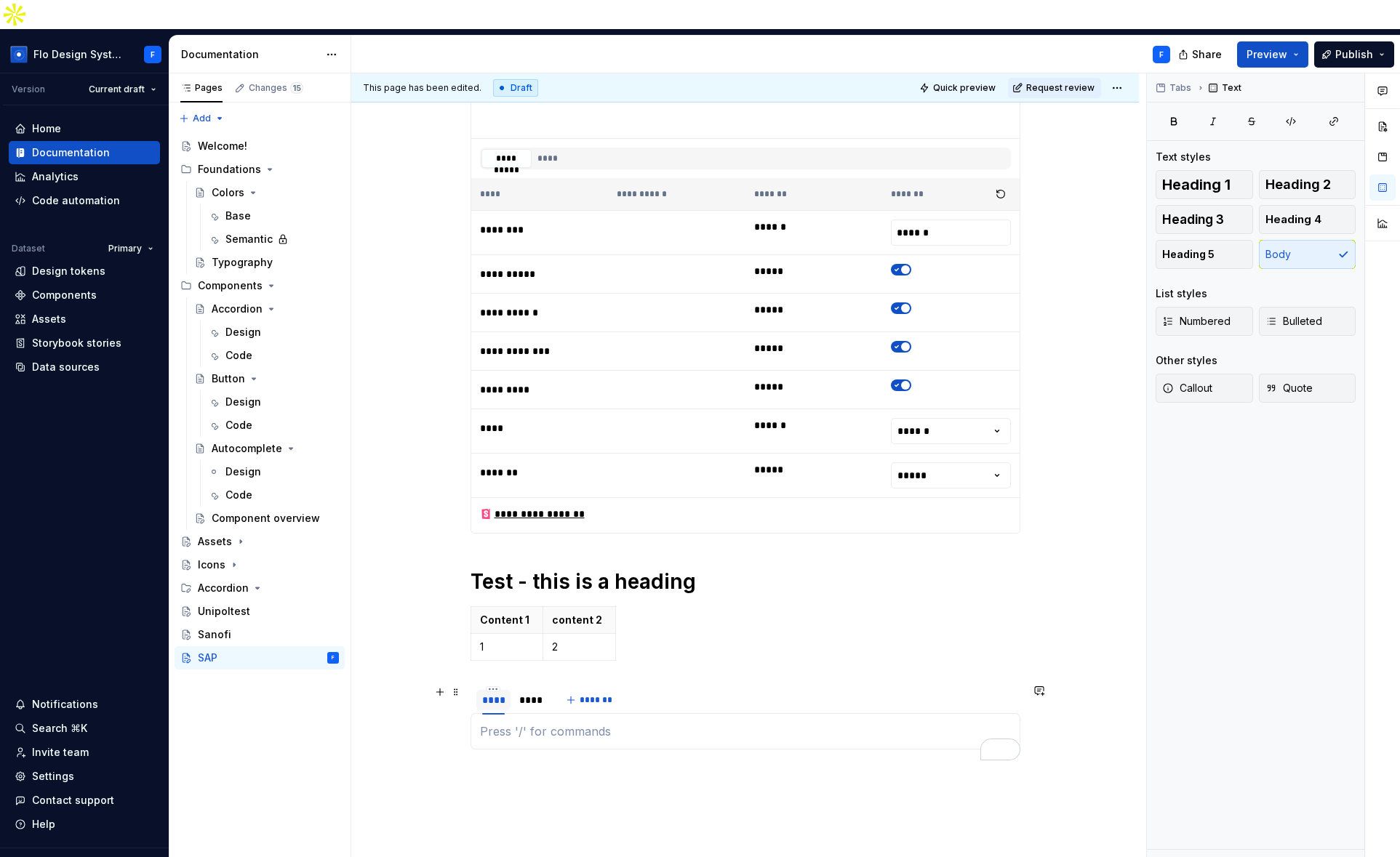
click at [489, 693] on div "****" at bounding box center [494, 700] width 23 height 14
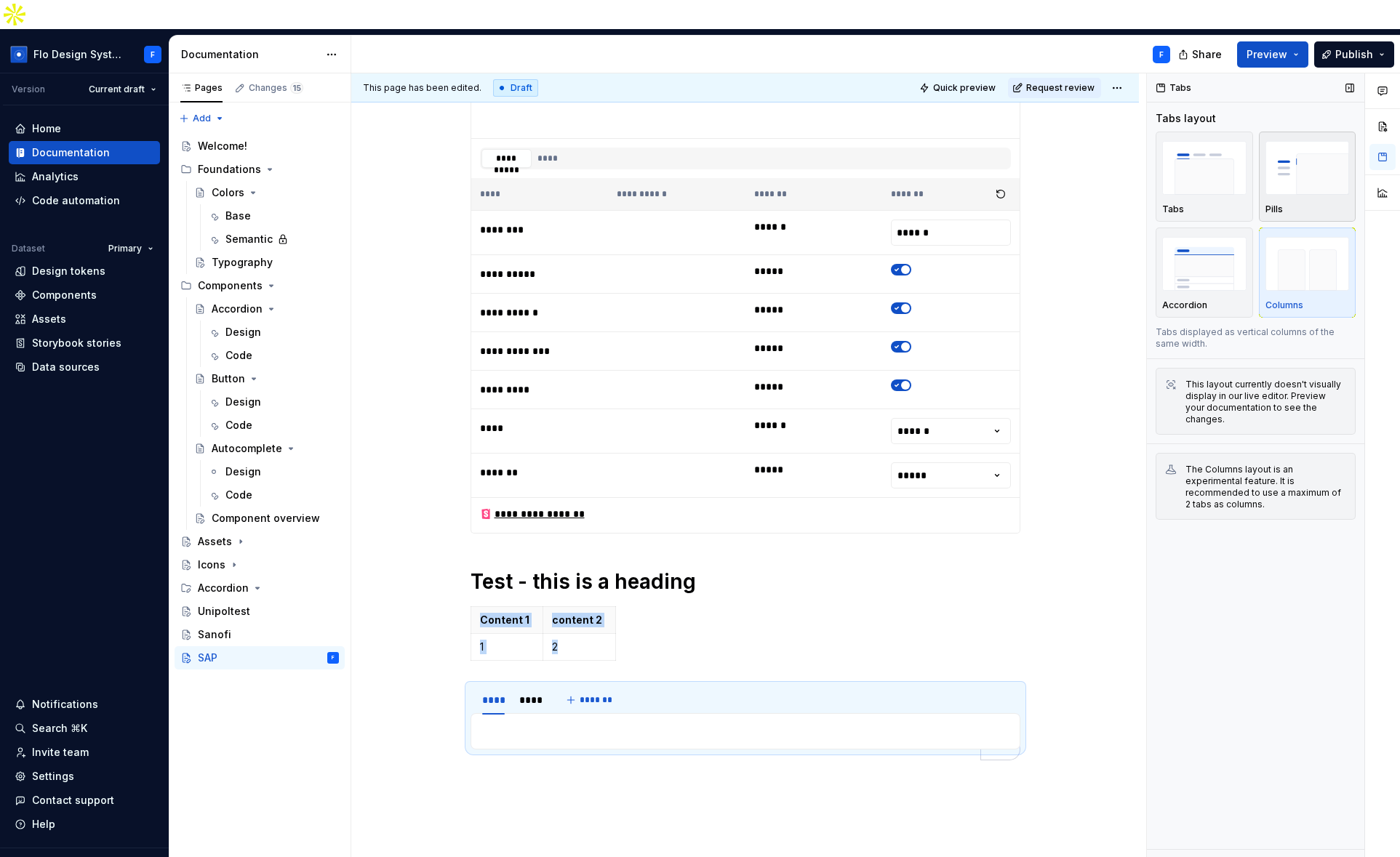
click at [1271, 141] on img "button" at bounding box center [1307, 167] width 84 height 53
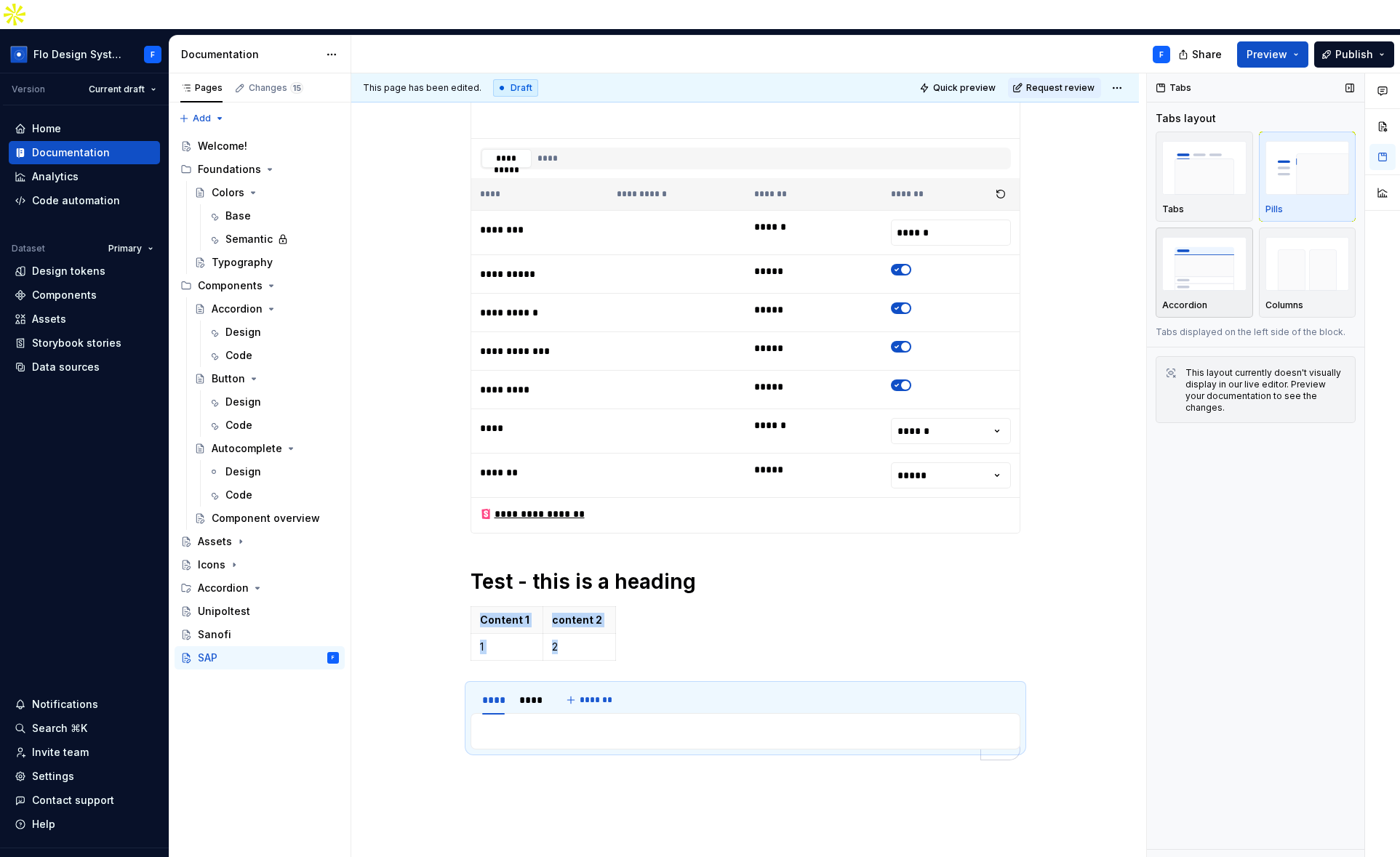
click at [1212, 249] on img "button" at bounding box center [1204, 264] width 84 height 53
click at [1303, 255] on img "button" at bounding box center [1307, 264] width 84 height 53
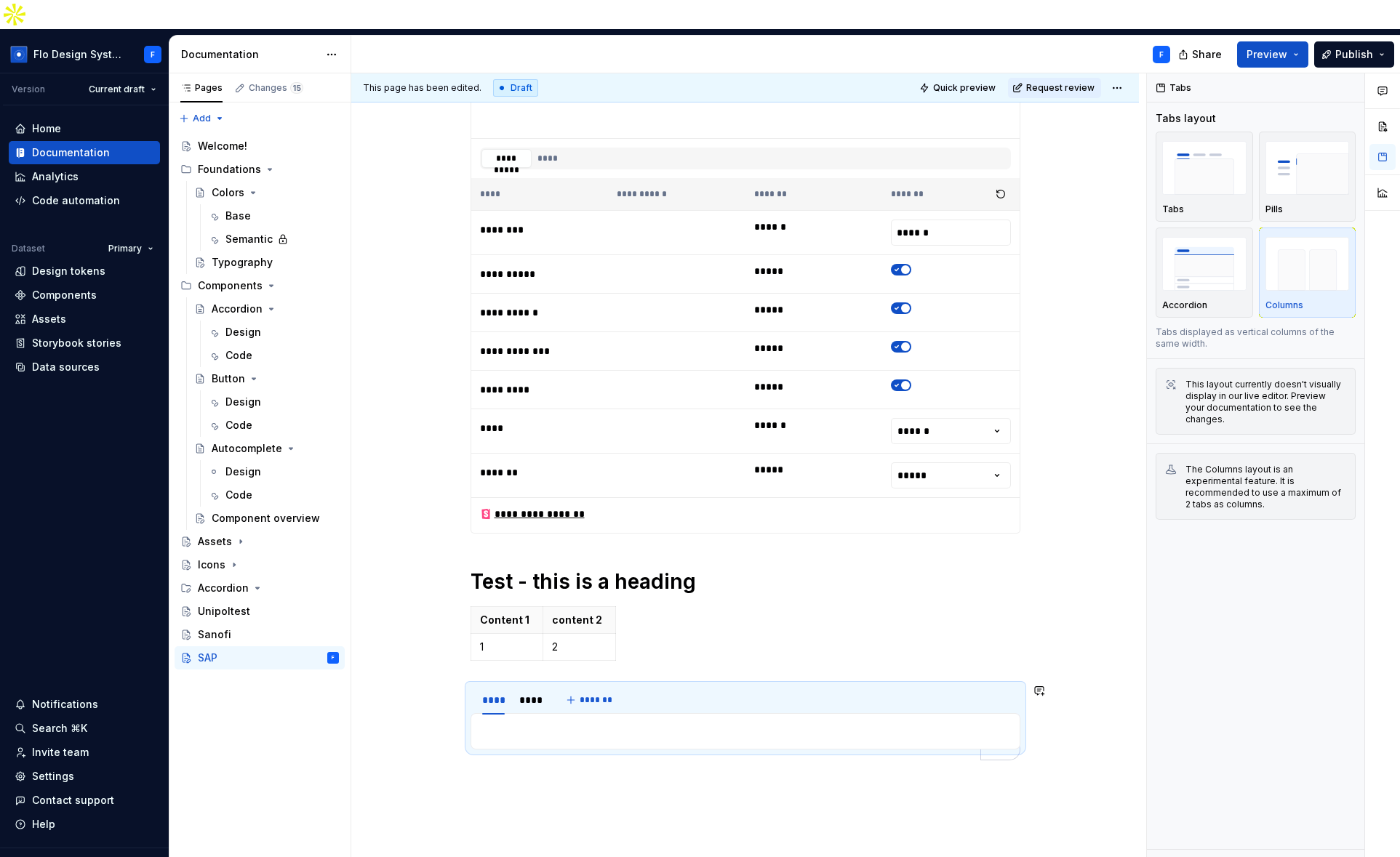
click at [690, 714] on div "To enrich screen reader interactions, please activate Accessibility in Grammarl…" at bounding box center [745, 732] width 550 height 37
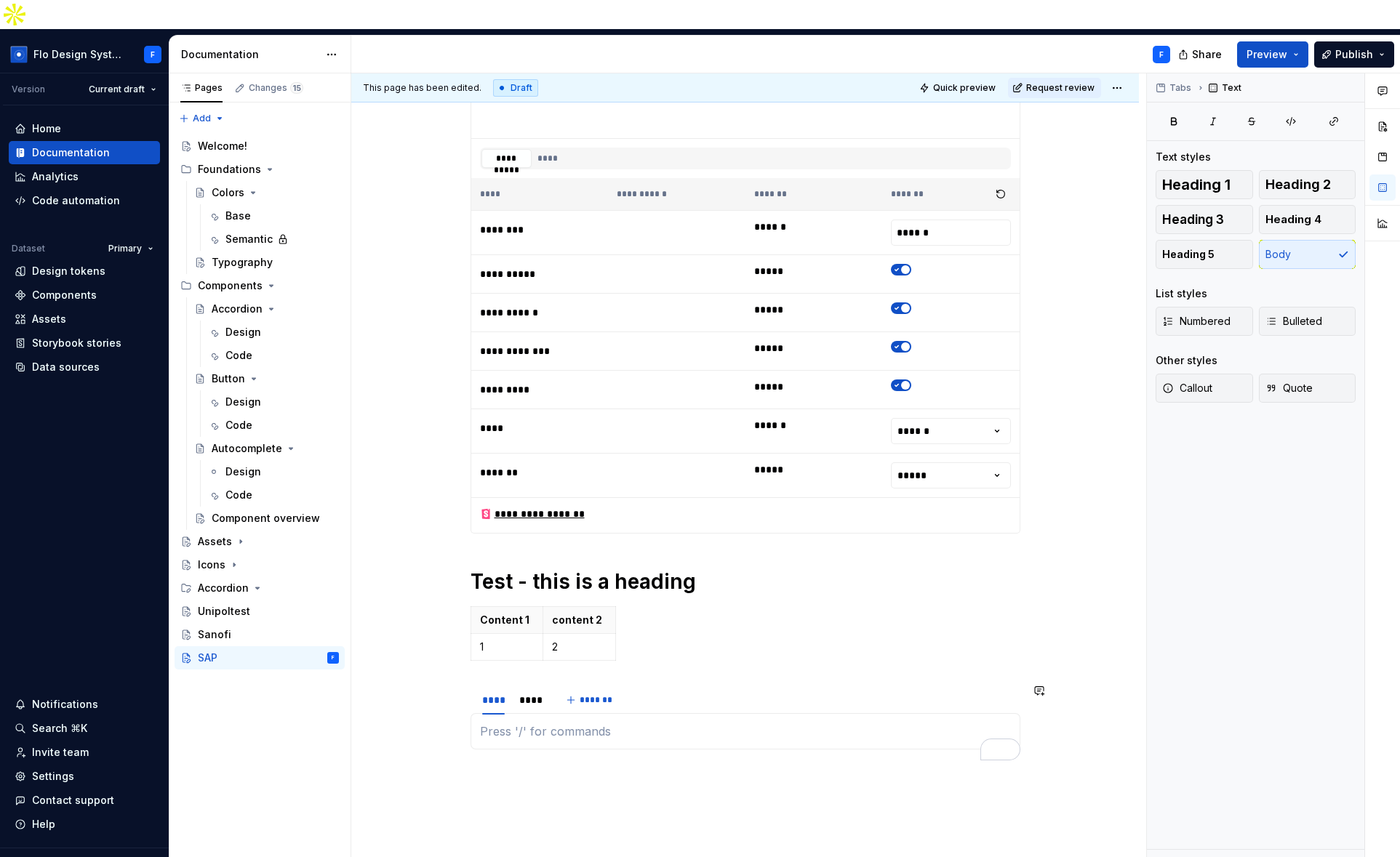
scroll to position [1922, 0]
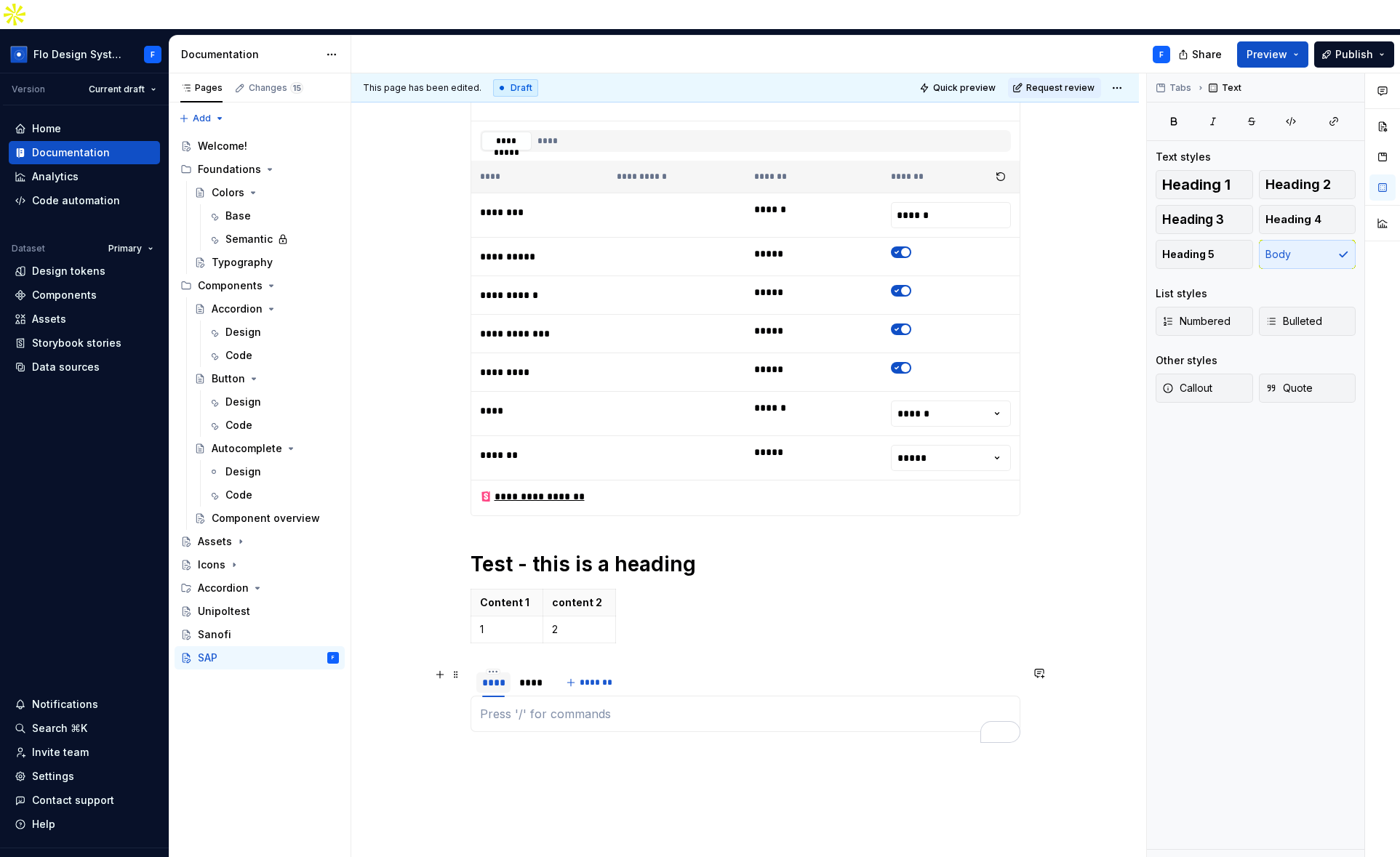
click at [486, 696] on div "To enrich screen reader interactions, please activate Accessibility in Grammarl…" at bounding box center [494, 697] width 23 height 2
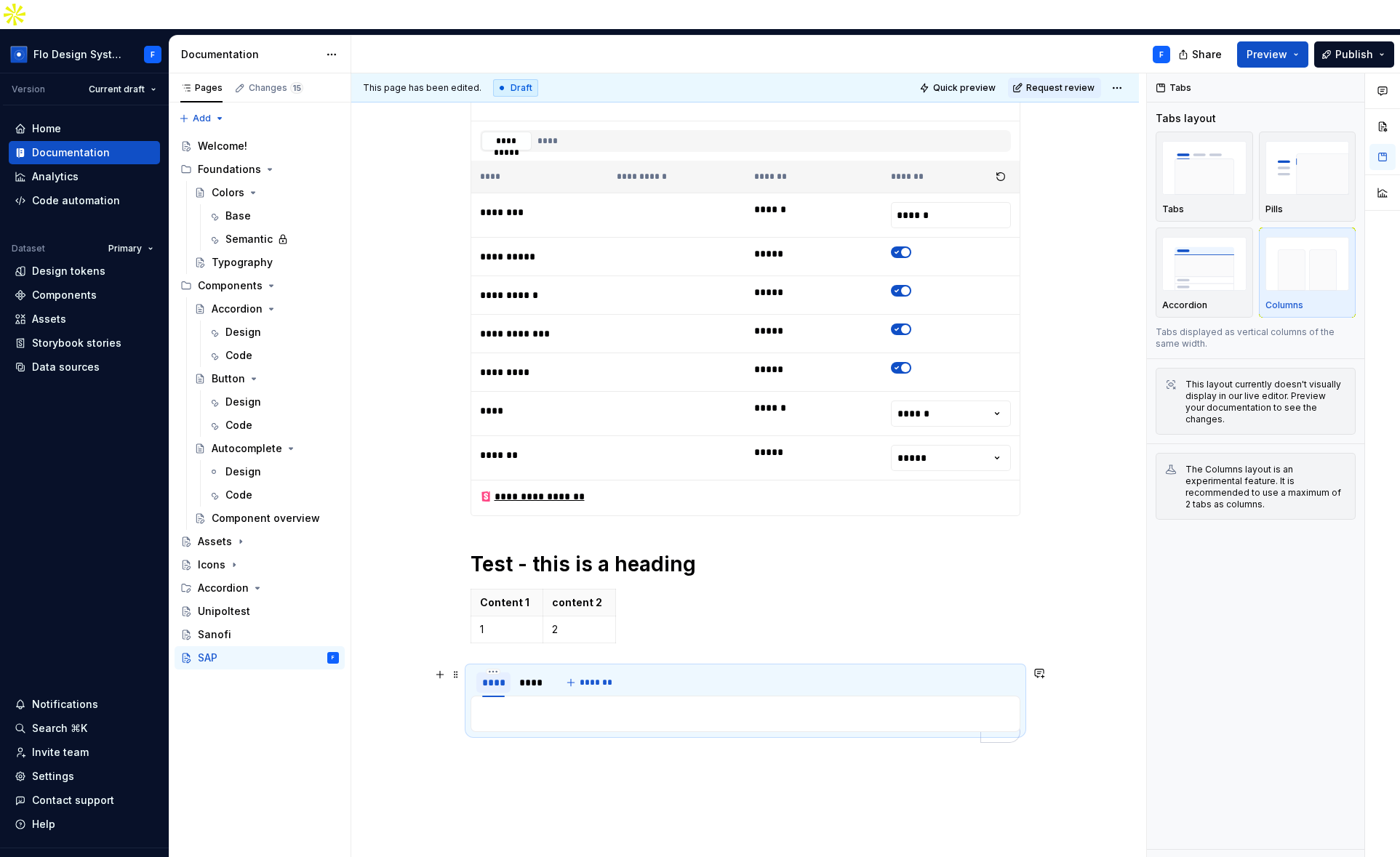
click at [498, 675] on div "****" at bounding box center [494, 682] width 23 height 14
click at [519, 675] on div "****" at bounding box center [531, 682] width 23 height 14
click at [492, 675] on div "****" at bounding box center [494, 682] width 23 height 14
click at [1259, 173] on button "Pills" at bounding box center [1307, 176] width 97 height 90
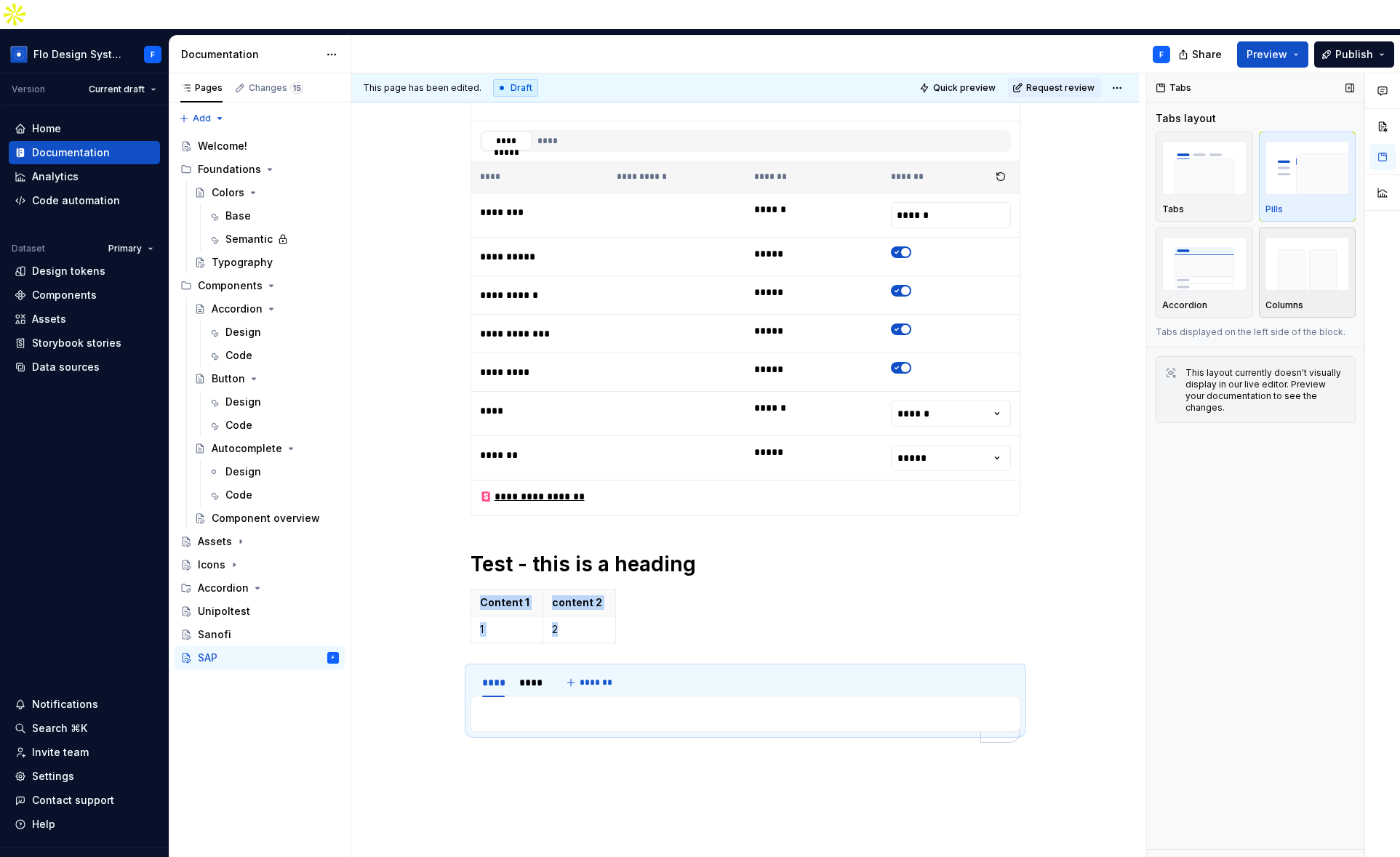
click at [1292, 257] on img "button" at bounding box center [1307, 264] width 84 height 53
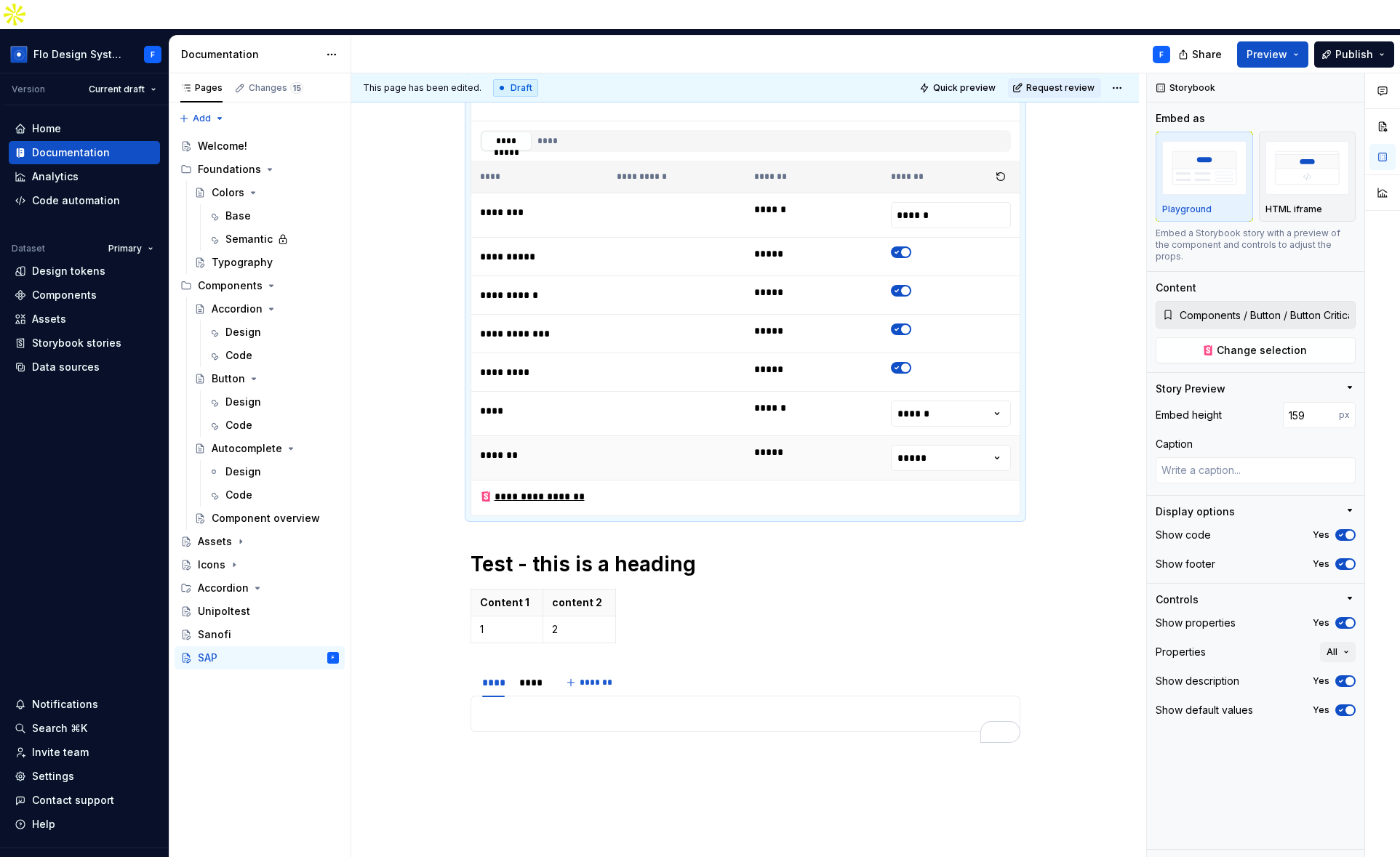
click at [866, 436] on td "*****" at bounding box center [814, 459] width 138 height 44
click at [627, 705] on p "To enrich screen reader interactions, please activate Accessibility in Grammarl…" at bounding box center [745, 713] width 531 height 17
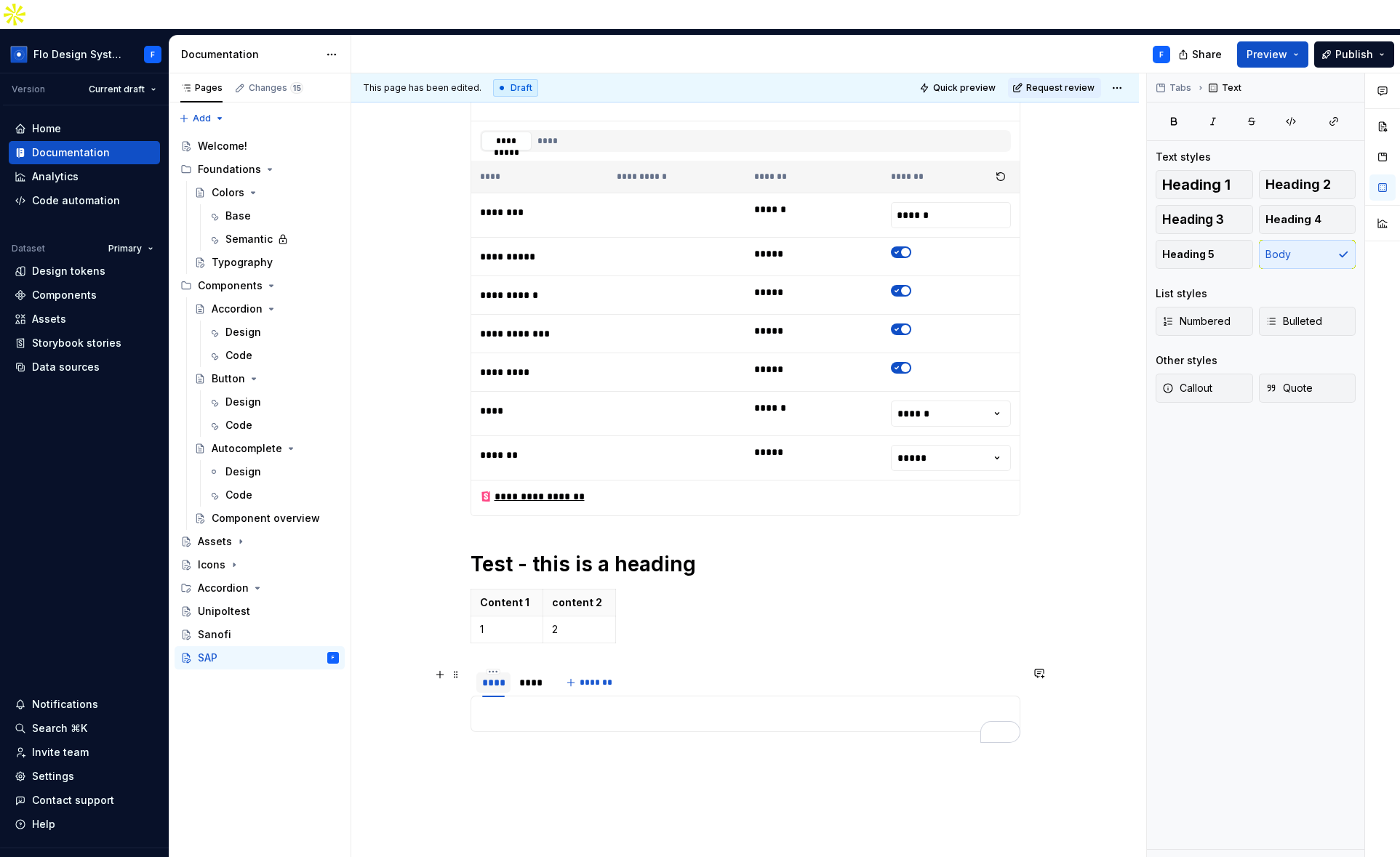
click at [497, 672] on div "****" at bounding box center [493, 682] width 34 height 21
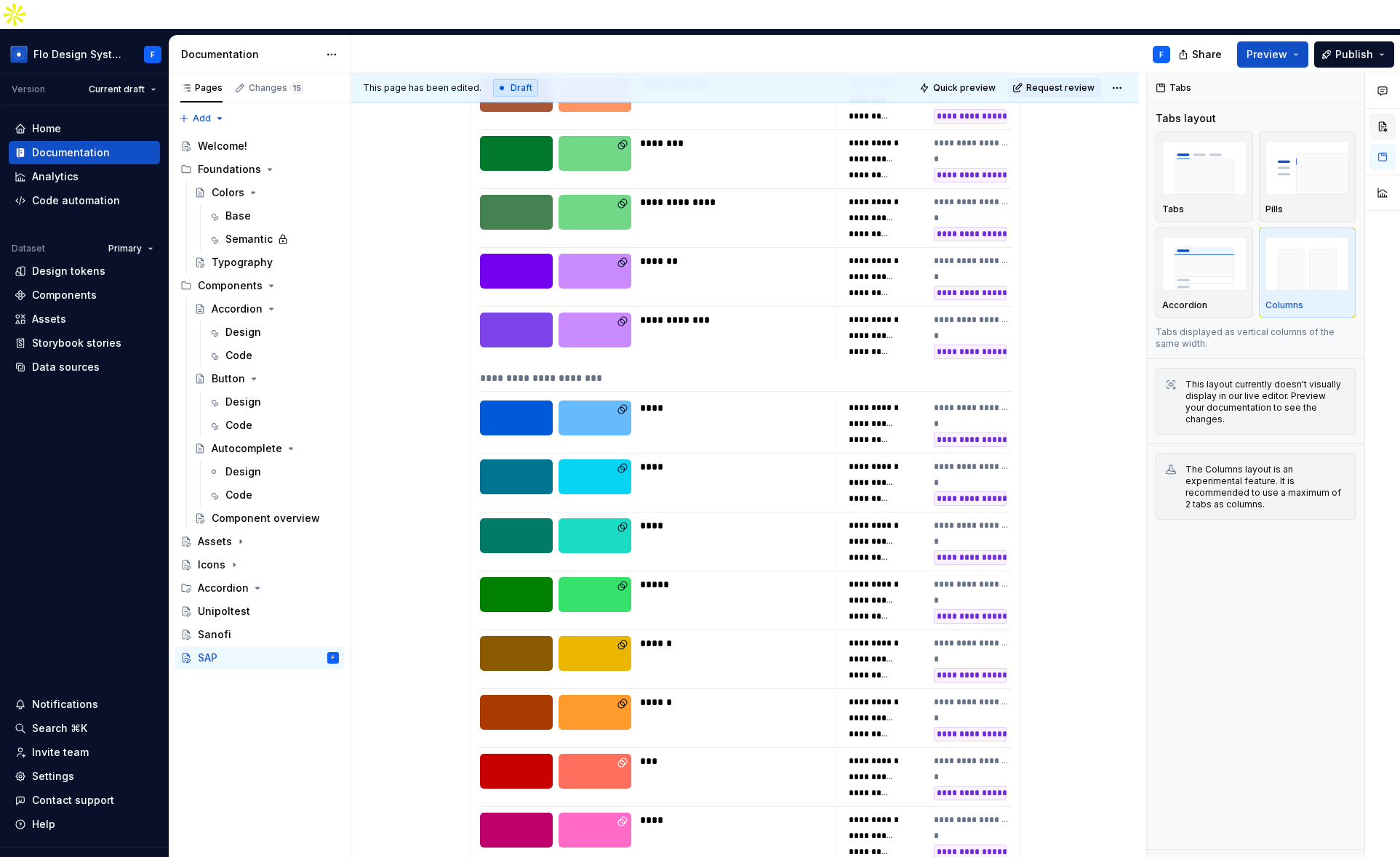
scroll to position [0, 0]
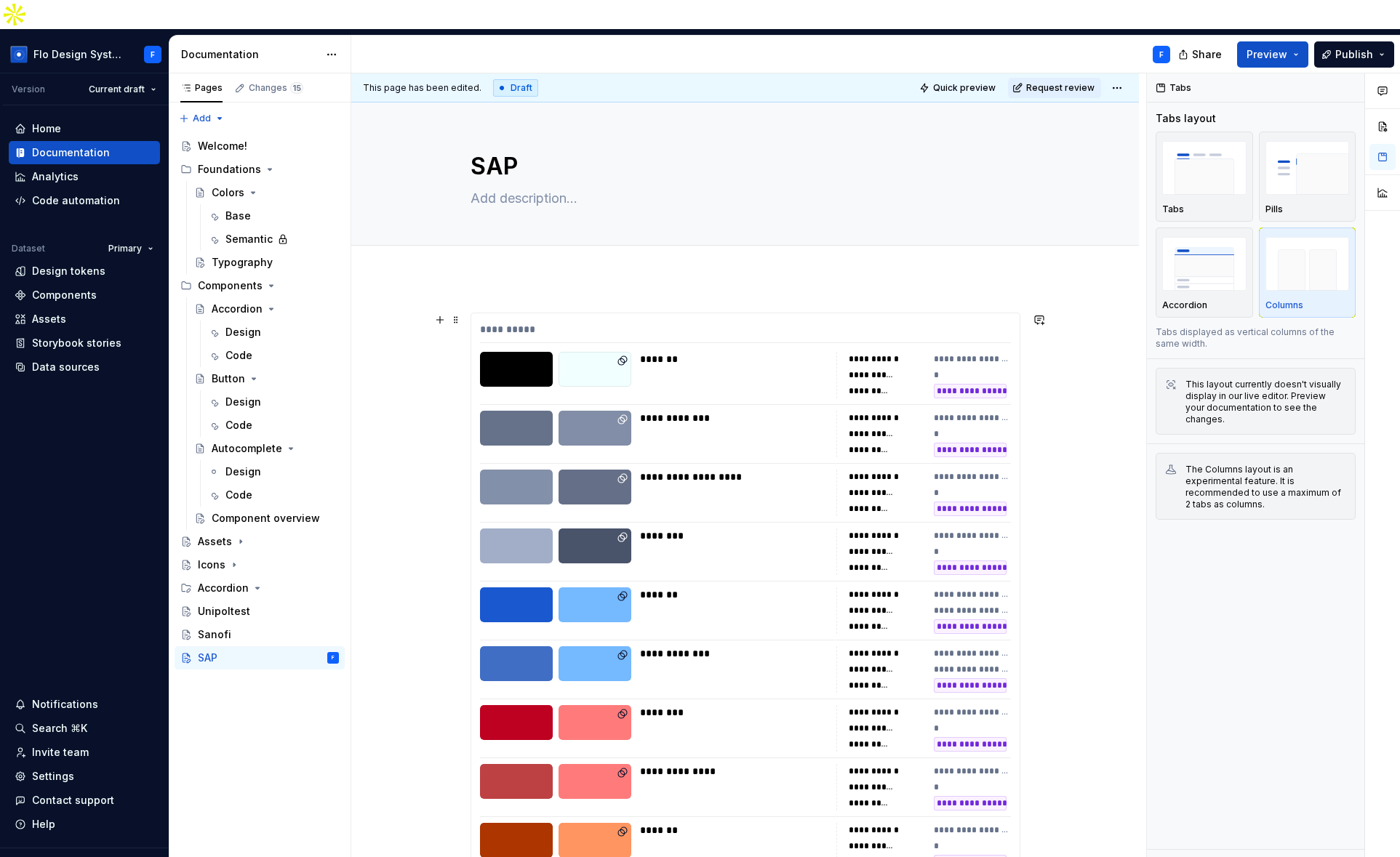
type textarea "*"
click at [1037, 309] on button "button" at bounding box center [1039, 319] width 21 height 21
click at [268, 82] on div "Changes 15" at bounding box center [276, 87] width 55 height 11
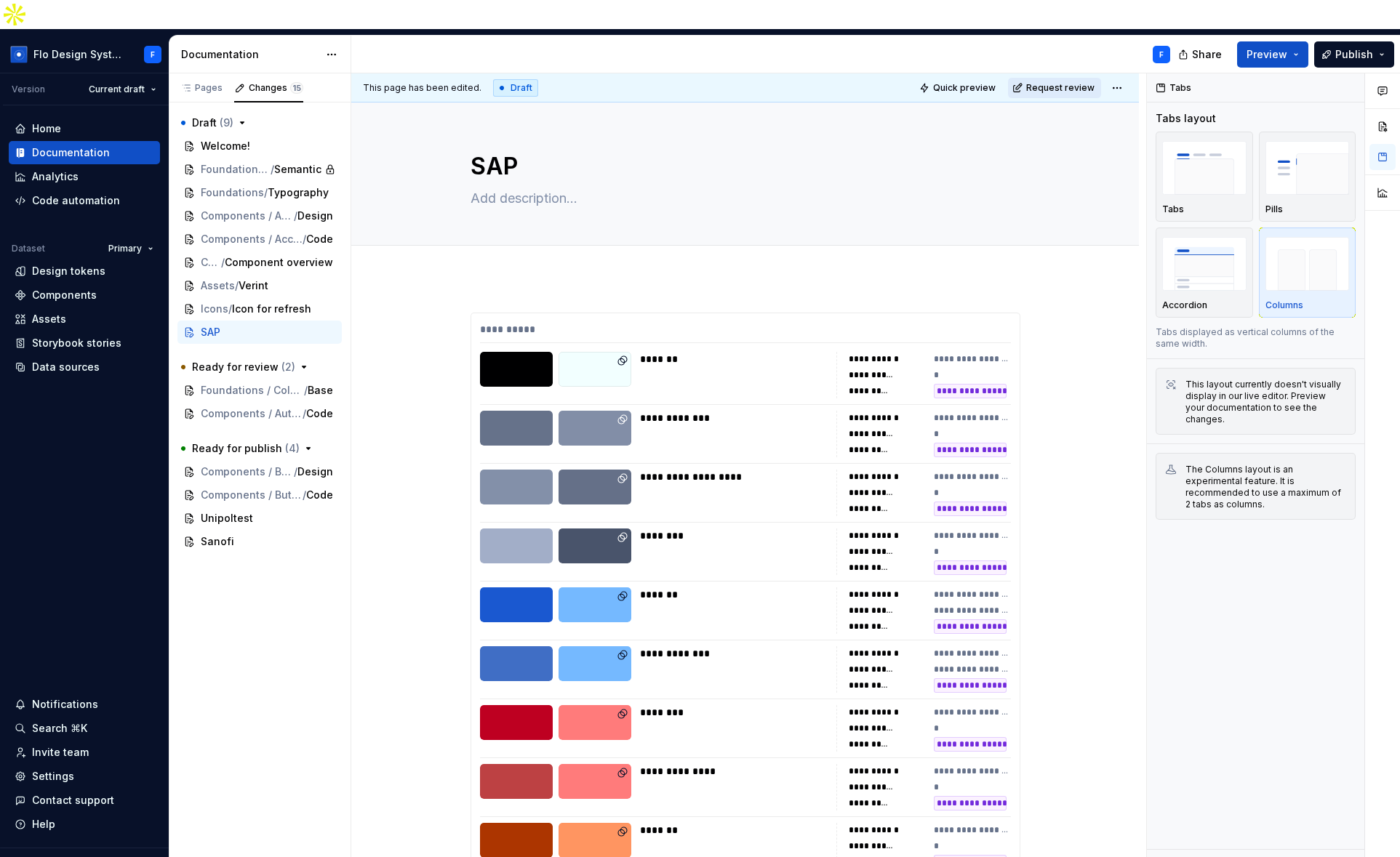
click at [1036, 82] on span "Request review" at bounding box center [1060, 87] width 68 height 11
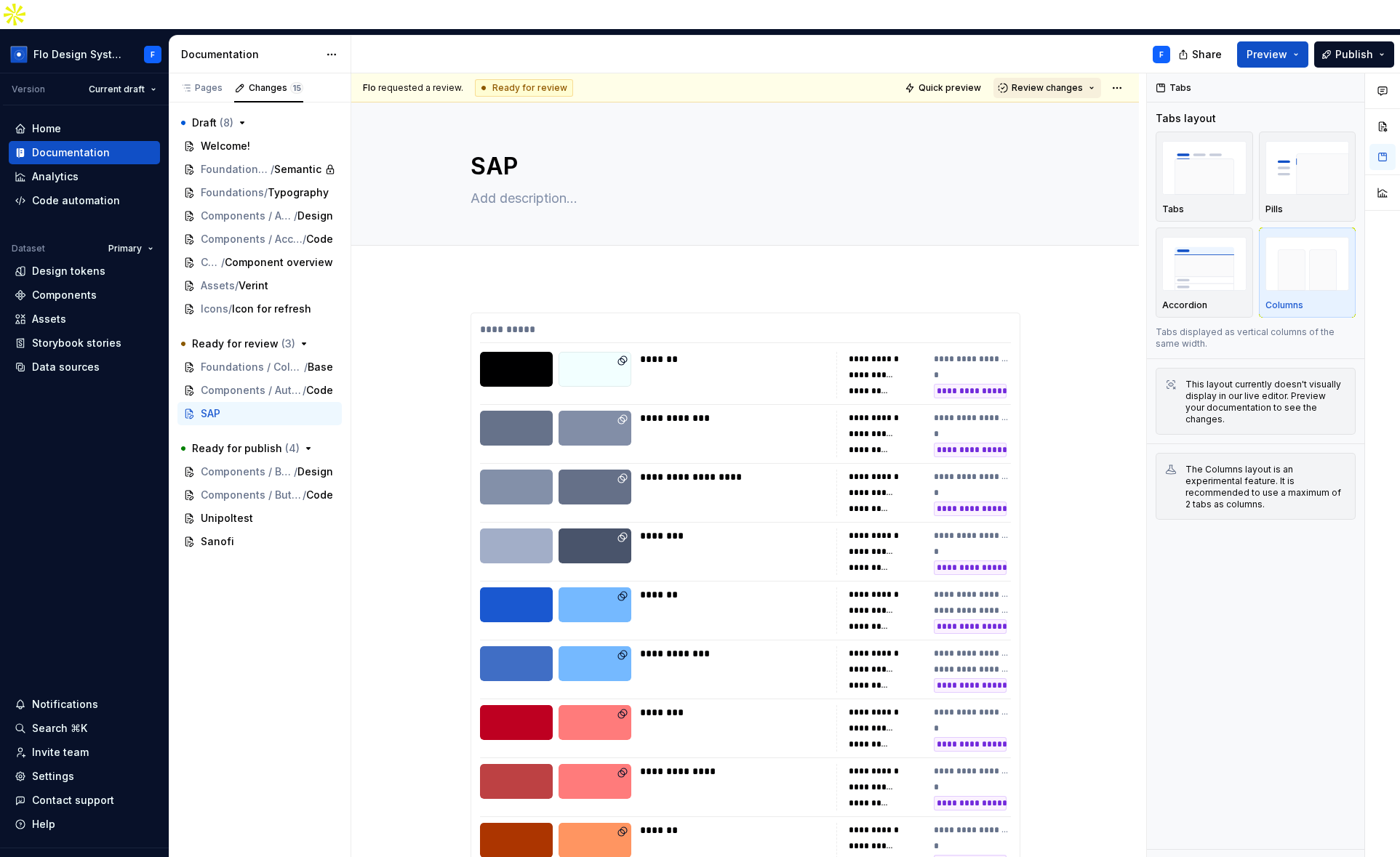
click at [1065, 82] on span "Review changes" at bounding box center [1047, 87] width 71 height 11
click at [1052, 87] on div "Approve" at bounding box center [1086, 87] width 127 height 14
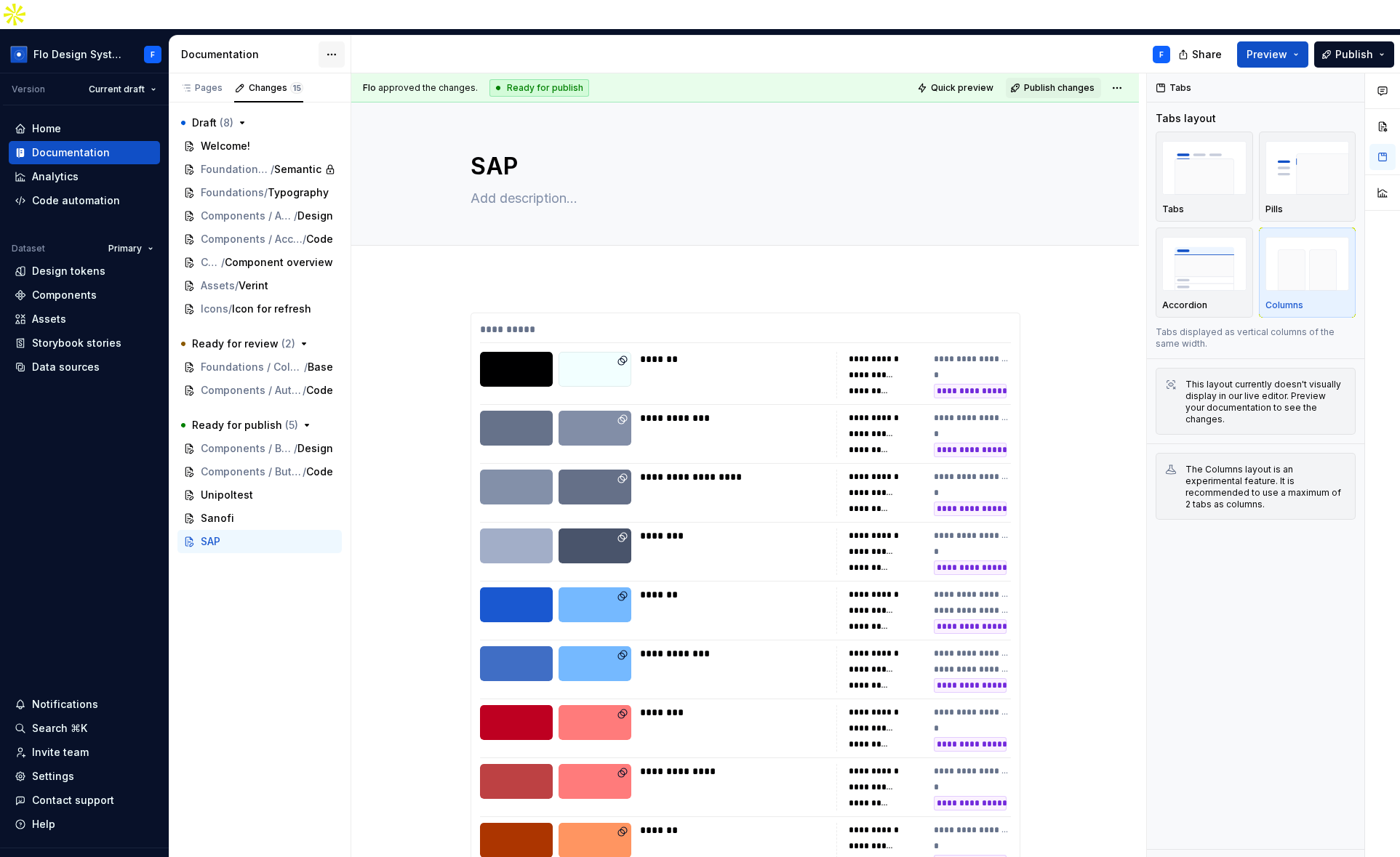
click at [340, 17] on html "Flo Design System F Version Current draft Home Documentation Analytics Code aut…" at bounding box center [700, 428] width 1400 height 857
click at [404, 155] on div "Documentation settings" at bounding box center [414, 151] width 138 height 14
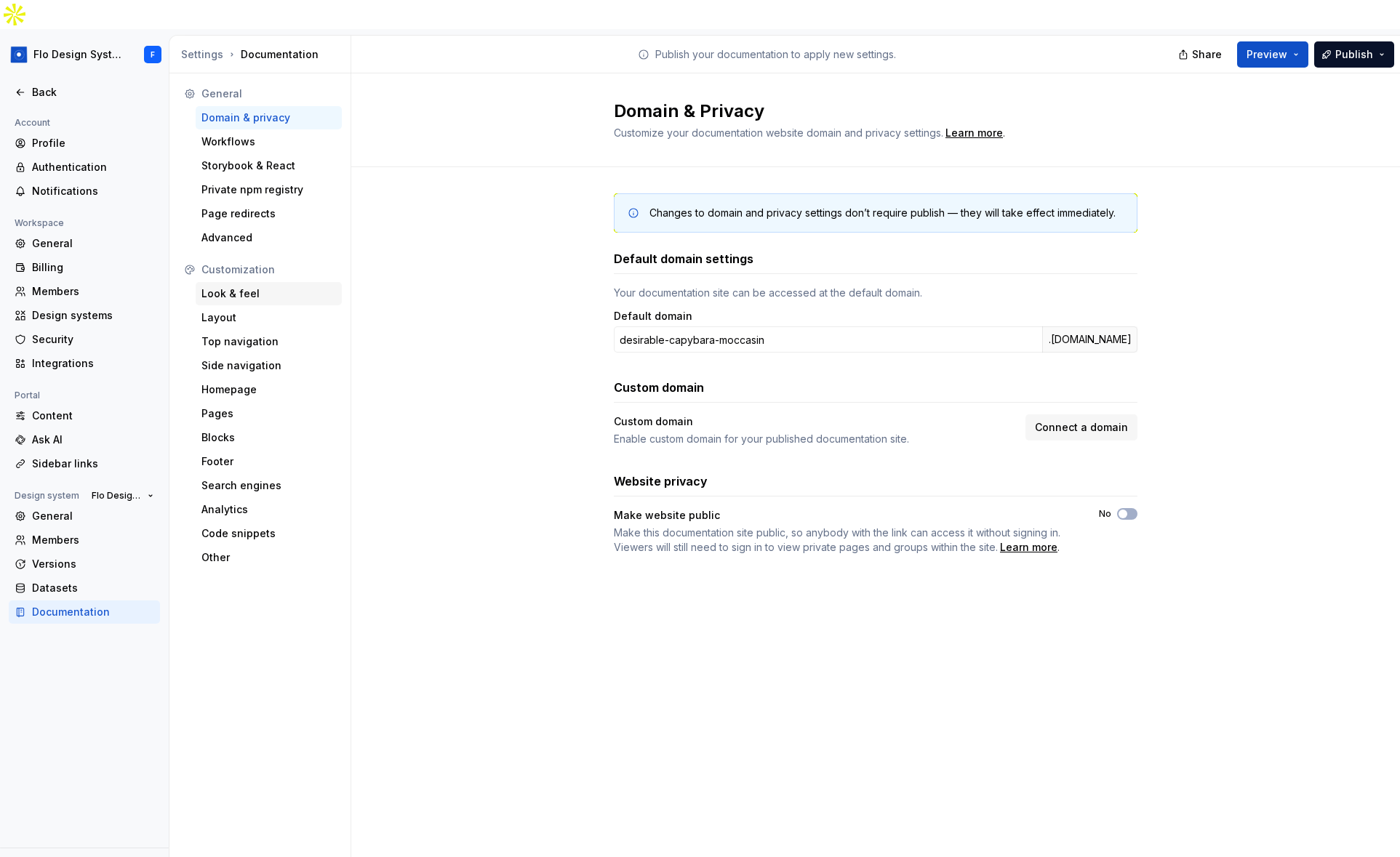
click at [263, 287] on div "Look & feel" at bounding box center [268, 294] width 135 height 14
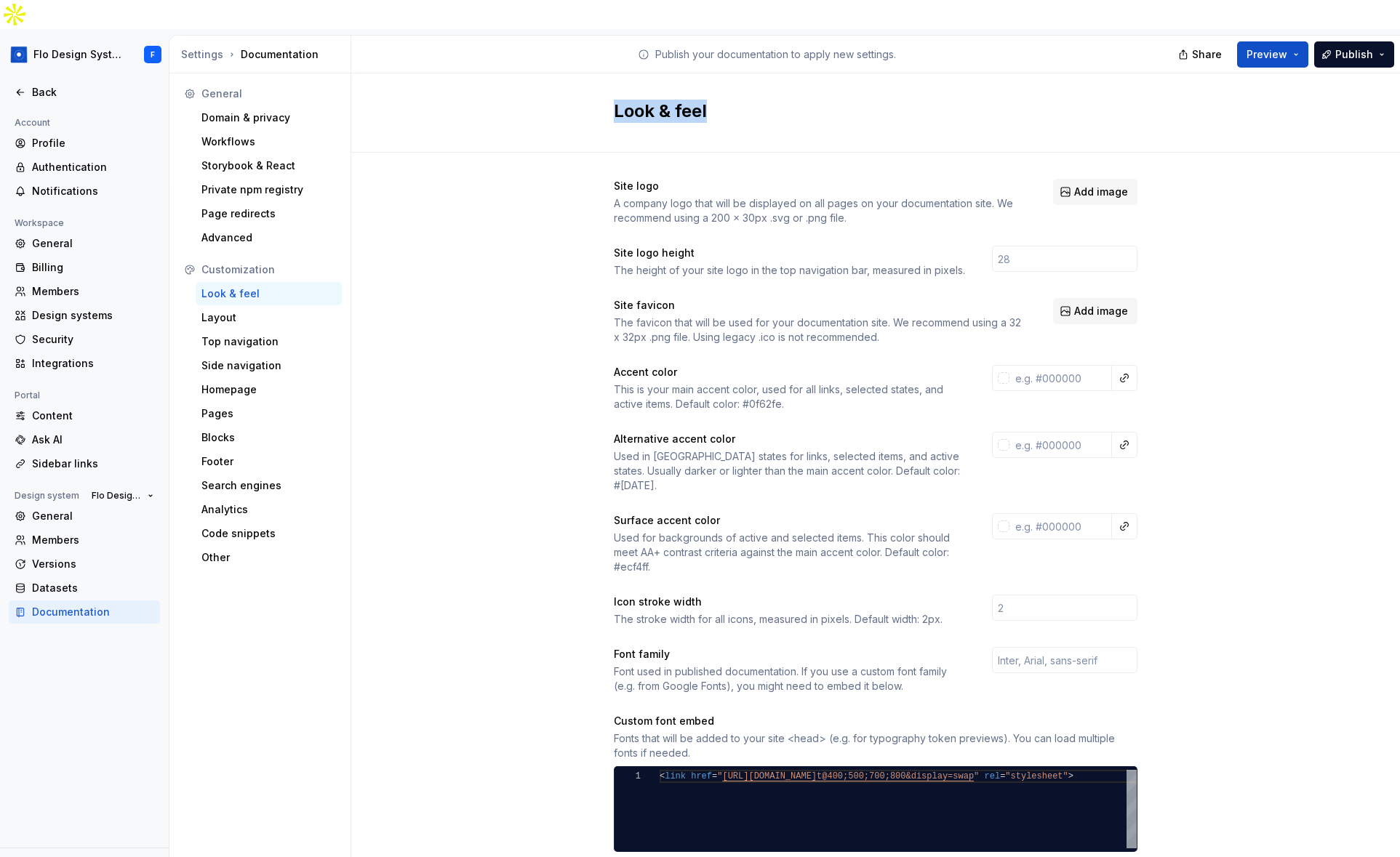
drag, startPoint x: 611, startPoint y: 76, endPoint x: 748, endPoint y: 78, distance: 137.0
click at [748, 100] on h2 "Look & feel" at bounding box center [866, 111] width 506 height 24
click at [747, 100] on h2 "Look & feel" at bounding box center [866, 111] width 506 height 24
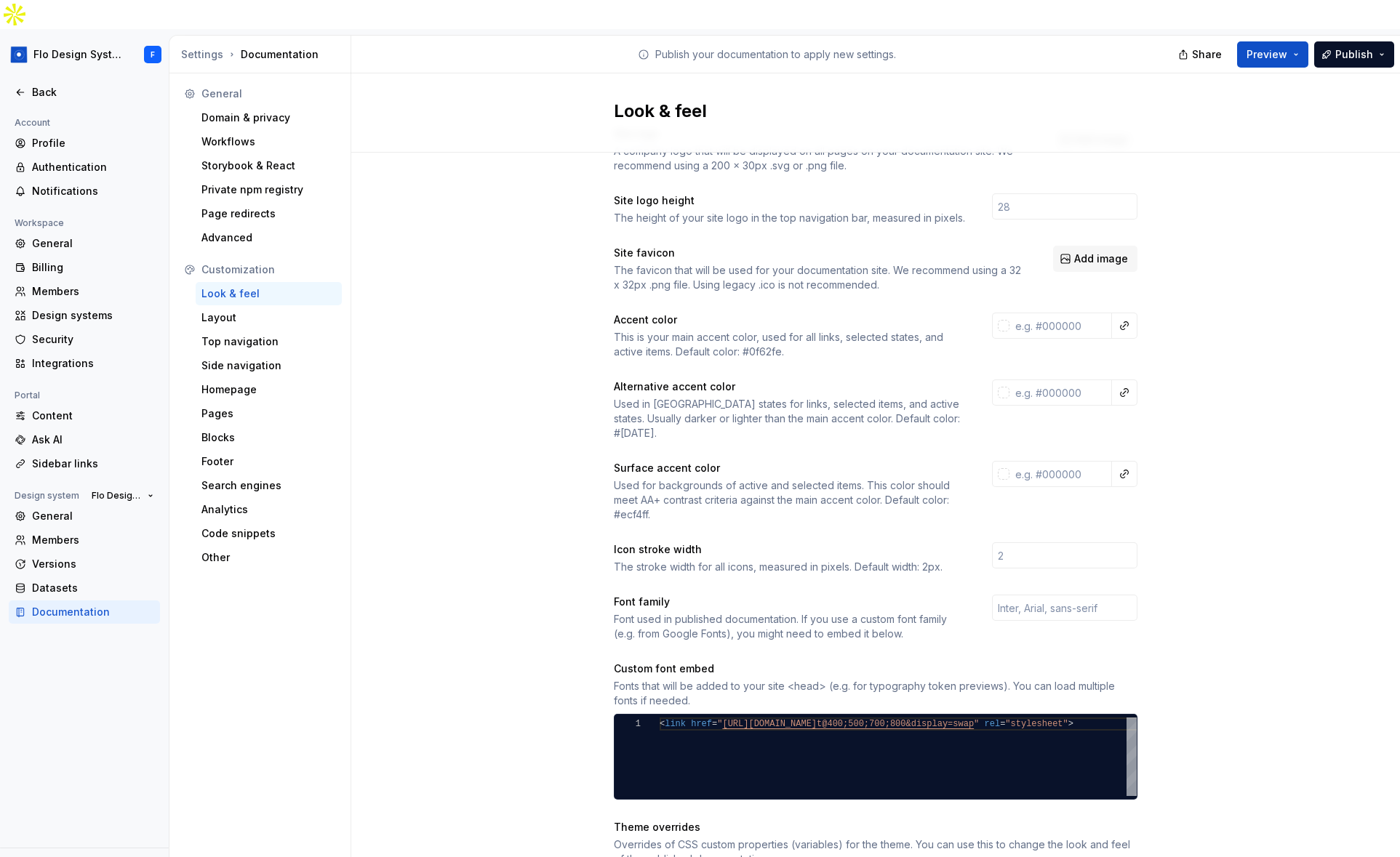
scroll to position [317, 0]
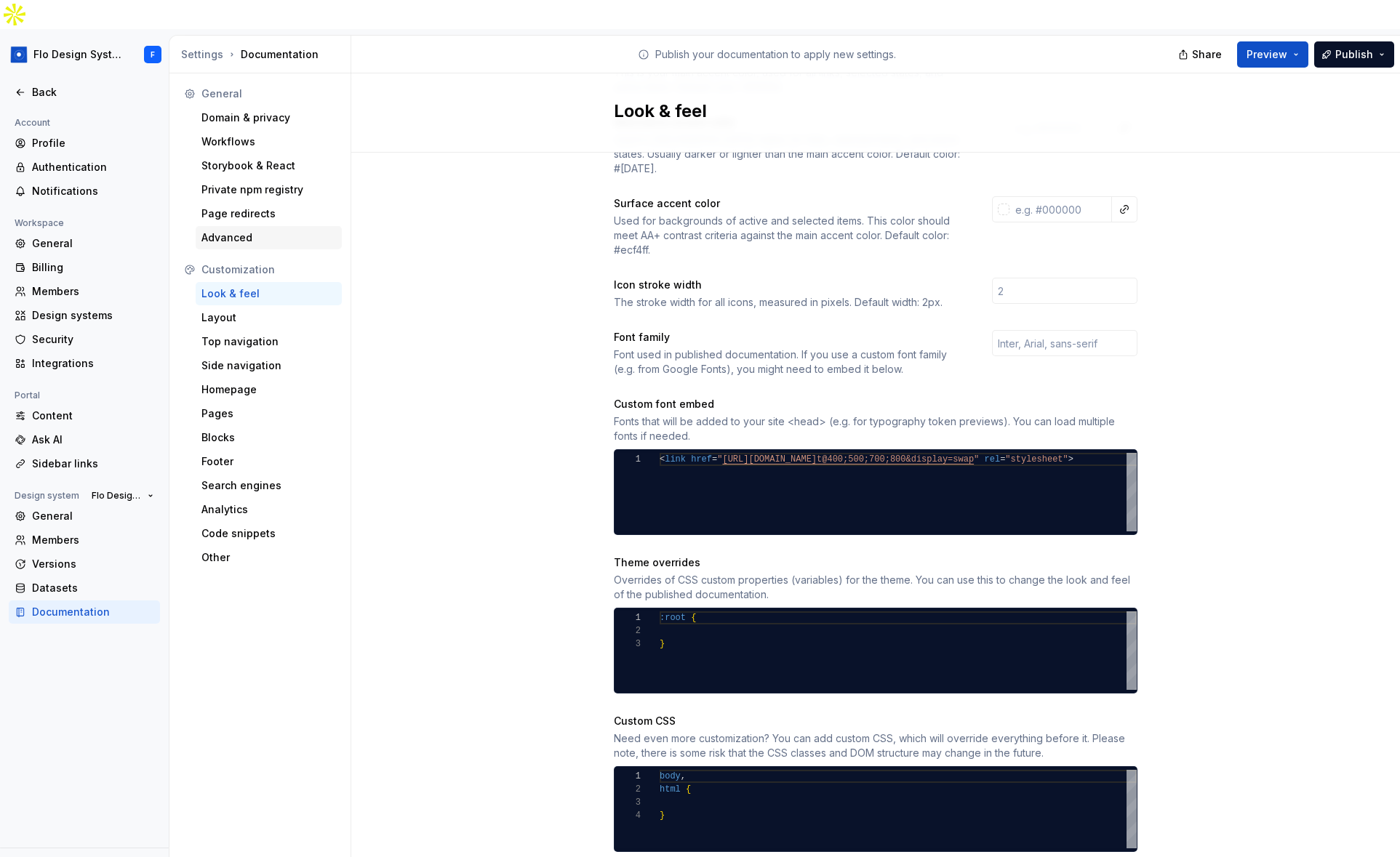
click at [227, 230] on div "Advanced" at bounding box center [268, 237] width 135 height 14
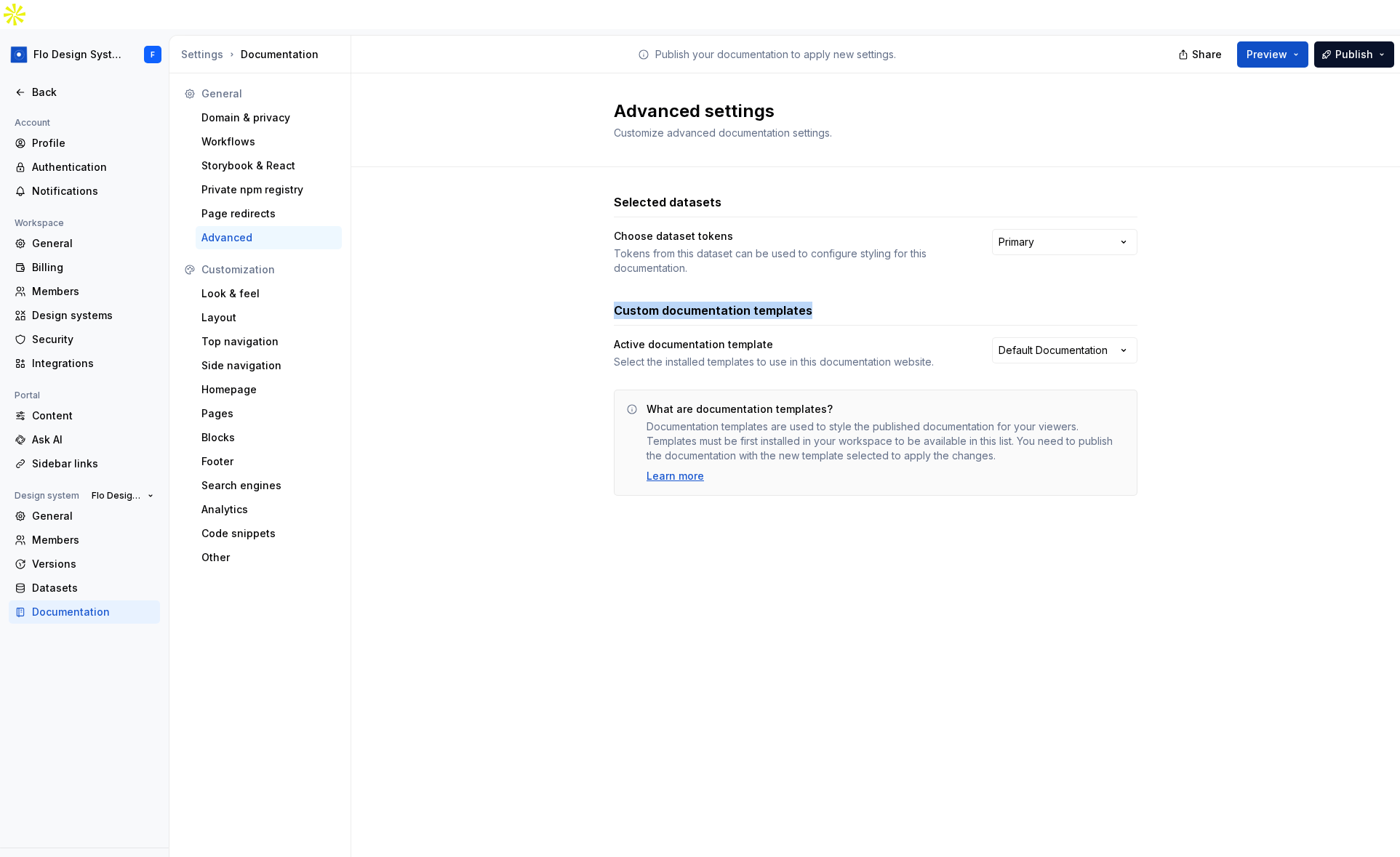
drag, startPoint x: 610, startPoint y: 279, endPoint x: 815, endPoint y: 275, distance: 205.0
click at [815, 275] on div "Selected datasets Choose dataset tokens Tokens from this dataset can be used to…" at bounding box center [875, 359] width 1049 height 384
drag, startPoint x: 812, startPoint y: 278, endPoint x: 585, endPoint y: 287, distance: 227.2
click at [585, 287] on div "Selected datasets Choose dataset tokens Tokens from this dataset can be used to…" at bounding box center [875, 359] width 1049 height 384
click at [633, 302] on h3 "Custom documentation templates" at bounding box center [713, 310] width 198 height 17
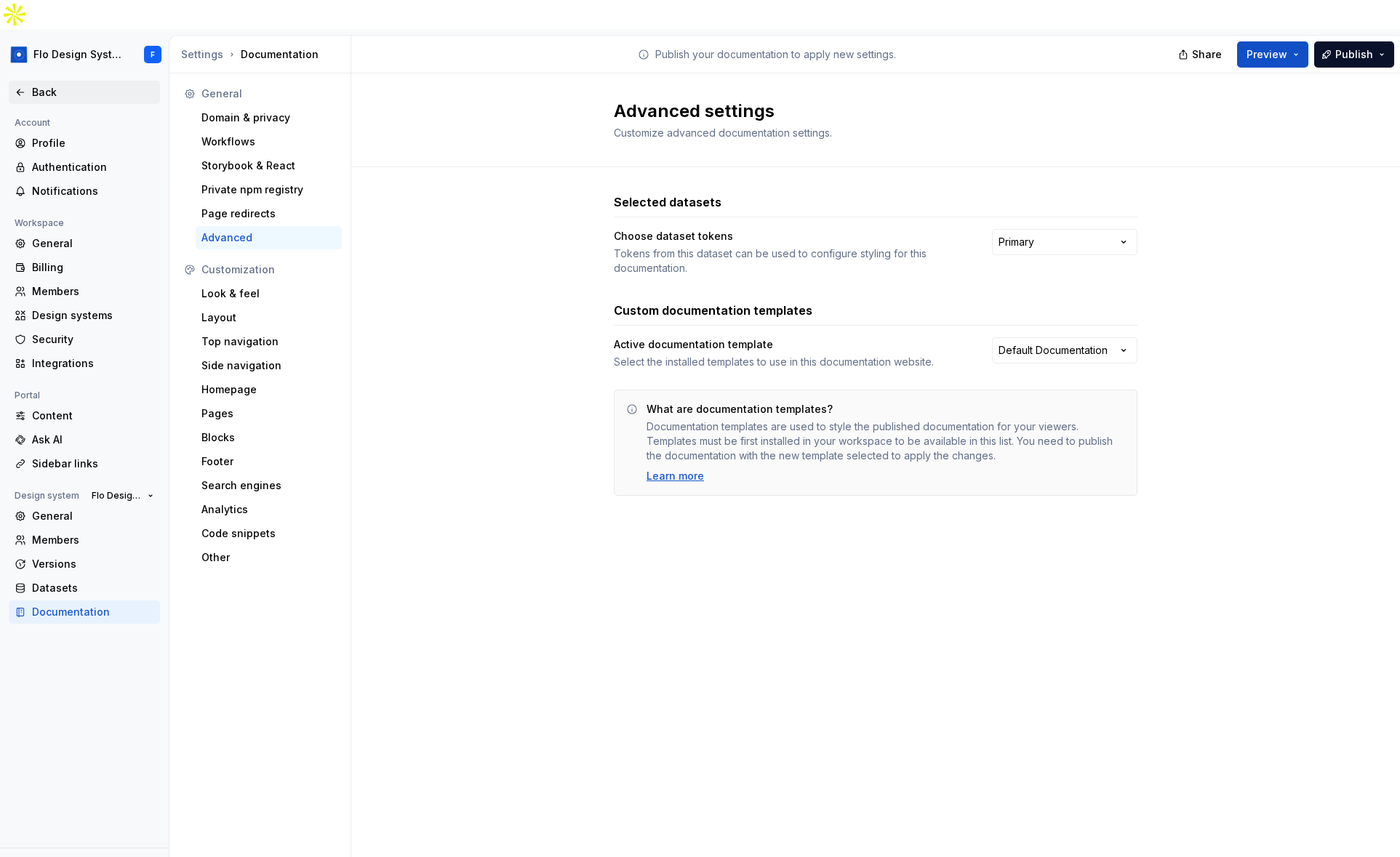
click at [23, 87] on icon at bounding box center [20, 92] width 11 height 11
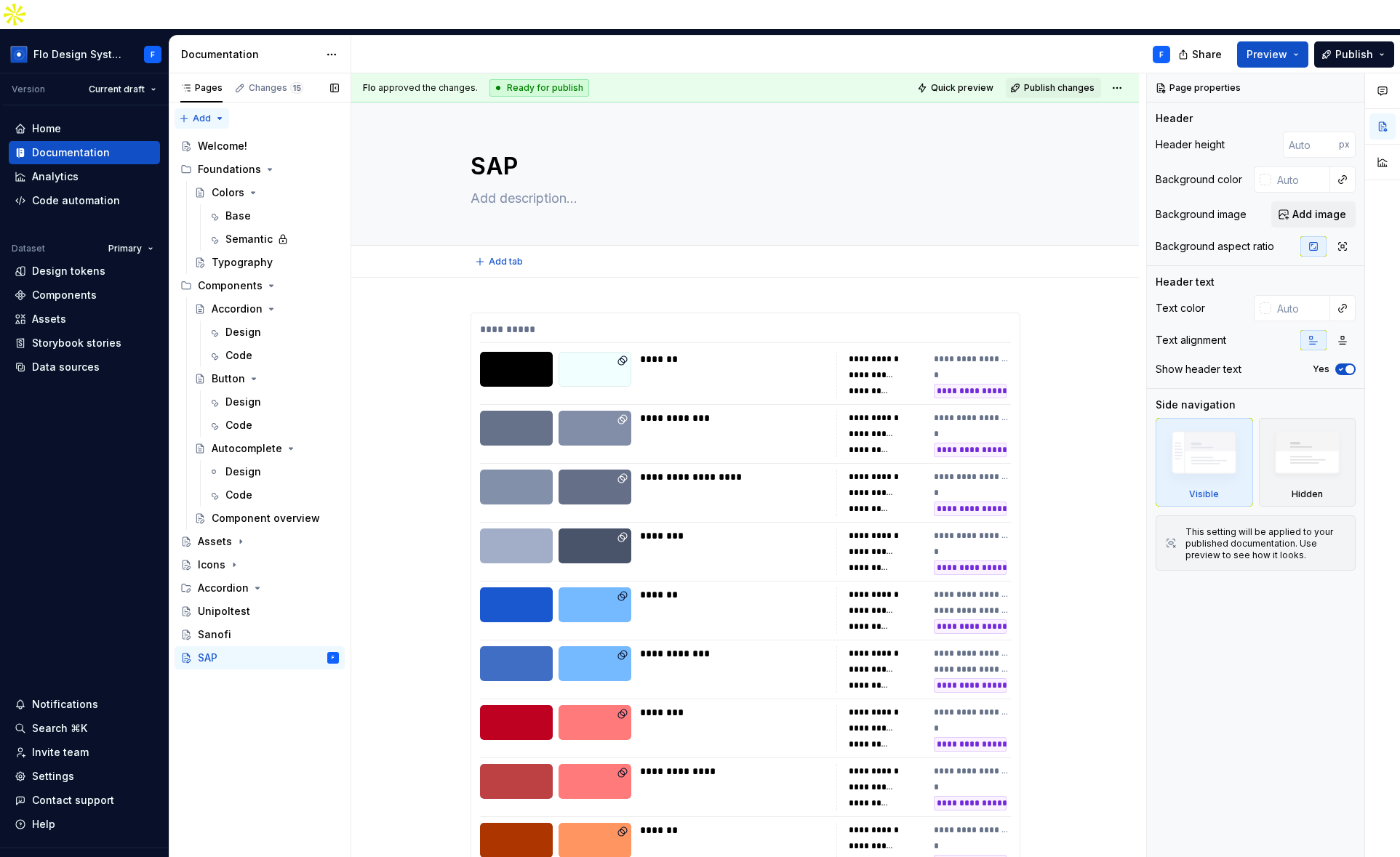
type textarea "*"
click at [67, 170] on div "Analytics" at bounding box center [55, 176] width 46 height 14
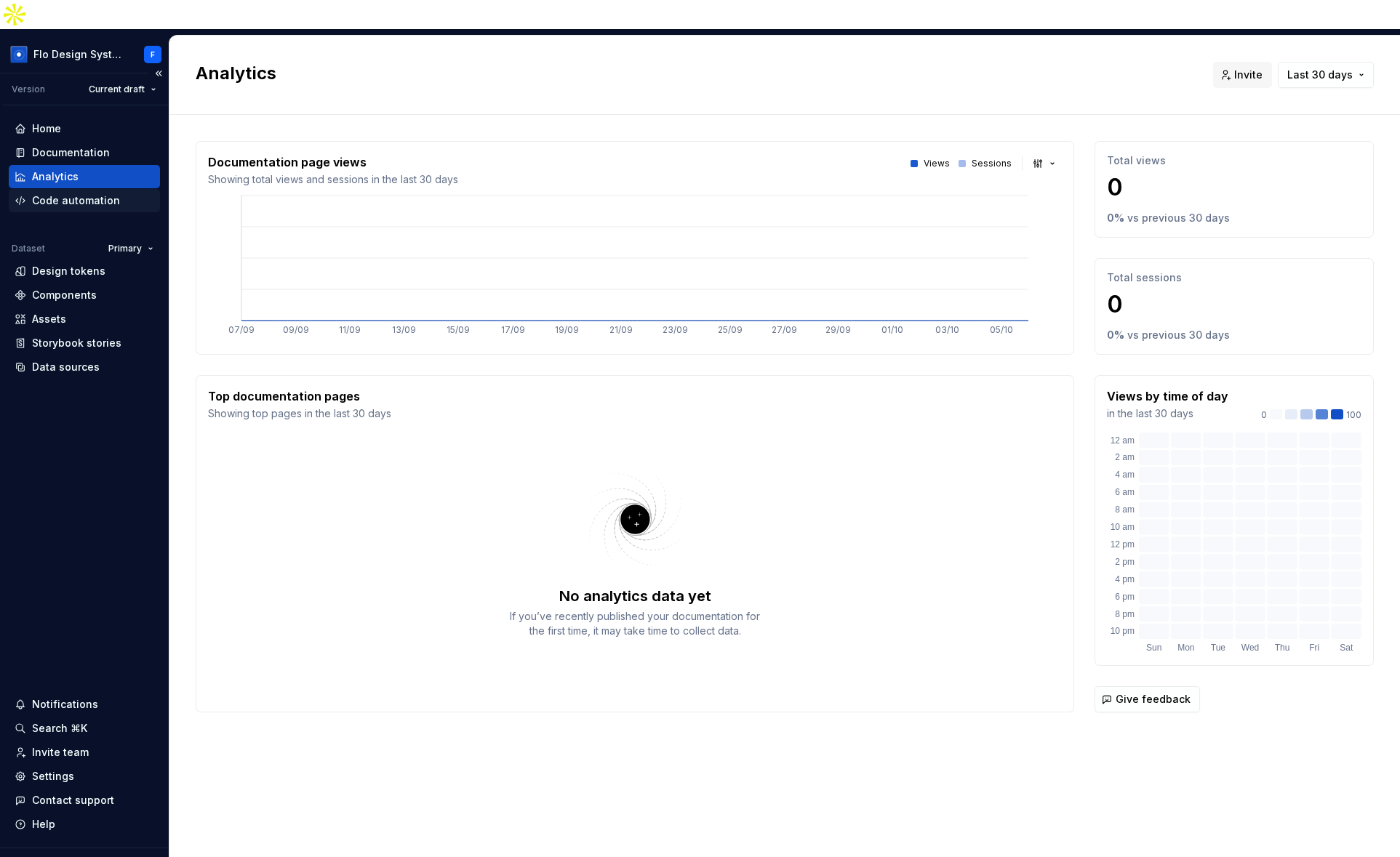
click at [70, 193] on div "Code automation" at bounding box center [76, 200] width 88 height 14
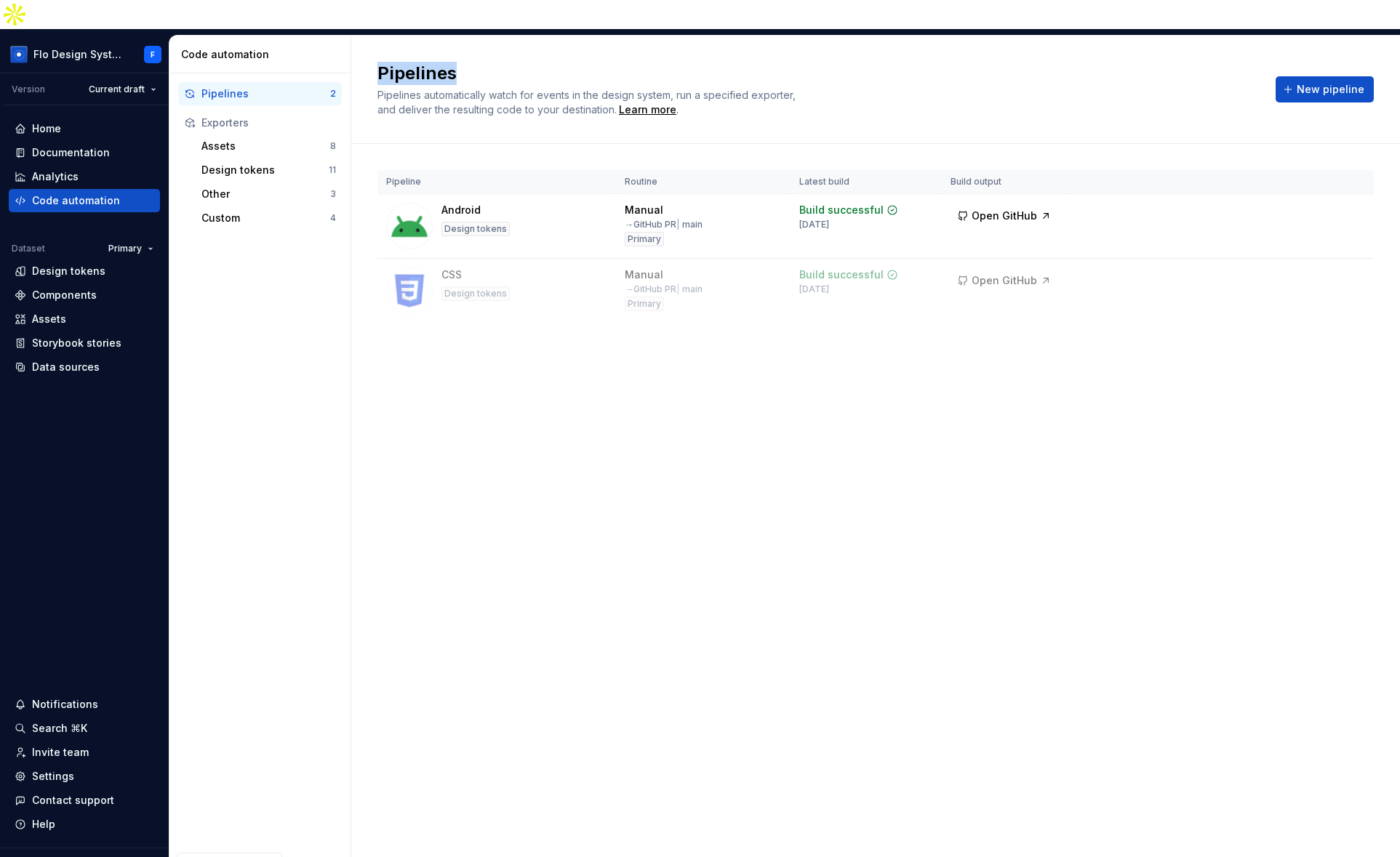
drag, startPoint x: 380, startPoint y: 49, endPoint x: 453, endPoint y: 49, distance: 73.0
click at [453, 62] on h2 "Pipelines" at bounding box center [817, 73] width 881 height 24
click at [236, 139] on div "Assets" at bounding box center [265, 146] width 129 height 14
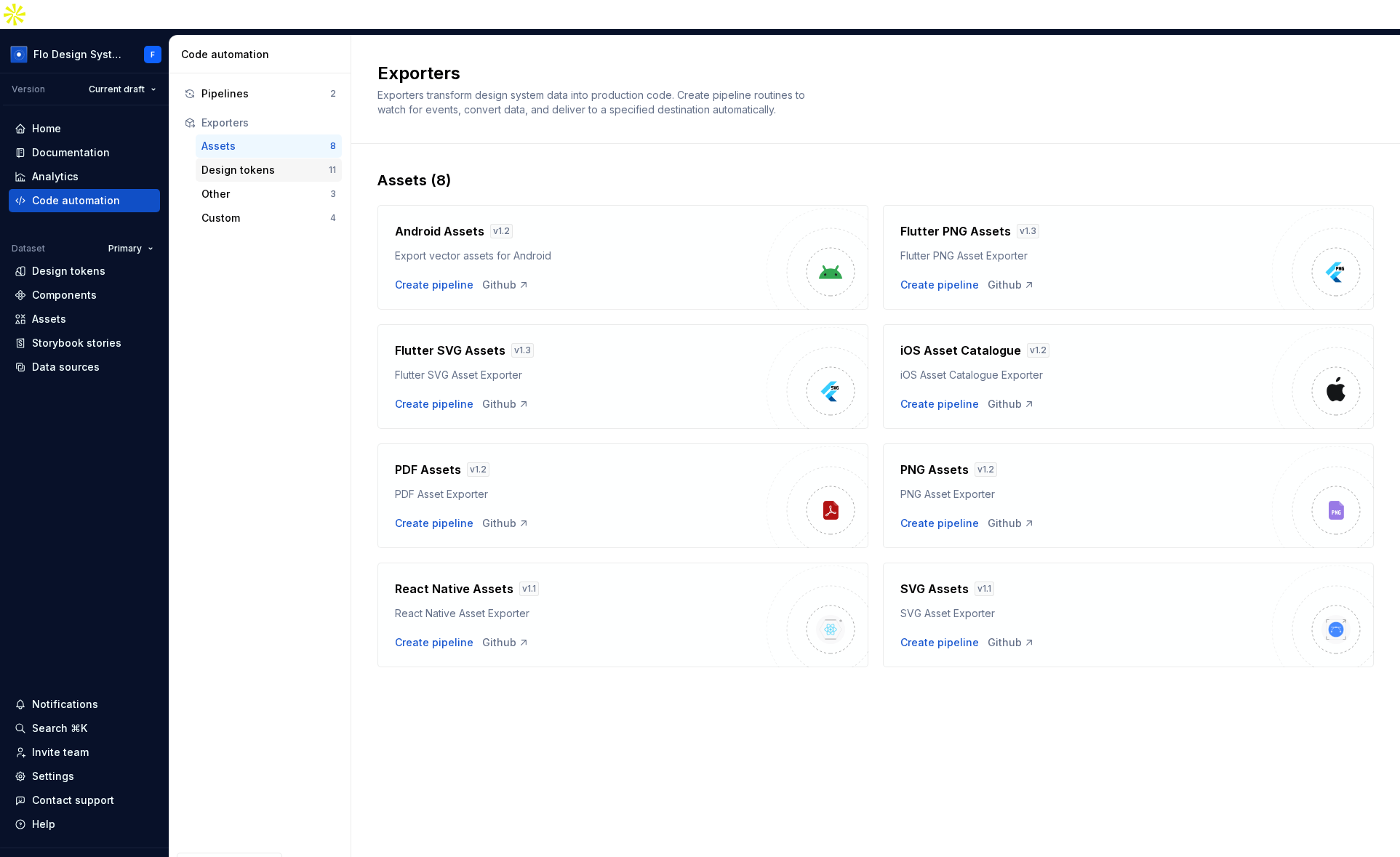
click at [297, 163] on div "Design tokens" at bounding box center [265, 170] width 127 height 14
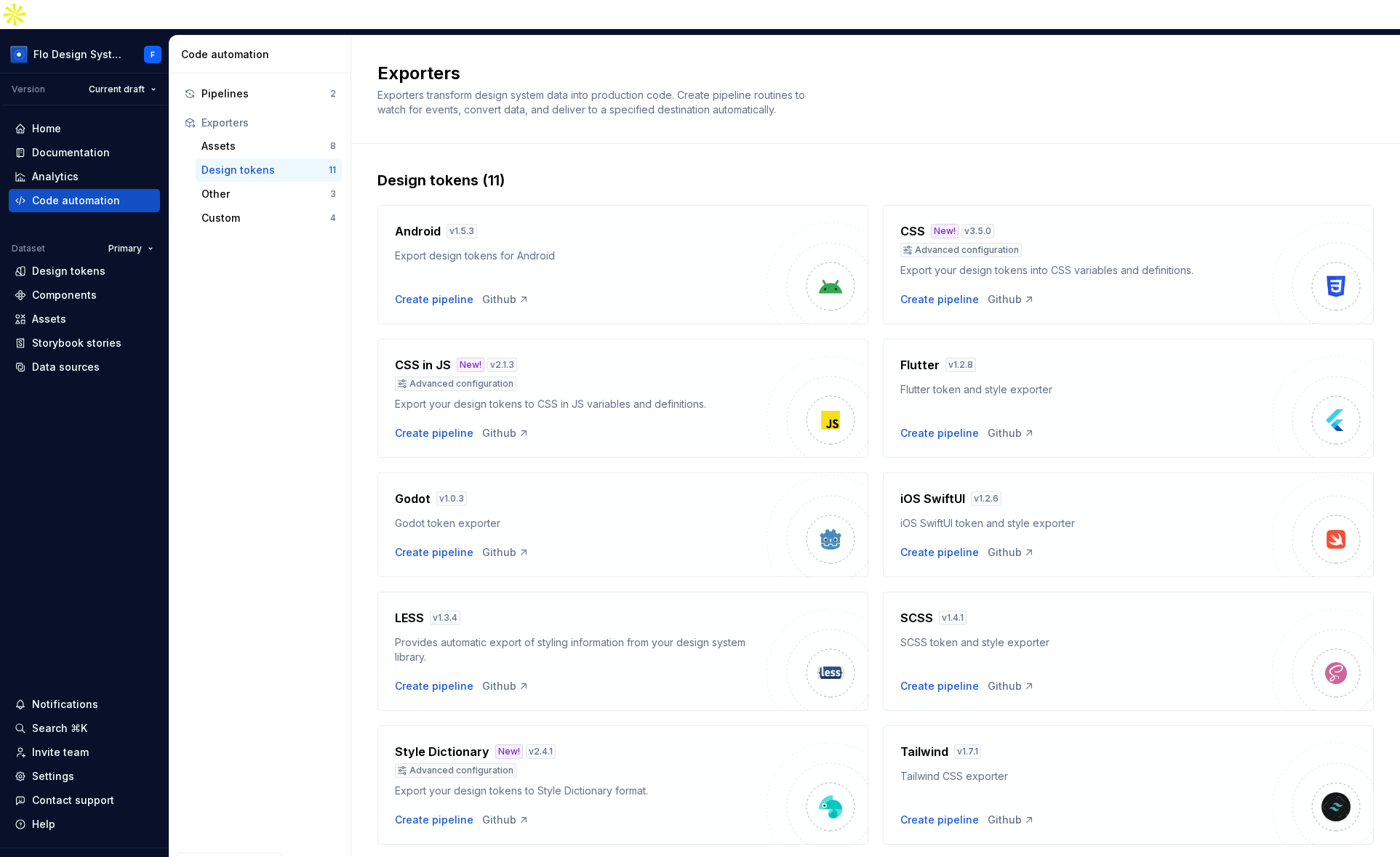
scroll to position [148, 0]
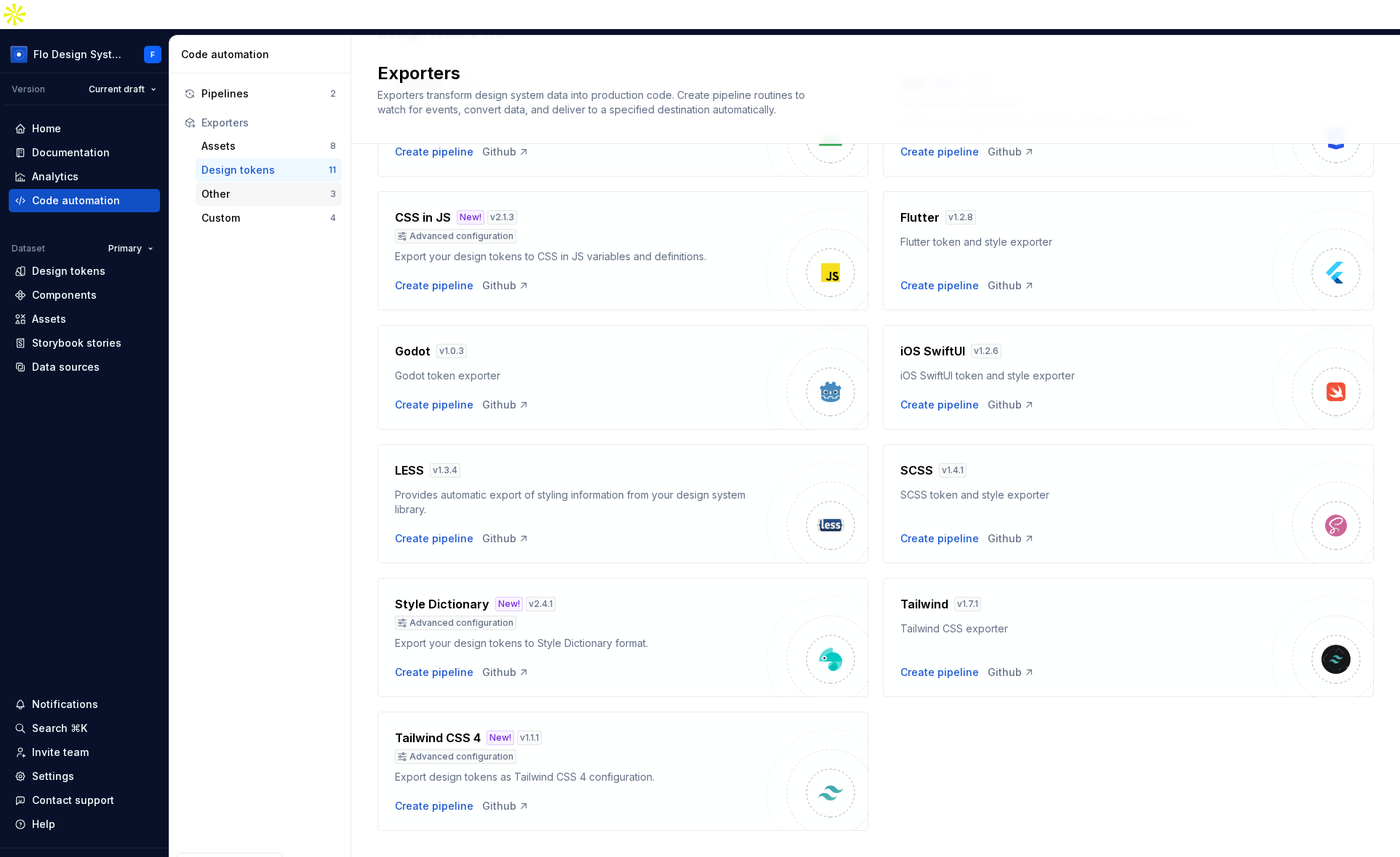
click at [262, 187] on div "Other" at bounding box center [265, 194] width 129 height 14
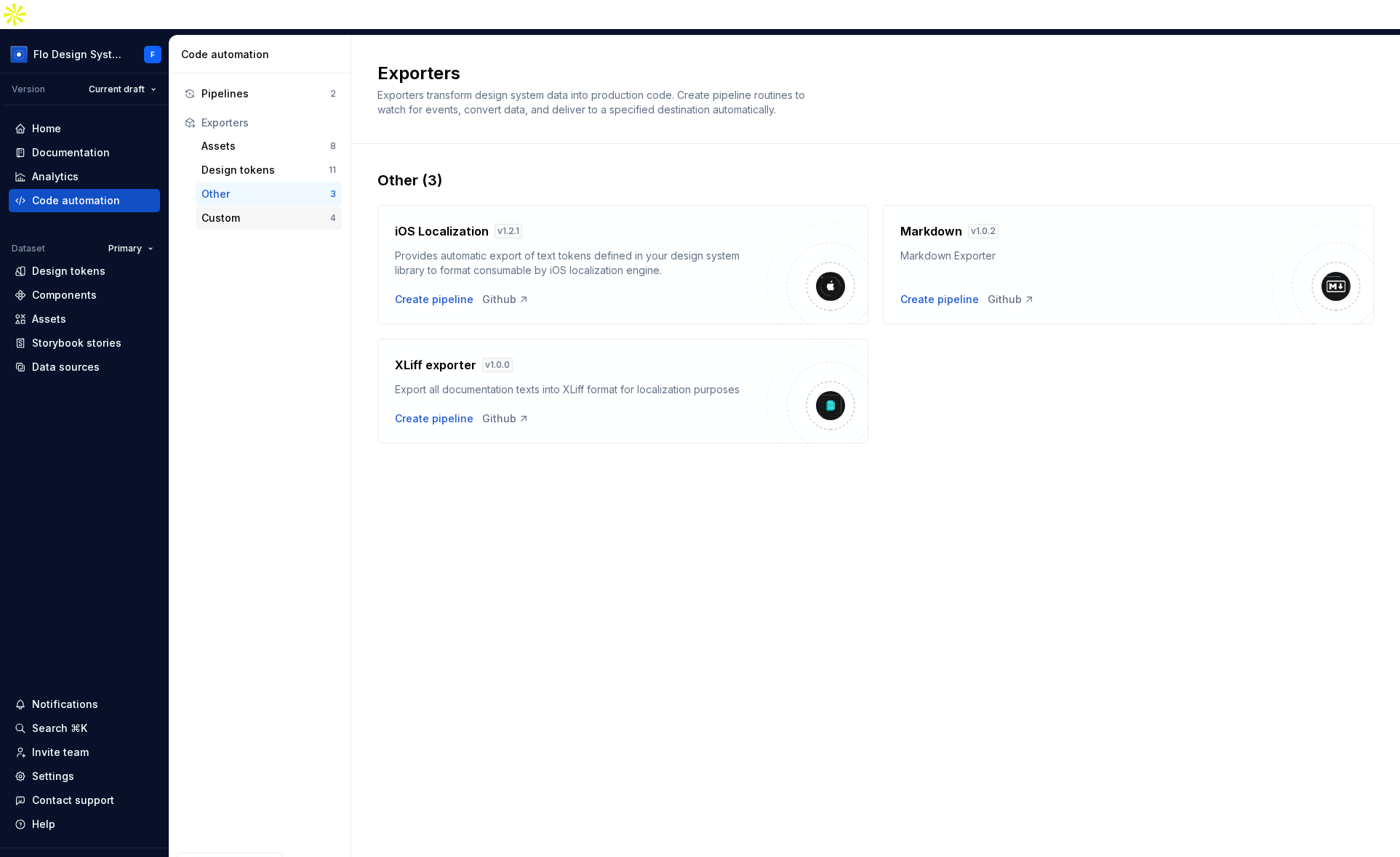
click at [237, 211] on div "Custom" at bounding box center [265, 217] width 129 height 14
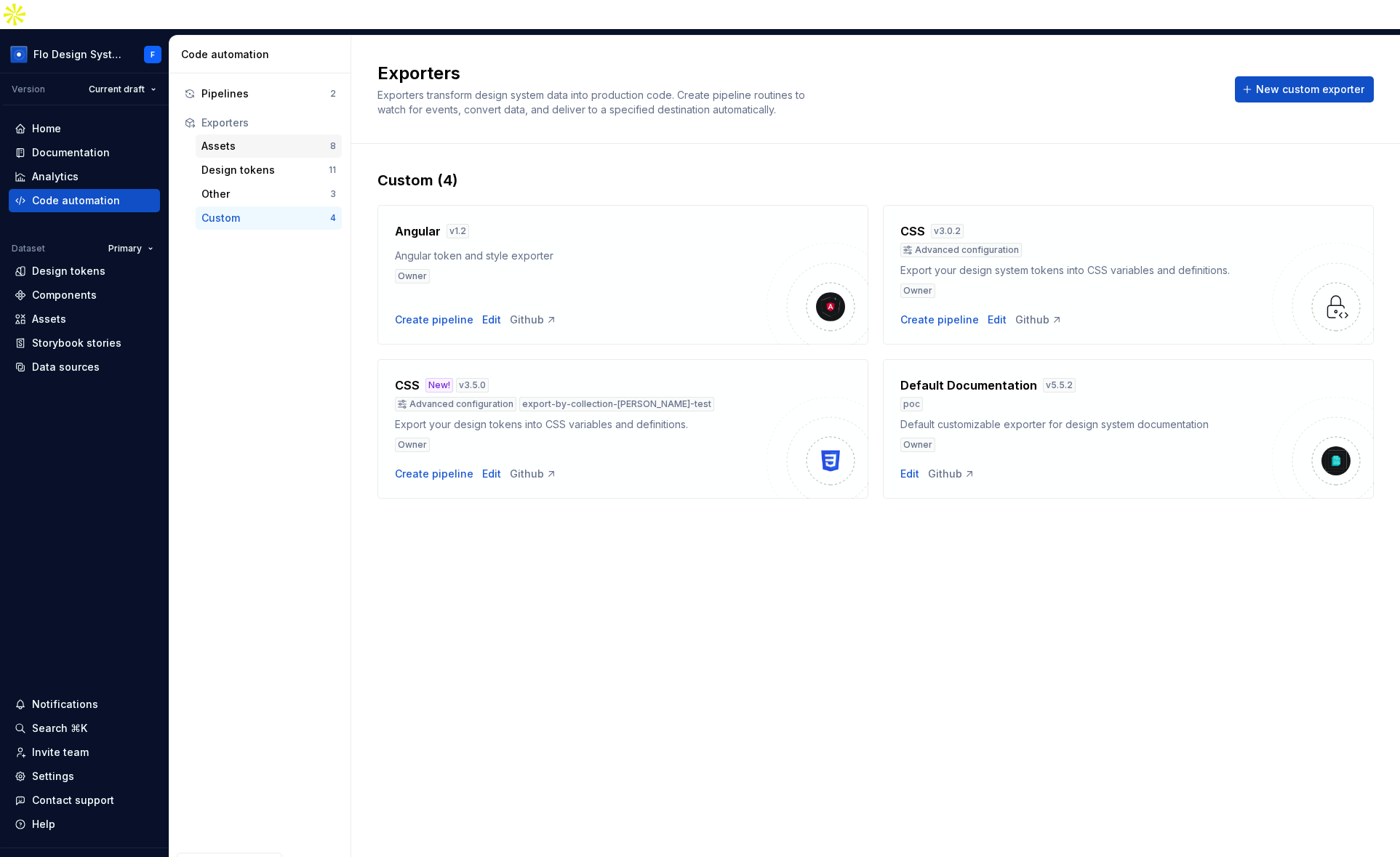
click at [273, 139] on div "Assets" at bounding box center [265, 146] width 129 height 14
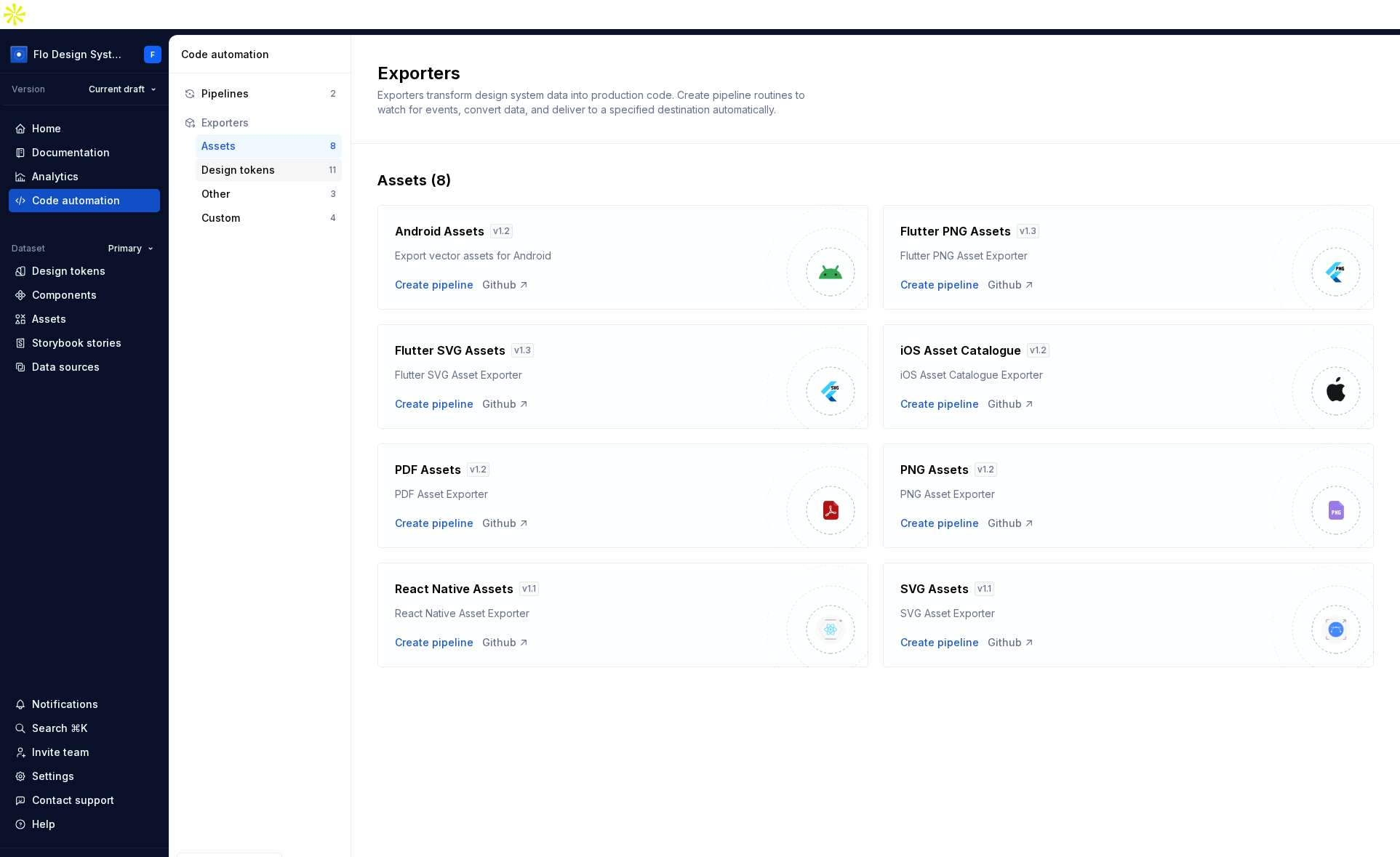
click at [240, 163] on div "Design tokens" at bounding box center [265, 170] width 127 height 14
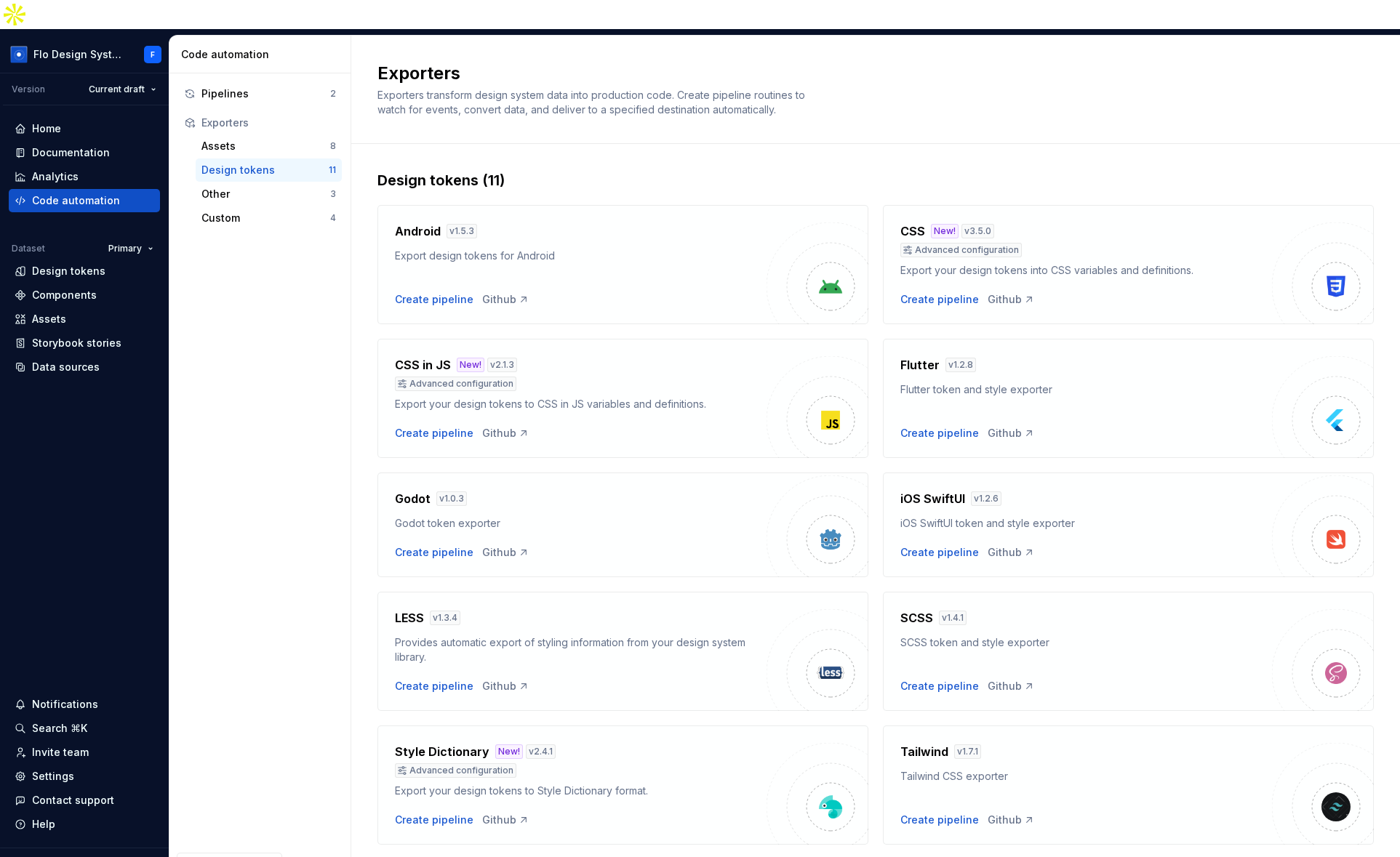
click at [913, 223] on h4 "CSS" at bounding box center [913, 231] width 25 height 17
click at [294, 87] on div "Pipelines" at bounding box center [265, 94] width 129 height 14
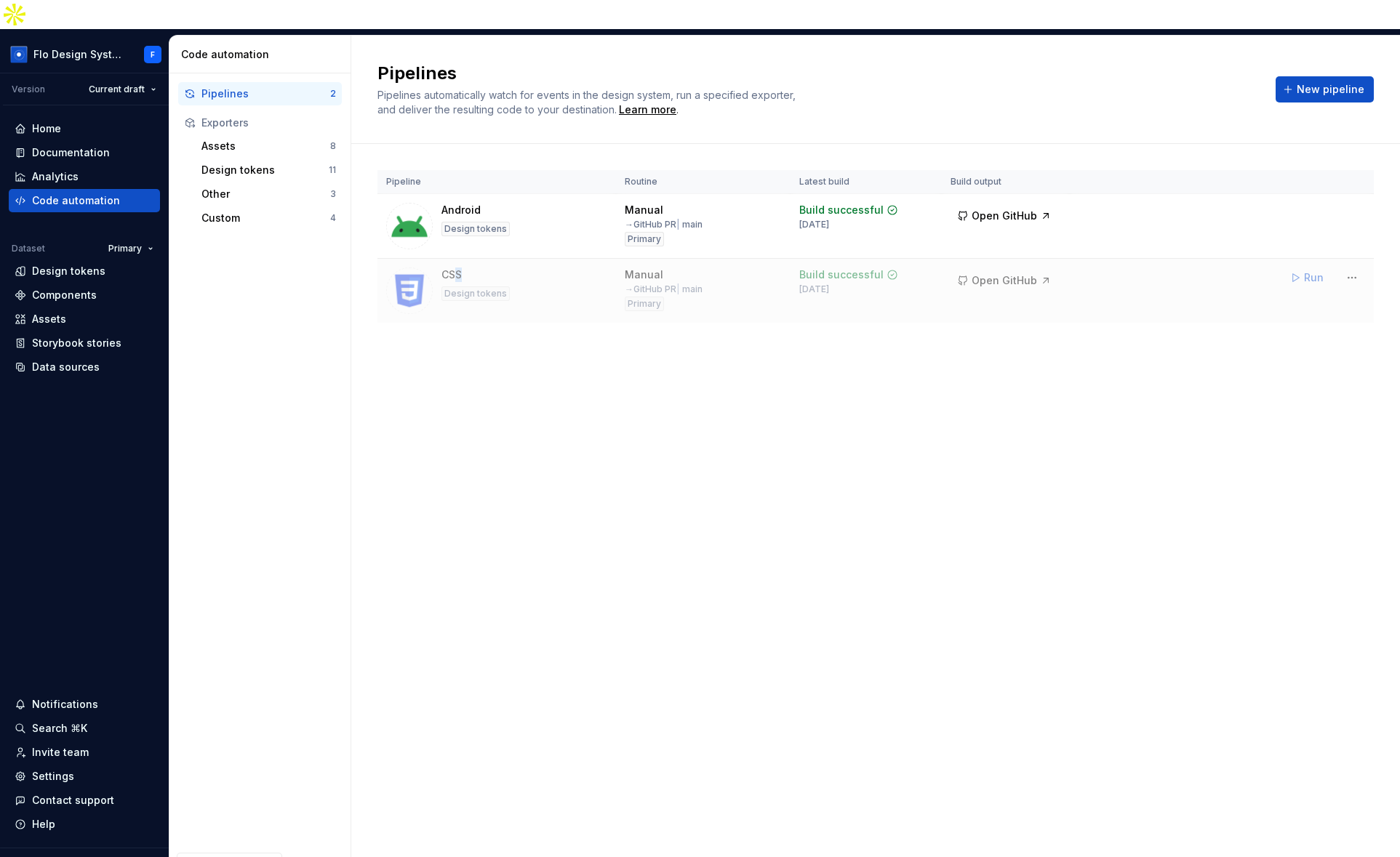
click at [507, 268] on div "CSS Design tokens" at bounding box center [497, 290] width 221 height 46
click at [508, 268] on div "CSS Design tokens" at bounding box center [497, 290] width 221 height 46
click at [1349, 76] on button "New pipeline" at bounding box center [1324, 89] width 98 height 26
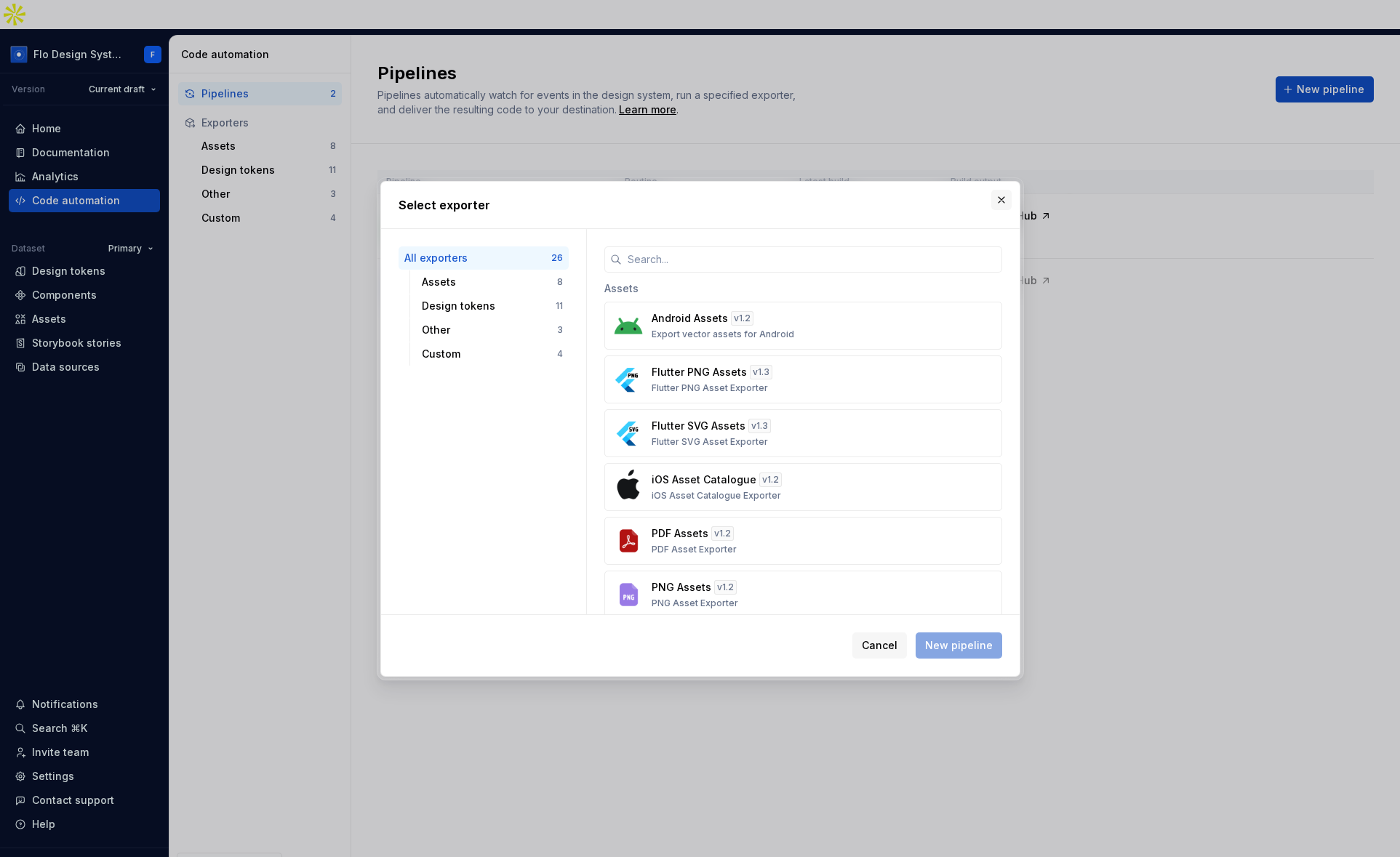
click at [1001, 198] on button "button" at bounding box center [1001, 200] width 21 height 21
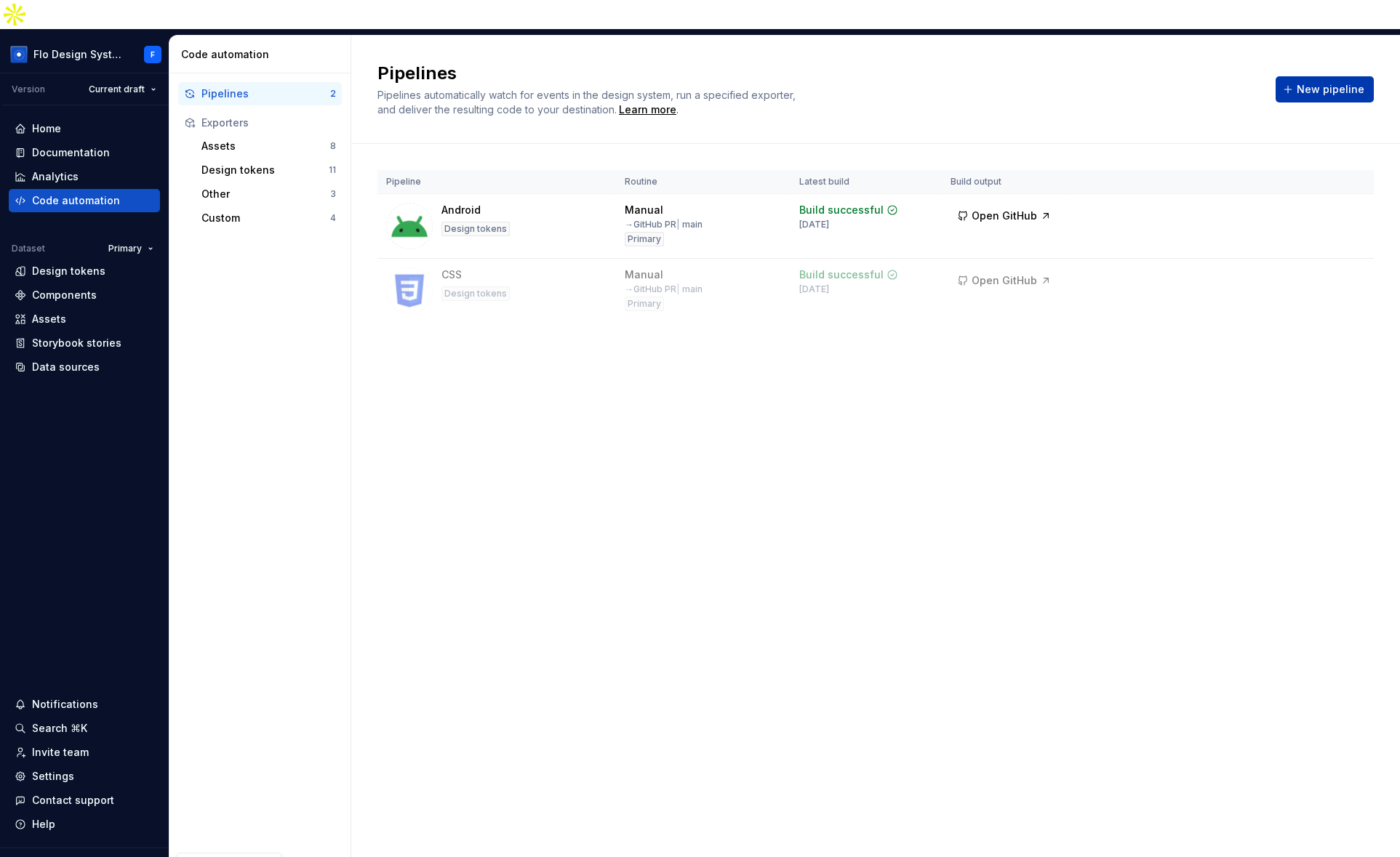
click at [1310, 82] on span "New pipeline" at bounding box center [1330, 89] width 68 height 14
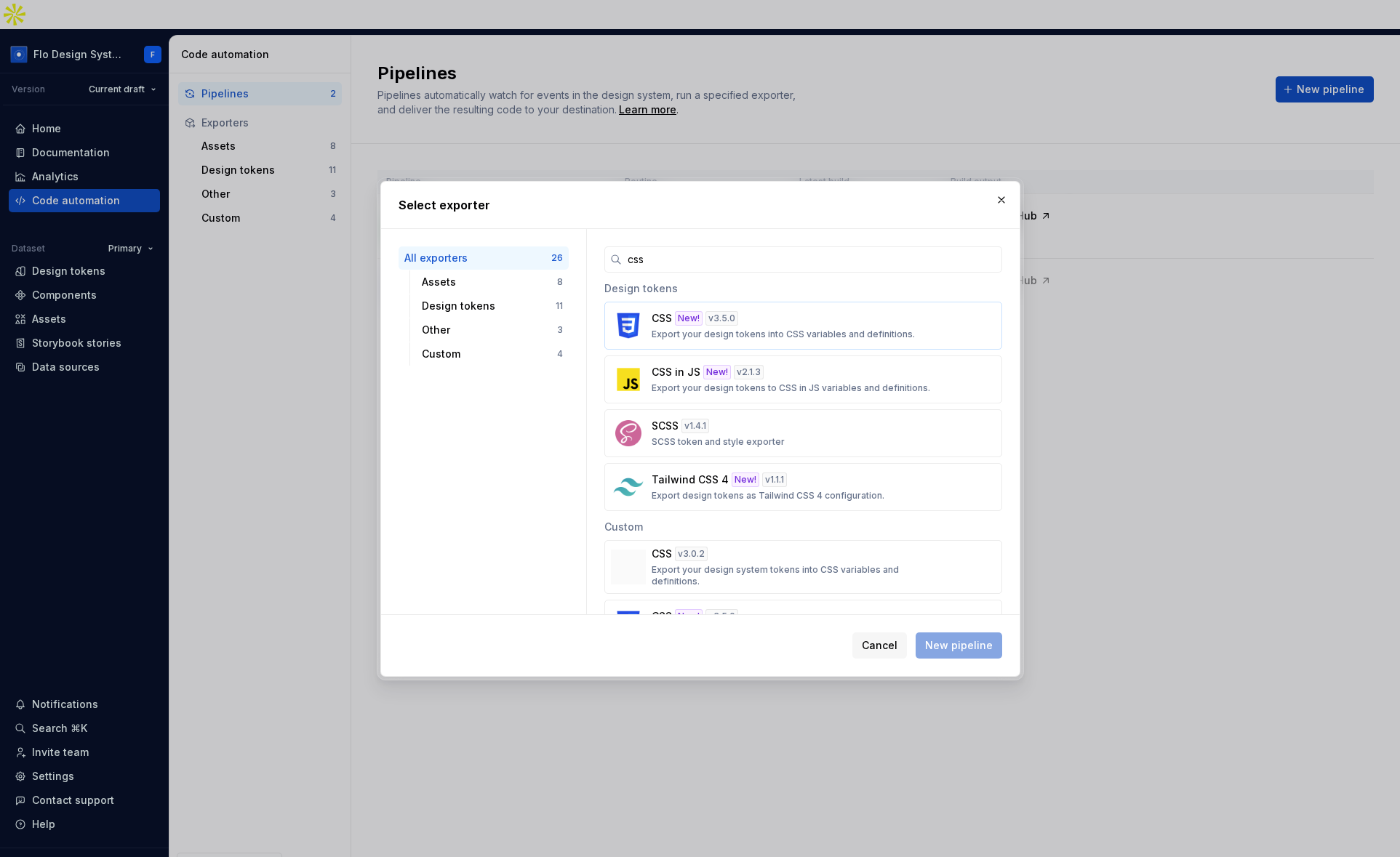
type input "css"
click at [770, 339] on p "Export your design tokens into CSS variables and definitions." at bounding box center [783, 334] width 263 height 11
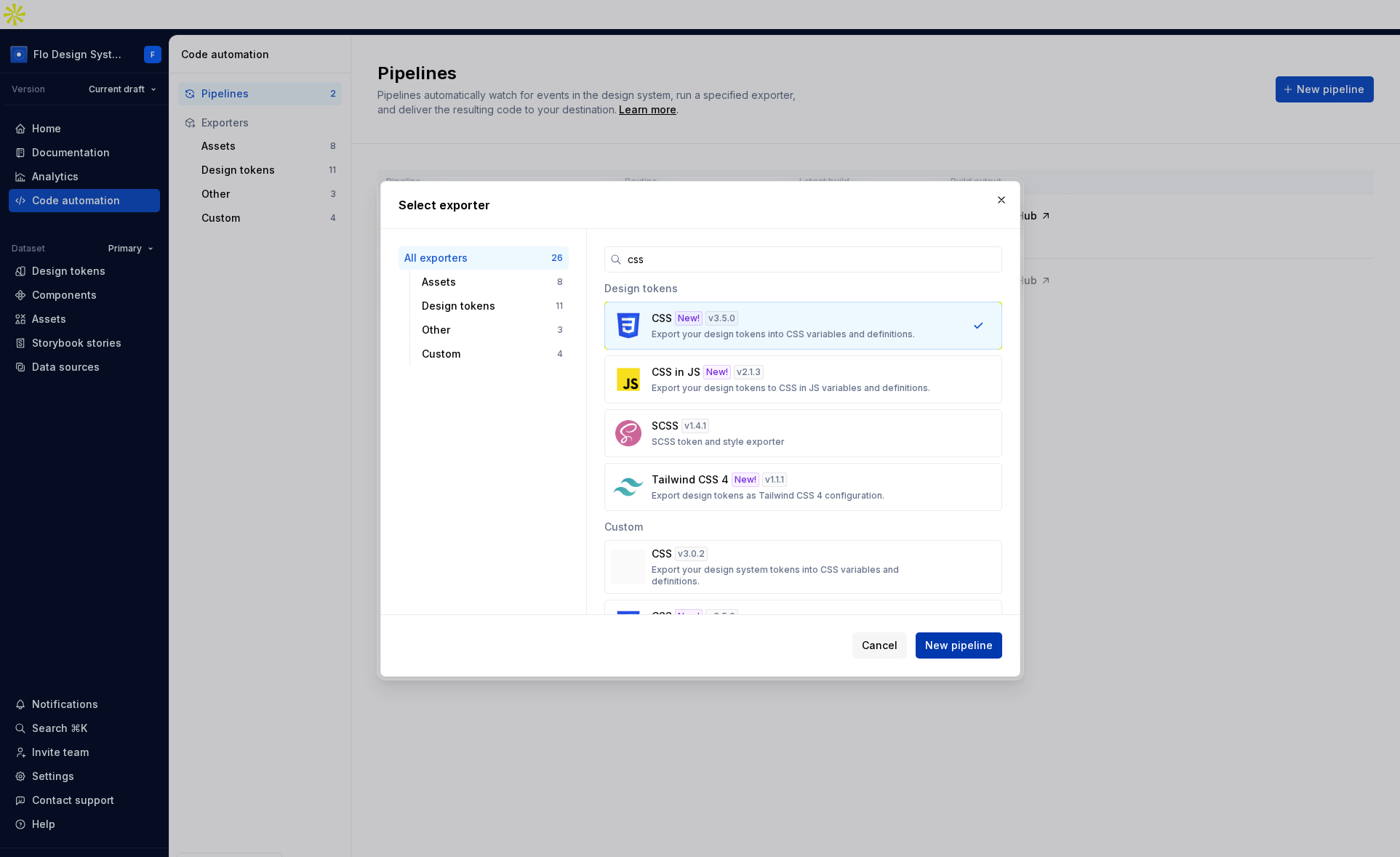
click at [979, 646] on span "New pipeline" at bounding box center [958, 645] width 68 height 14
type textarea "*"
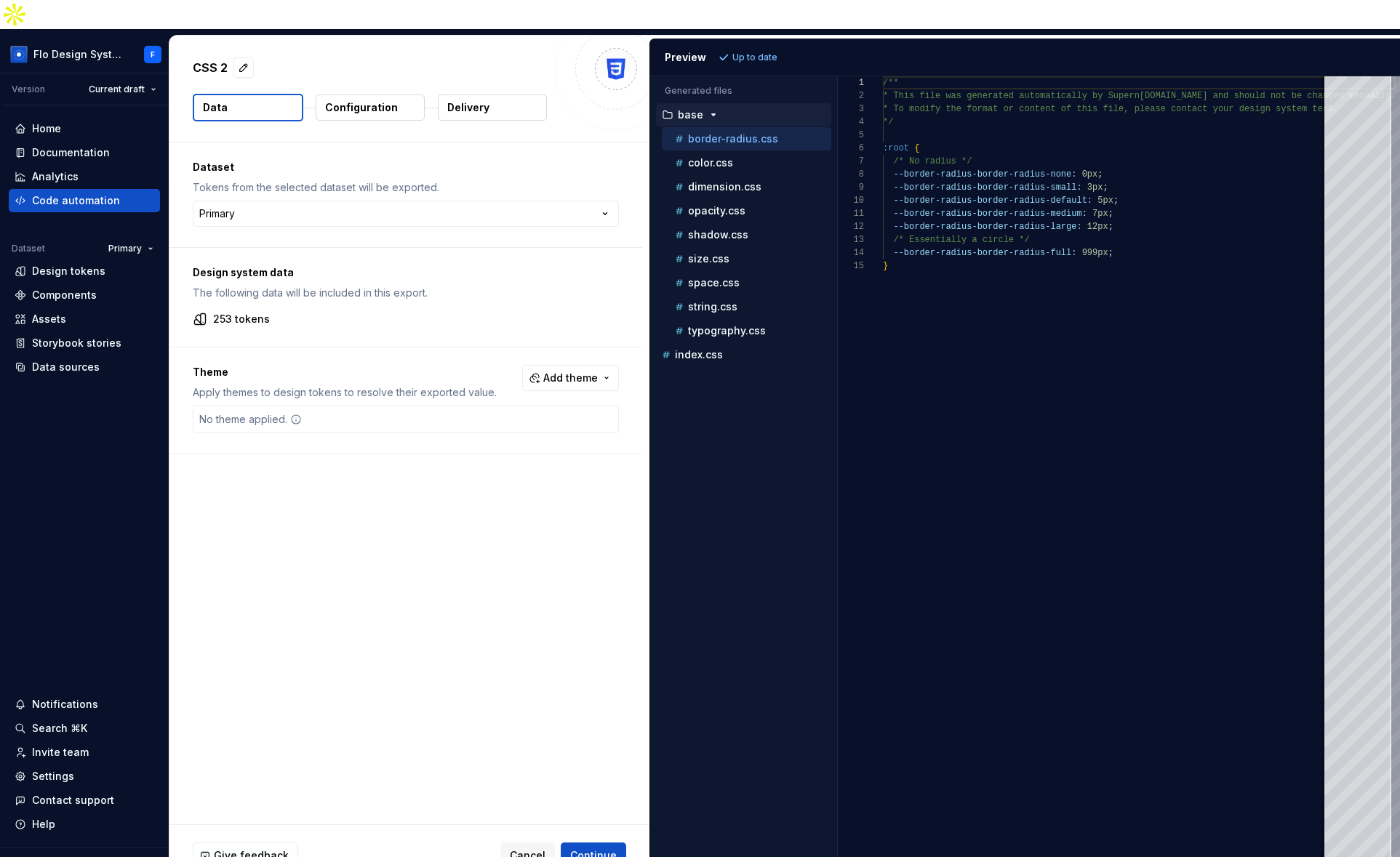
click at [281, 180] on p "Tokens from the selected dataset will be exported." at bounding box center [405, 187] width 426 height 14
click at [433, 182] on html "Flo Design System F Version Current draft Home Documentation Analytics Code aut…" at bounding box center [700, 428] width 1400 height 857
click at [307, 144] on html "Flo Design System F Version Current draft Home Documentation Analytics Code aut…" at bounding box center [700, 428] width 1400 height 857
click at [290, 200] on div "Dataset Tokens from the selected dataset will be exported. Primary ******* ****…" at bounding box center [405, 195] width 472 height 105
click at [285, 174] on html "Flo Design System F Version Current draft Home Documentation Analytics Code aut…" at bounding box center [700, 428] width 1400 height 857
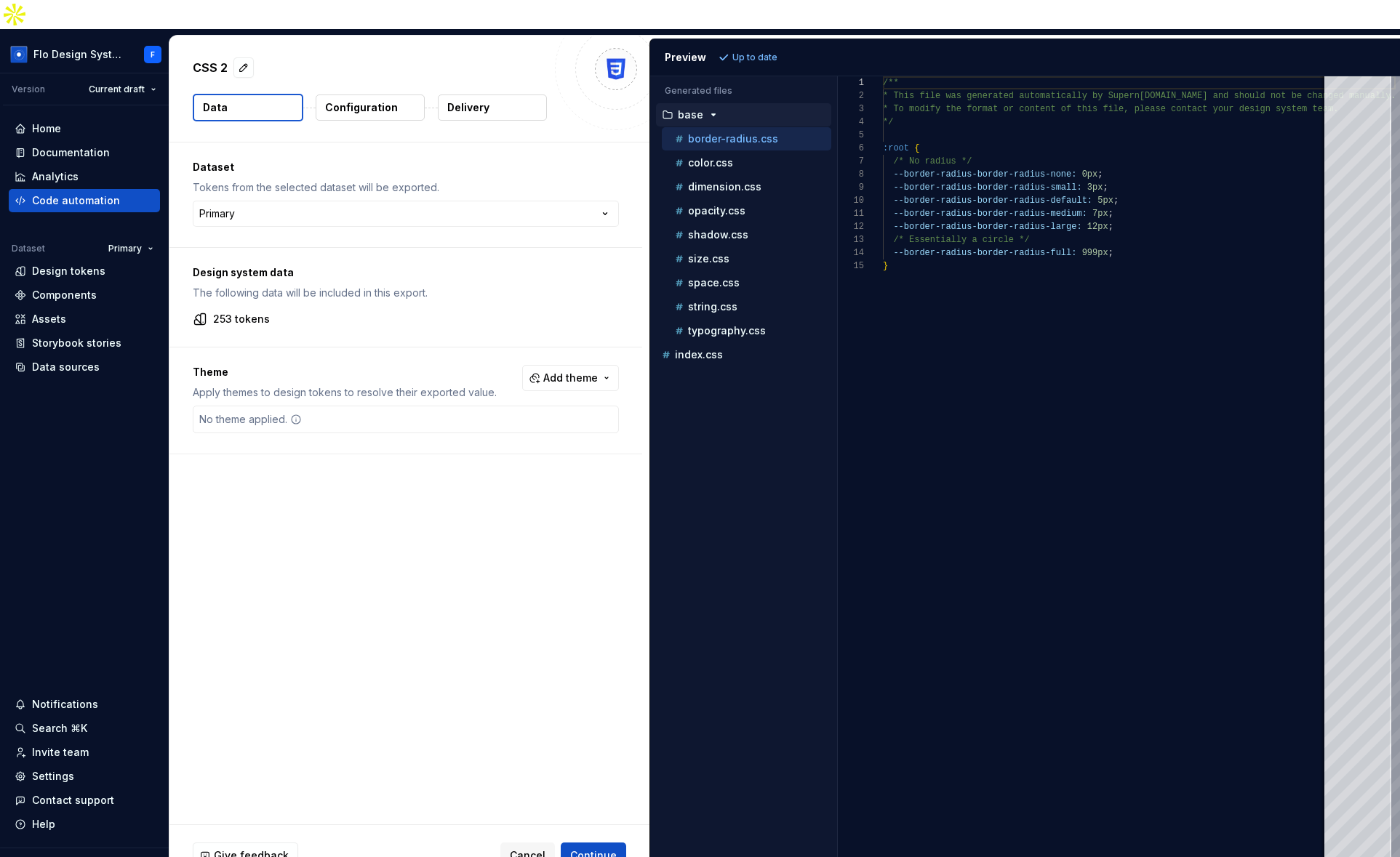
drag, startPoint x: 224, startPoint y: 156, endPoint x: 366, endPoint y: 154, distance: 142.0
click at [366, 154] on html "Flo Design System F Version Current draft Home Documentation Analytics Code aut…" at bounding box center [700, 428] width 1400 height 857
click at [297, 183] on html "Flo Design System F Version Current draft Home Documentation Analytics Code aut…" at bounding box center [700, 428] width 1400 height 857
click at [116, 226] on html "Flo Design System F Version Current draft Home Documentation Analytics Code aut…" at bounding box center [700, 428] width 1400 height 857
click at [120, 223] on html "Flo Design System F Version Current draft Home Documentation Analytics Code aut…" at bounding box center [700, 428] width 1400 height 857
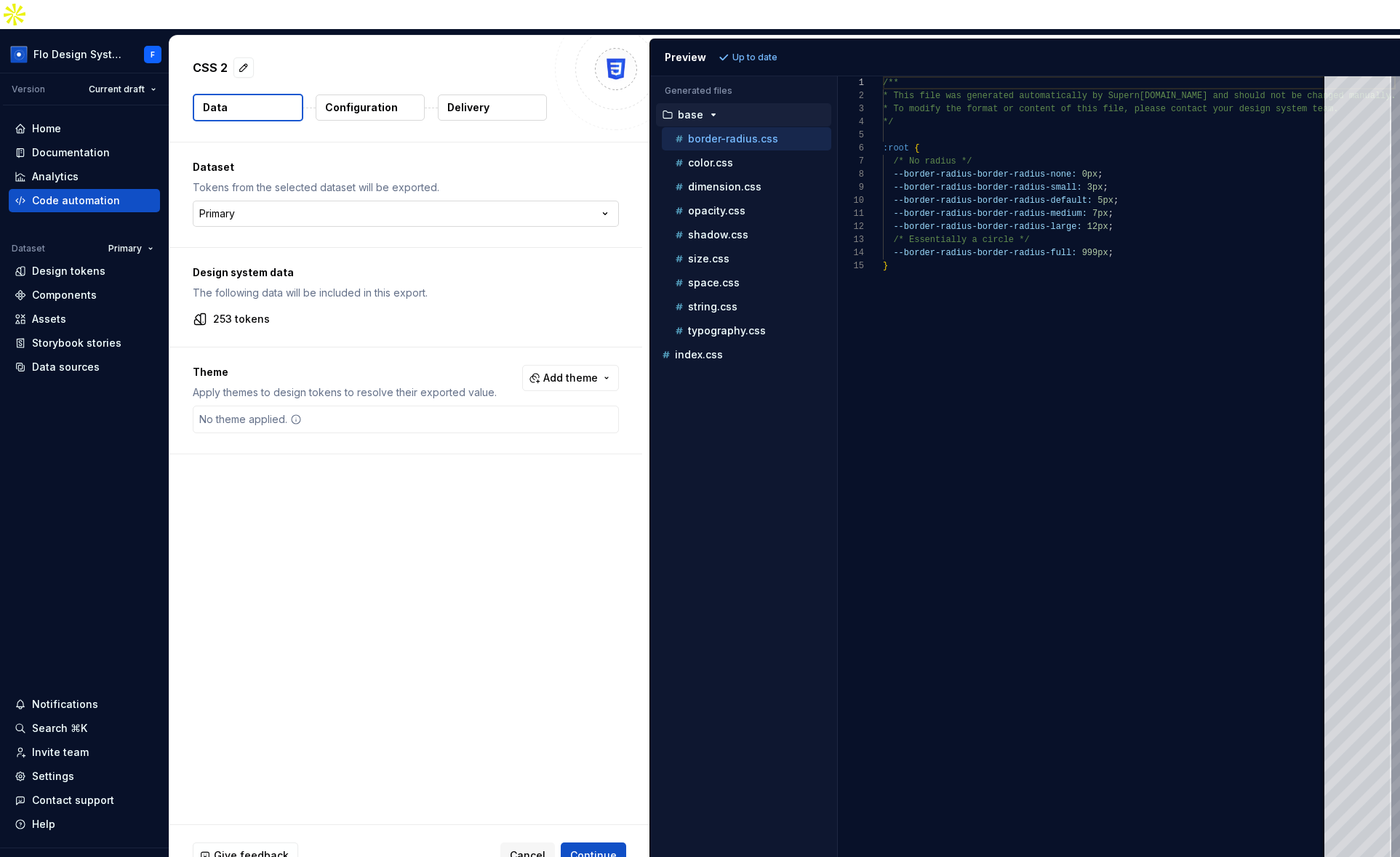
click at [274, 181] on html "Flo Design System F Version Current draft Home Documentation Analytics Code aut…" at bounding box center [700, 428] width 1400 height 857
click at [287, 176] on html "Flo Design System F Version Current draft Home Documentation Analytics Code aut…" at bounding box center [700, 428] width 1400 height 857
select select "**********"
drag, startPoint x: 214, startPoint y: 281, endPoint x: 258, endPoint y: 287, distance: 44.4
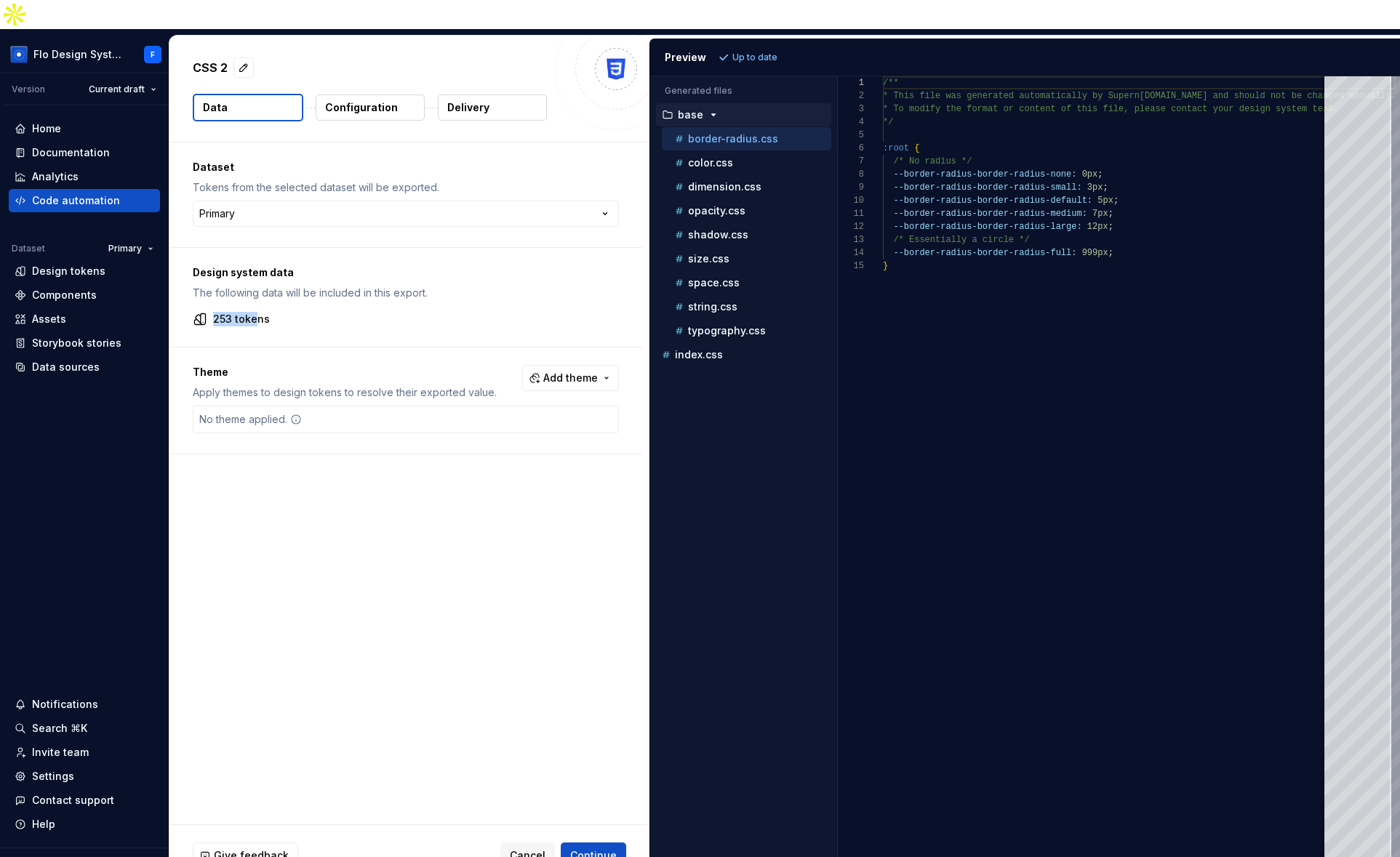
click at [258, 287] on div "Design system data The following data will be included in this export. 253 toke…" at bounding box center [405, 297] width 472 height 99
click at [258, 312] on p "253 tokens" at bounding box center [241, 319] width 57 height 14
click at [602, 365] on button "Add theme" at bounding box center [570, 378] width 97 height 26
drag, startPoint x: 519, startPoint y: 406, endPoint x: 541, endPoint y: 409, distance: 22.2
click at [519, 406] on div "Dark" at bounding box center [540, 407] width 138 height 14
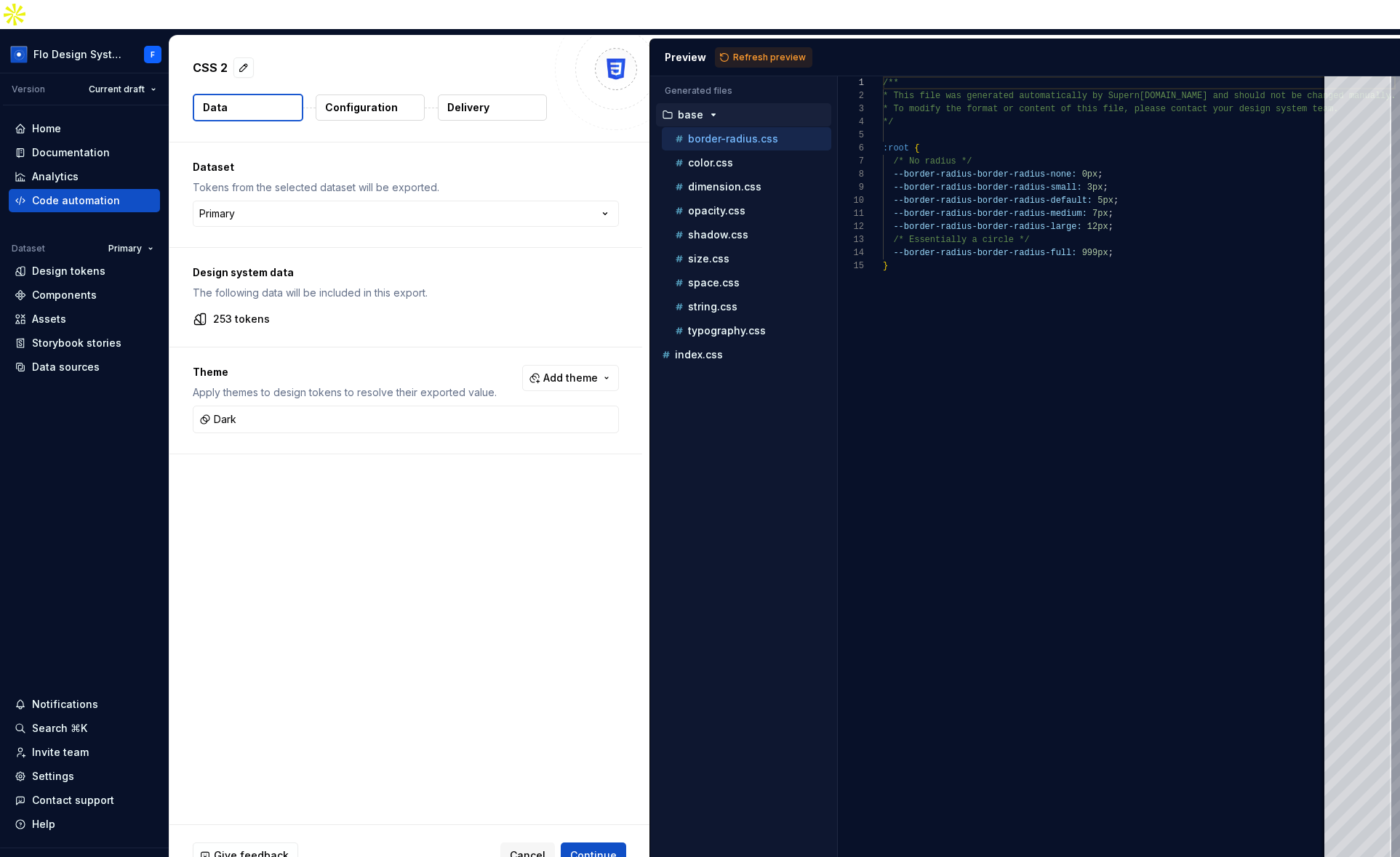
click at [376, 564] on html "Flo Design System F Version Current draft Home Documentation Analytics Code aut…" at bounding box center [700, 428] width 1400 height 857
drag, startPoint x: 604, startPoint y: 820, endPoint x: 586, endPoint y: 652, distance: 169.0
click at [605, 849] on span "Continue" at bounding box center [593, 855] width 46 height 14
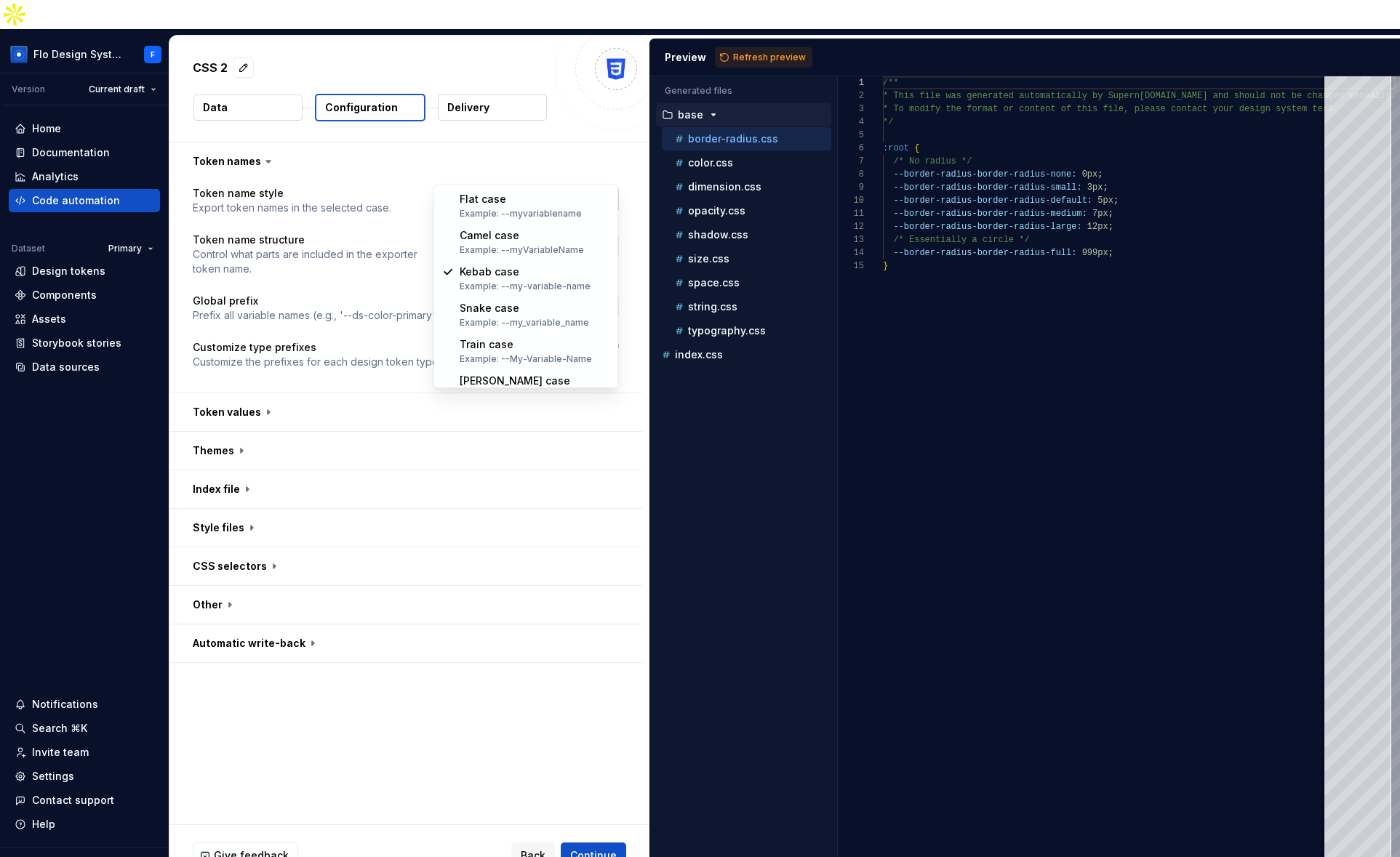
click at [546, 170] on html "**********" at bounding box center [700, 428] width 1400 height 857
select select "********"
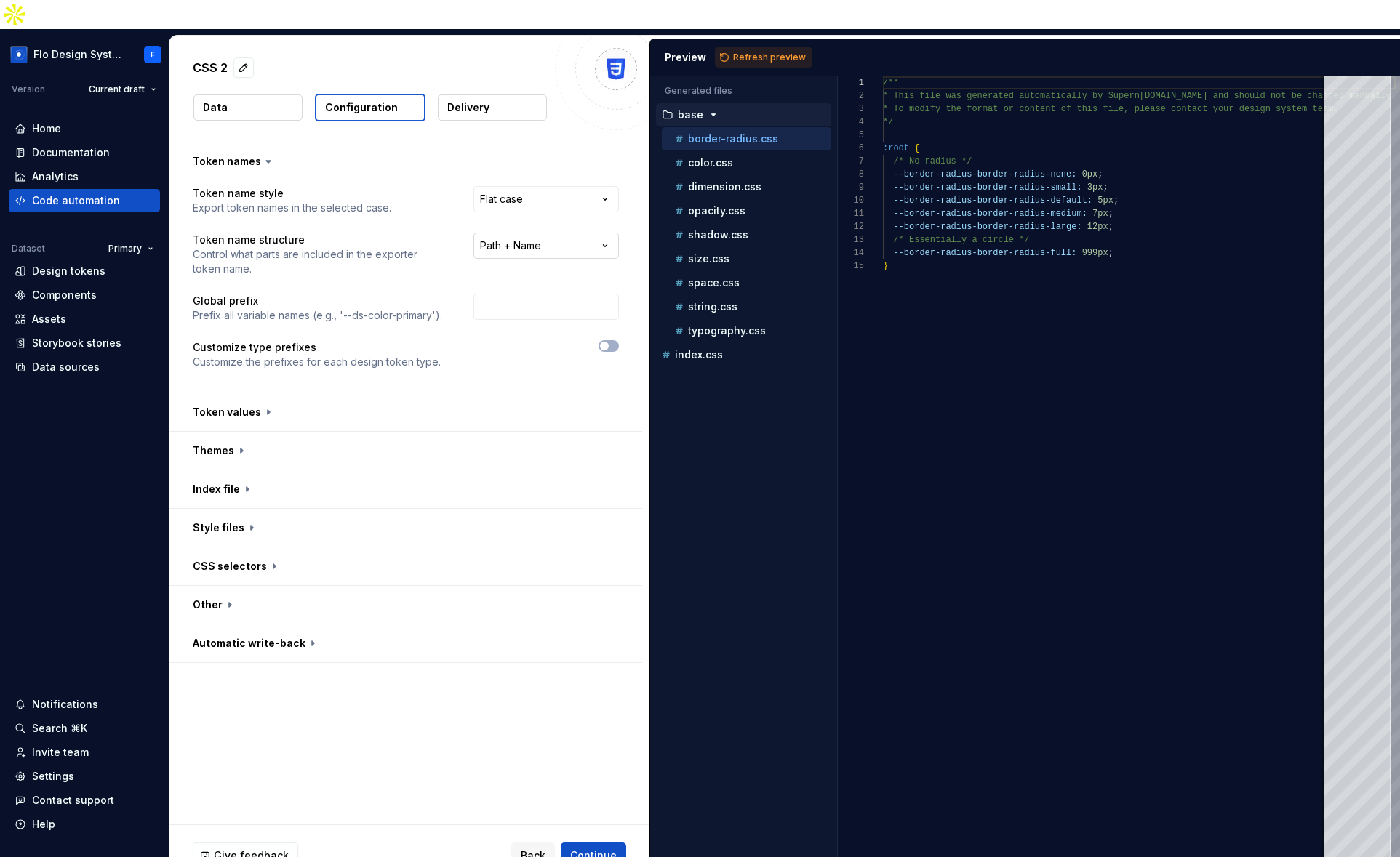
click at [572, 217] on html "**********" at bounding box center [700, 428] width 1400 height 857
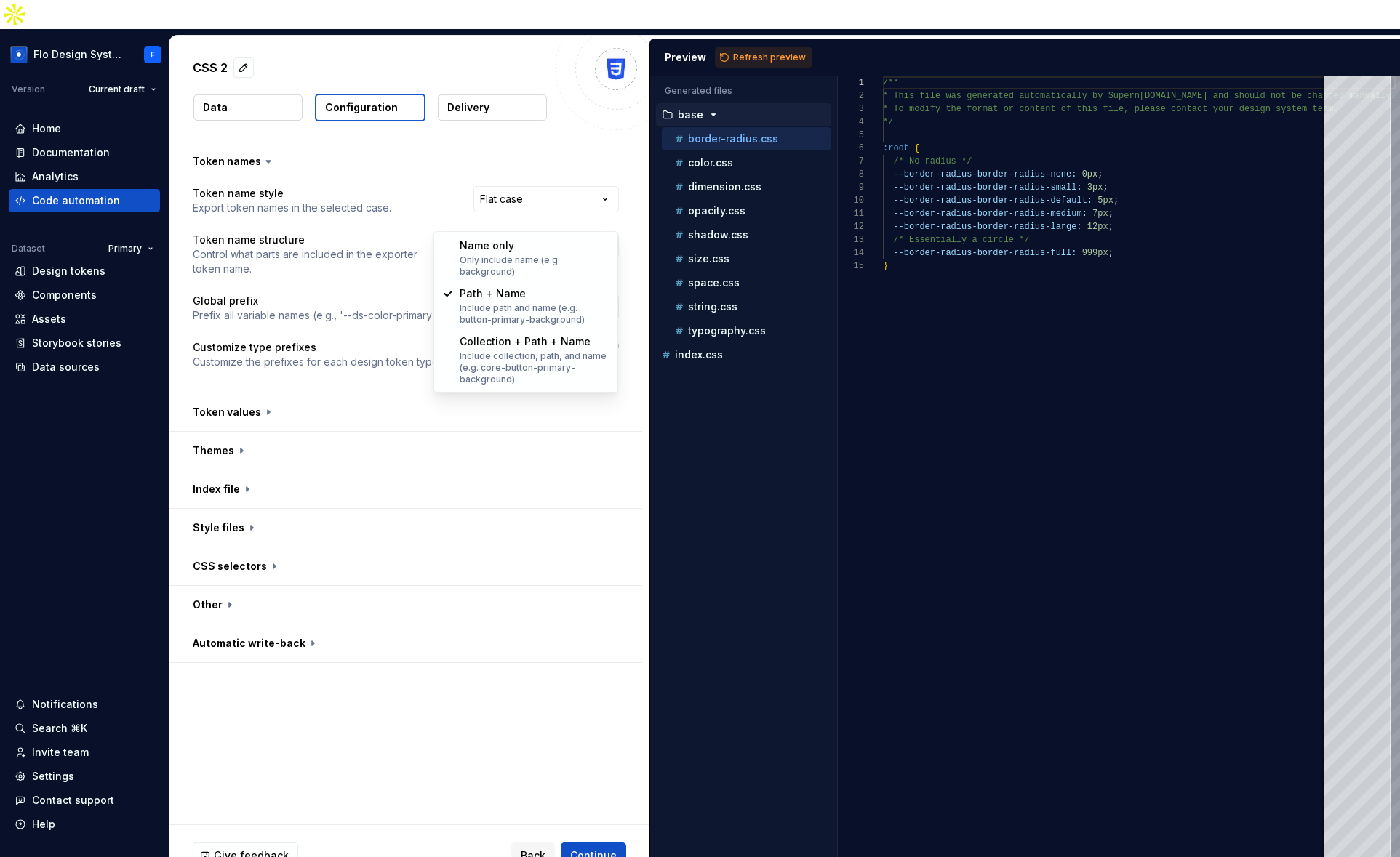
select select "**********"
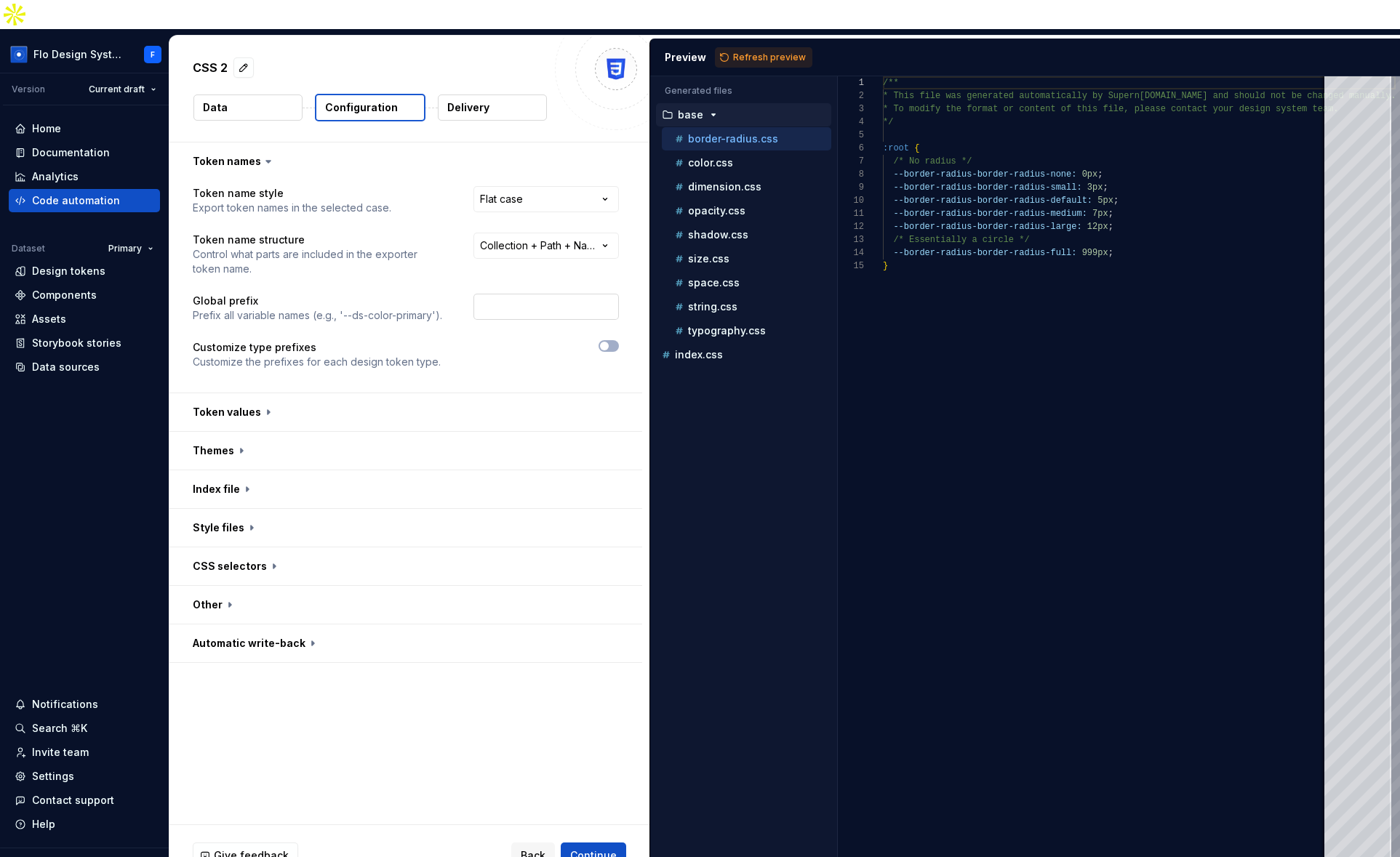
click at [511, 294] on input "text" at bounding box center [545, 306] width 145 height 26
type input "SAP"
click at [325, 393] on button "button" at bounding box center [405, 412] width 472 height 38
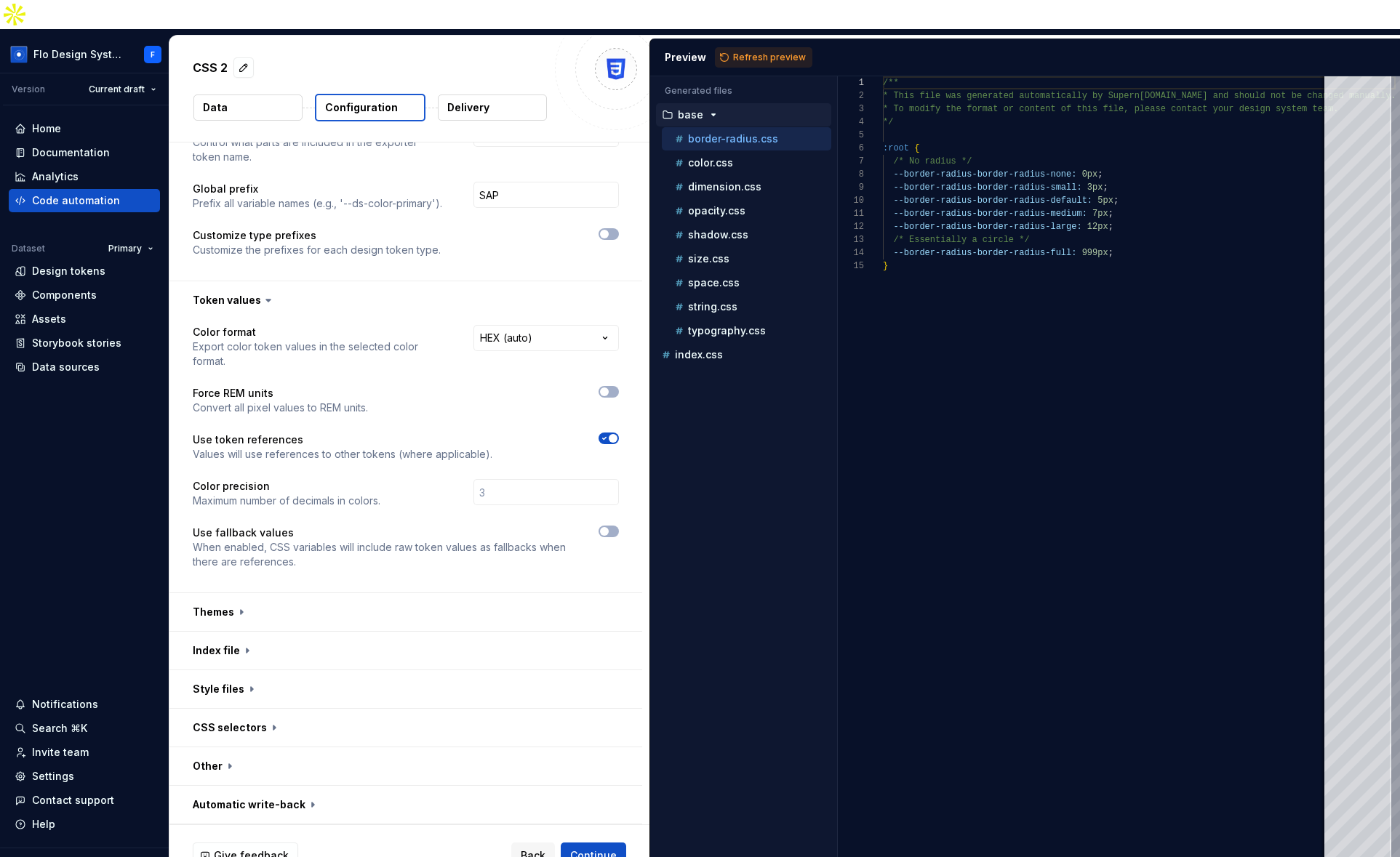
scroll to position [91, 0]
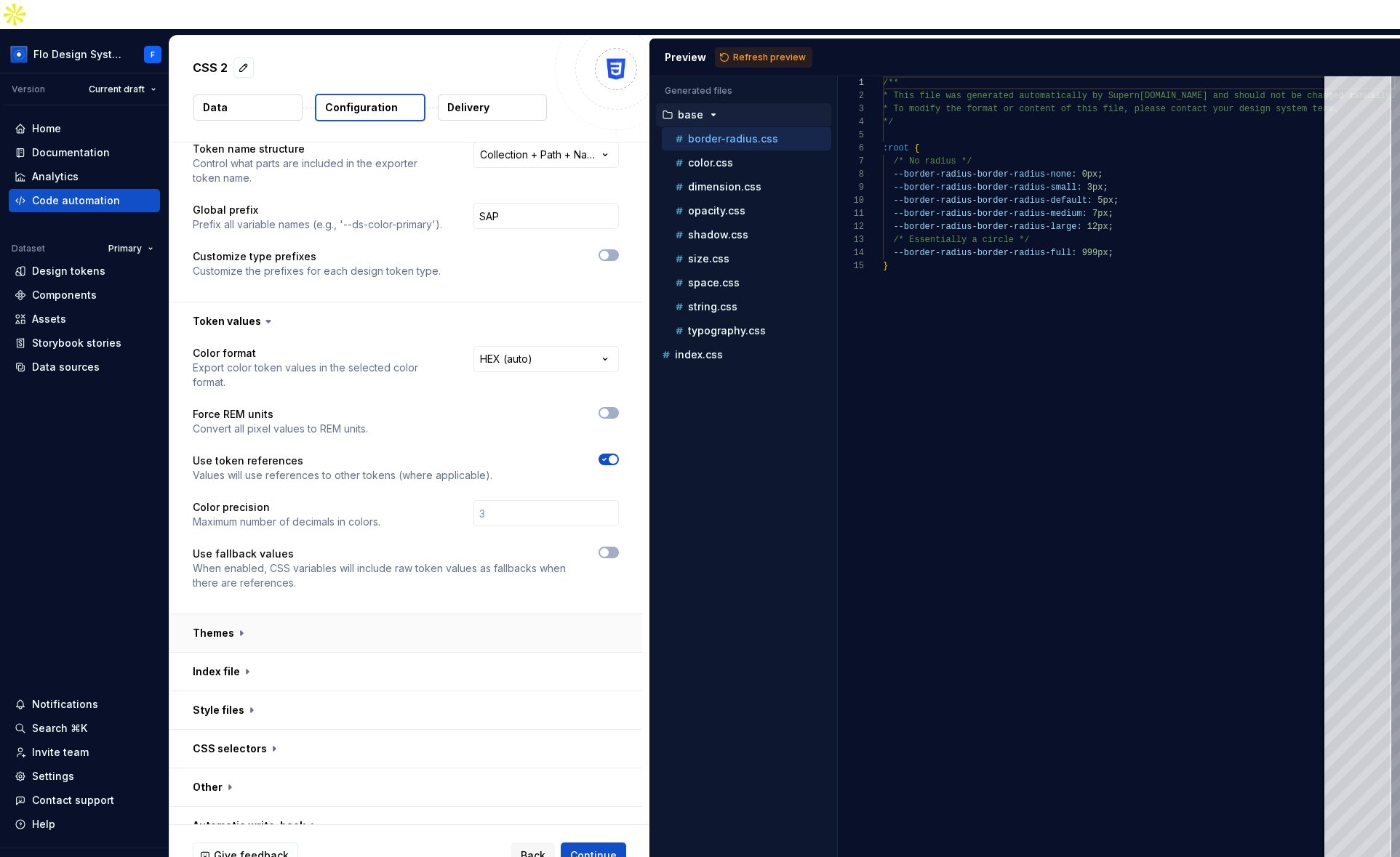
click at [275, 614] on button "button" at bounding box center [405, 633] width 472 height 38
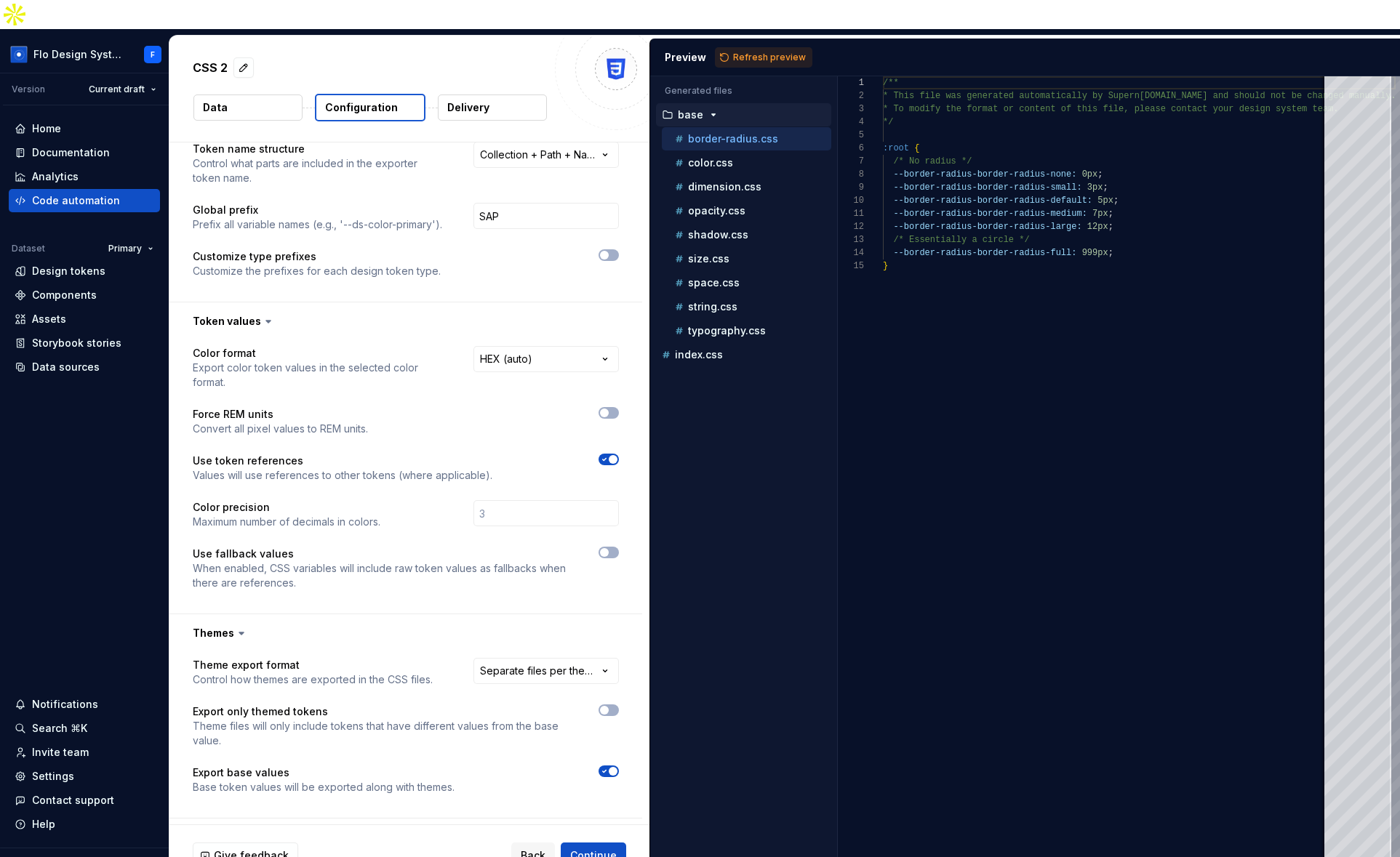
scroll to position [278, 0]
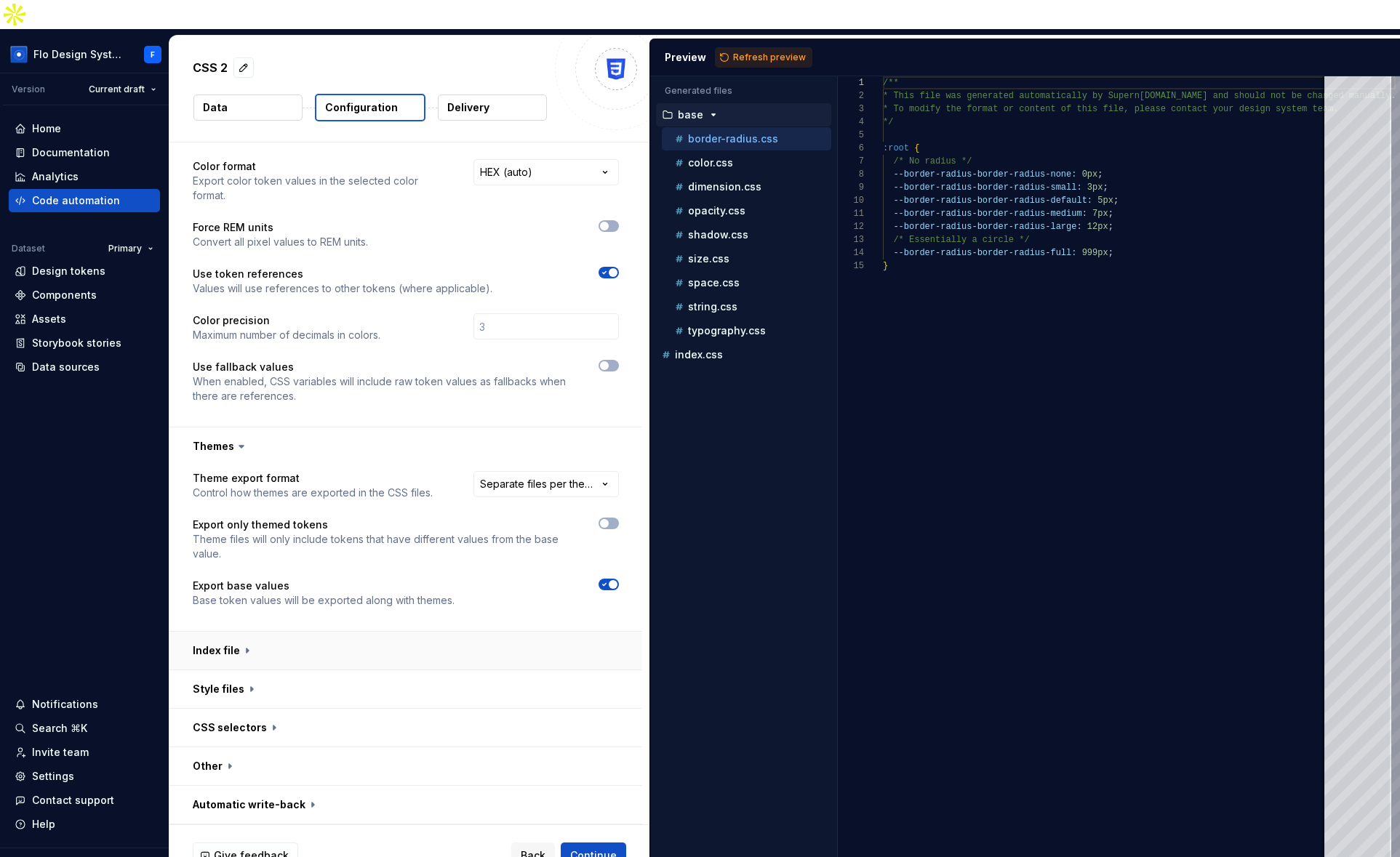
click at [287, 632] on button "button" at bounding box center [405, 651] width 472 height 38
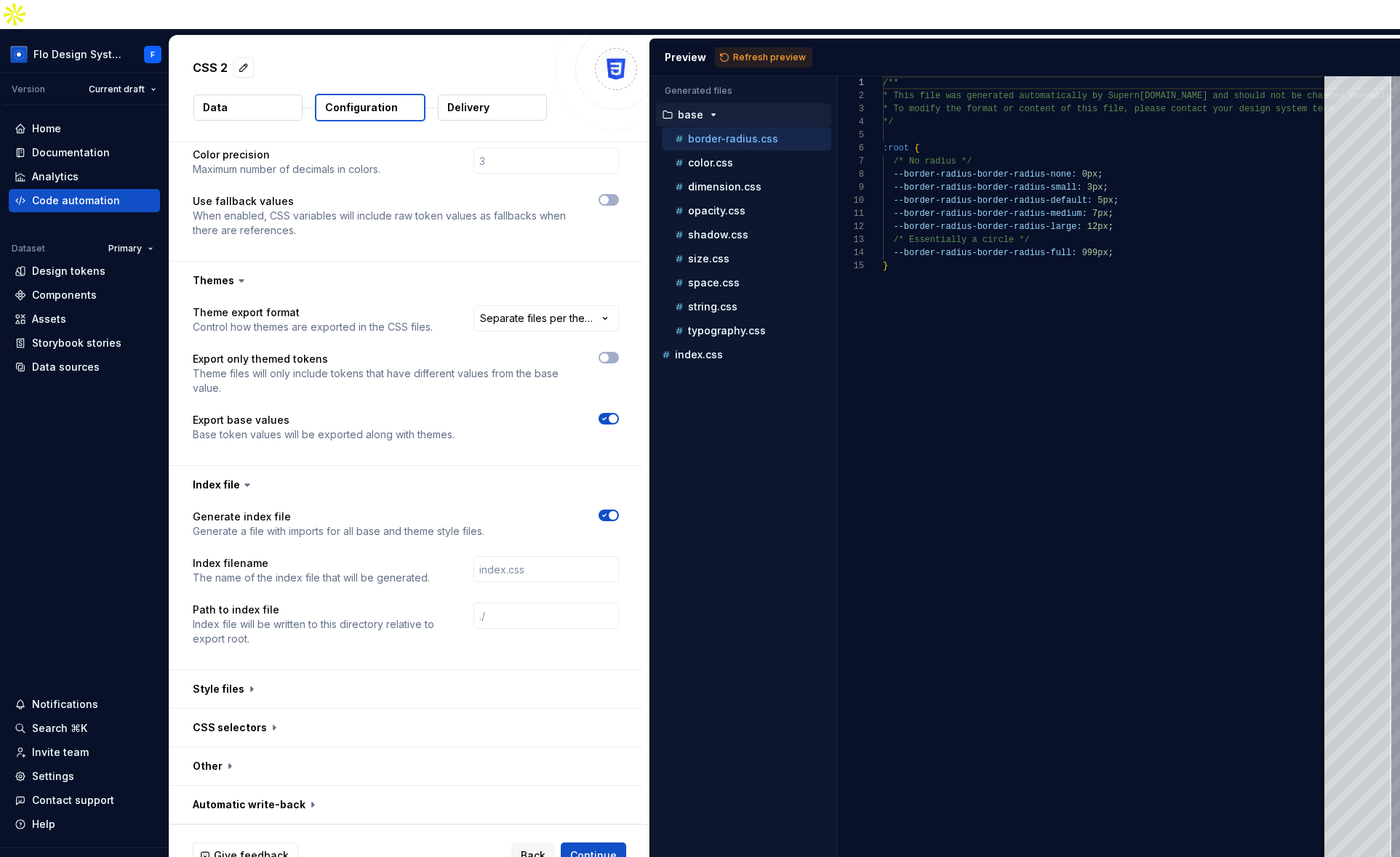
scroll to position [0, 0]
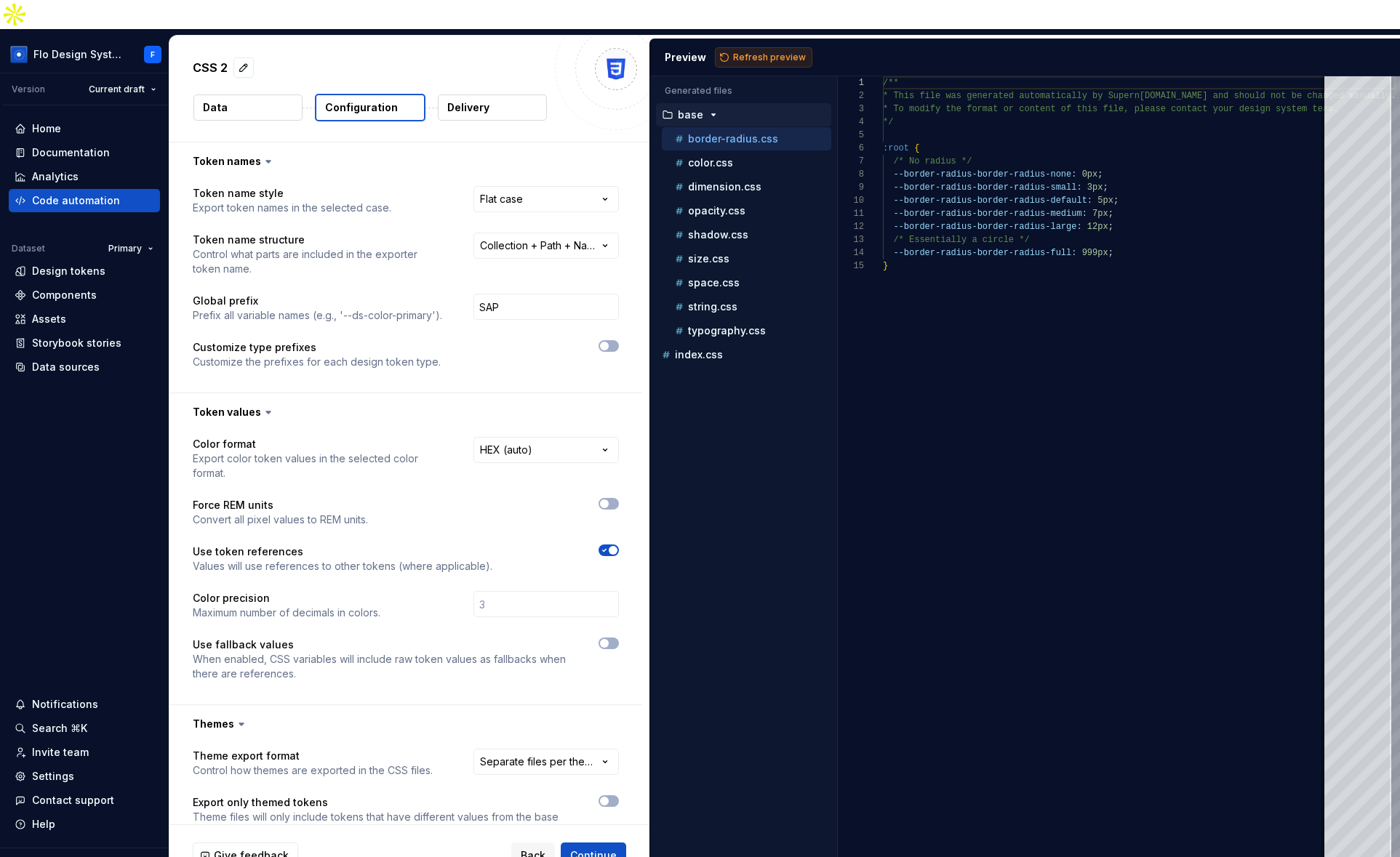
click at [754, 52] on span "Refresh preview" at bounding box center [770, 57] width 73 height 11
type textarea "**********"
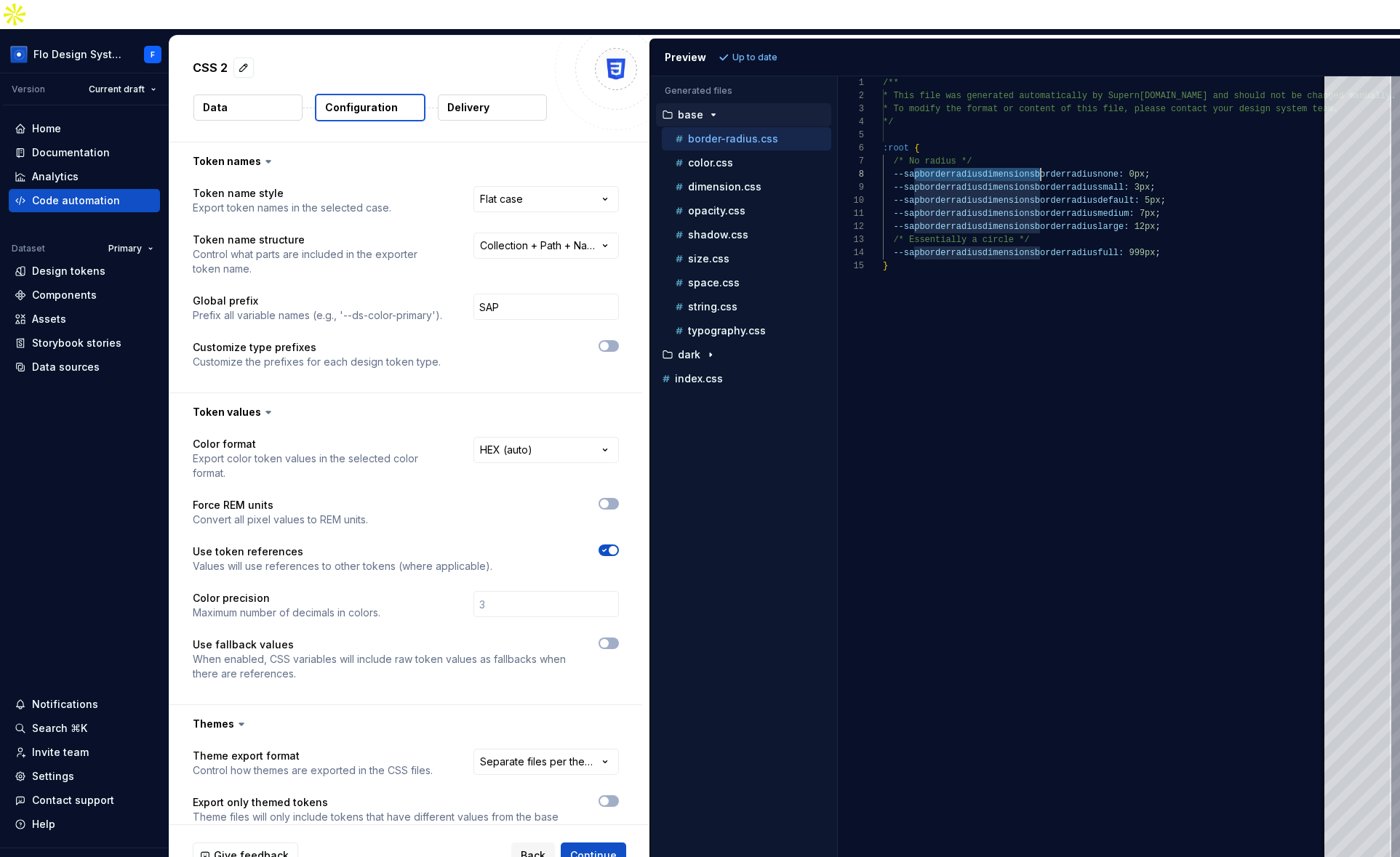
scroll to position [91, 168]
drag, startPoint x: 976, startPoint y: 149, endPoint x: 1050, endPoint y: 151, distance: 74.0
click at [1050, 151] on div "/** * This file was generated automatically by Supern [DOMAIN_NAME] and should …" at bounding box center [1139, 481] width 513 height 810
click at [472, 100] on p "Delivery" at bounding box center [468, 107] width 42 height 14
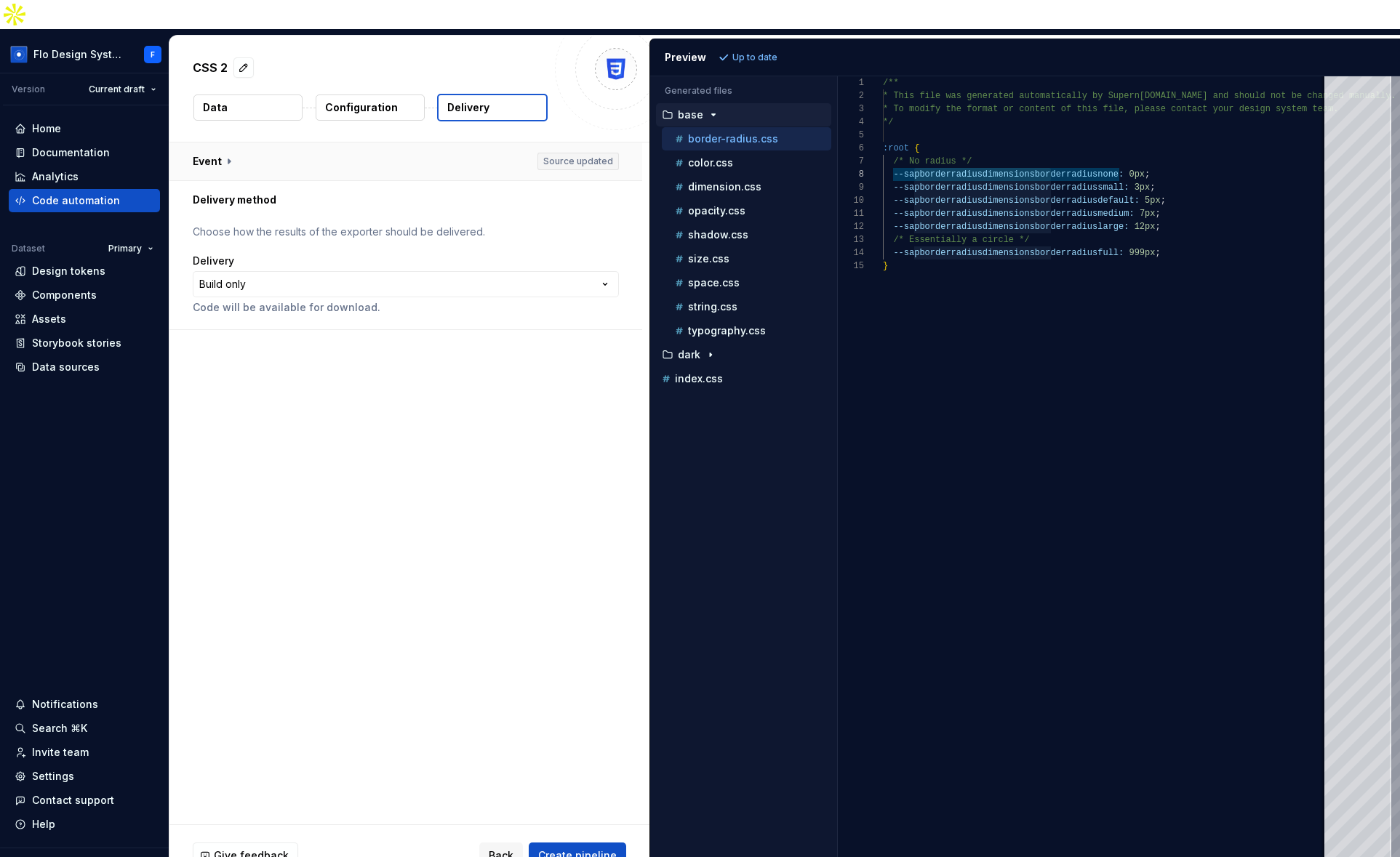
click at [423, 142] on button "button" at bounding box center [405, 161] width 472 height 38
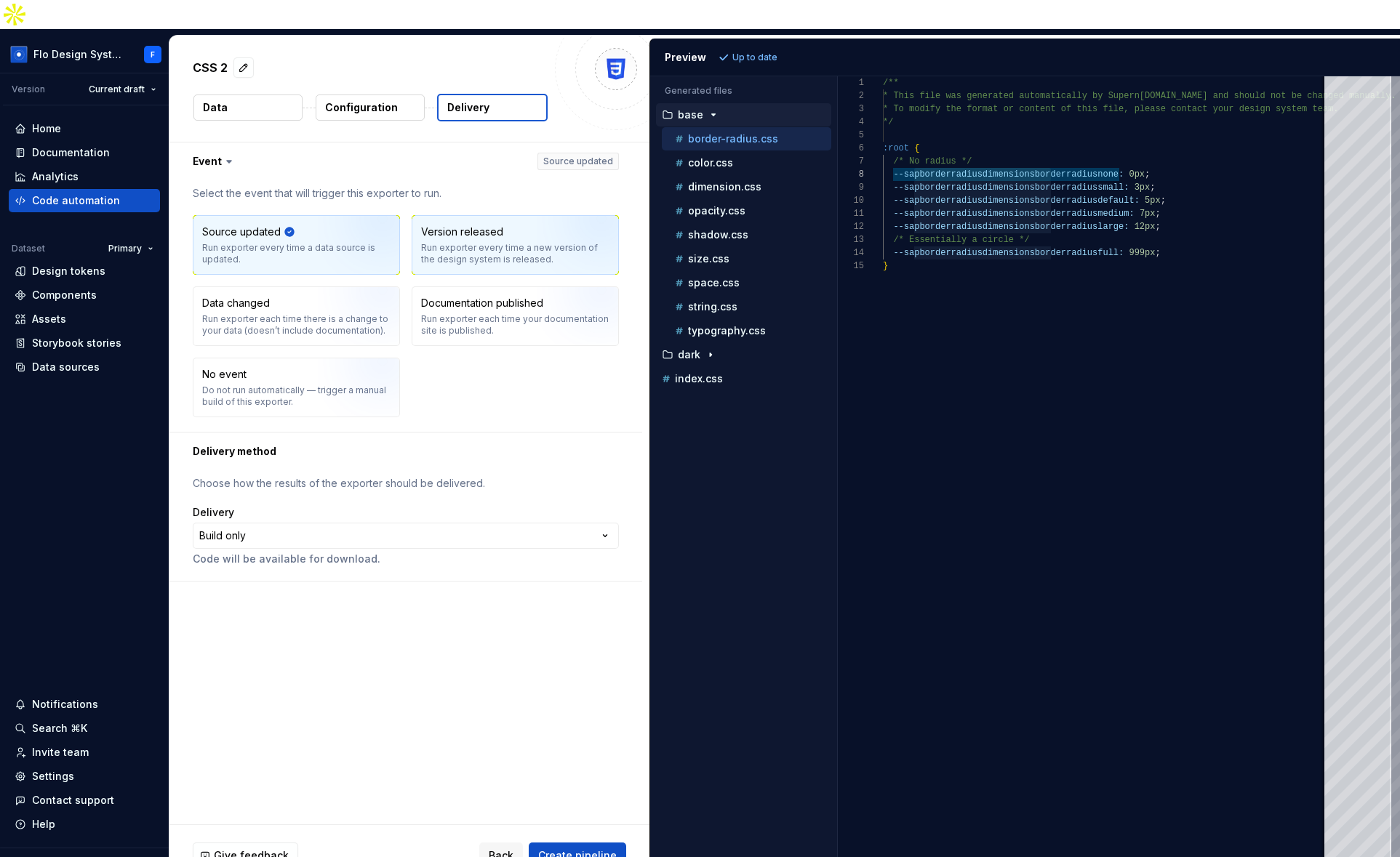
click at [509, 242] on div "Run exporter every time a new version of the design system is released." at bounding box center [516, 253] width 189 height 24
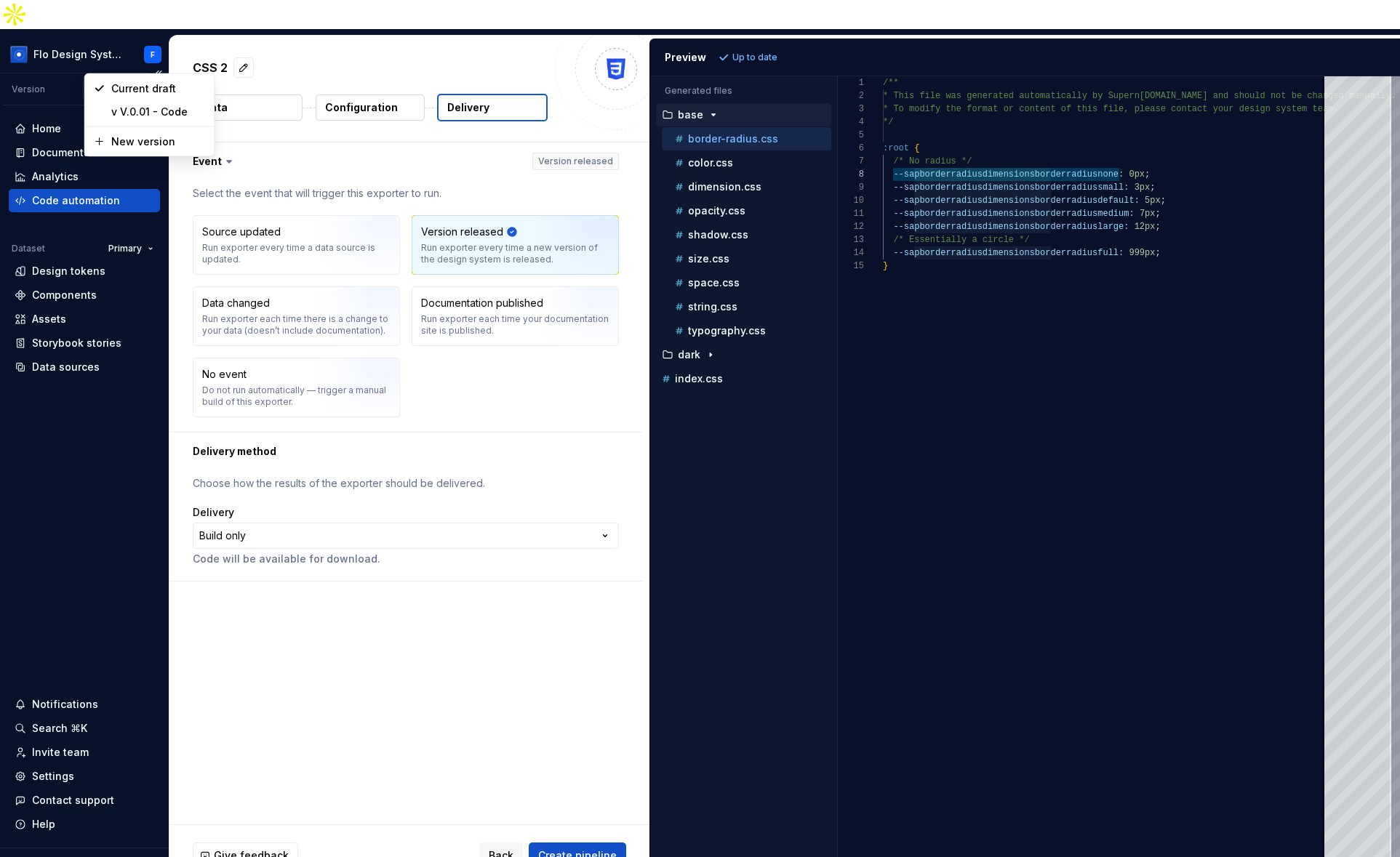
click at [108, 60] on html "**********" at bounding box center [700, 428] width 1400 height 857
click at [424, 138] on html "**********" at bounding box center [700, 428] width 1400 height 857
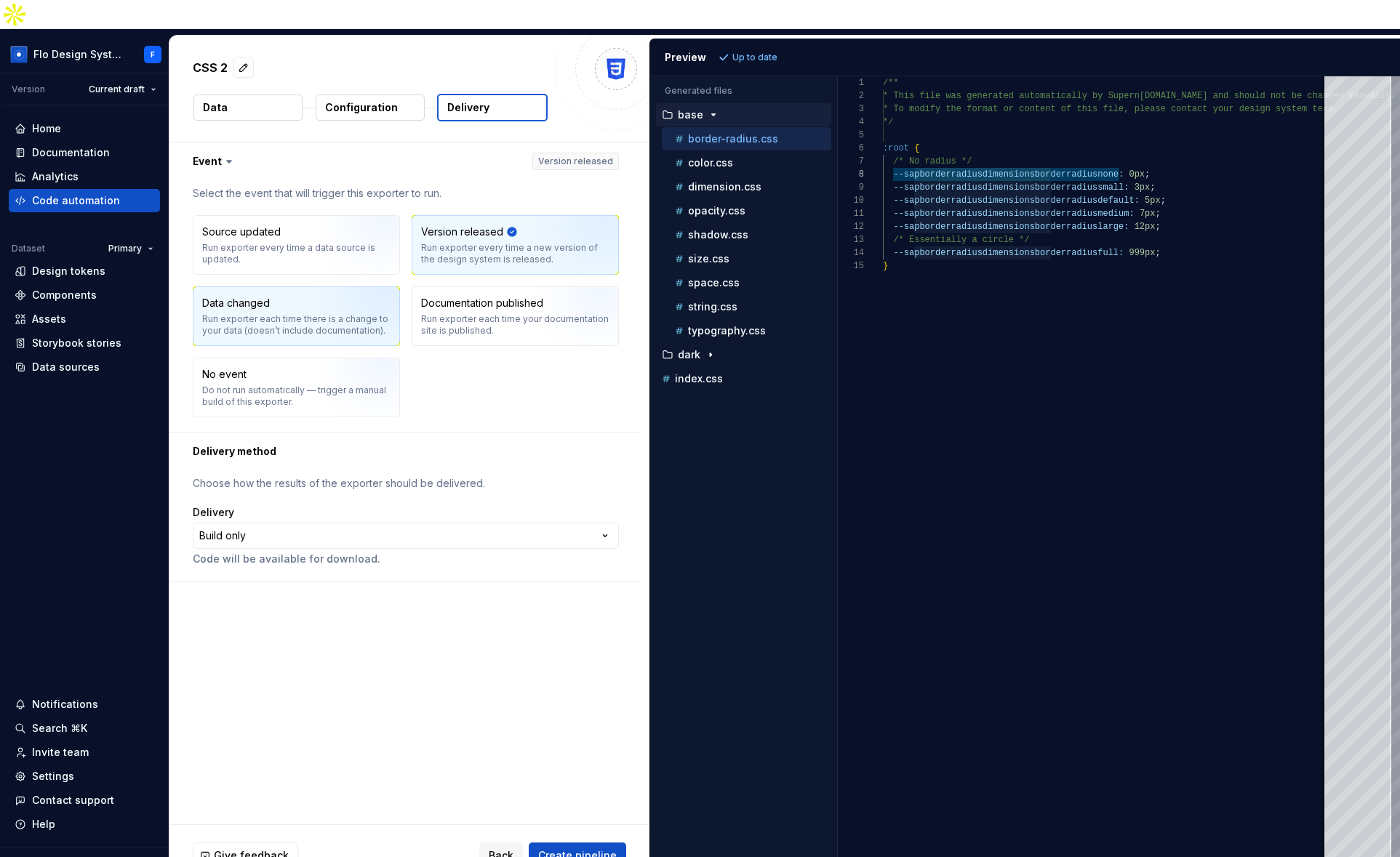
click at [290, 296] on div "Data changed Run exporter each time there is a change to your data (doesn’t inc…" at bounding box center [297, 316] width 189 height 41
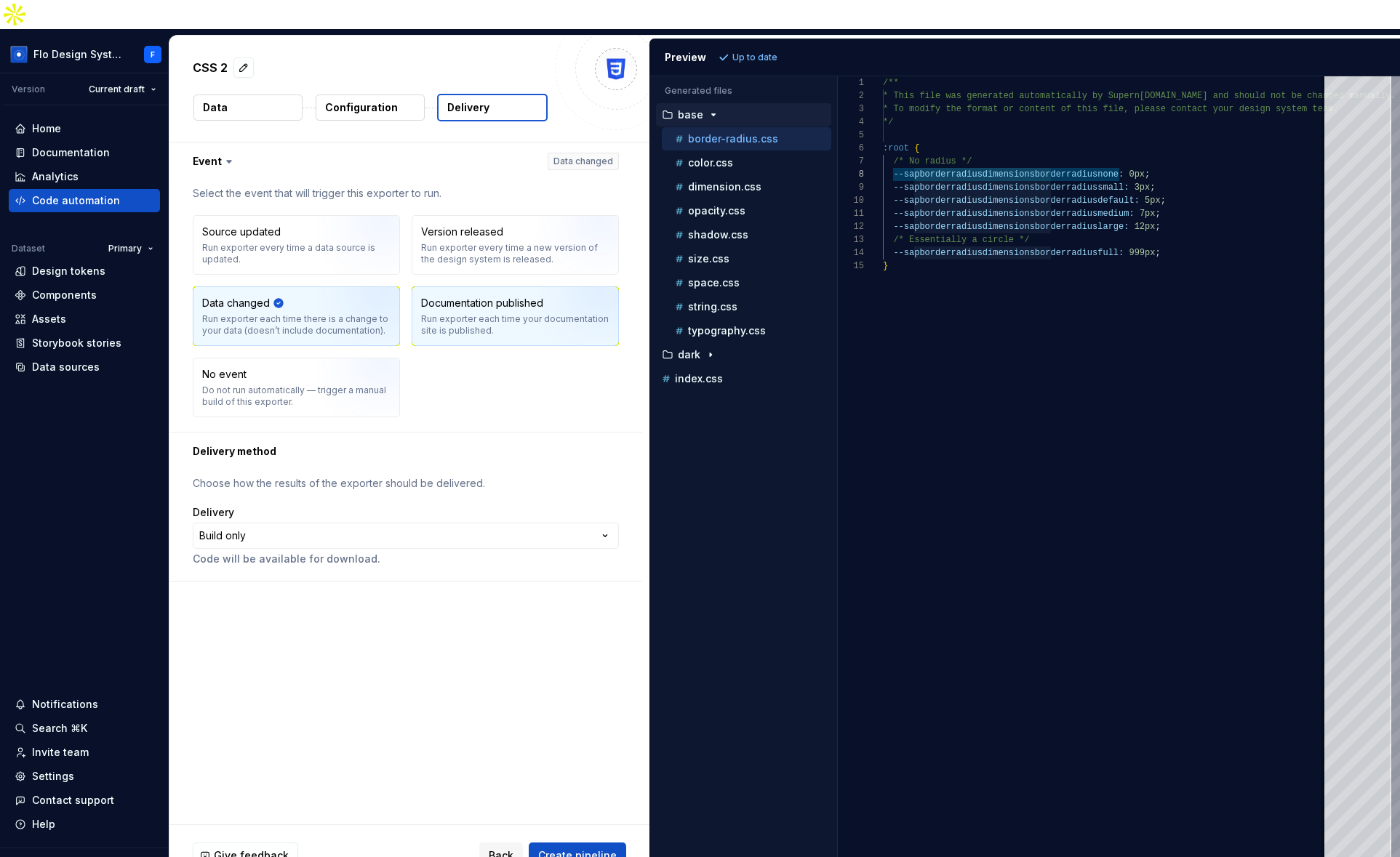
click at [425, 313] on div "Run exporter each time your documentation site is published." at bounding box center [516, 325] width 189 height 24
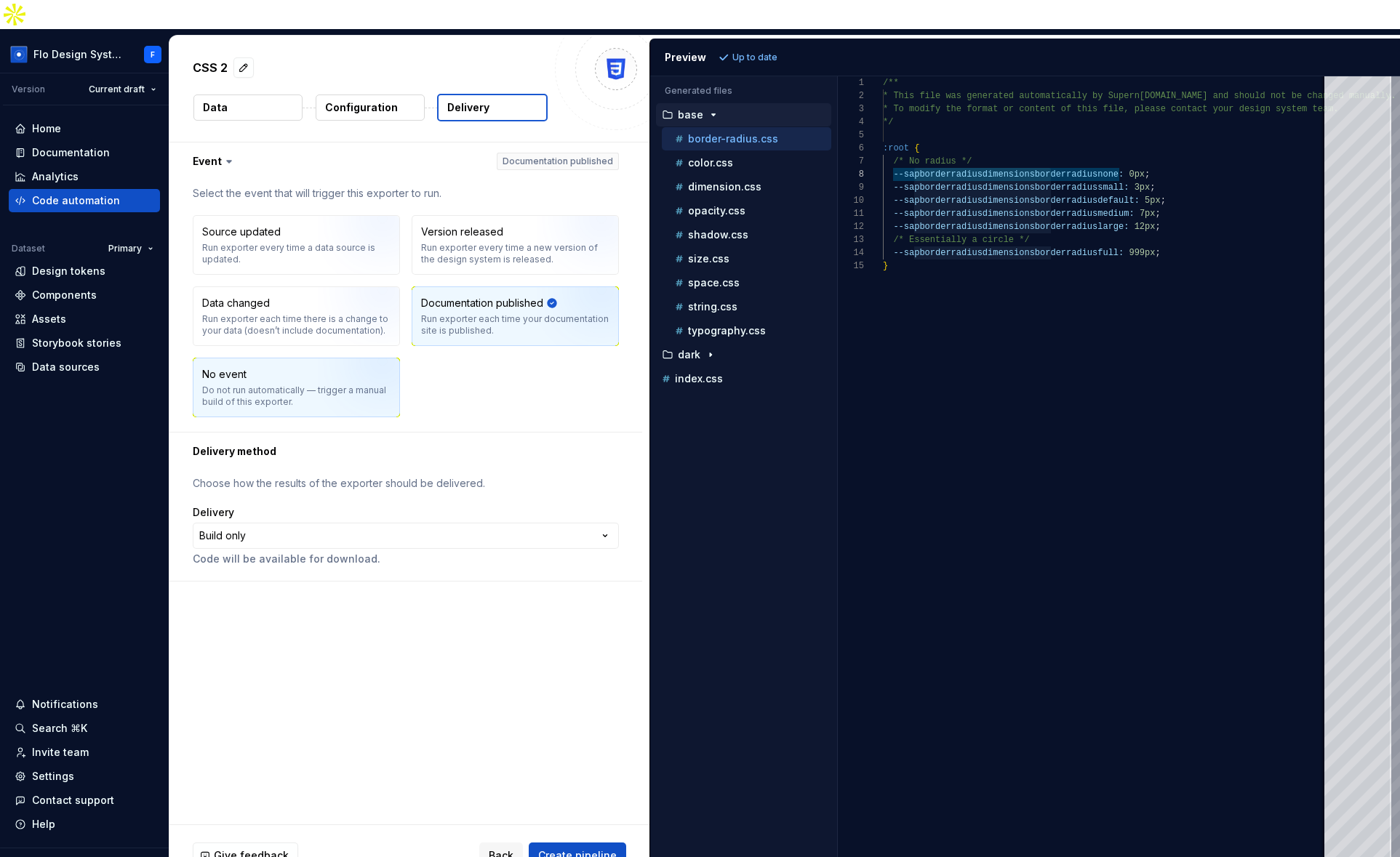
click at [235, 385] on div "Do not run automatically — trigger a manual build of this exporter." at bounding box center [297, 396] width 189 height 24
click at [373, 508] on html "**********" at bounding box center [700, 428] width 1400 height 857
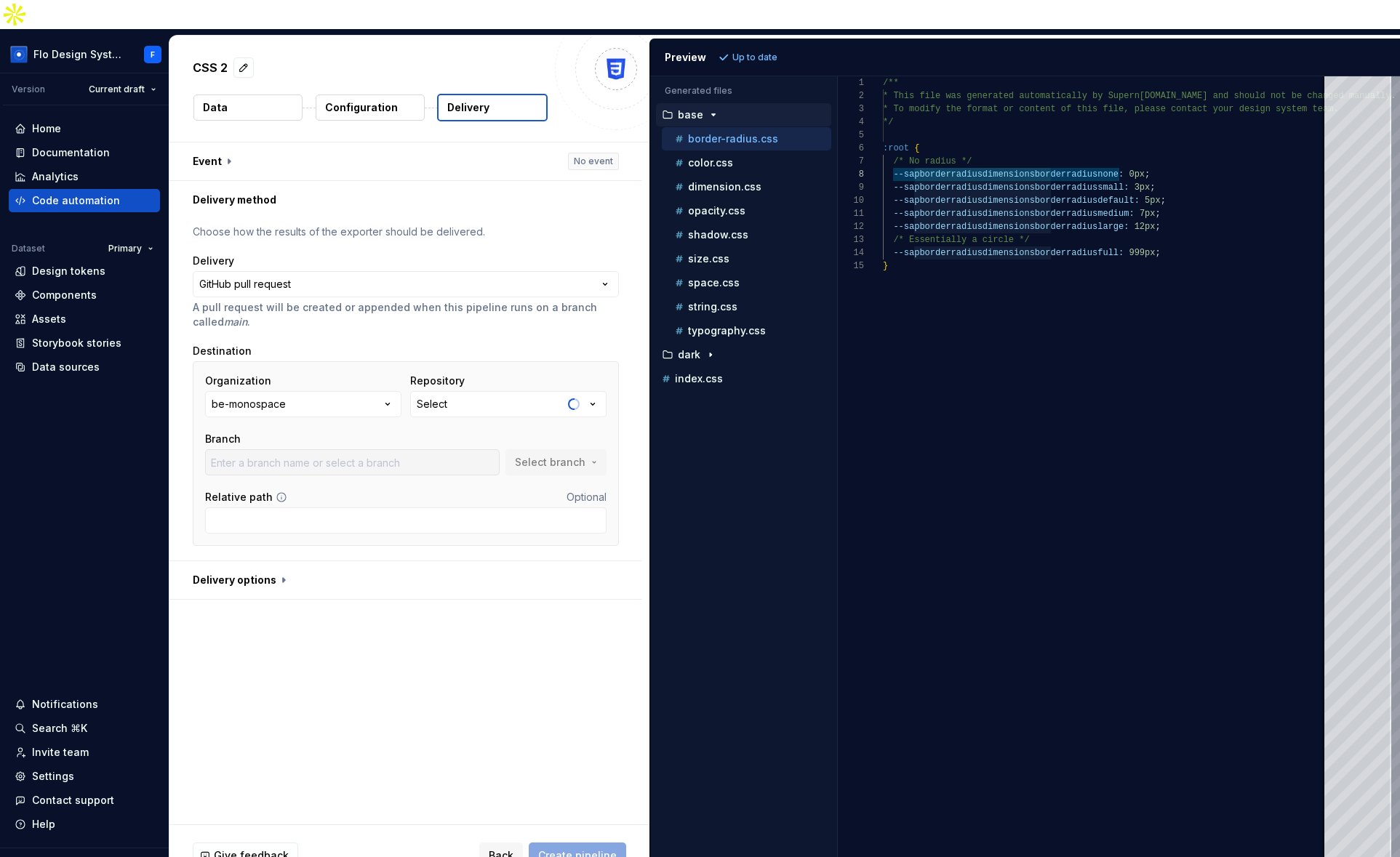
drag, startPoint x: 252, startPoint y: 541, endPoint x: 285, endPoint y: 544, distance: 33.1
click at [254, 561] on button "button" at bounding box center [405, 580] width 472 height 38
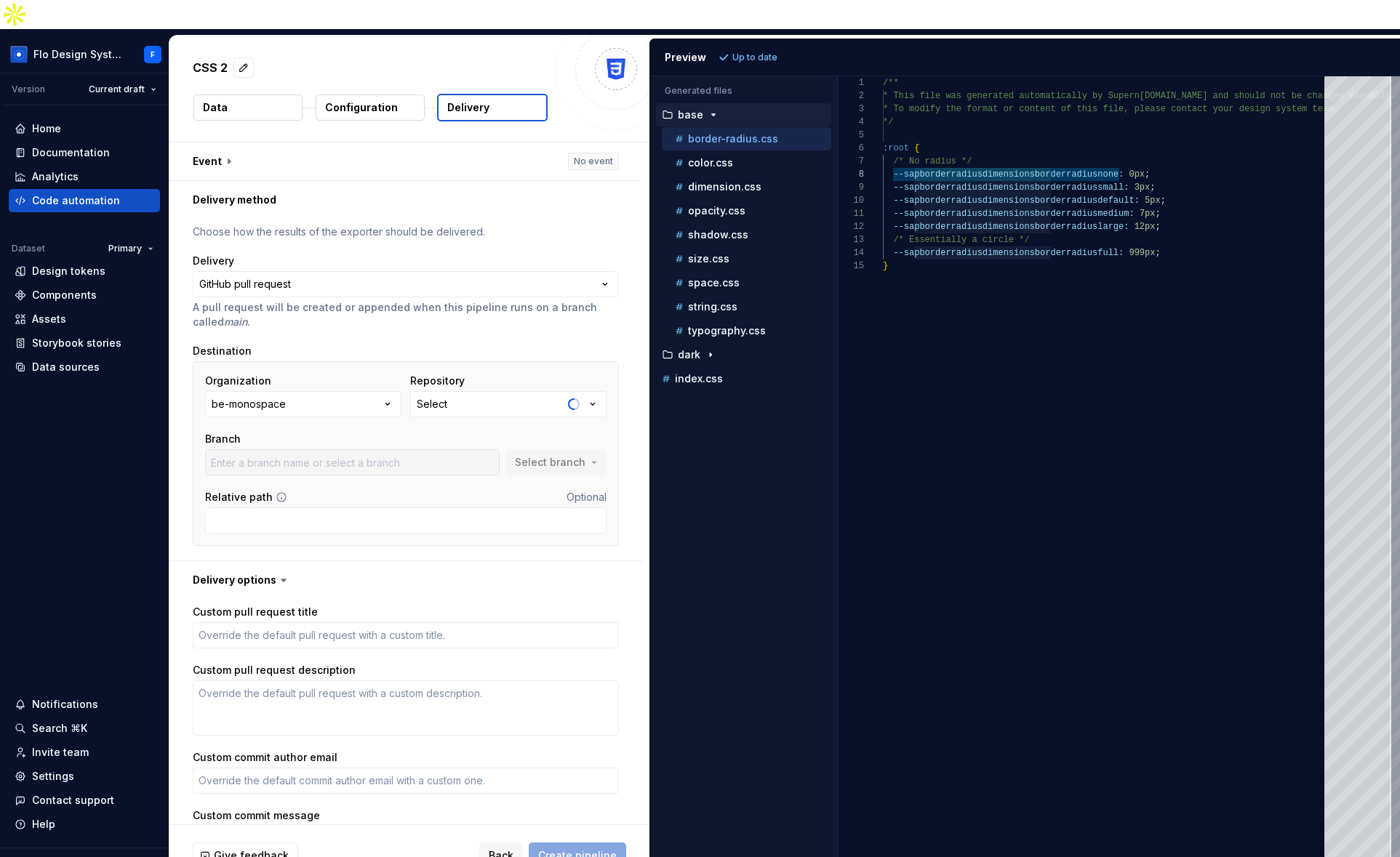
scroll to position [119, 0]
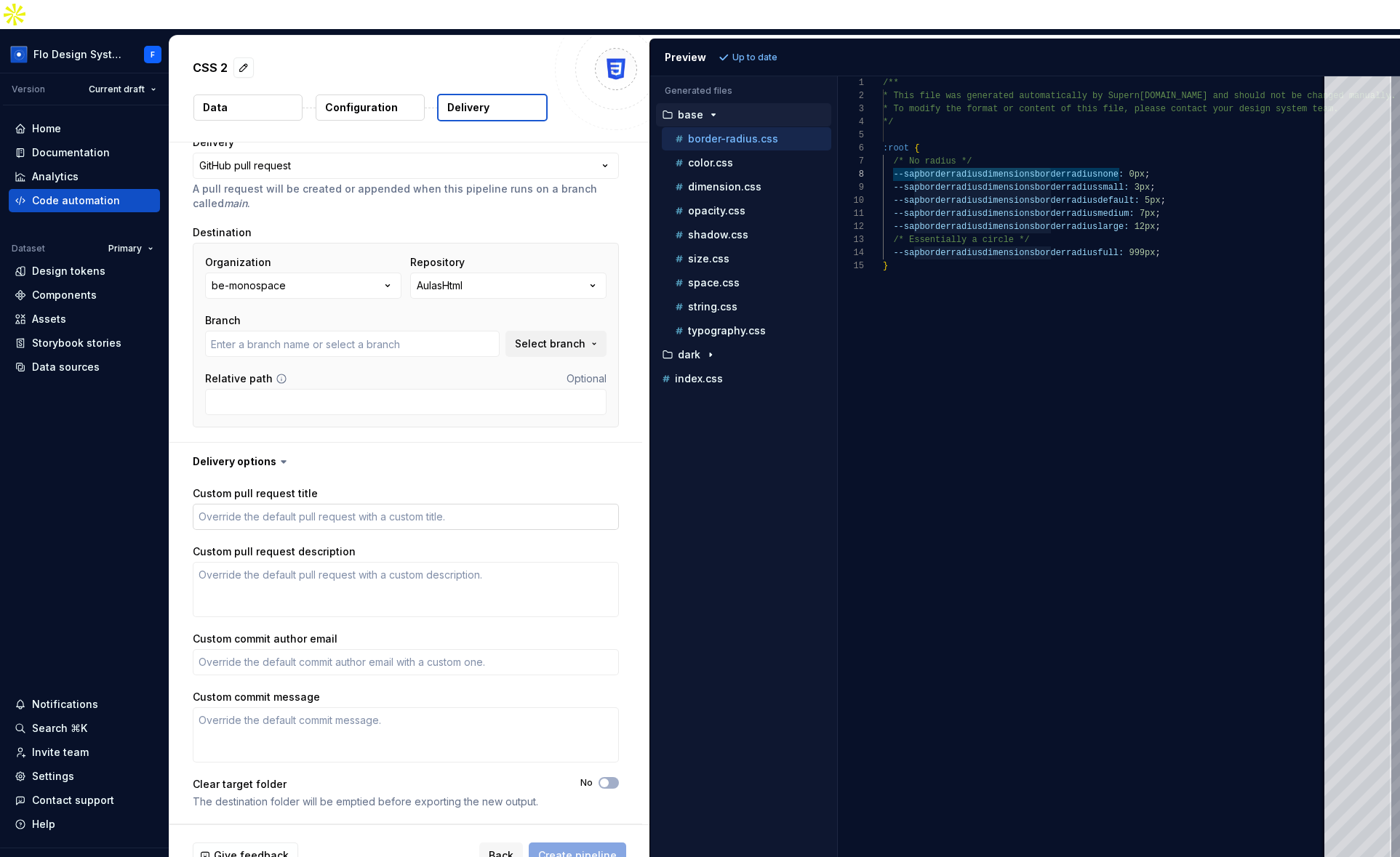
type textarea "*"
type input "main"
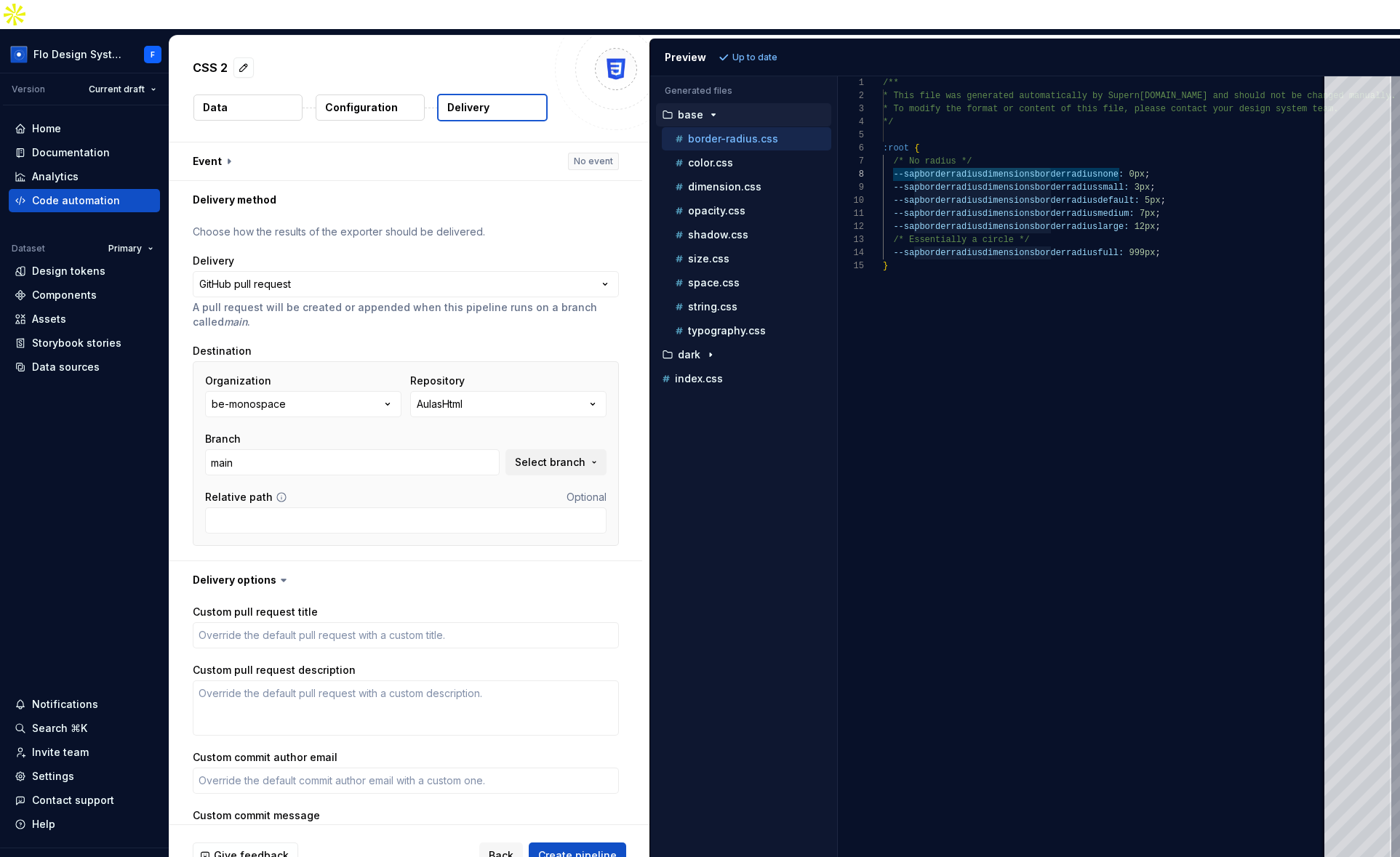
type textarea "*"
click at [490, 843] on button "Back" at bounding box center [500, 855] width 43 height 26
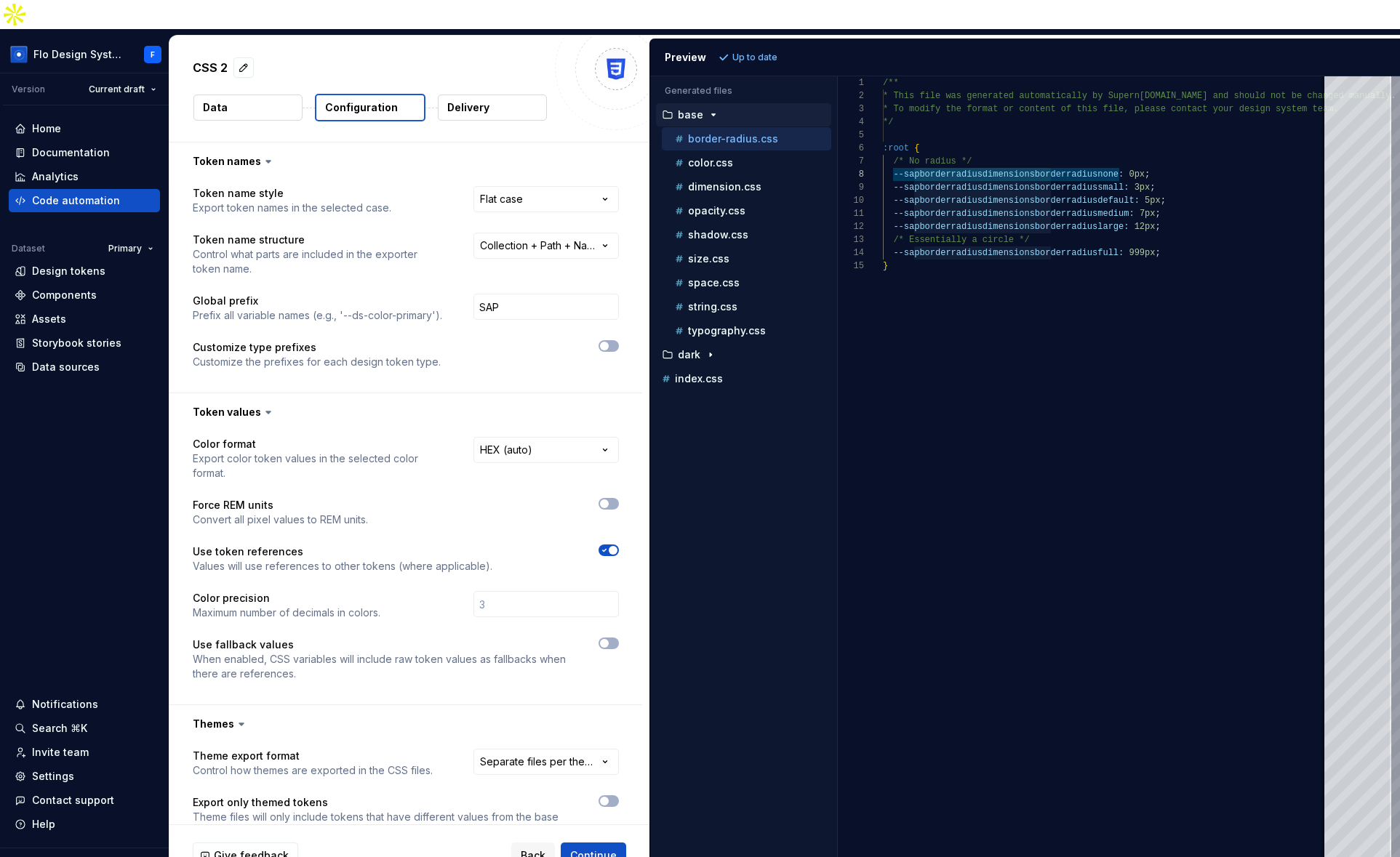
click at [532, 825] on div "Give feedback Back Continue" at bounding box center [409, 855] width 480 height 61
click at [527, 849] on span "Back" at bounding box center [533, 855] width 25 height 14
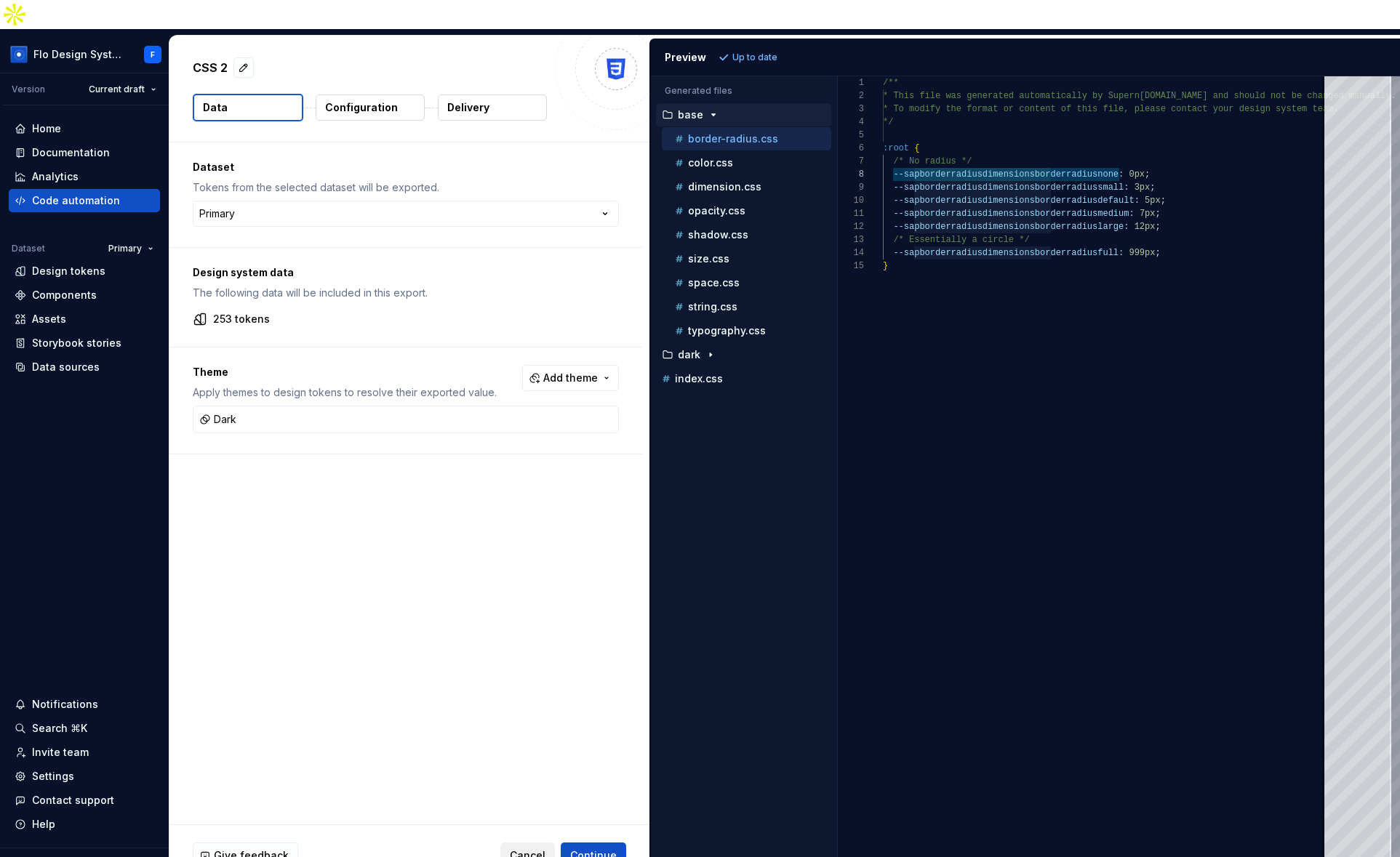
click at [525, 849] on span "Cancel" at bounding box center [527, 855] width 36 height 14
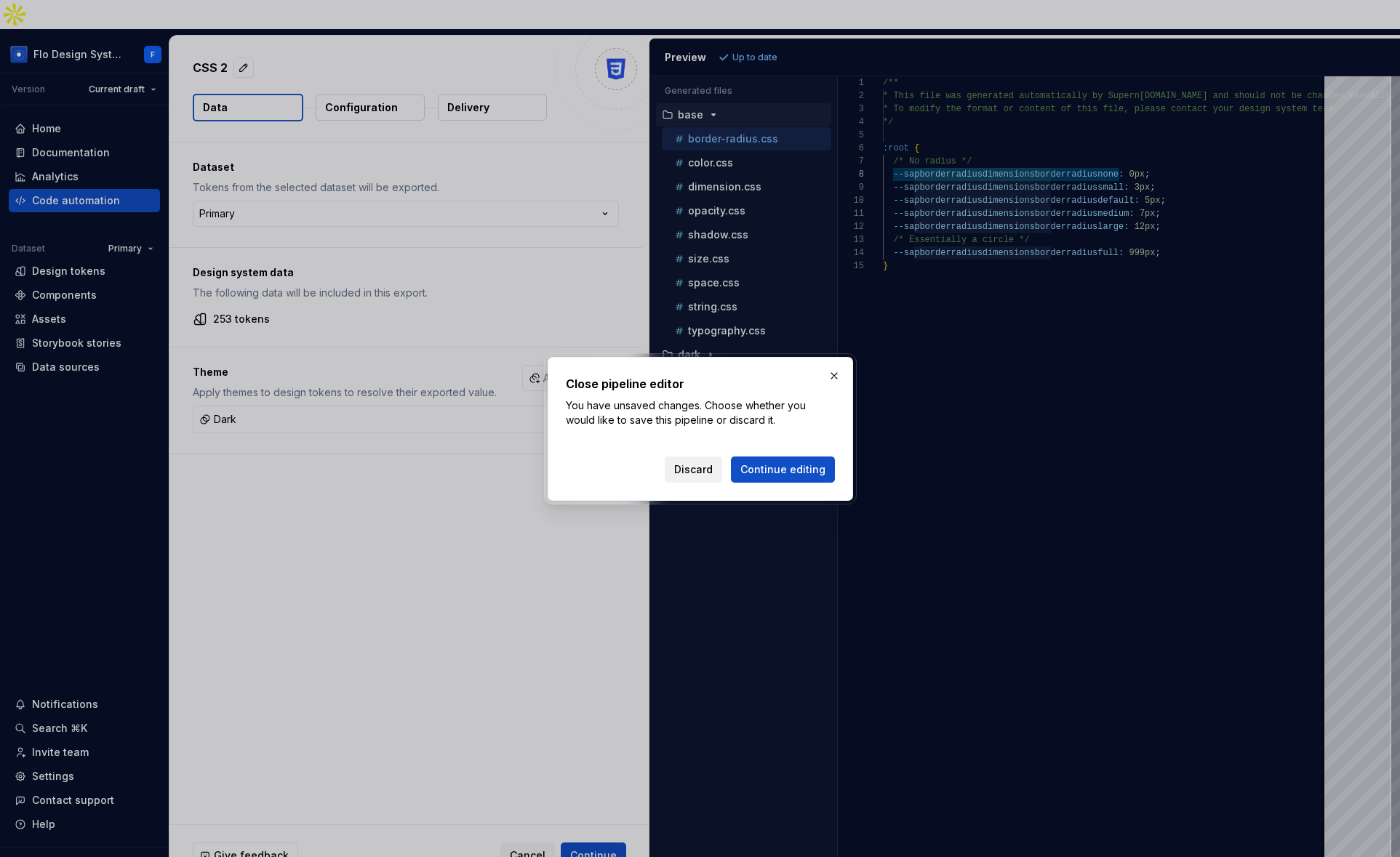
scroll to position [91, 168]
click at [696, 466] on span "Discard" at bounding box center [693, 469] width 39 height 14
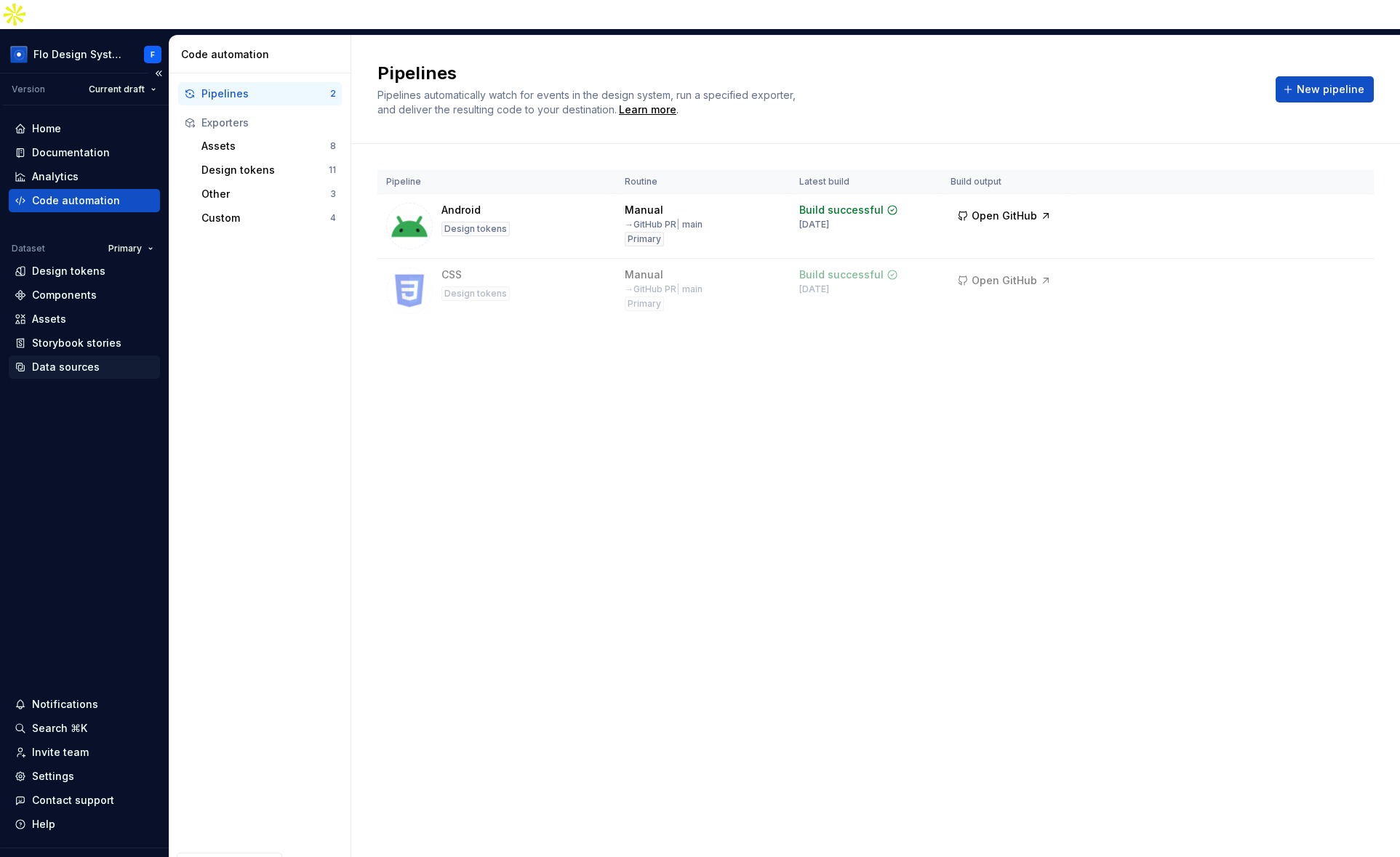
click at [79, 360] on div "Data sources" at bounding box center [65, 367] width 68 height 14
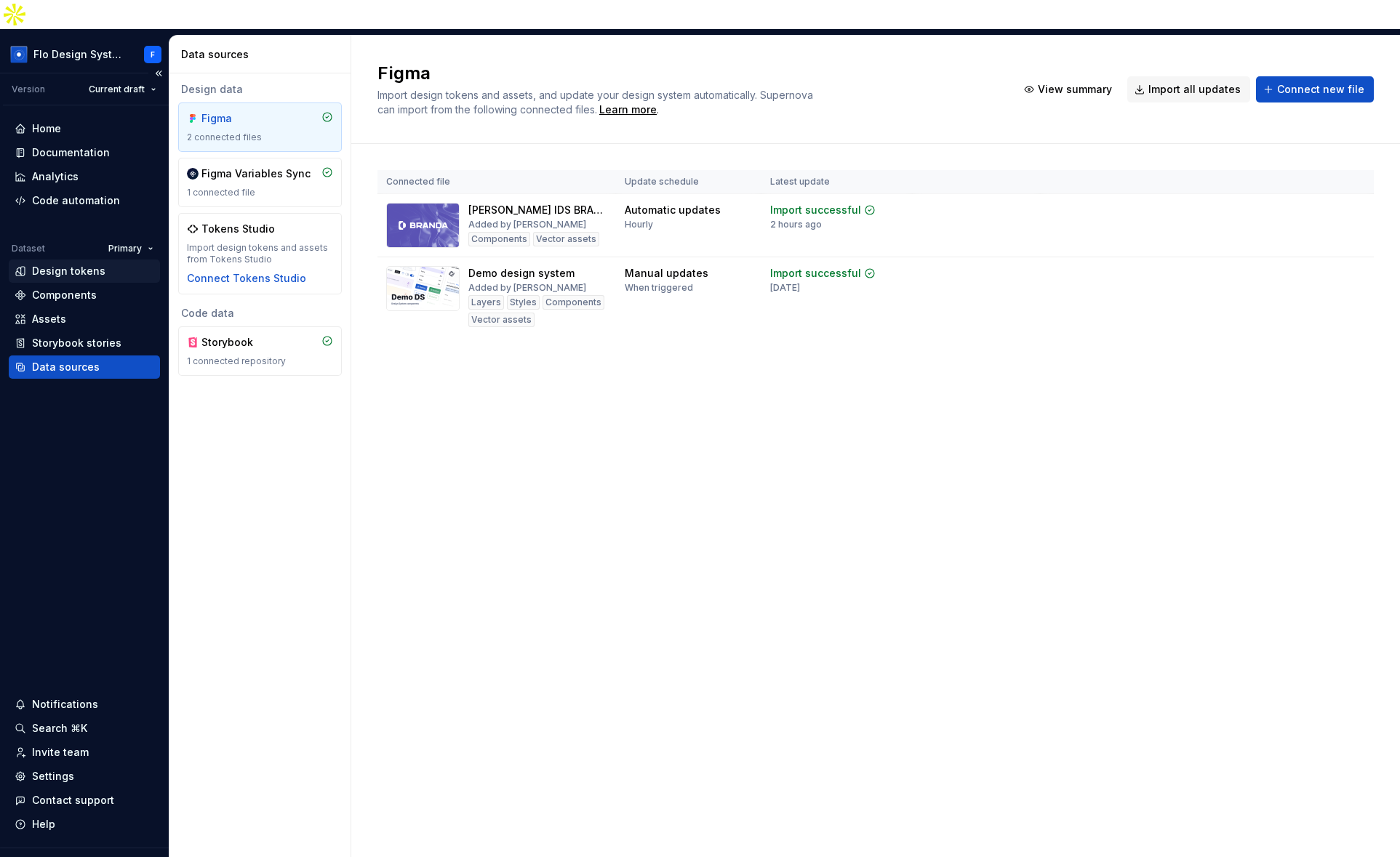
click at [79, 264] on div "Design tokens" at bounding box center [68, 271] width 74 height 14
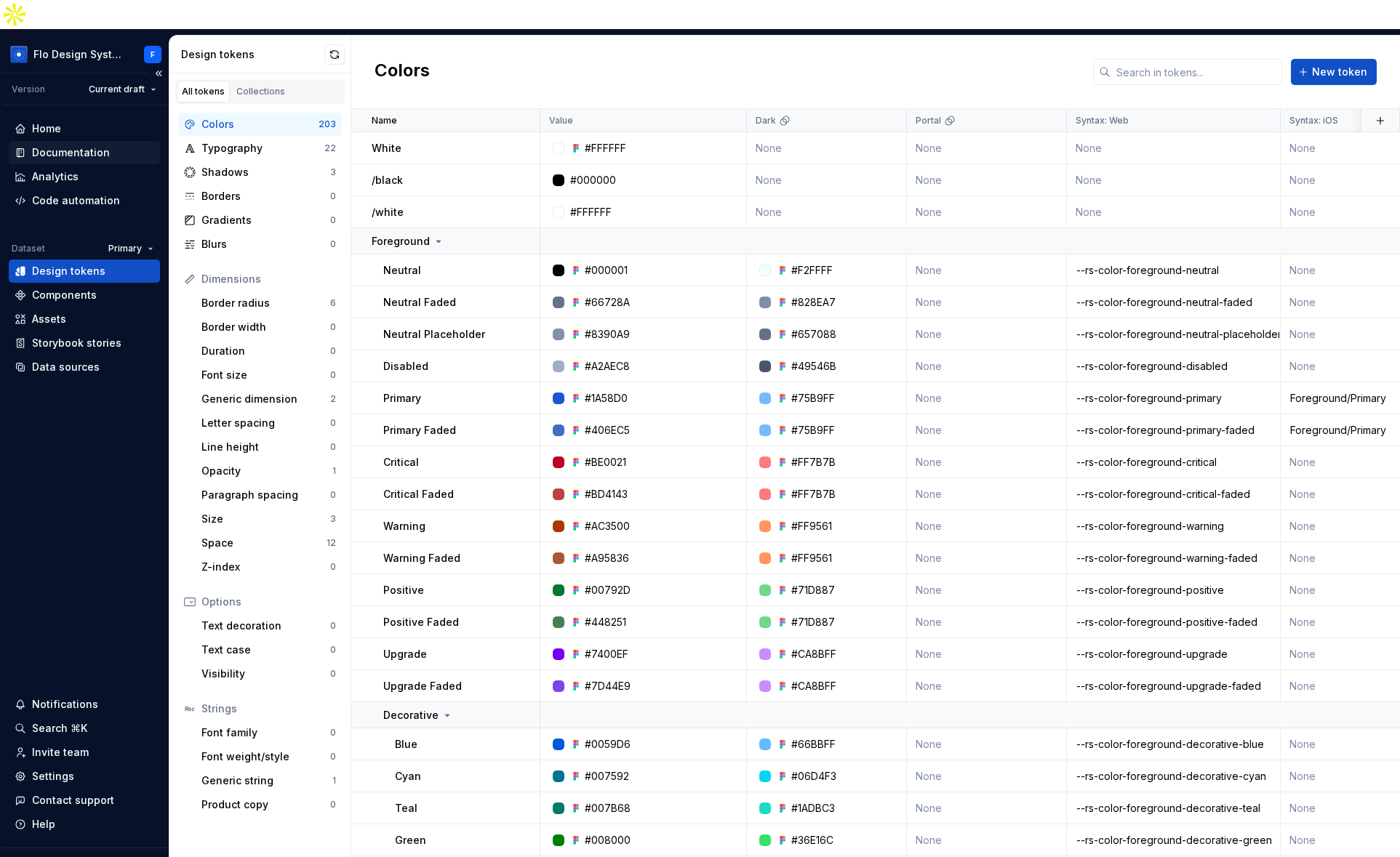
click at [100, 145] on div "Documentation" at bounding box center [71, 152] width 78 height 14
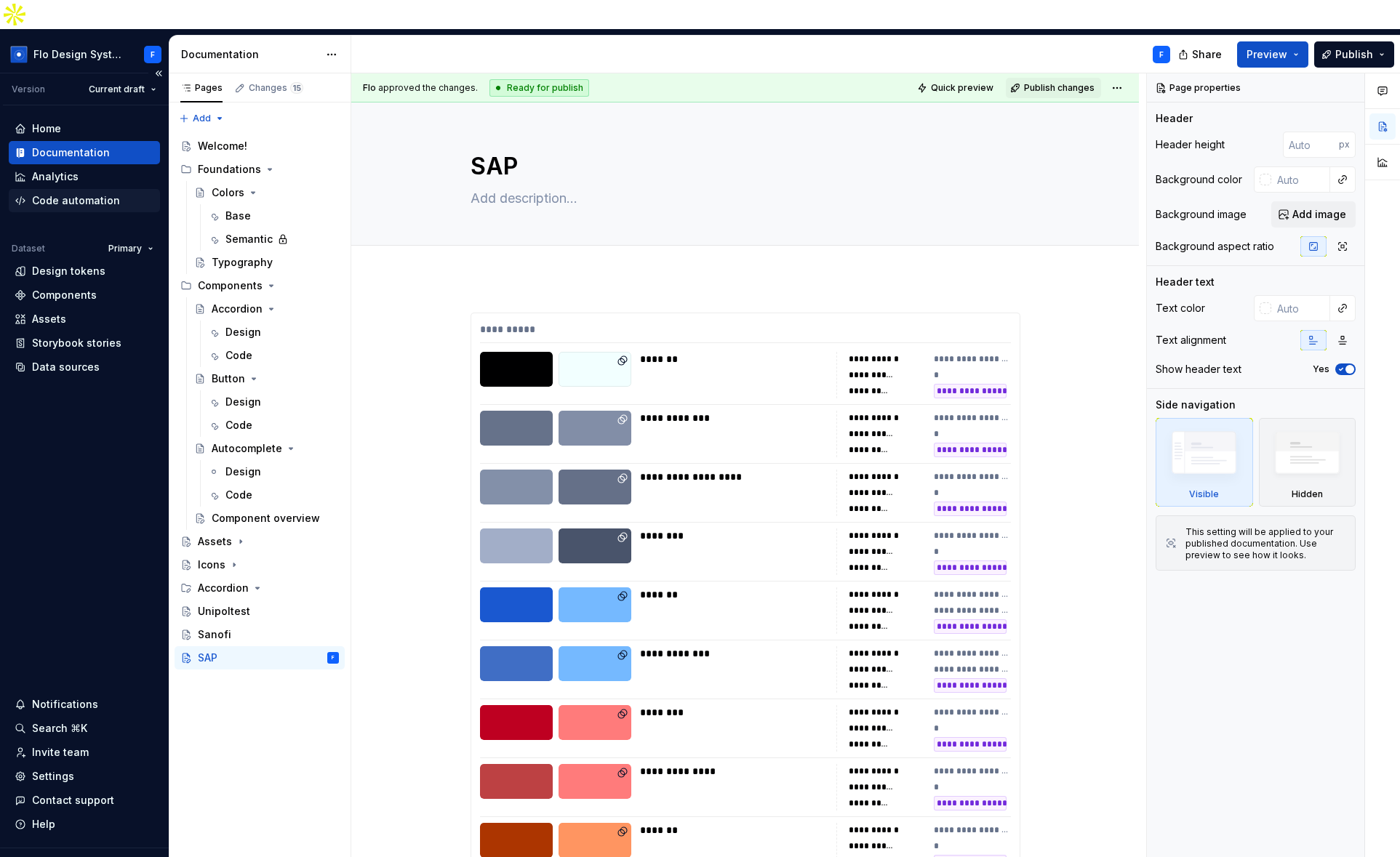
click at [90, 193] on div "Code automation" at bounding box center [76, 200] width 88 height 14
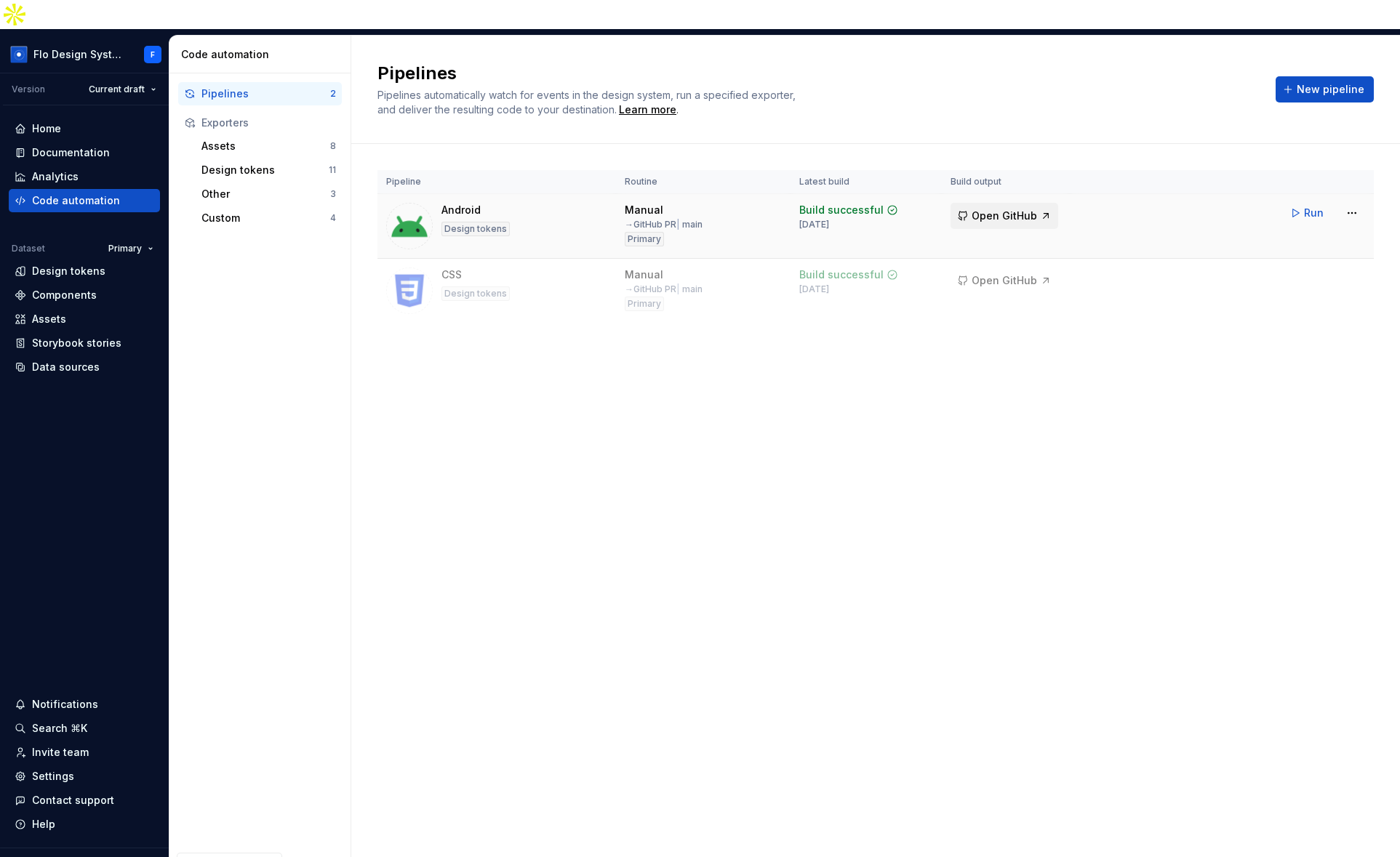
click at [1000, 208] on span "Open GitHub" at bounding box center [1004, 215] width 65 height 14
click at [59, 122] on div "Home" at bounding box center [46, 129] width 29 height 14
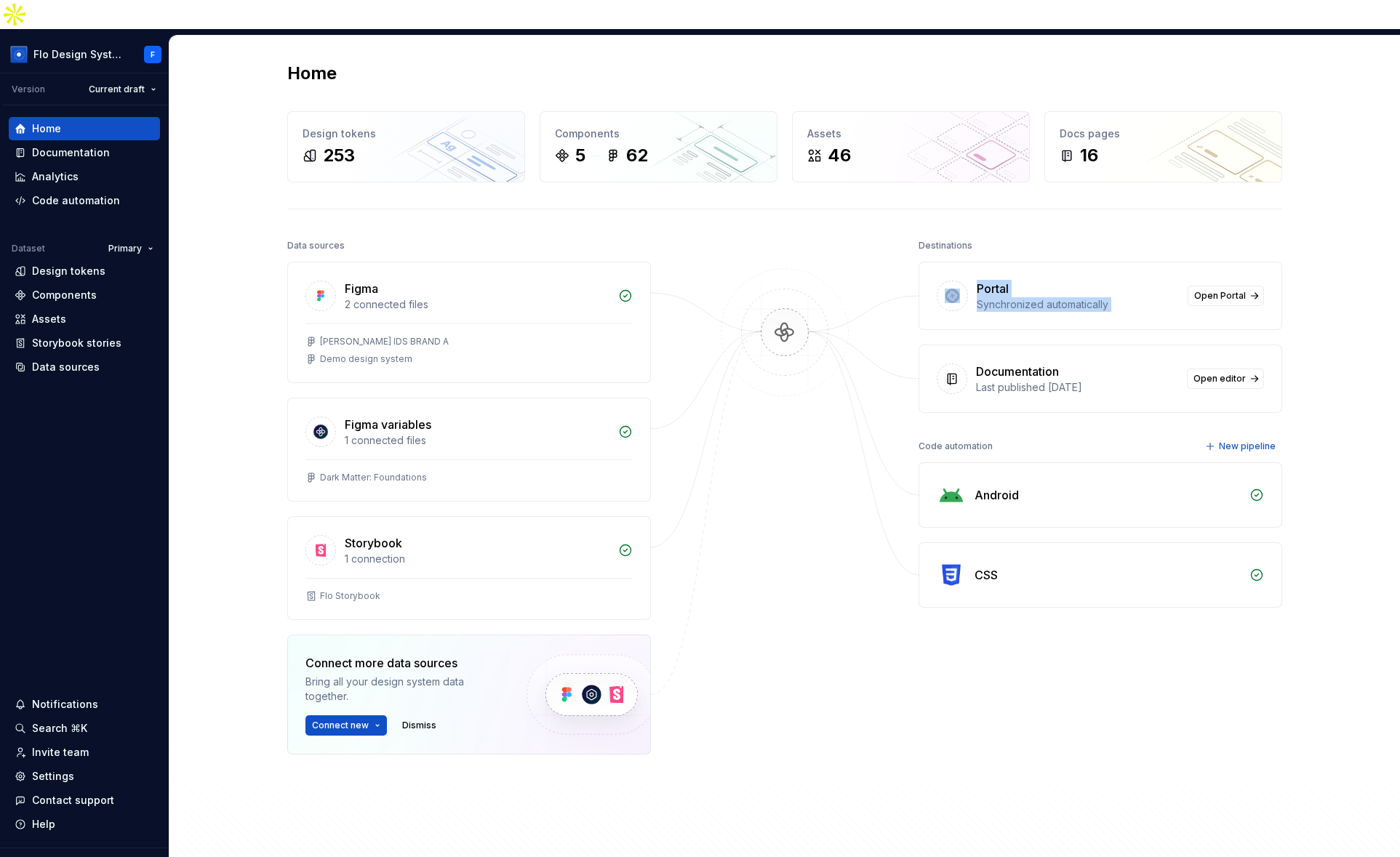
drag, startPoint x: 900, startPoint y: 236, endPoint x: 1287, endPoint y: 277, distance: 389.2
click at [1286, 279] on div "Home Design tokens 253 Components 5 62 Assets 46 Docs pages 16 Data sources Fig…" at bounding box center [784, 474] width 1047 height 876
click at [1290, 256] on div "Home Design tokens 253 Components 5 62 Assets 46 Docs pages 16 Data sources Fig…" at bounding box center [784, 474] width 1047 height 876
drag, startPoint x: 969, startPoint y: 252, endPoint x: 1142, endPoint y: 283, distance: 175.8
click at [1142, 283] on div "Portal Synchronized automatically Open Portal" at bounding box center [1100, 296] width 362 height 67
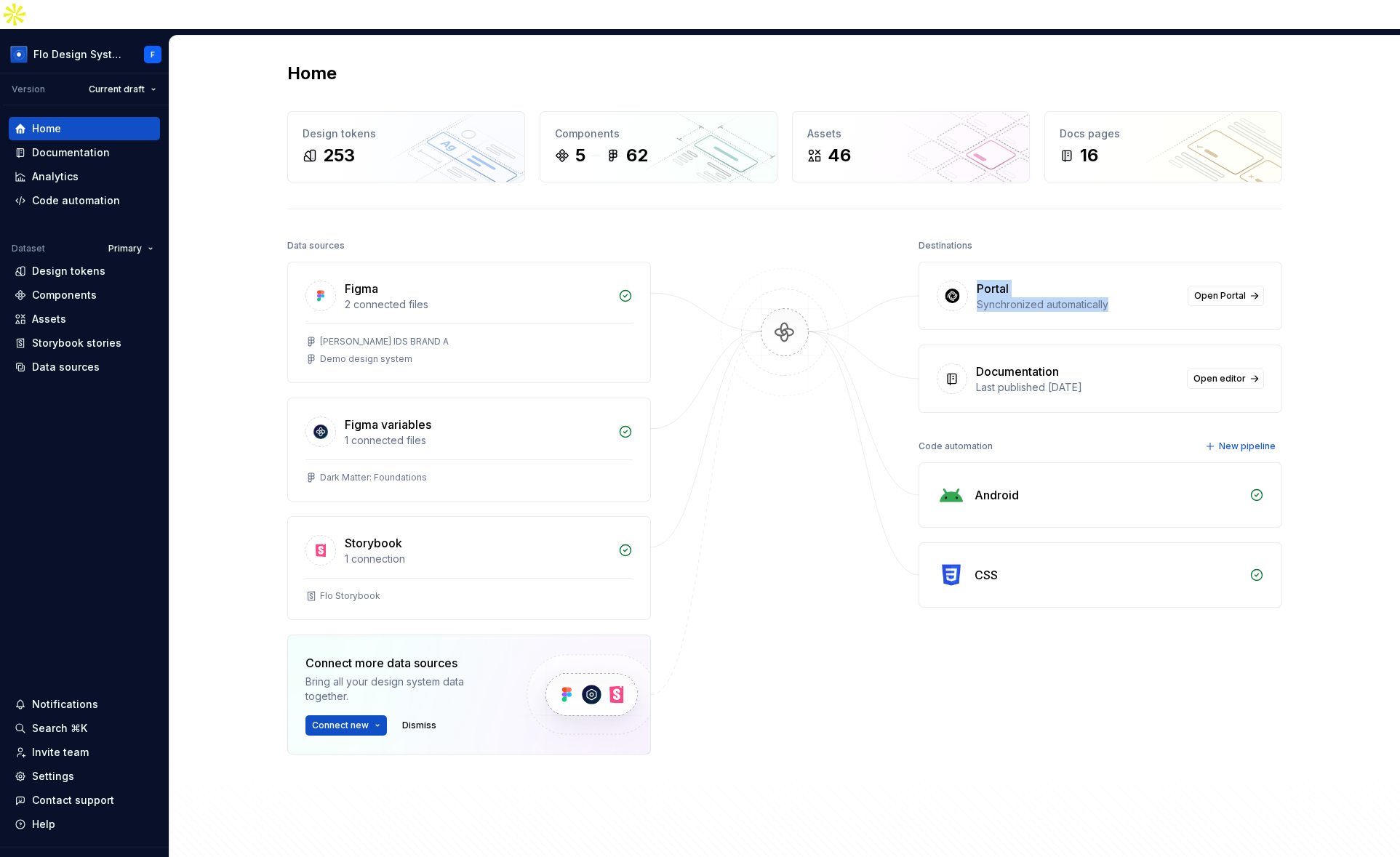
click at [1141, 283] on div "Portal Synchronized automatically Open Portal" at bounding box center [1100, 296] width 362 height 67
drag, startPoint x: 1141, startPoint y: 281, endPoint x: 973, endPoint y: 260, distance: 169.3
click at [976, 280] on div "Portal Synchronized automatically" at bounding box center [1078, 296] width 202 height 32
click at [998, 236] on div "Destinations" at bounding box center [1100, 246] width 363 height 21
drag, startPoint x: 972, startPoint y: 216, endPoint x: 898, endPoint y: 218, distance: 74.0
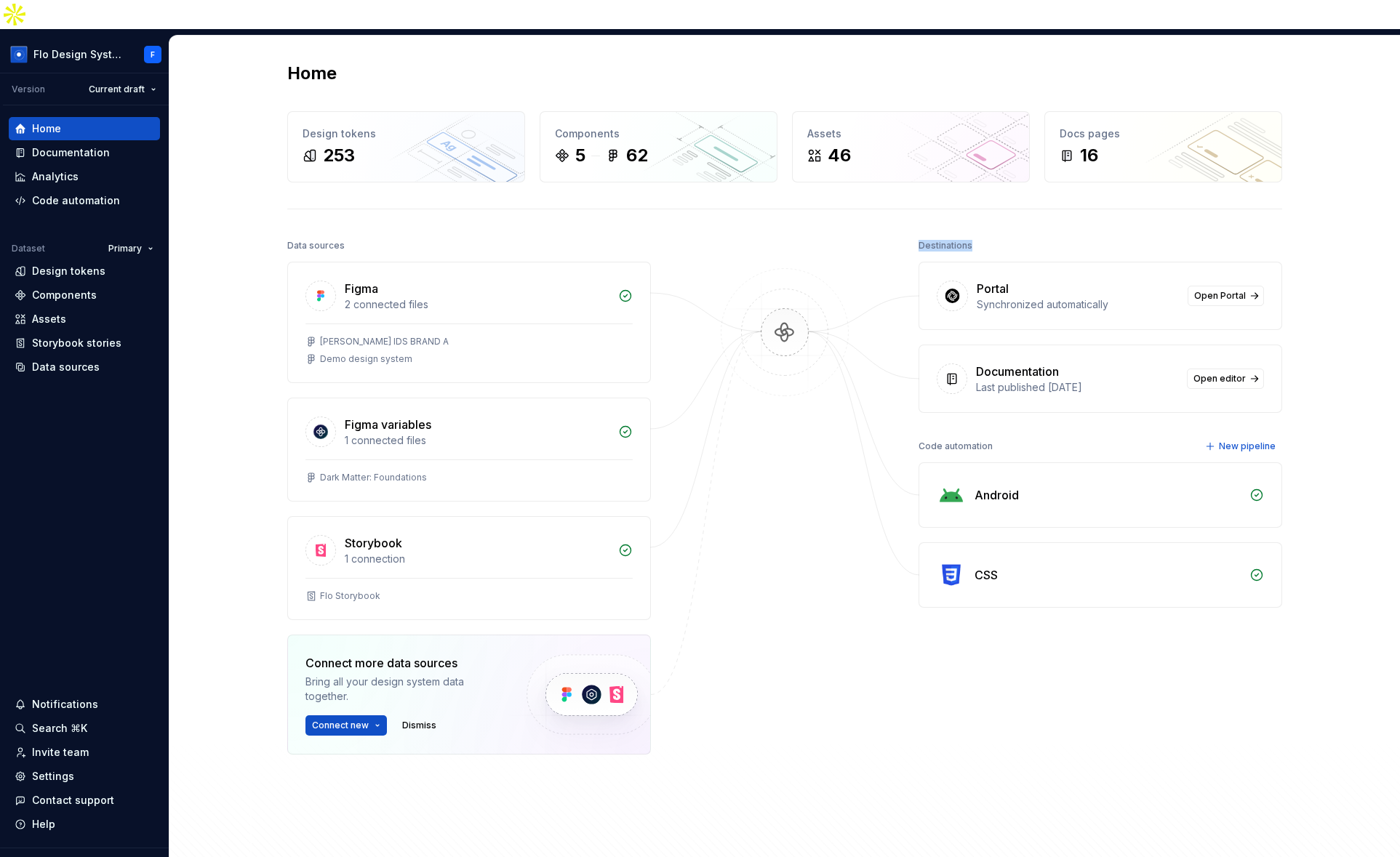
click at [898, 236] on div "Data sources Figma 2 connected files Taylor's IDS BRAND A Demo design system Fi…" at bounding box center [785, 560] width 995 height 650
click at [899, 236] on div "Data sources Figma 2 connected files Taylor's IDS BRAND A Demo design system Fi…" at bounding box center [785, 560] width 995 height 650
drag, startPoint x: 906, startPoint y: 214, endPoint x: 1120, endPoint y: 284, distance: 225.2
click at [1120, 284] on div "Data sources Figma 2 connected files Taylor's IDS BRAND A Demo design system Fi…" at bounding box center [785, 560] width 995 height 650
click at [1120, 284] on div "Portal Synchronized automatically Open Portal" at bounding box center [1100, 296] width 362 height 67
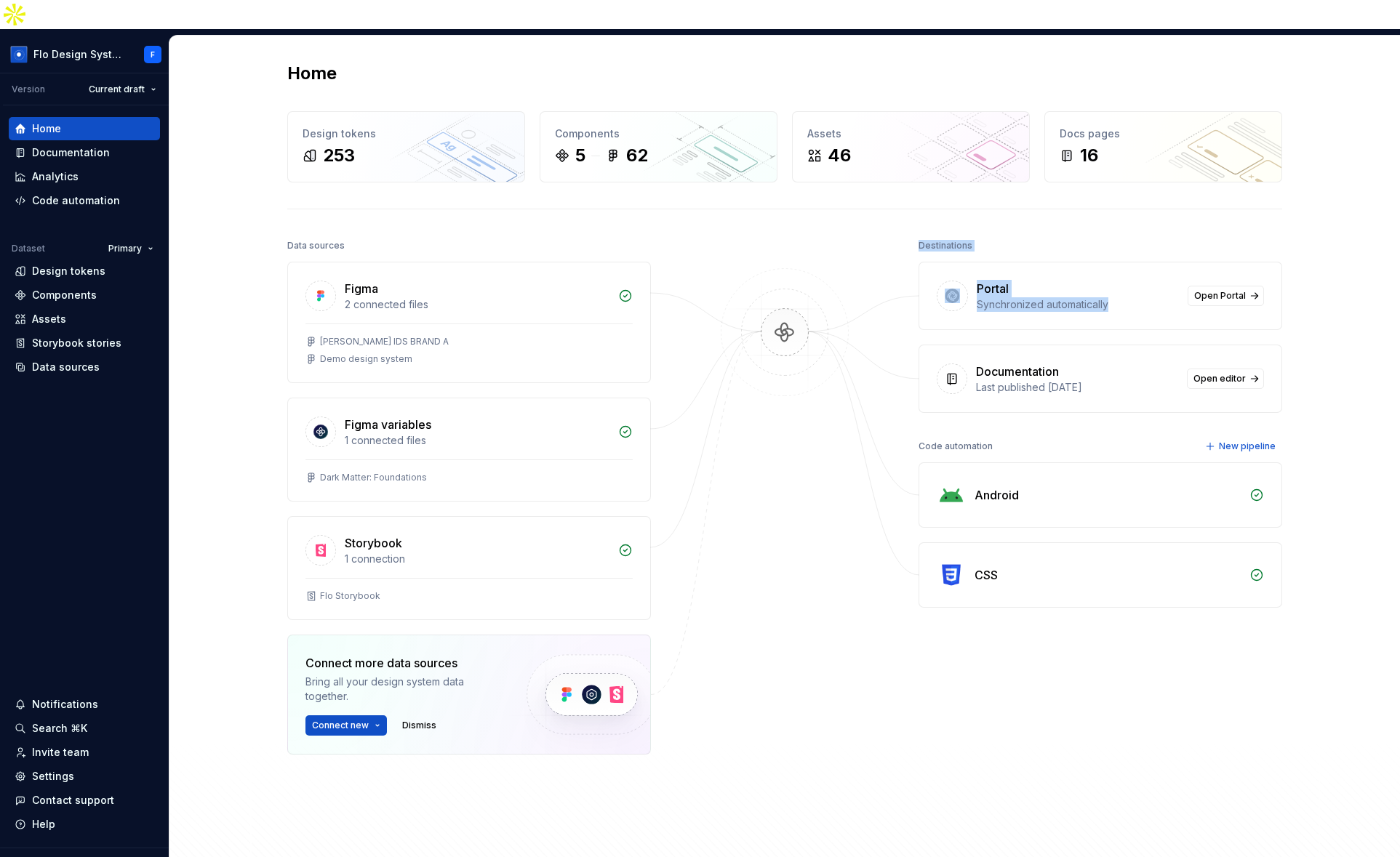
drag, startPoint x: 1117, startPoint y: 282, endPoint x: 917, endPoint y: 218, distance: 210.0
click at [919, 236] on div "Destinations Portal Synchronized automatically Open Portal Documentation Last p…" at bounding box center [1100, 324] width 363 height 177
click at [919, 236] on div "Destinations" at bounding box center [945, 246] width 54 height 21
click at [1221, 290] on span "Open Portal" at bounding box center [1220, 295] width 52 height 11
click at [92, 145] on div "Documentation" at bounding box center [71, 152] width 78 height 14
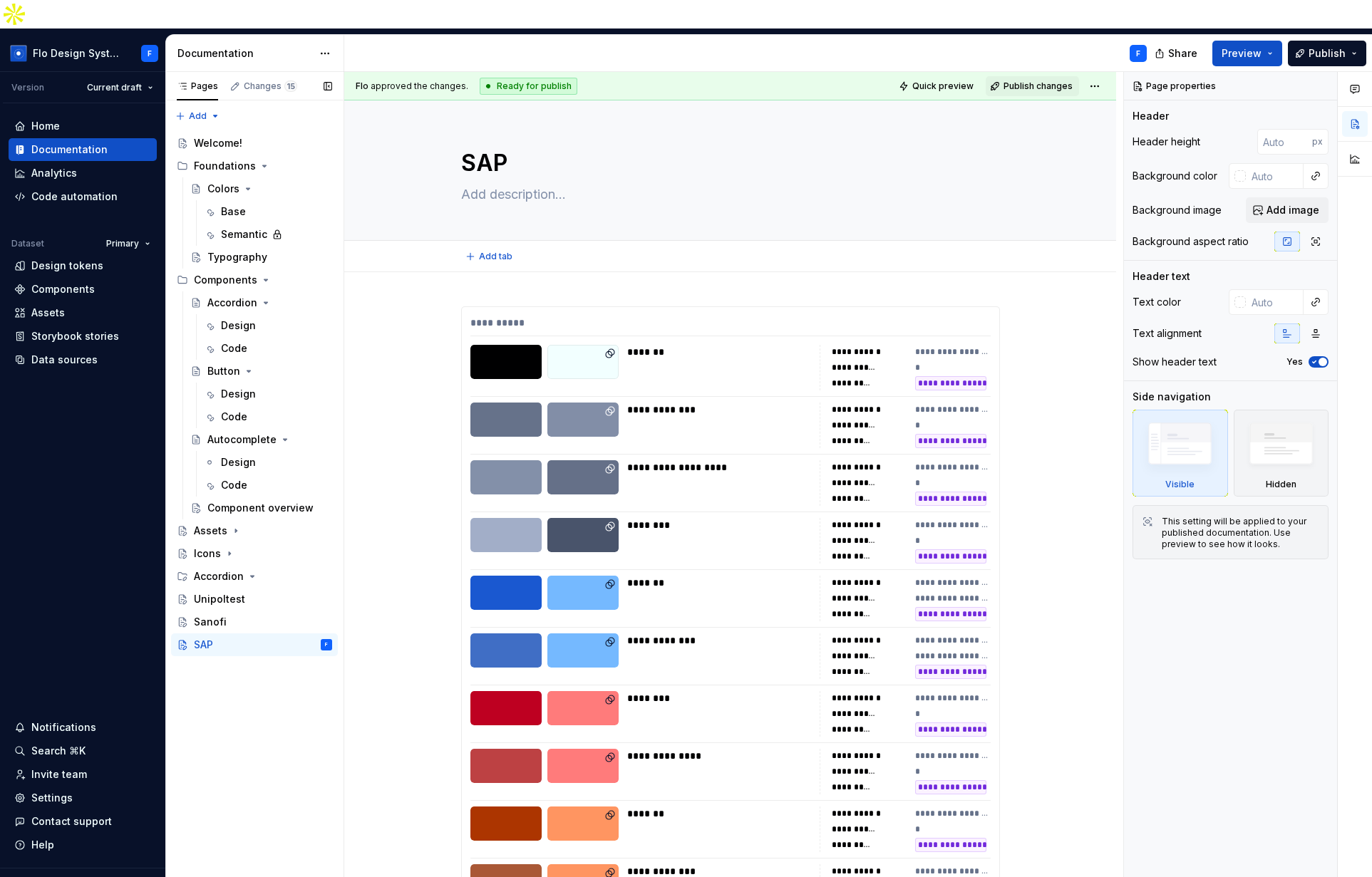
type textarea "*"
